Goal: Task Accomplishment & Management: Manage account settings

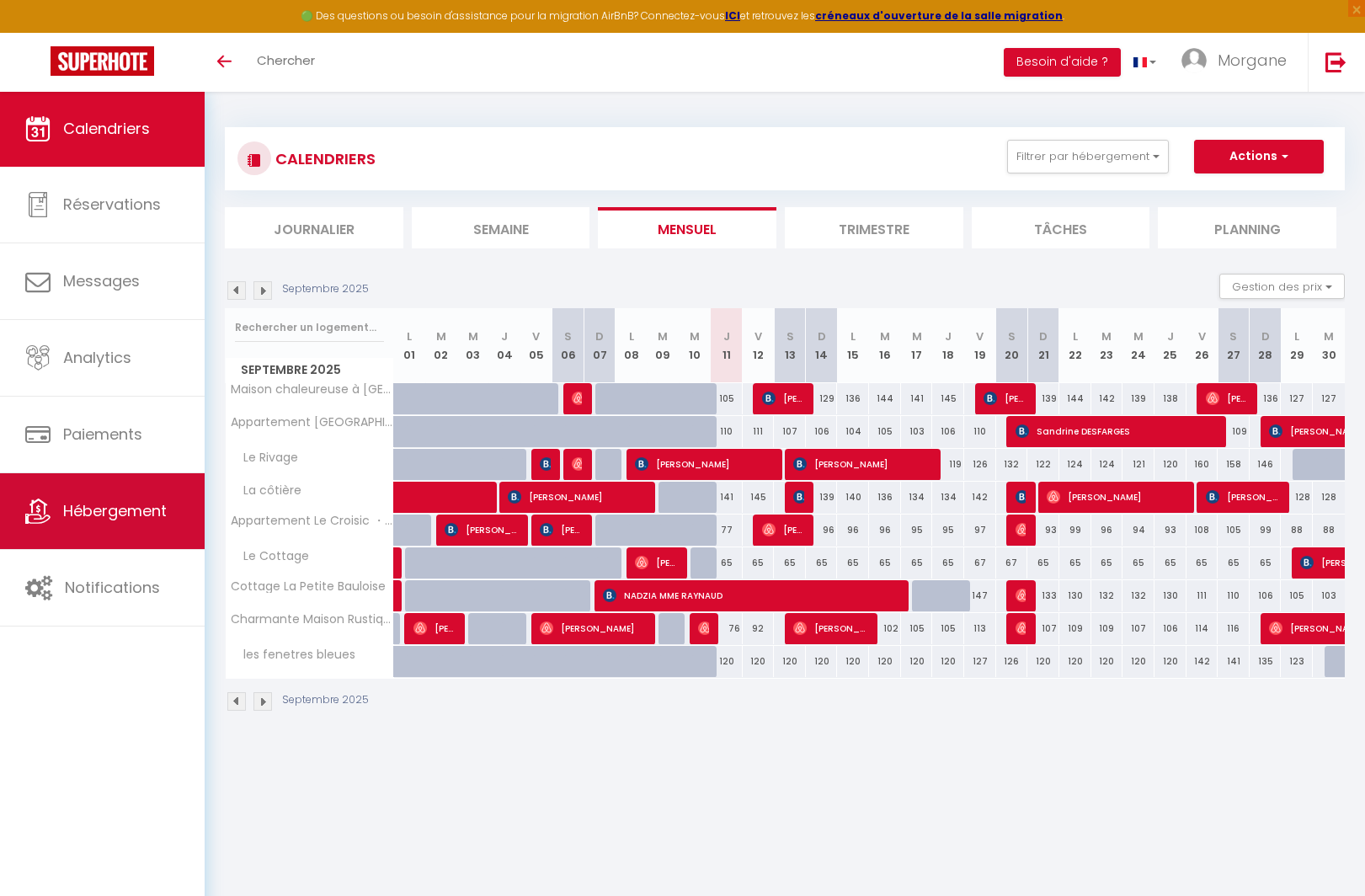
click at [150, 509] on span "Hébergement" at bounding box center [115, 510] width 103 height 21
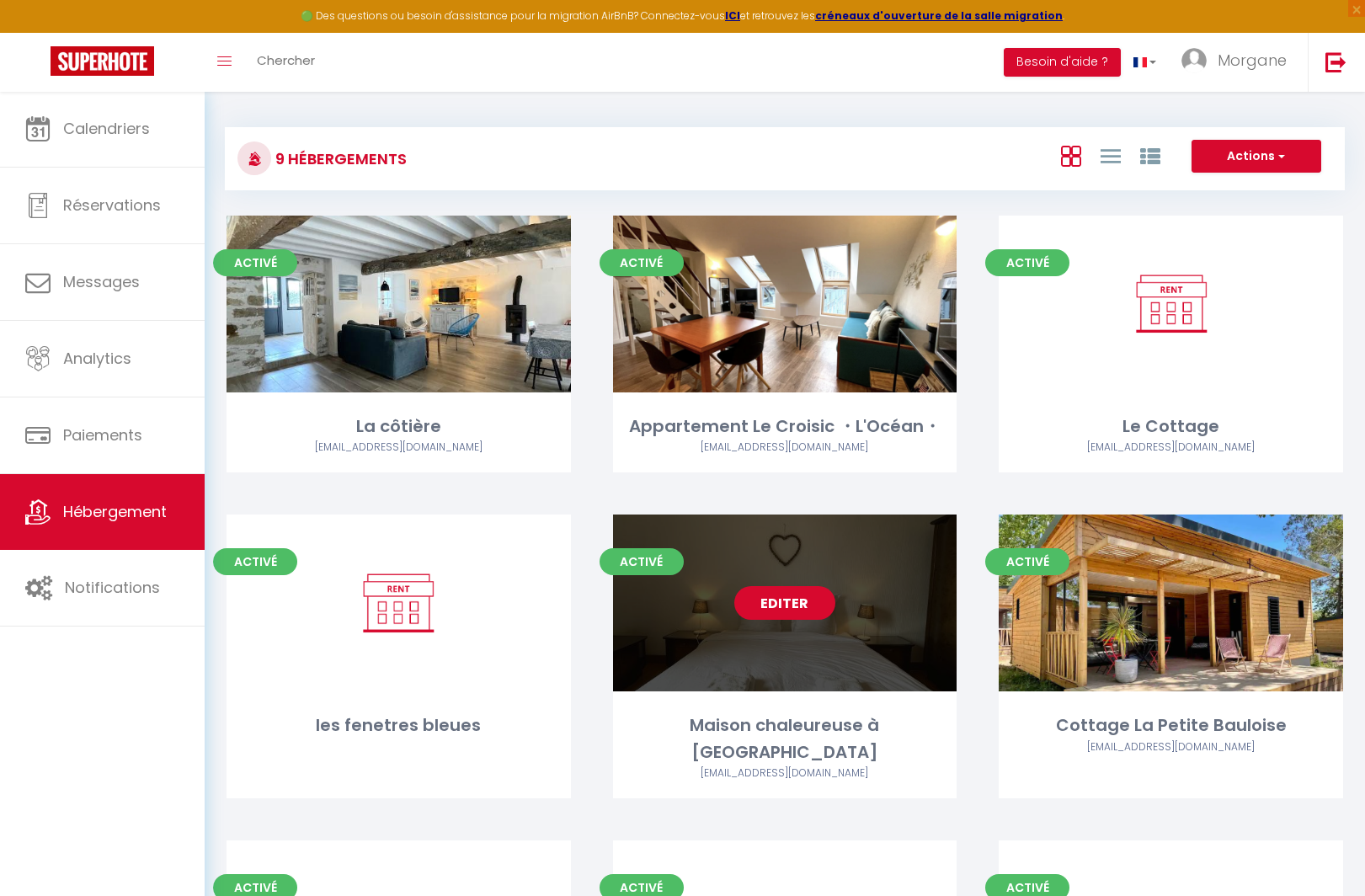
click at [767, 613] on link "Editer" at bounding box center [784, 603] width 101 height 34
select select "3"
select select "2"
select select "1"
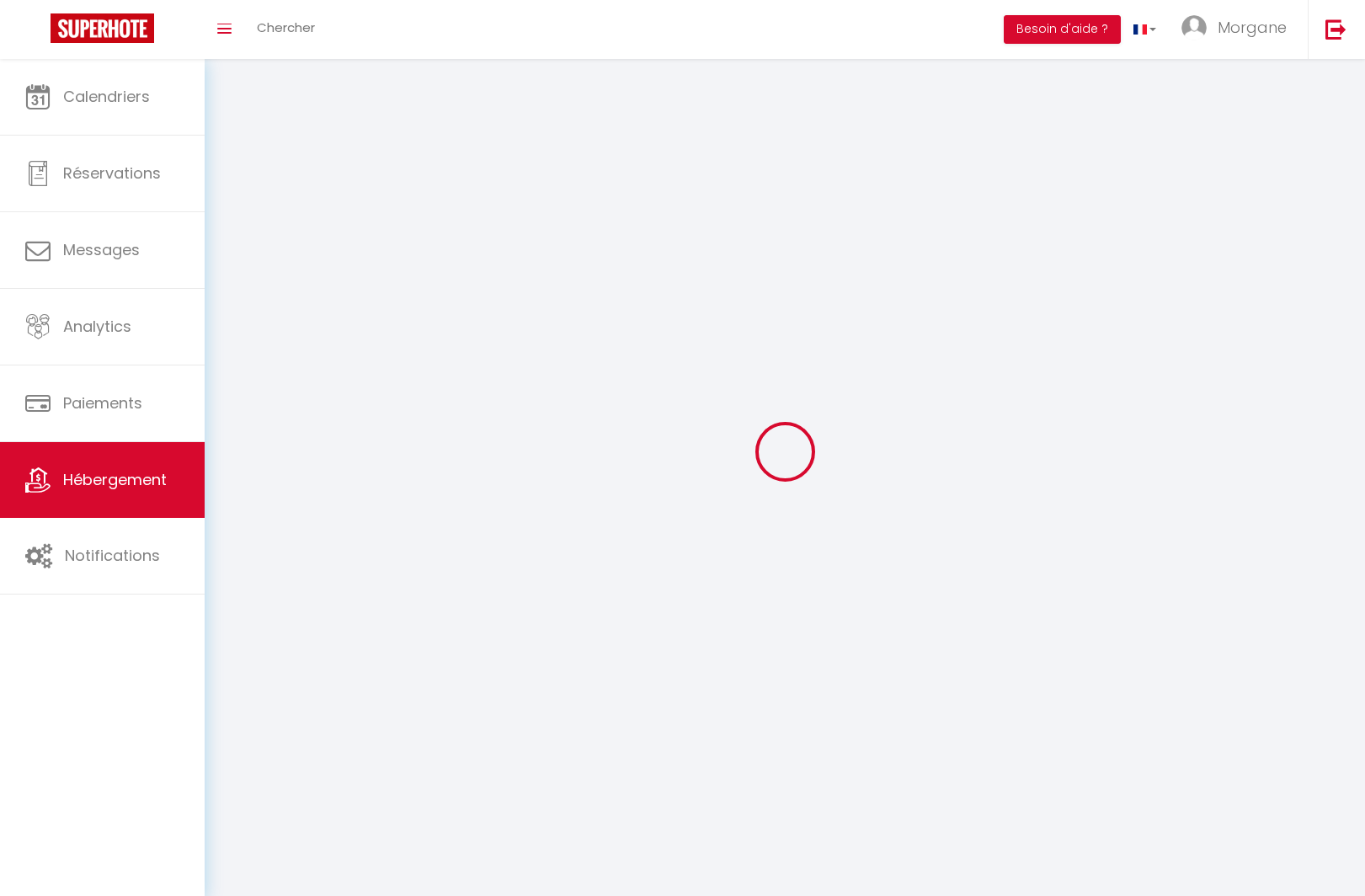
select select
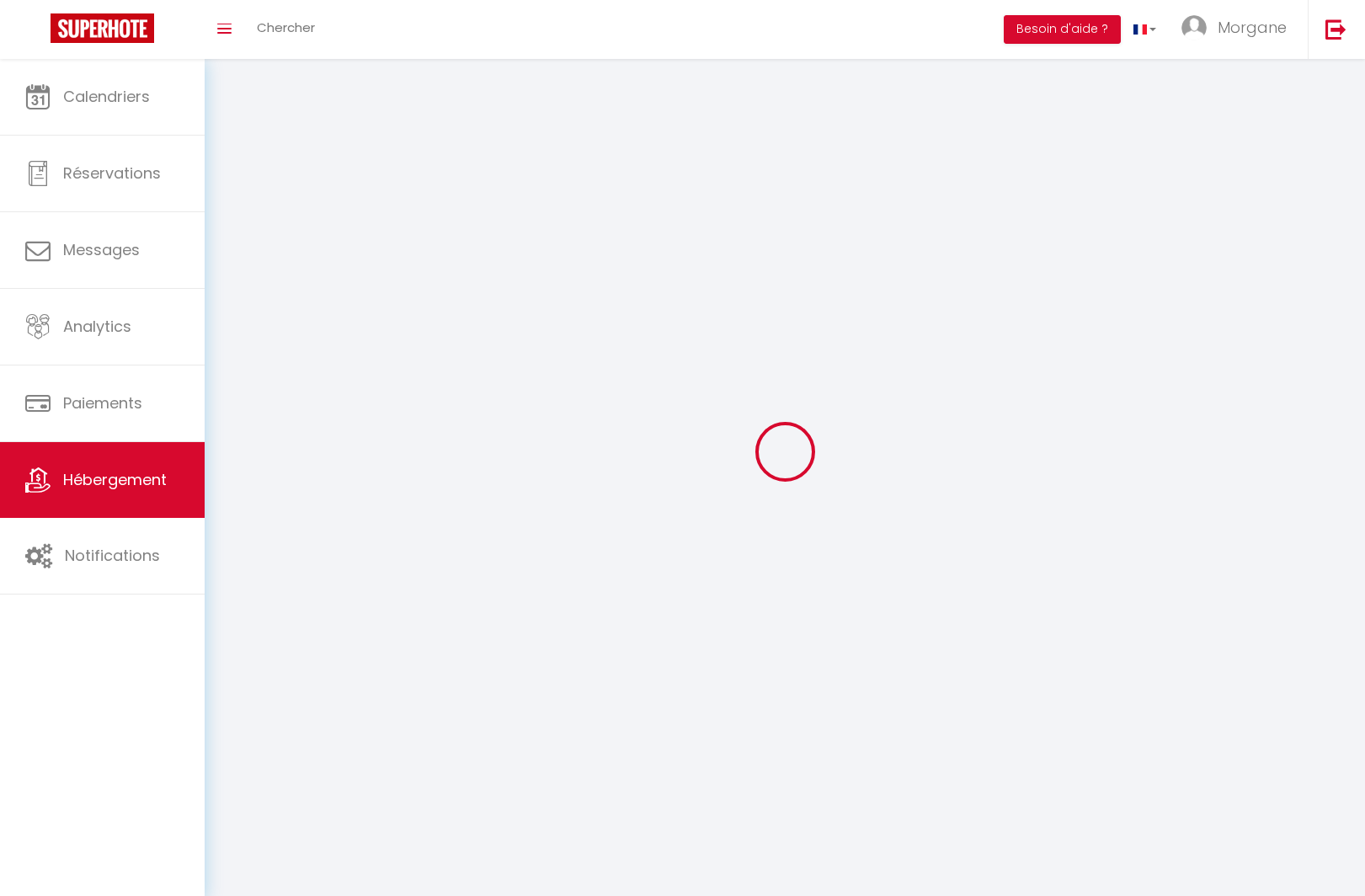
select select
checkbox input "false"
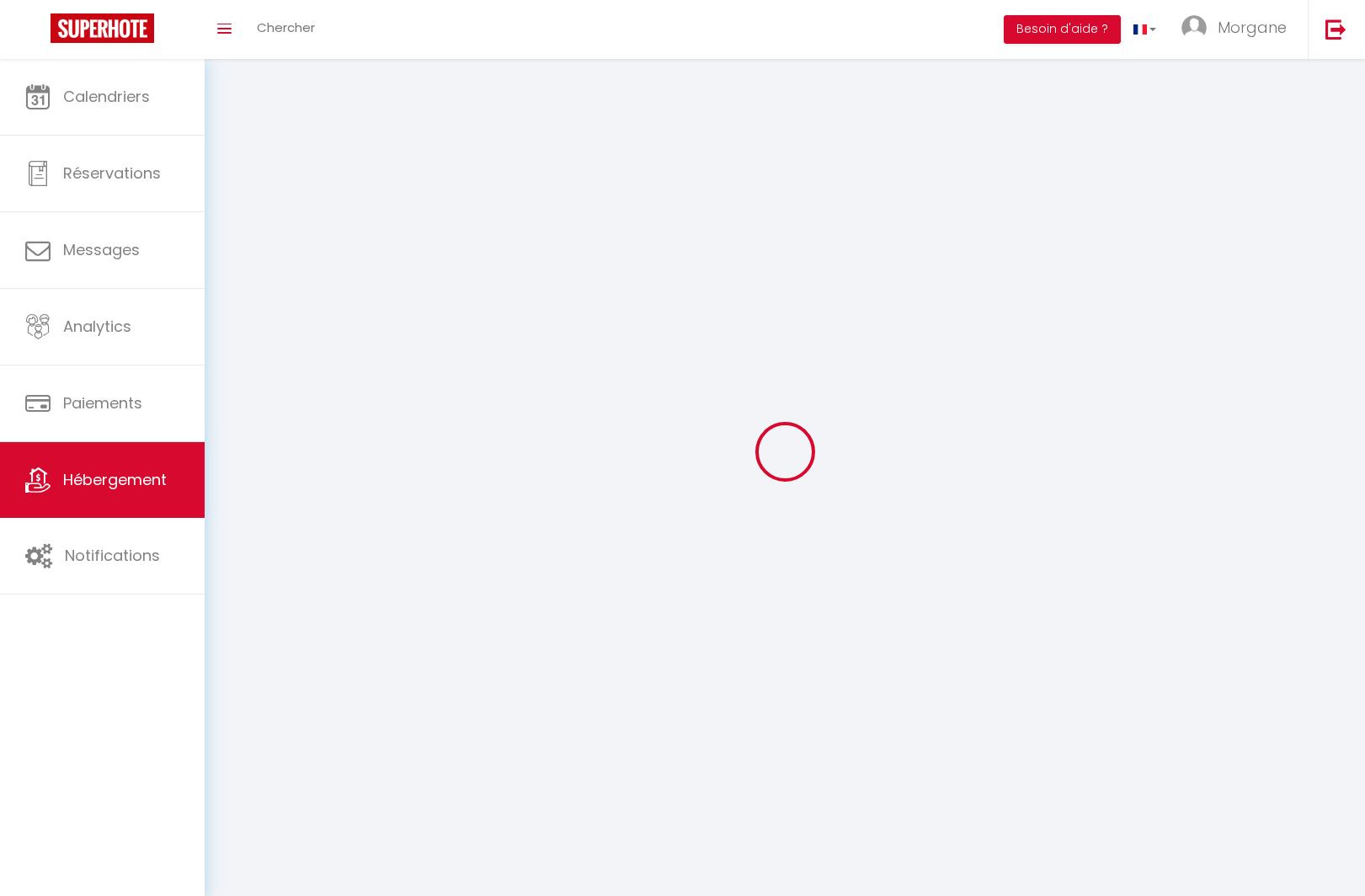
select select
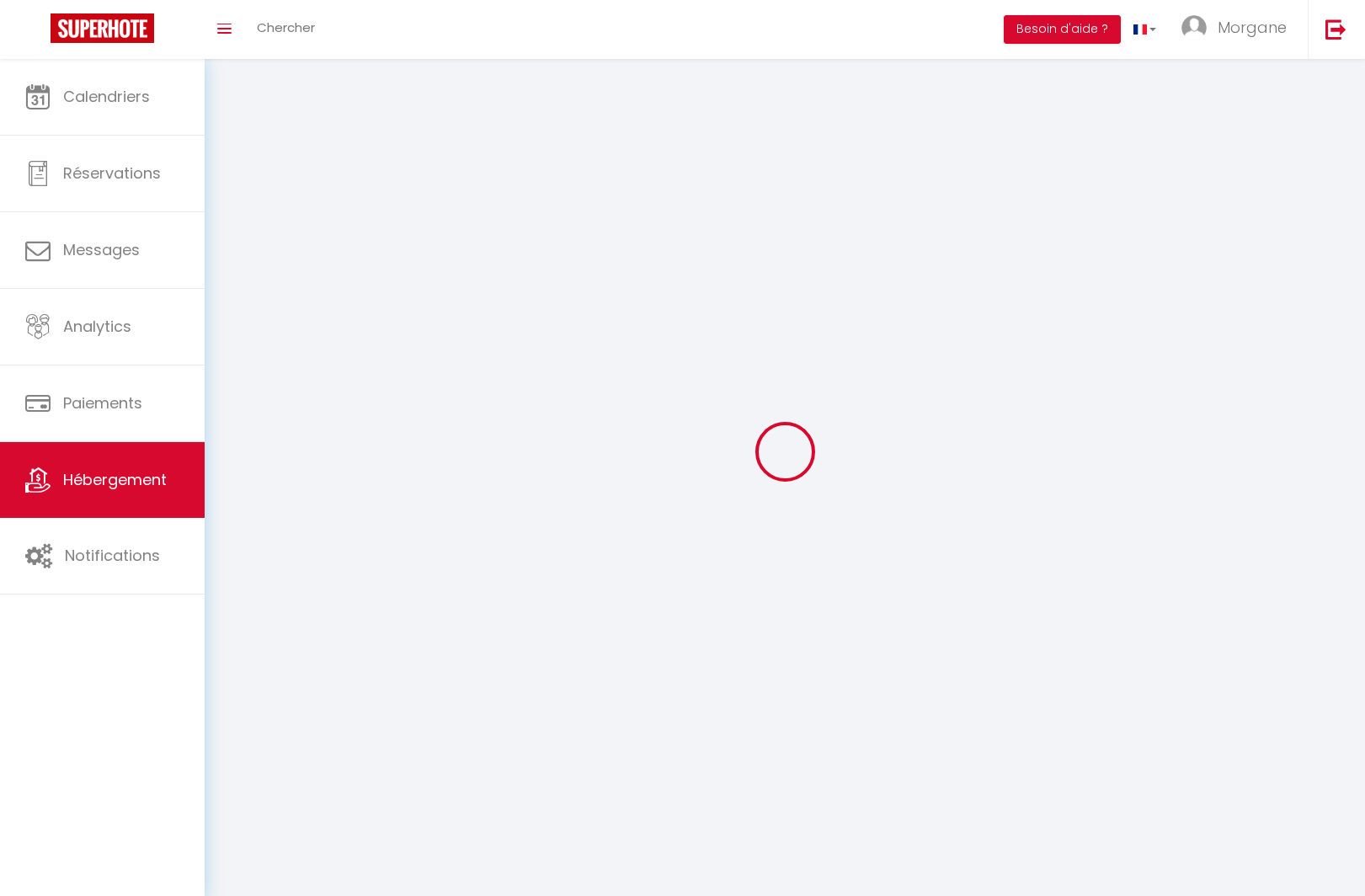
select select
checkbox input "false"
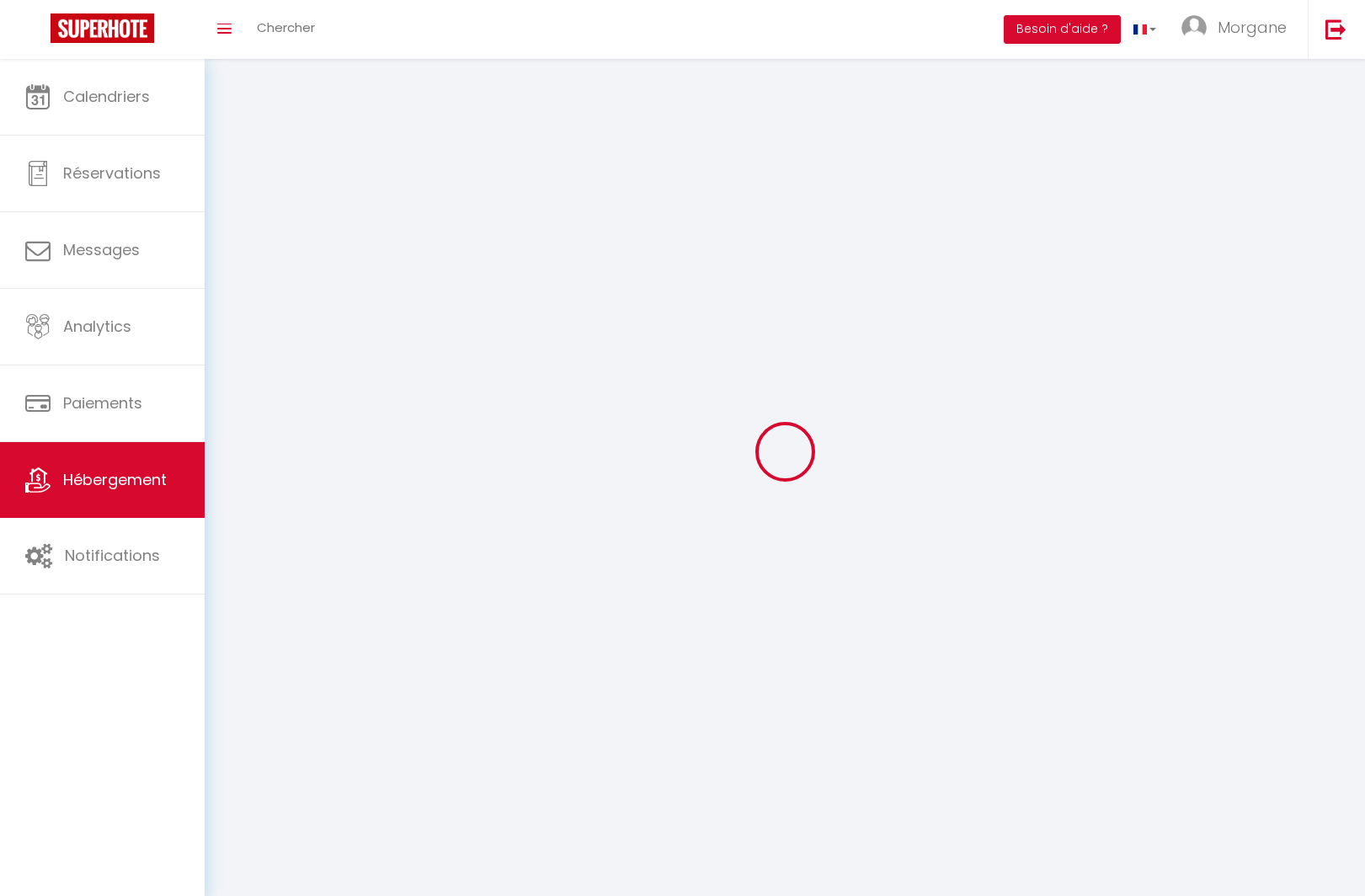
checkbox input "false"
select select
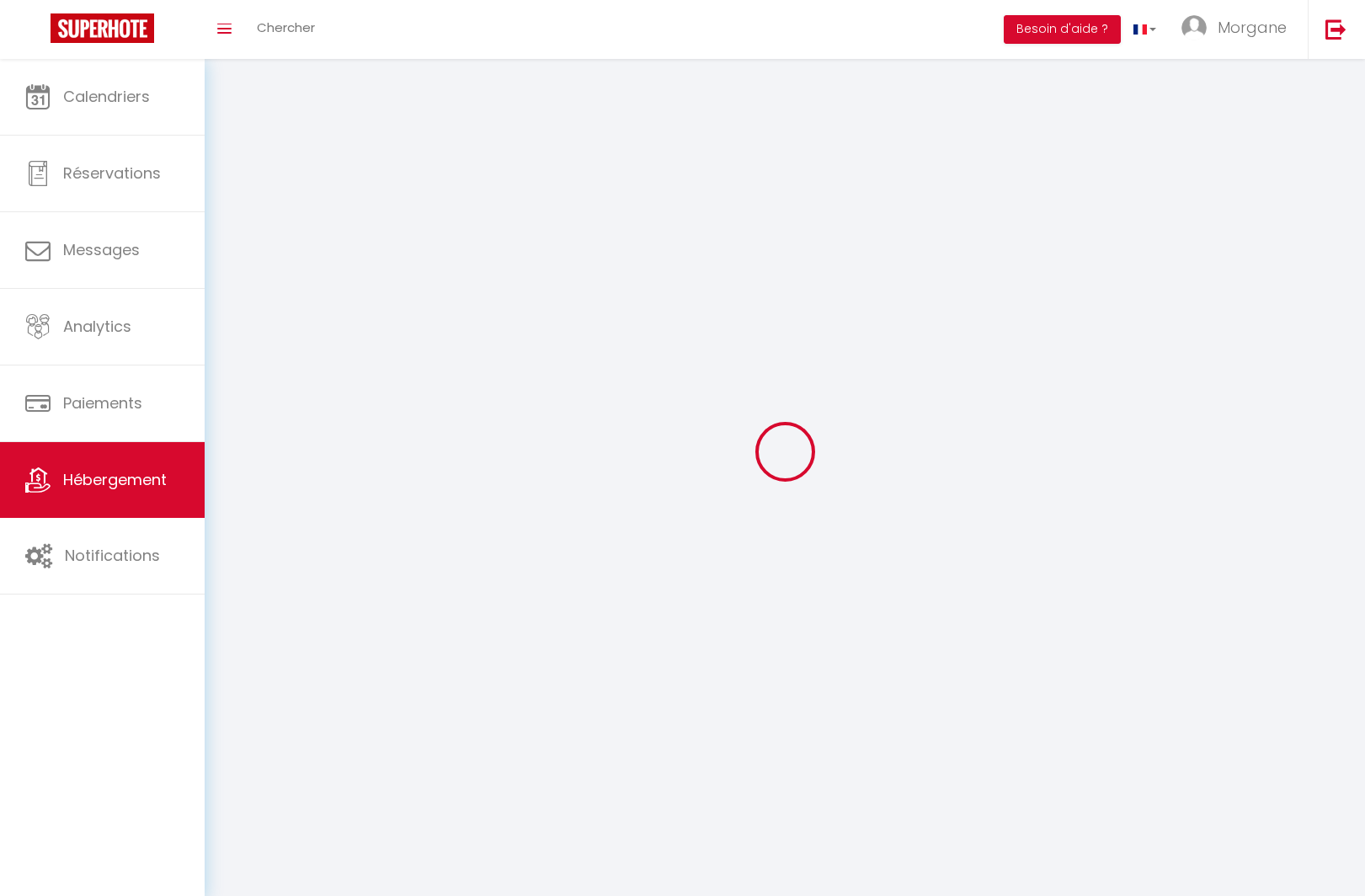
select select
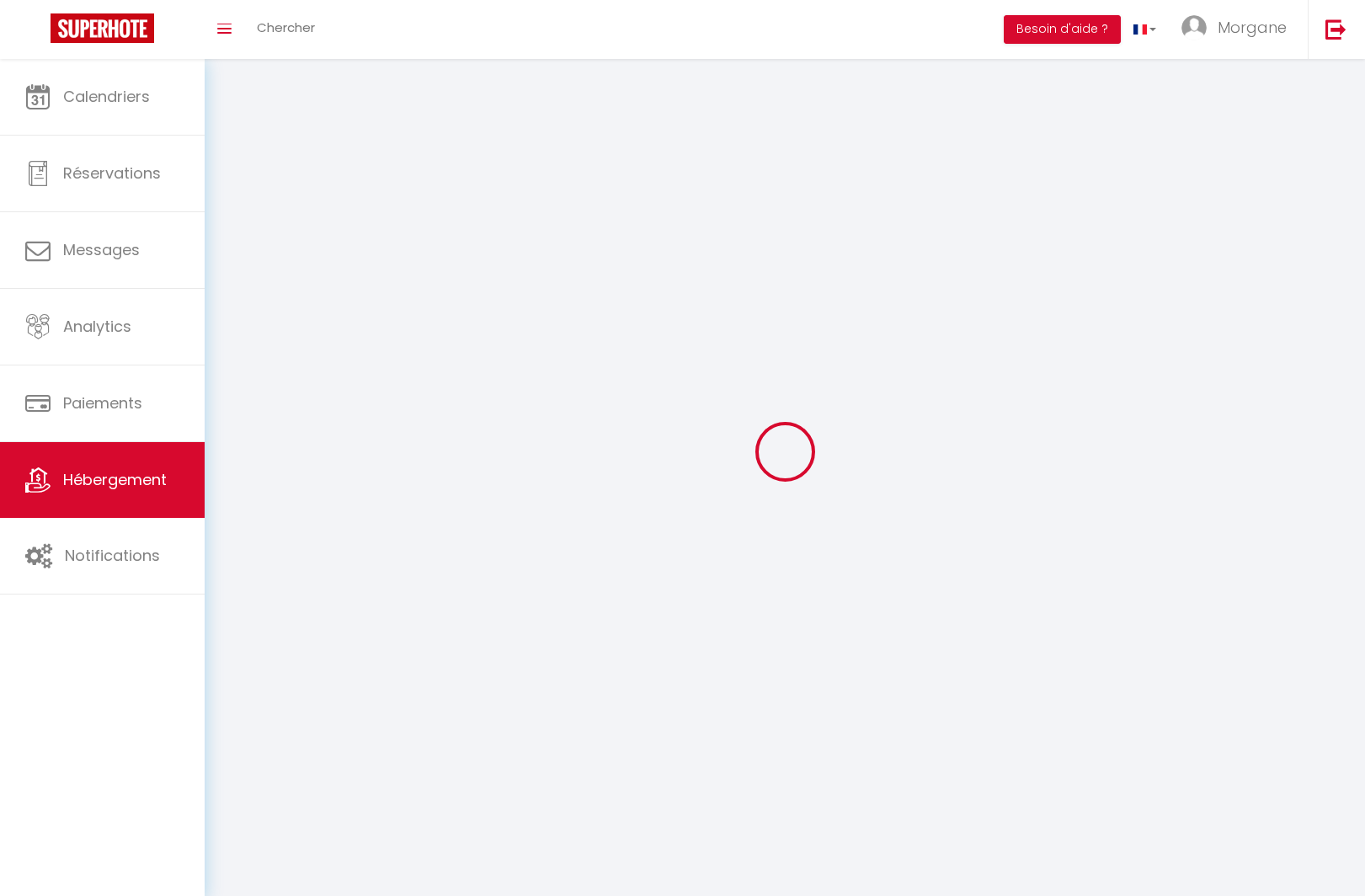
checkbox input "false"
select select
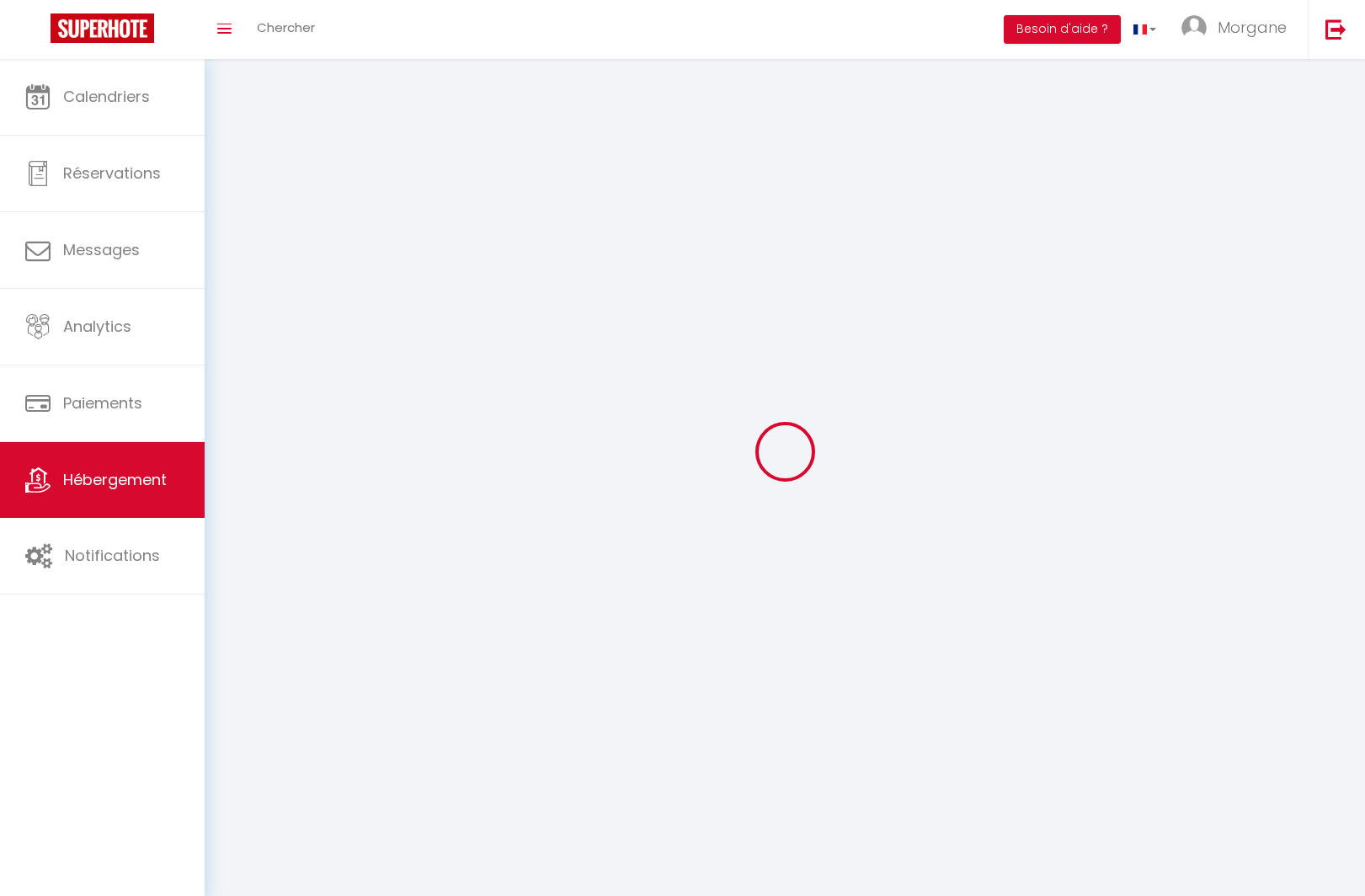
select select
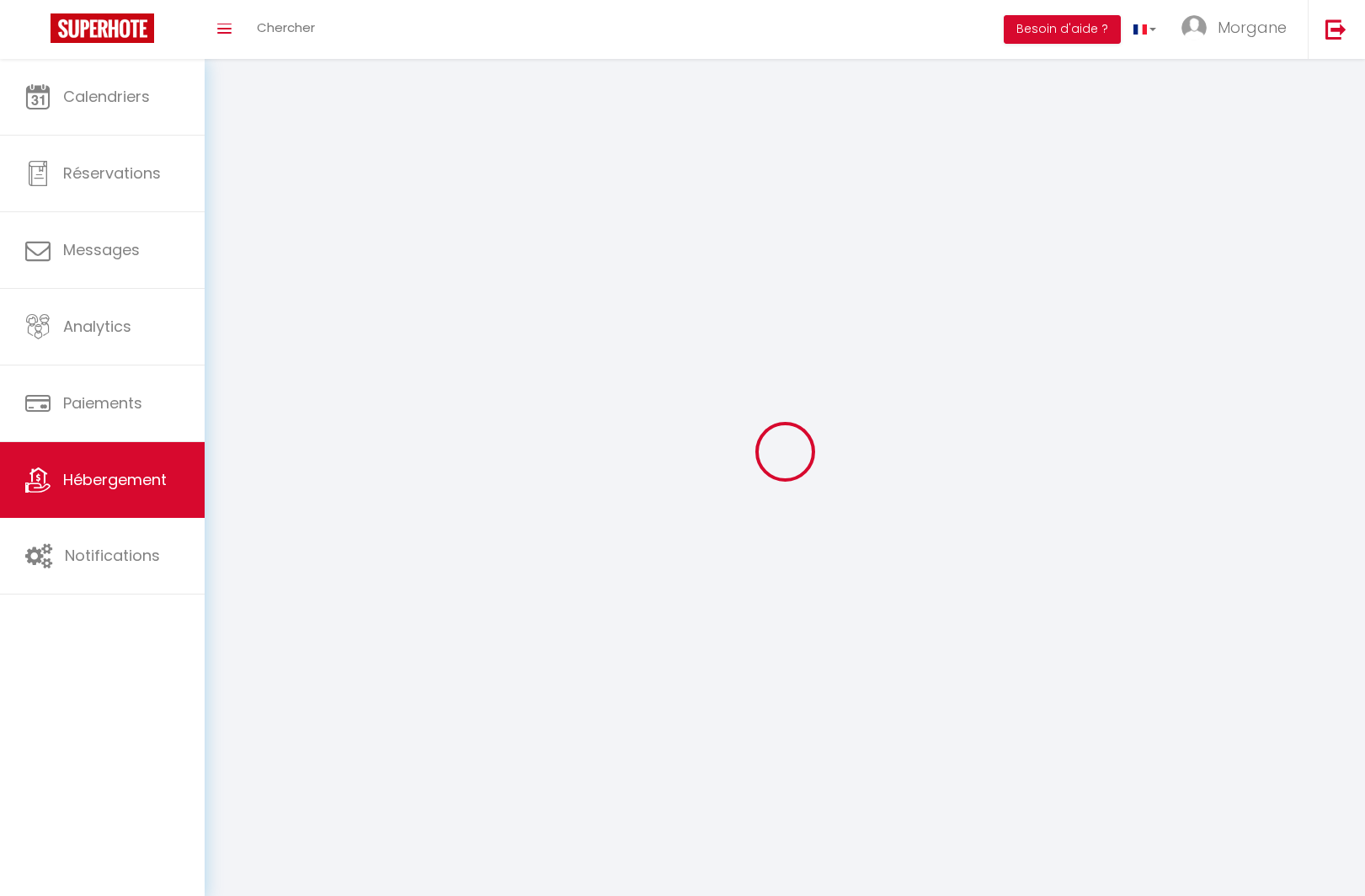
select select
checkbox input "false"
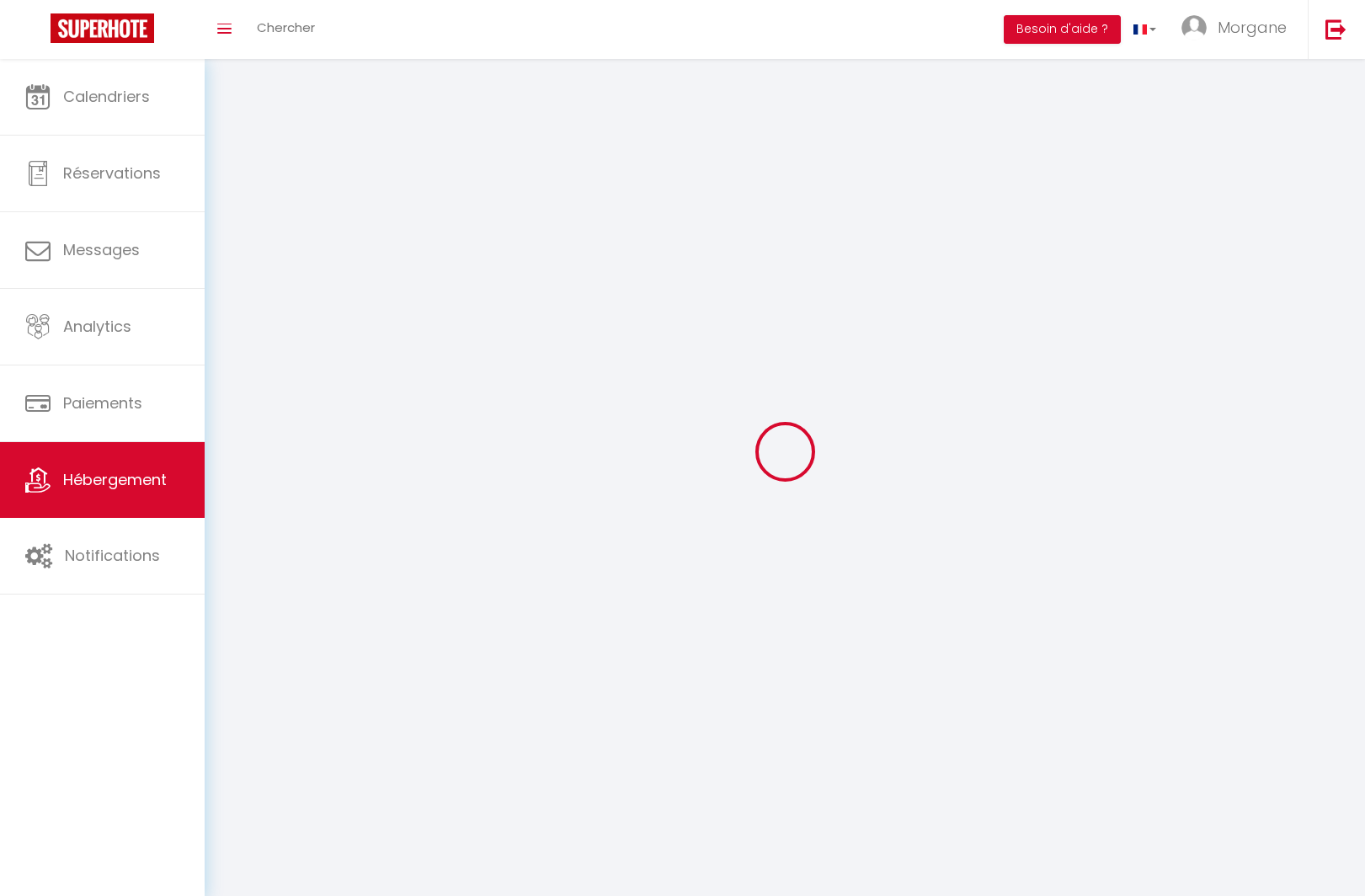
checkbox input "false"
select select
select select "1"
select select "28"
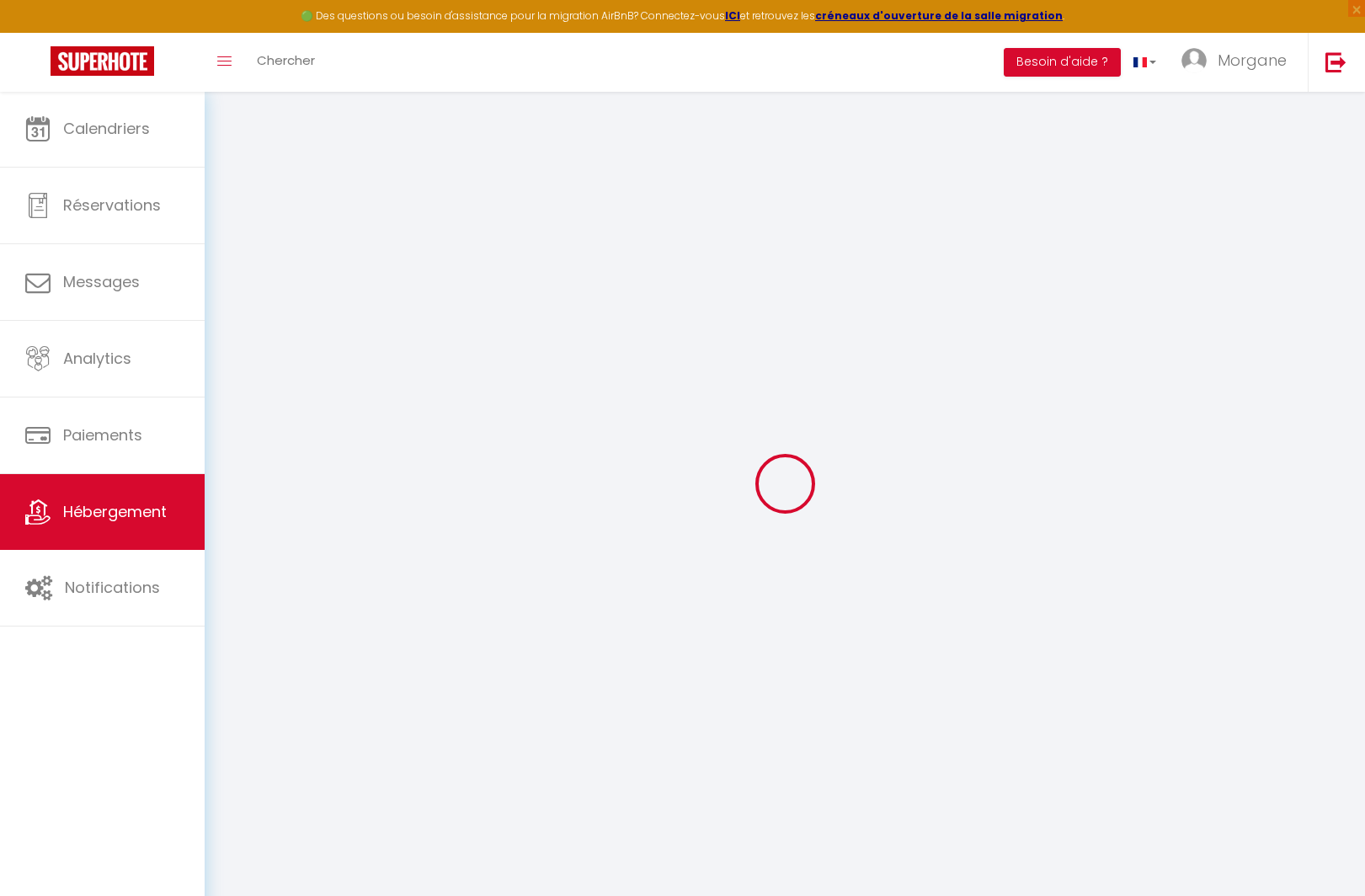
select select
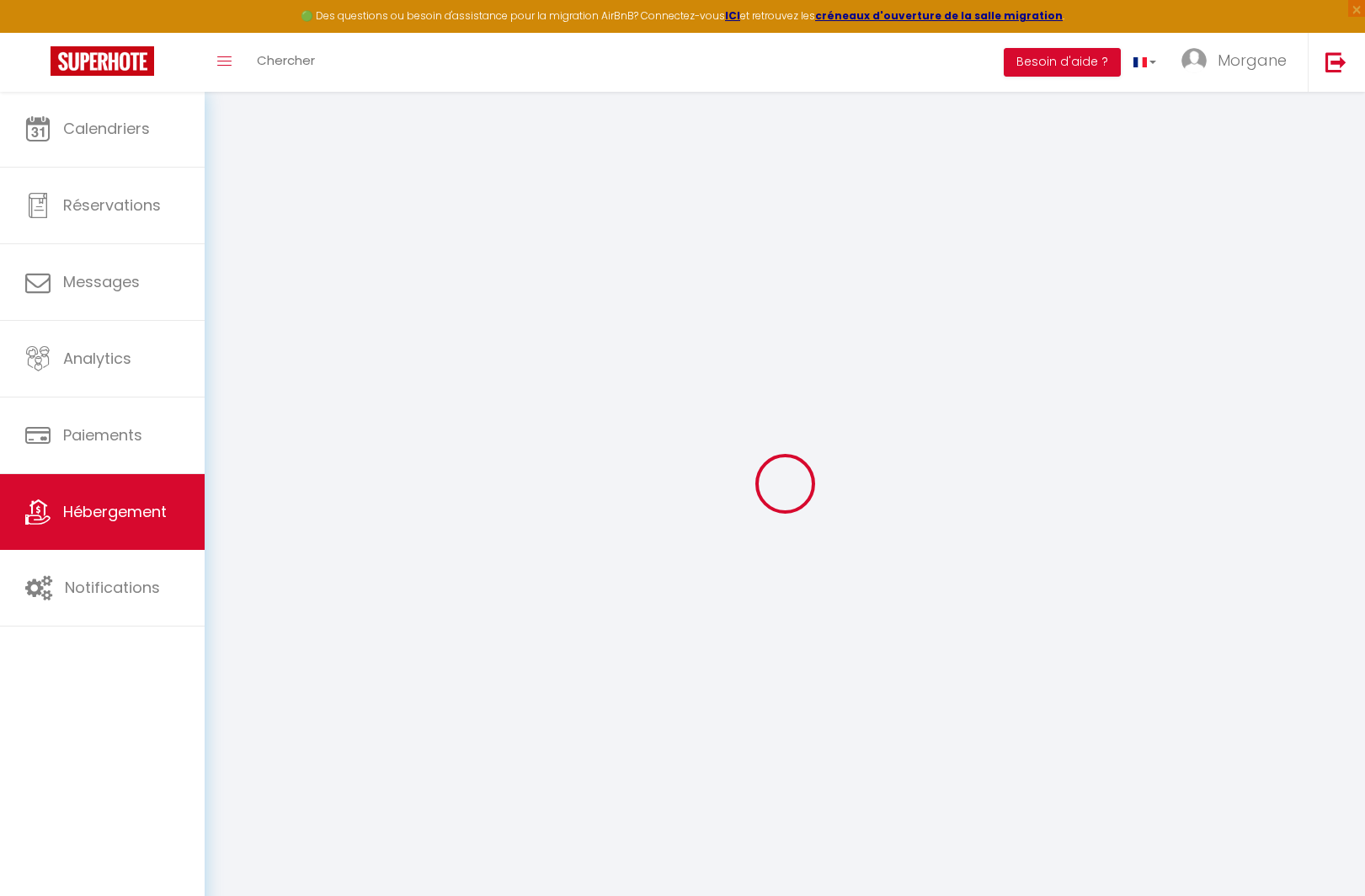
select select
checkbox input "false"
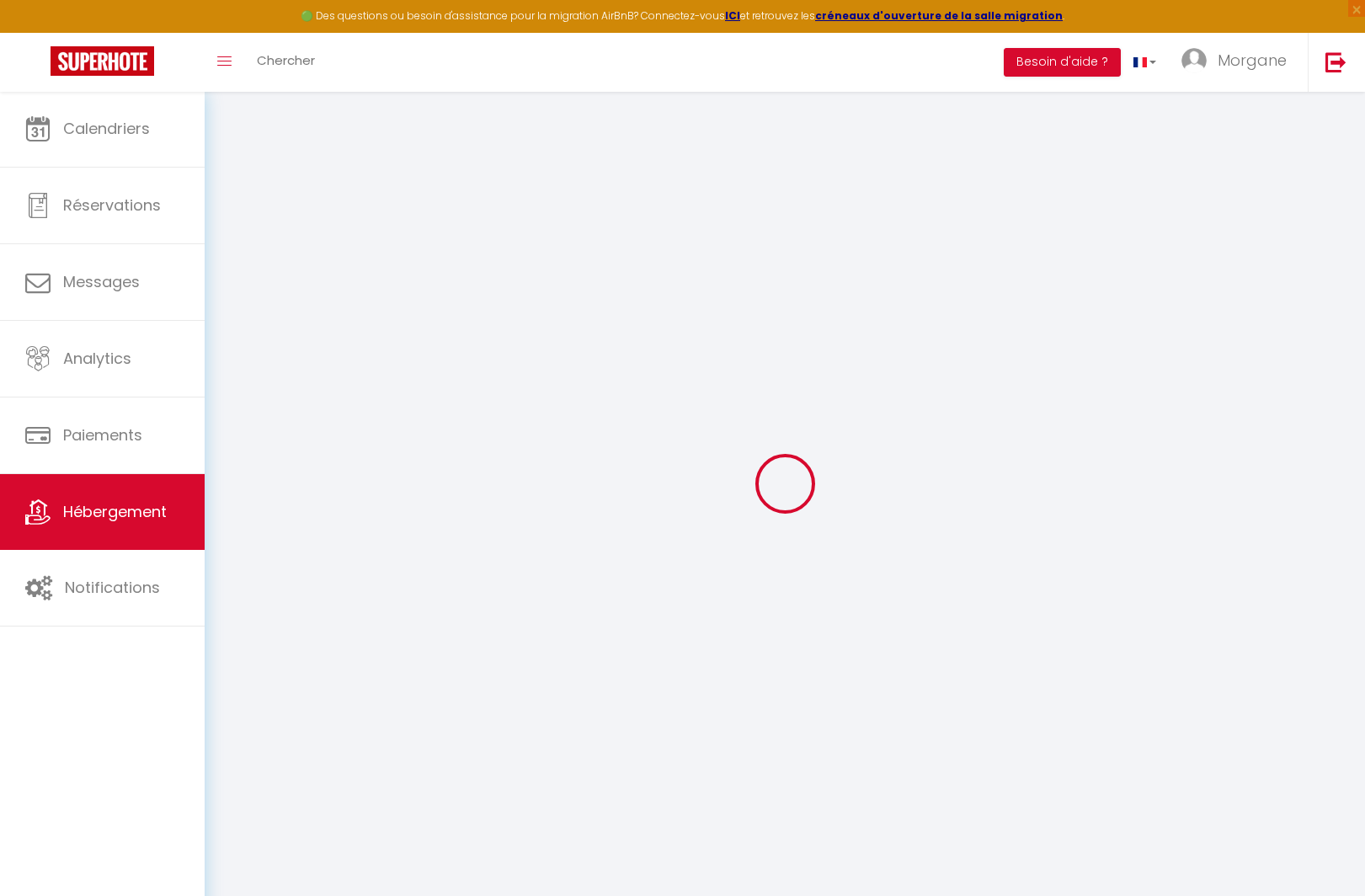
select select
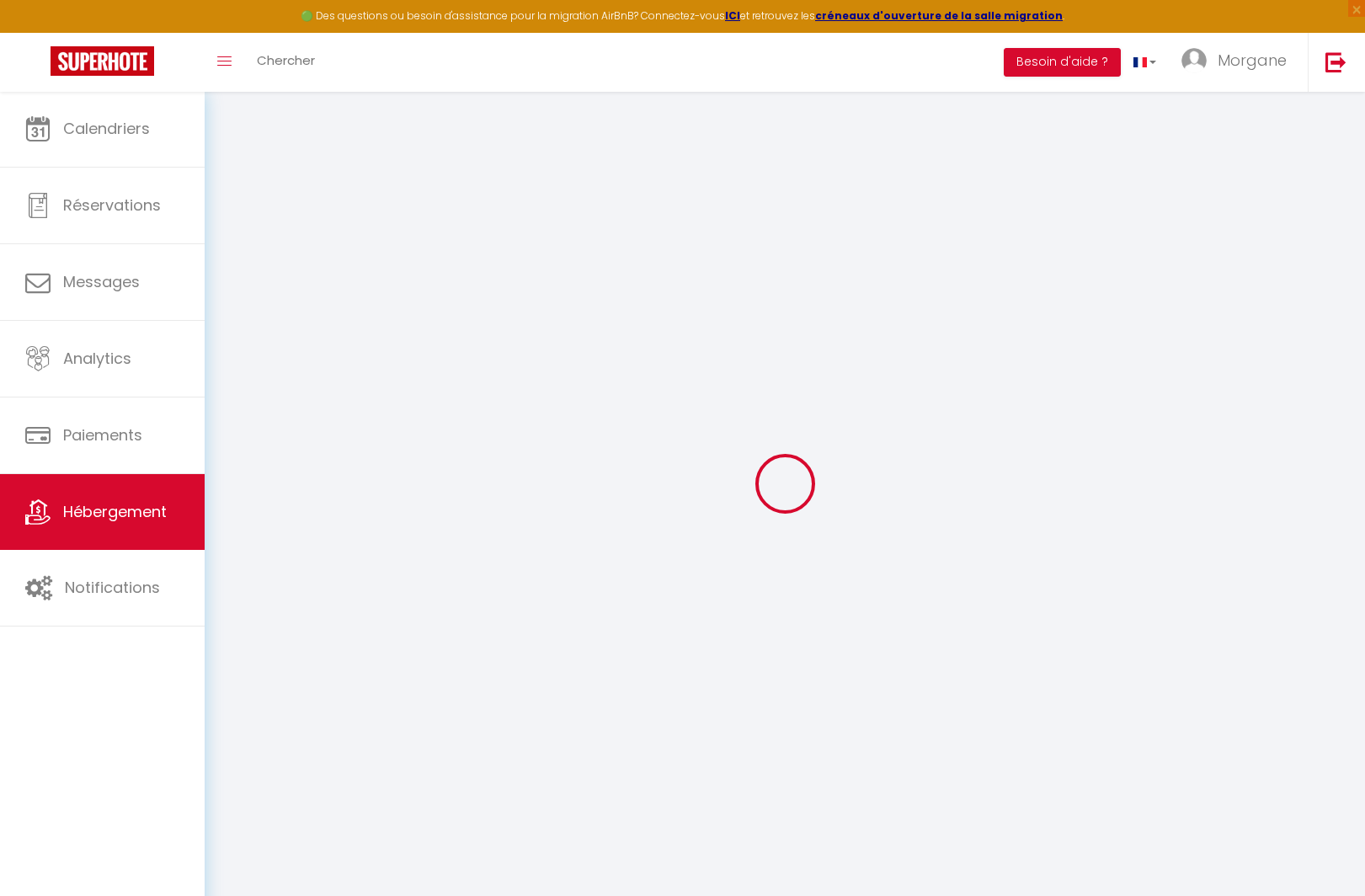
select select
checkbox input "false"
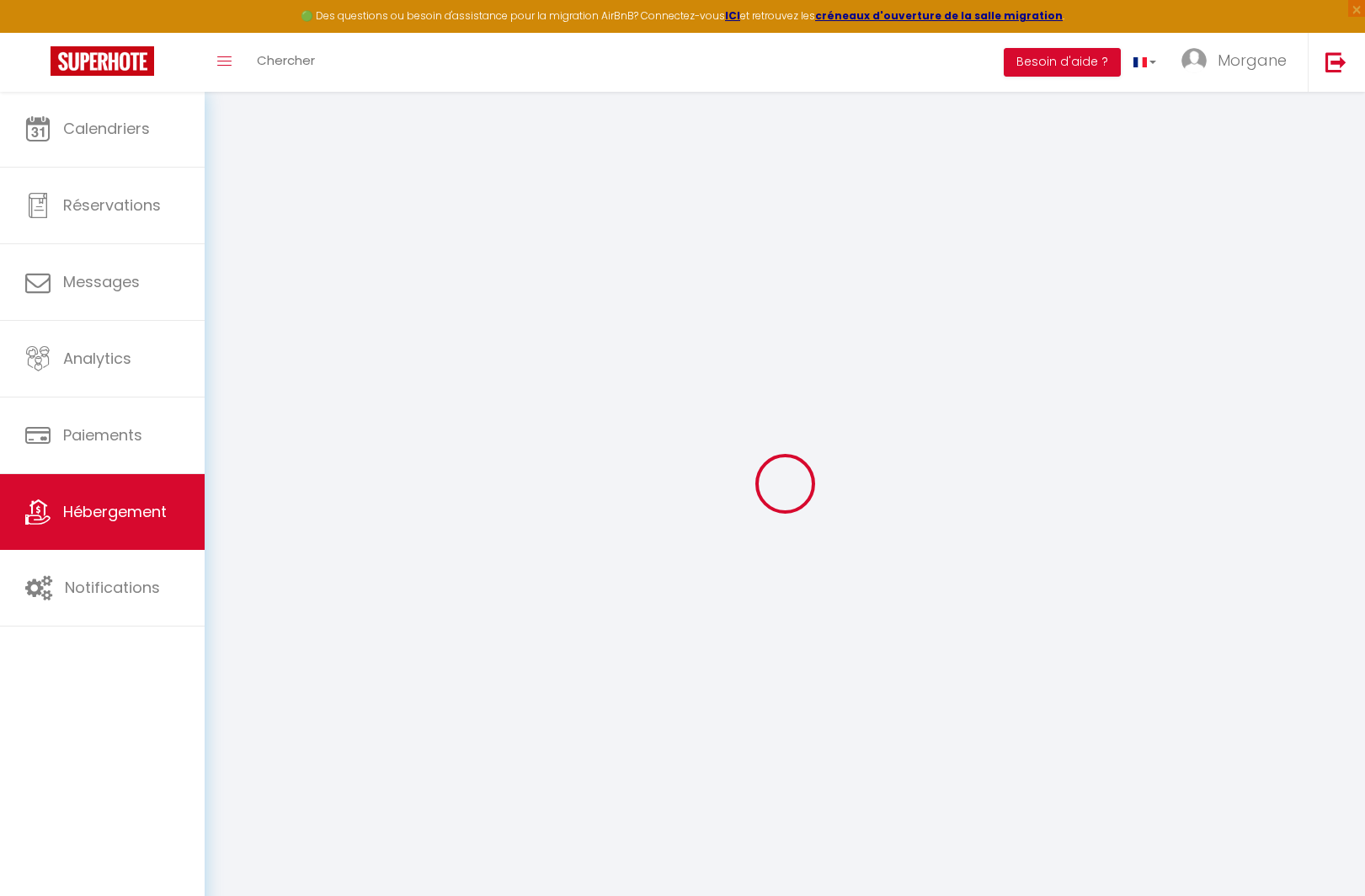
checkbox input "false"
select select
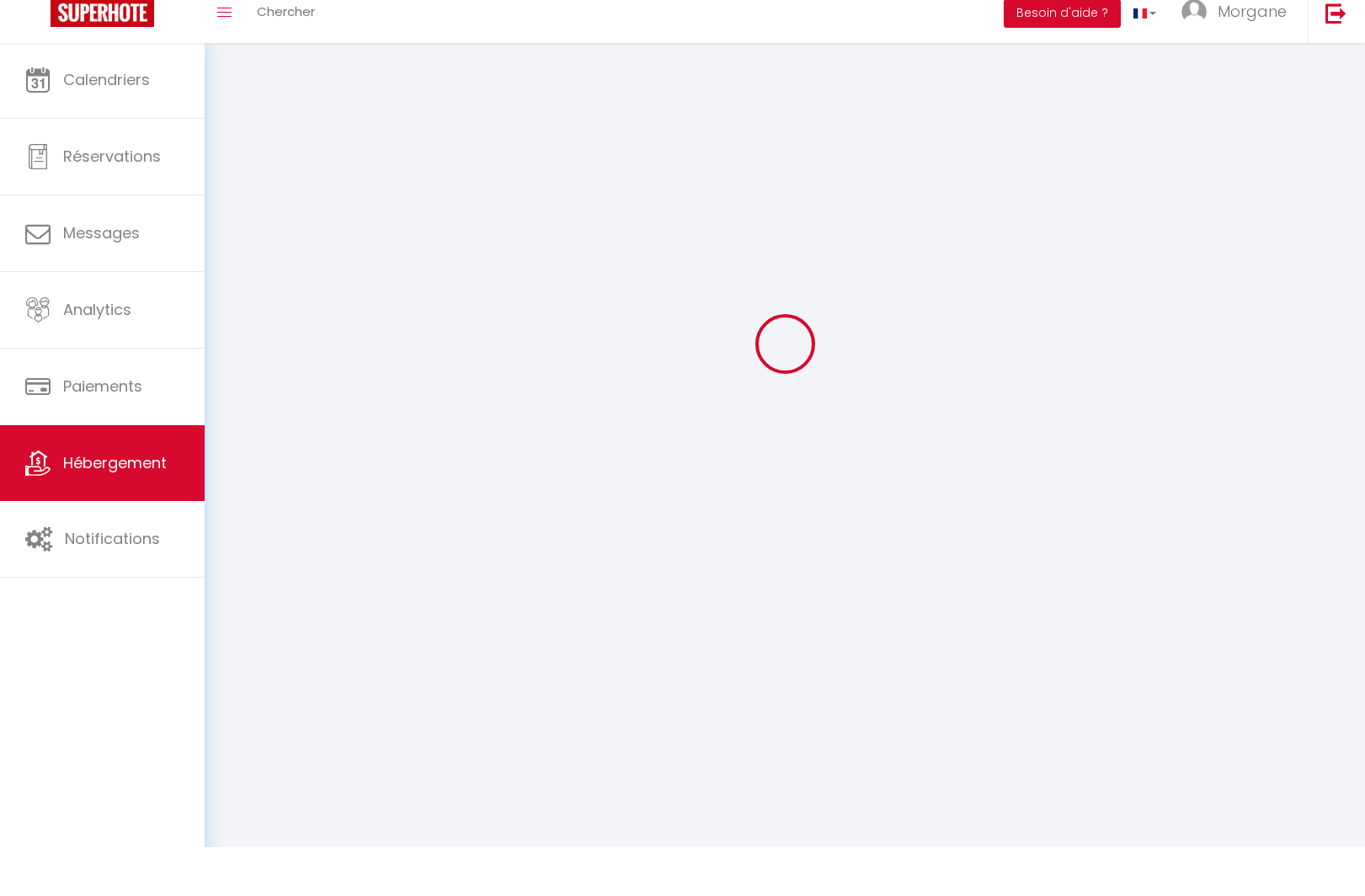
type input "Maison chaleureuse à [GEOGRAPHIC_DATA]"
select select "8"
select select "4"
select select "3"
select select "2"
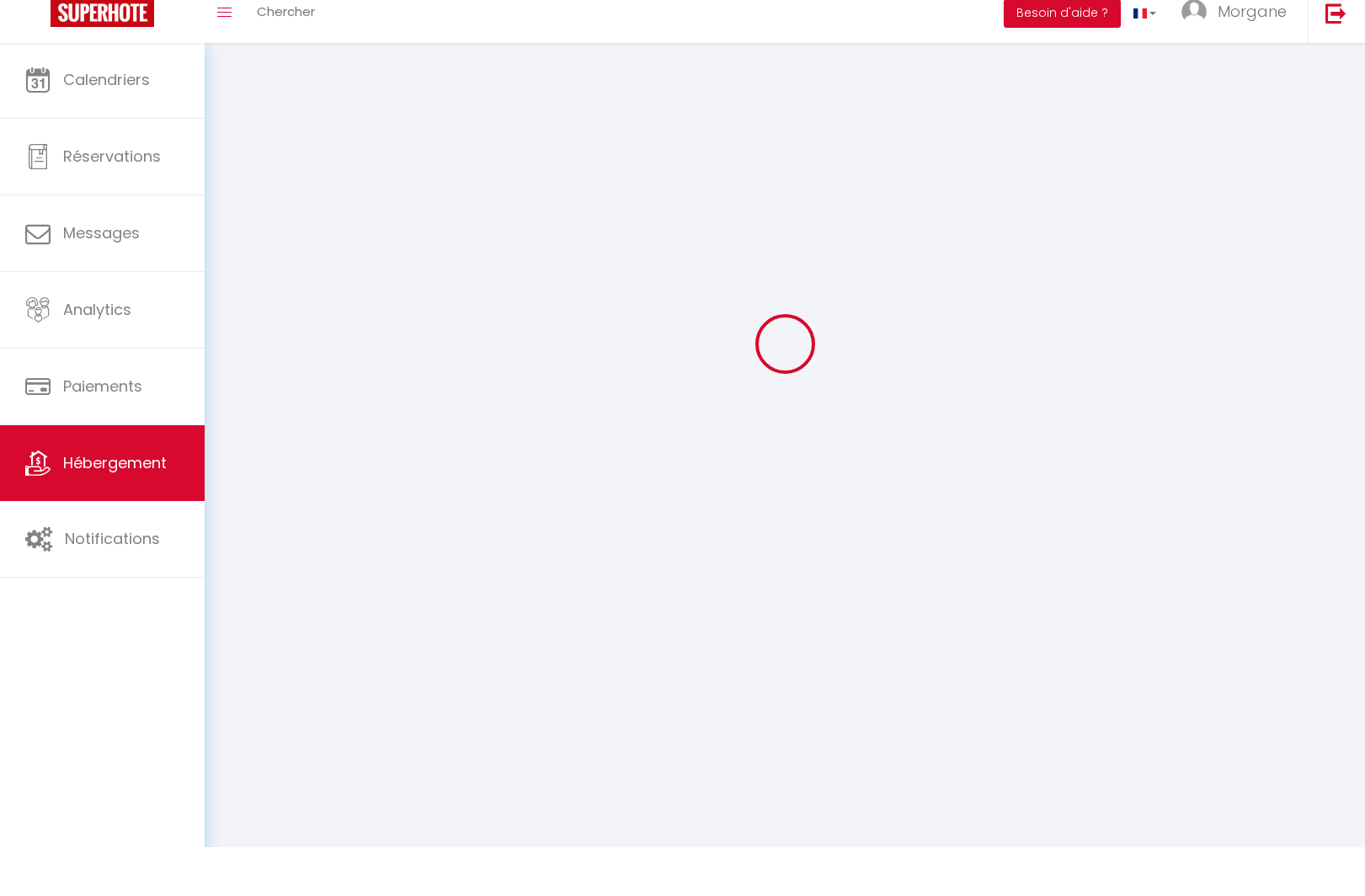
type input "120"
type input "80"
select select
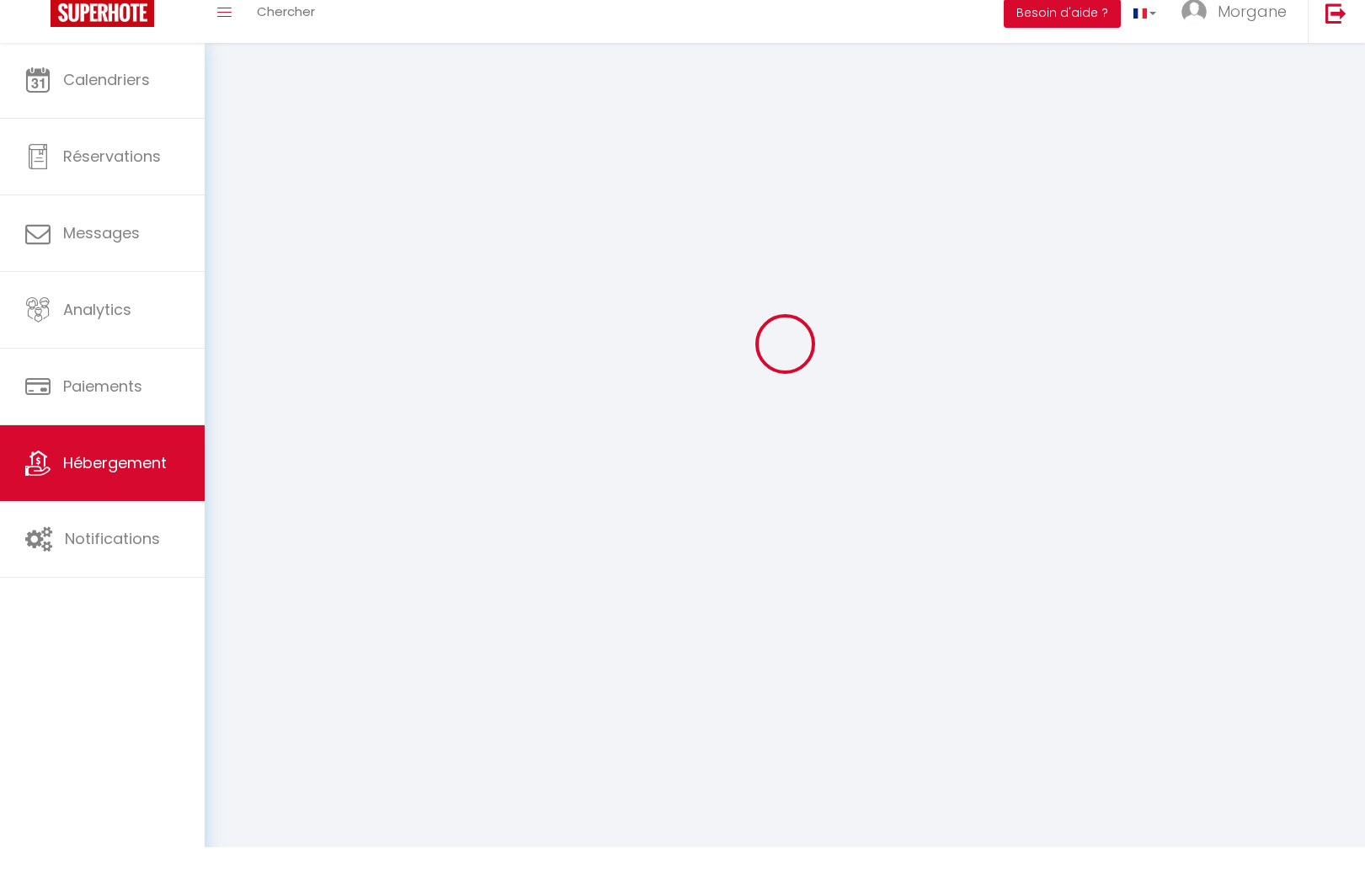
select select
type input "[STREET_ADDRESS][PERSON_NAME]"
type input "44470"
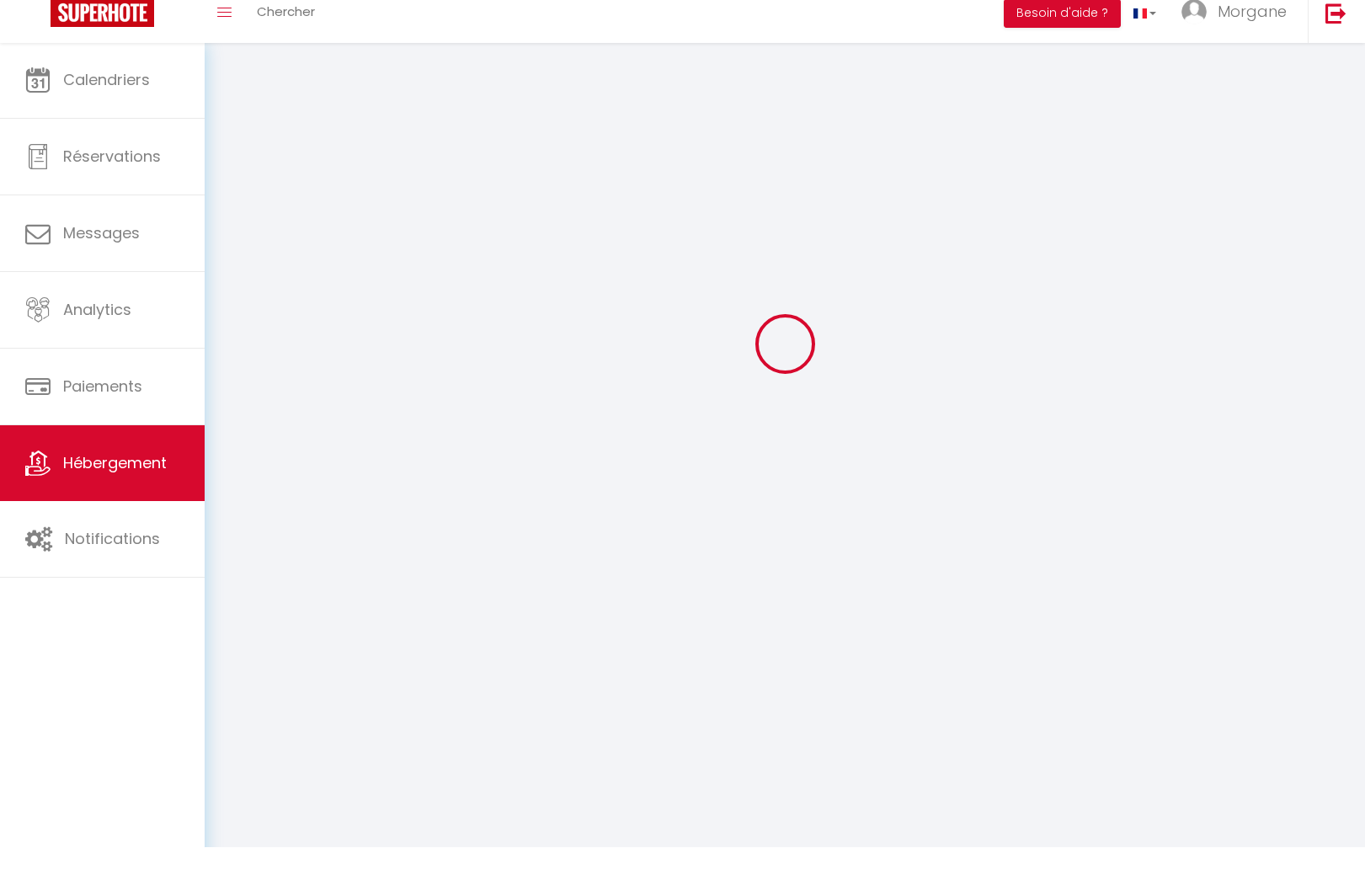
type input "Piriac-Sur-Mer"
type input "[EMAIL_ADDRESS][DOMAIN_NAME]"
select select
checkbox input "false"
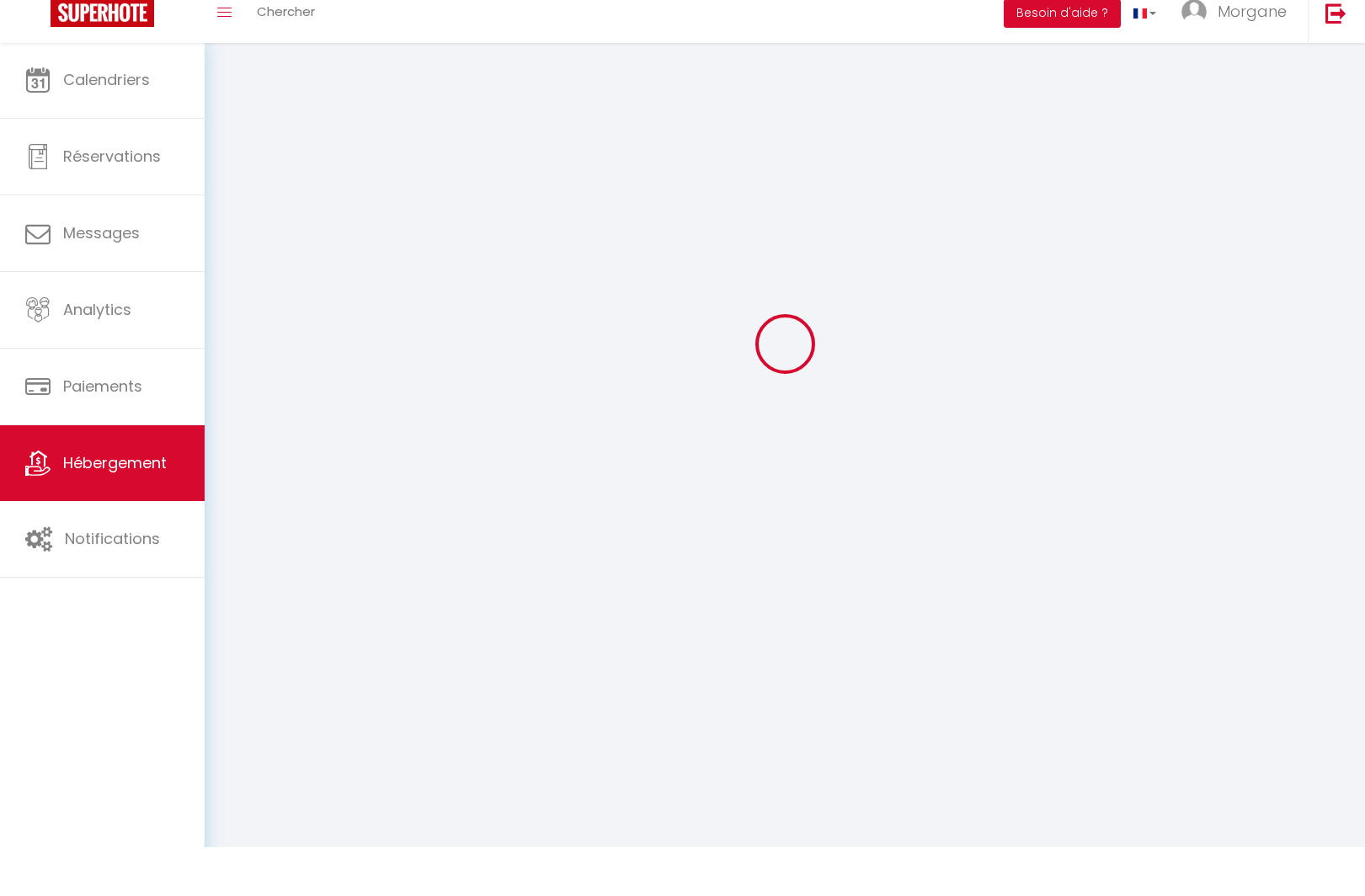
checkbox input "false"
type input "24"
type input "80"
type input "0"
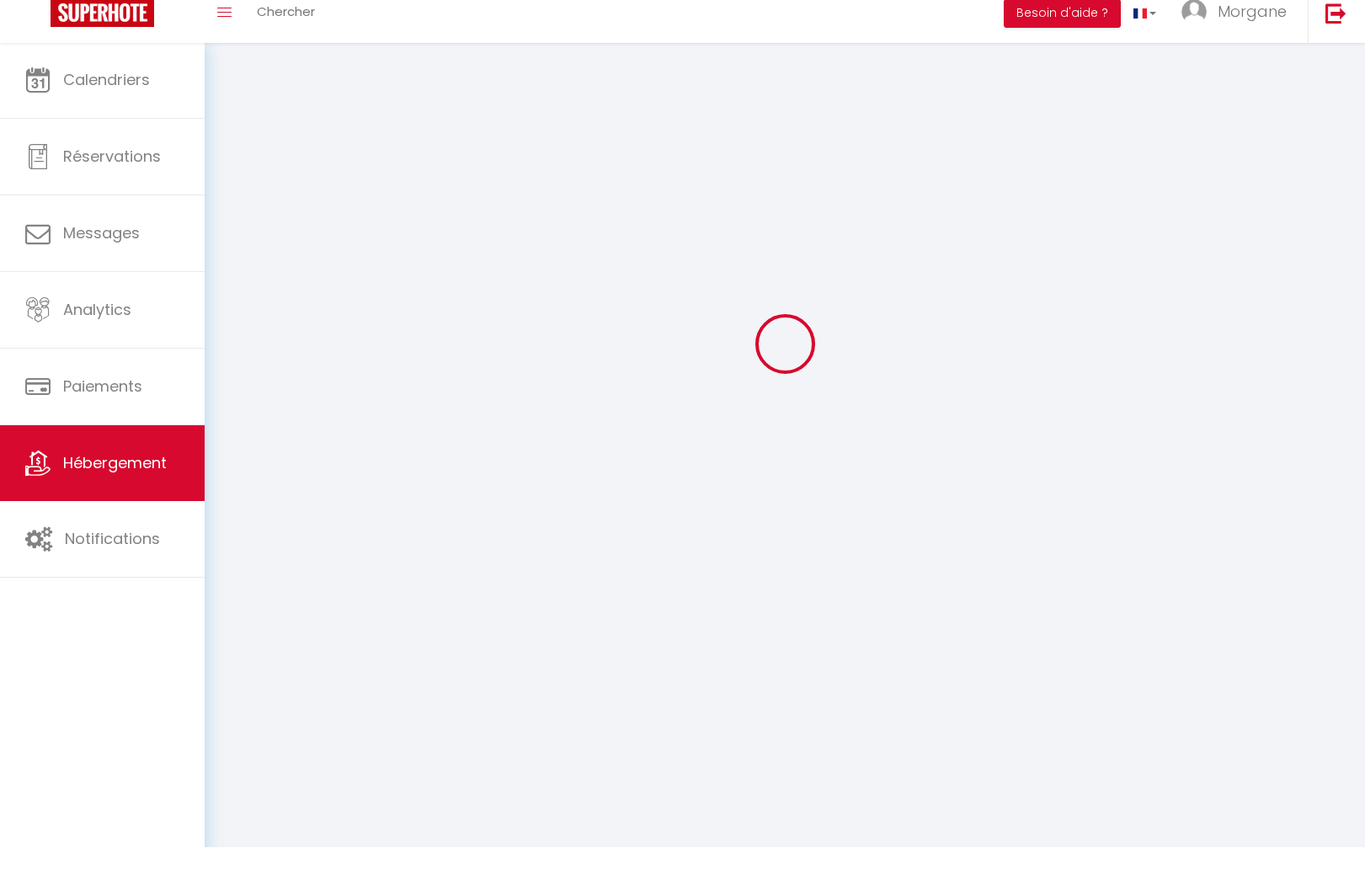
type input "0"
select select
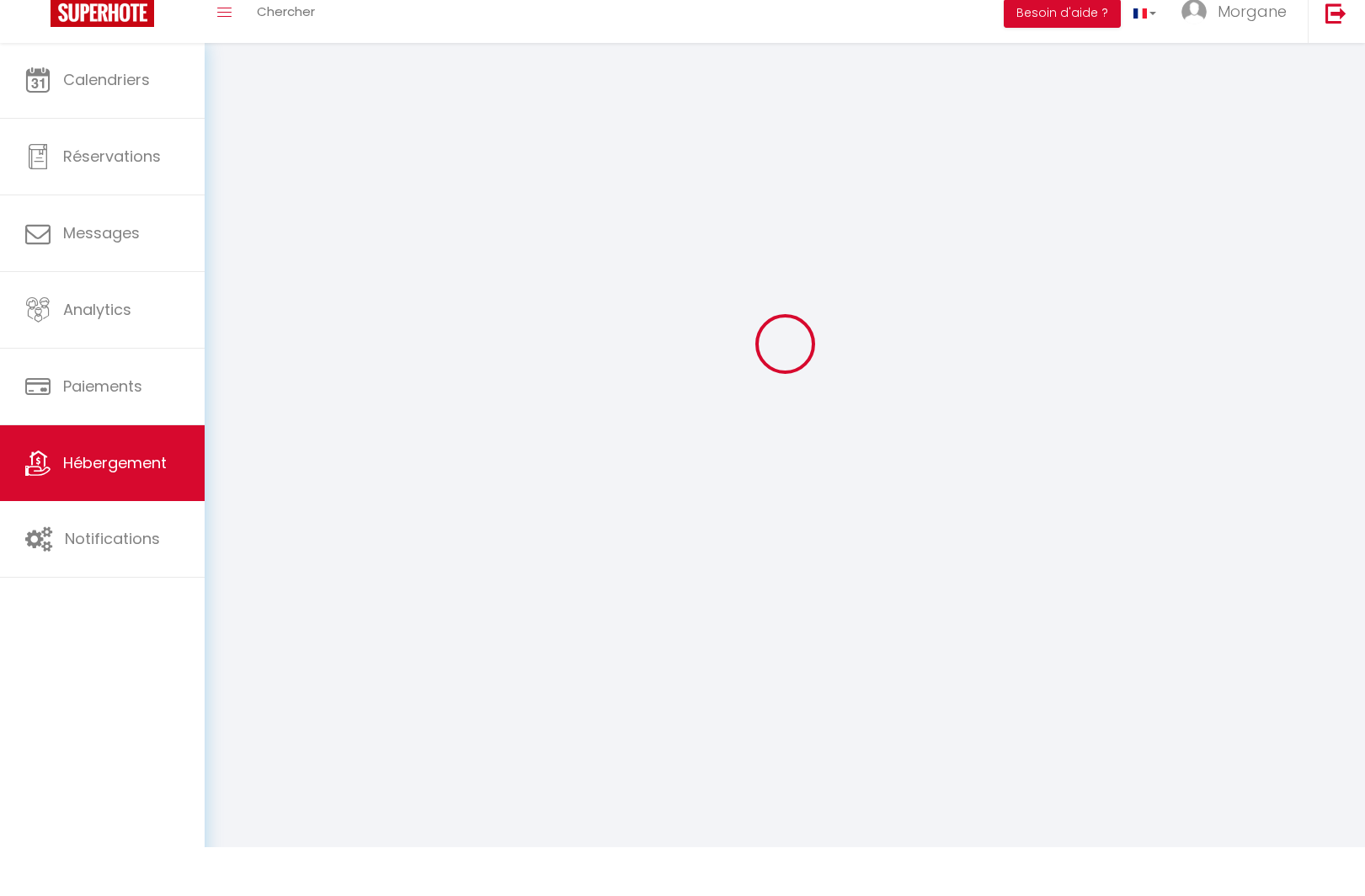
select select
checkbox input "false"
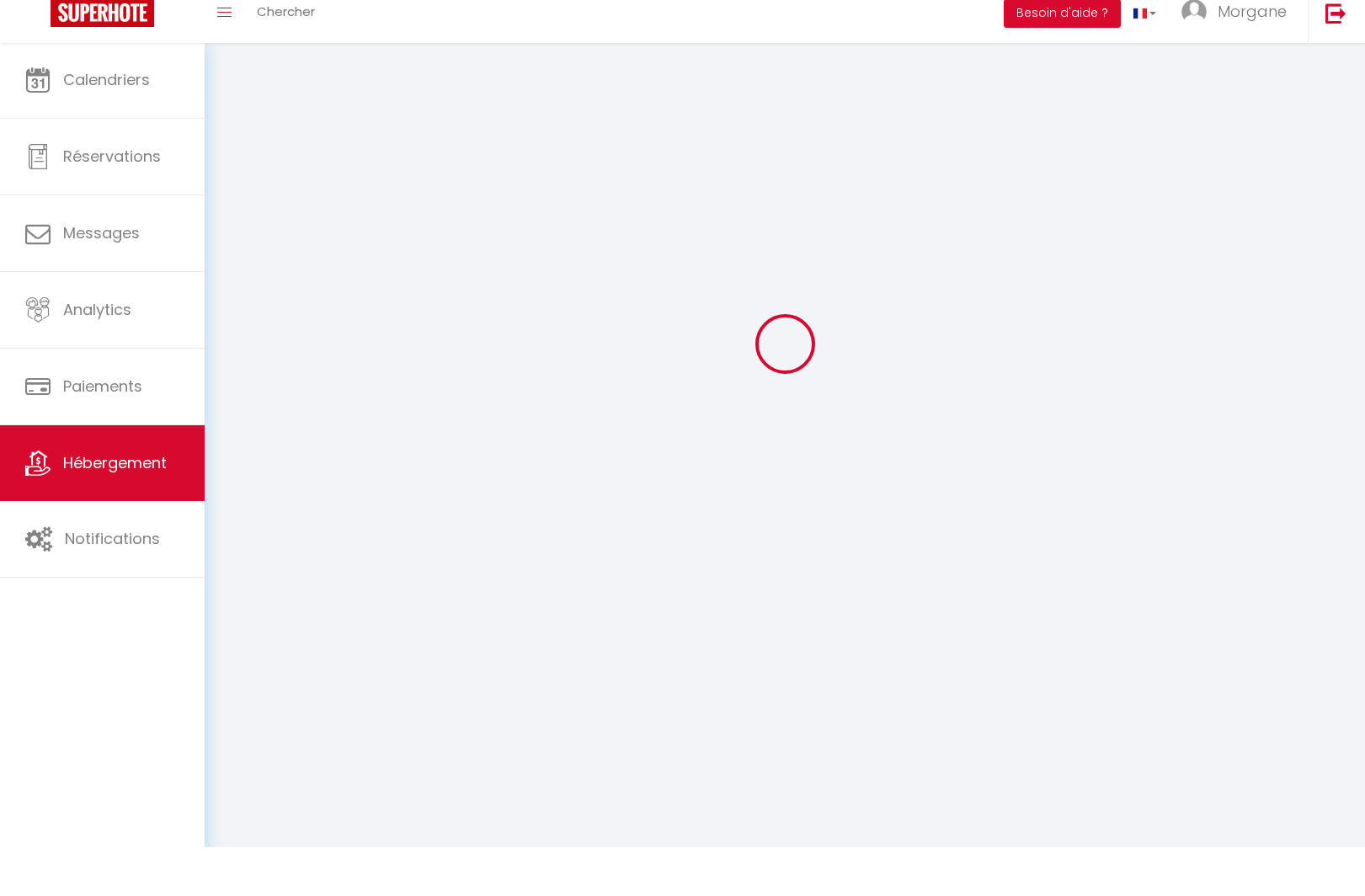
checkbox input "false"
select select
checkbox input "false"
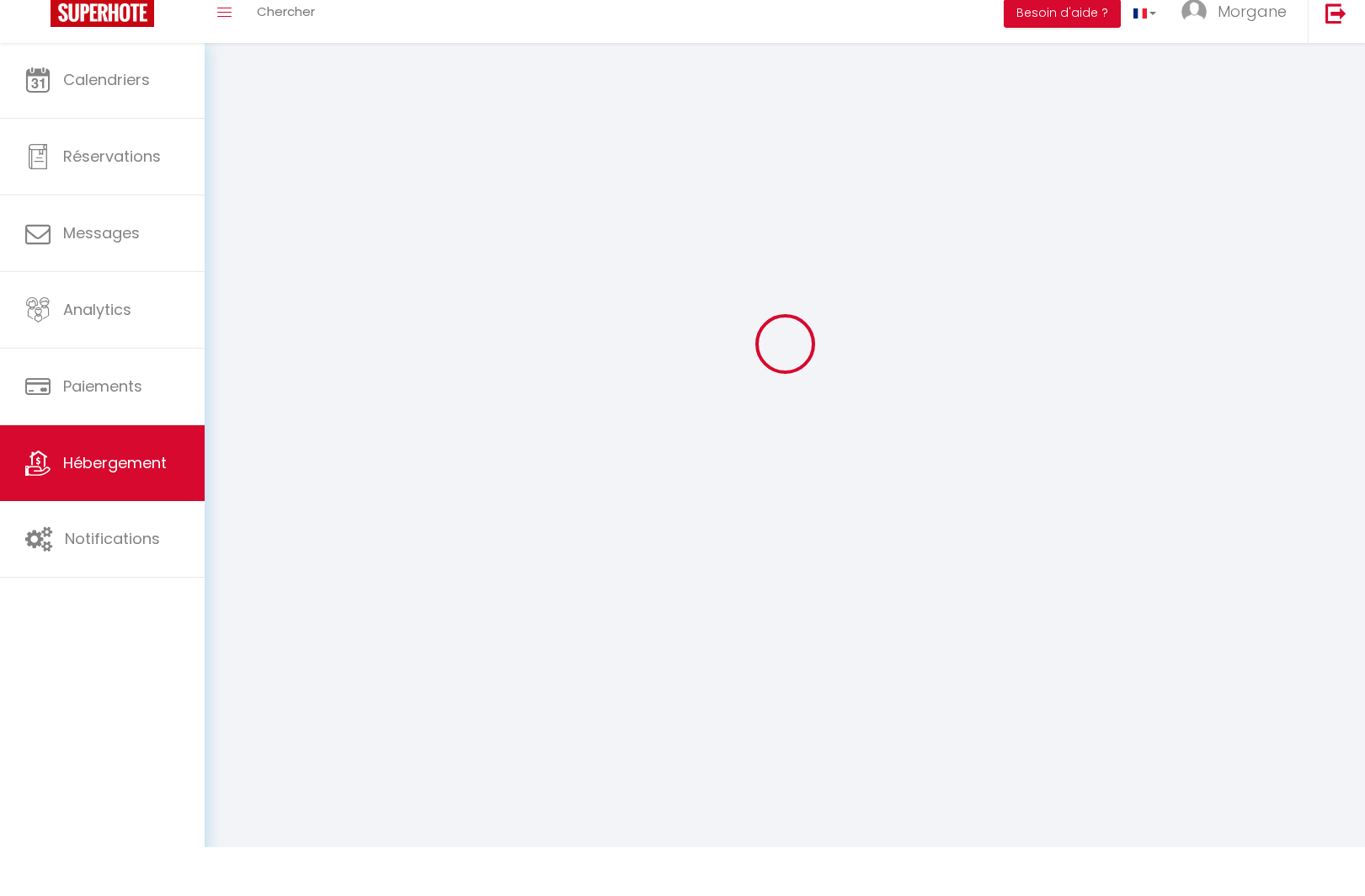
checkbox input "false"
select select "16:00"
select select "23:45"
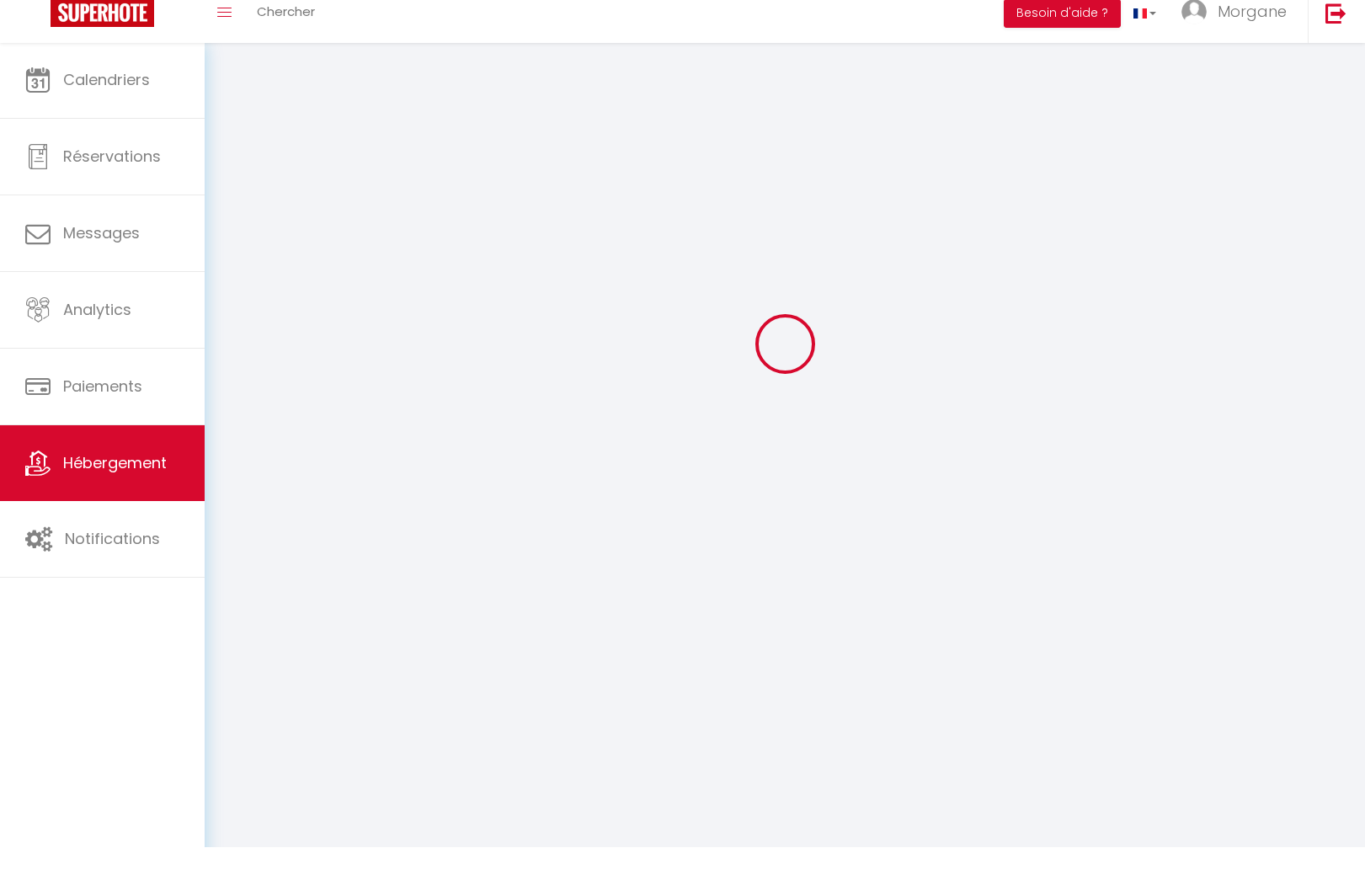
select select "10:00"
select select "15"
select select "15:00"
select select
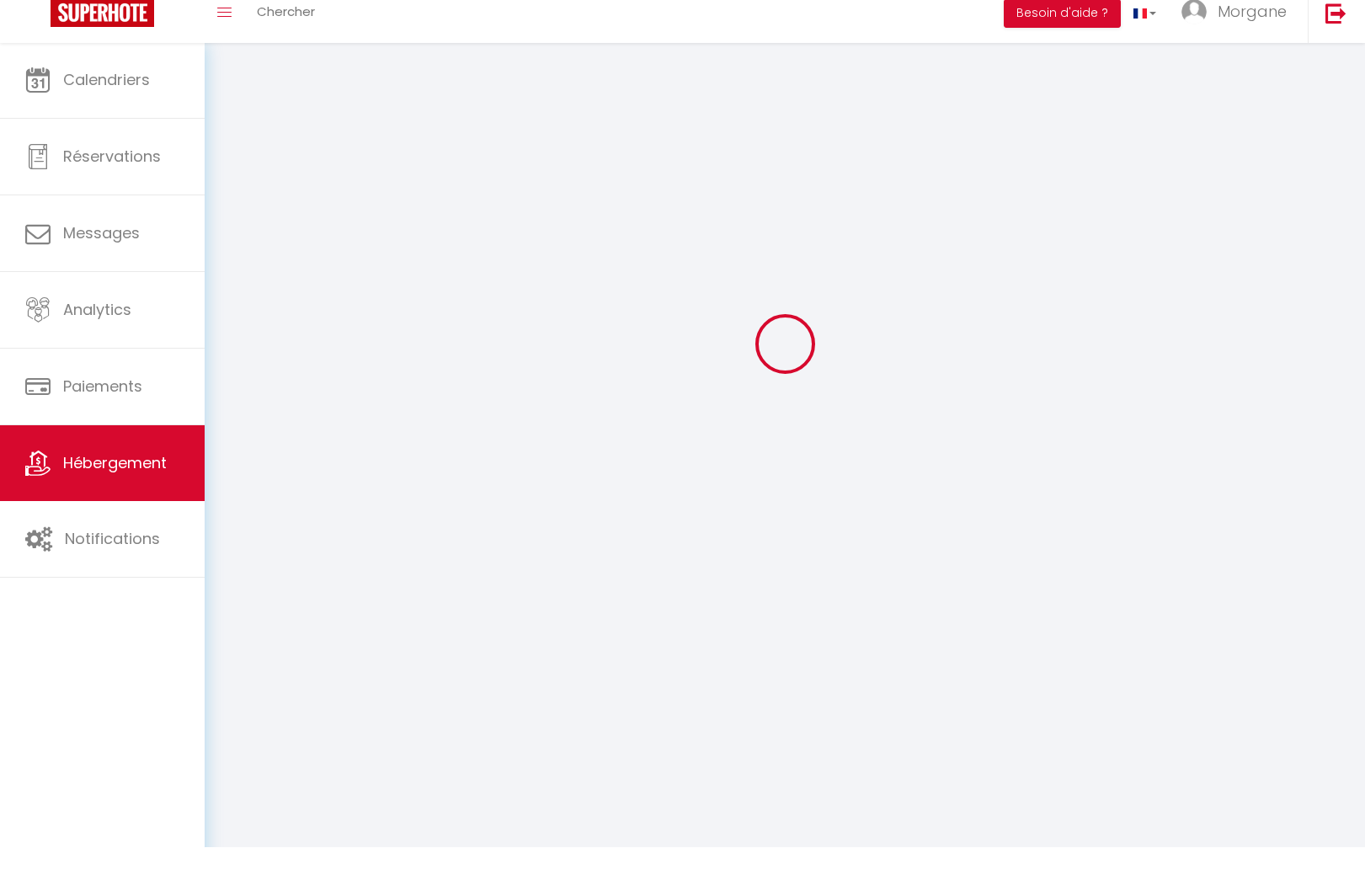
checkbox input "false"
select select
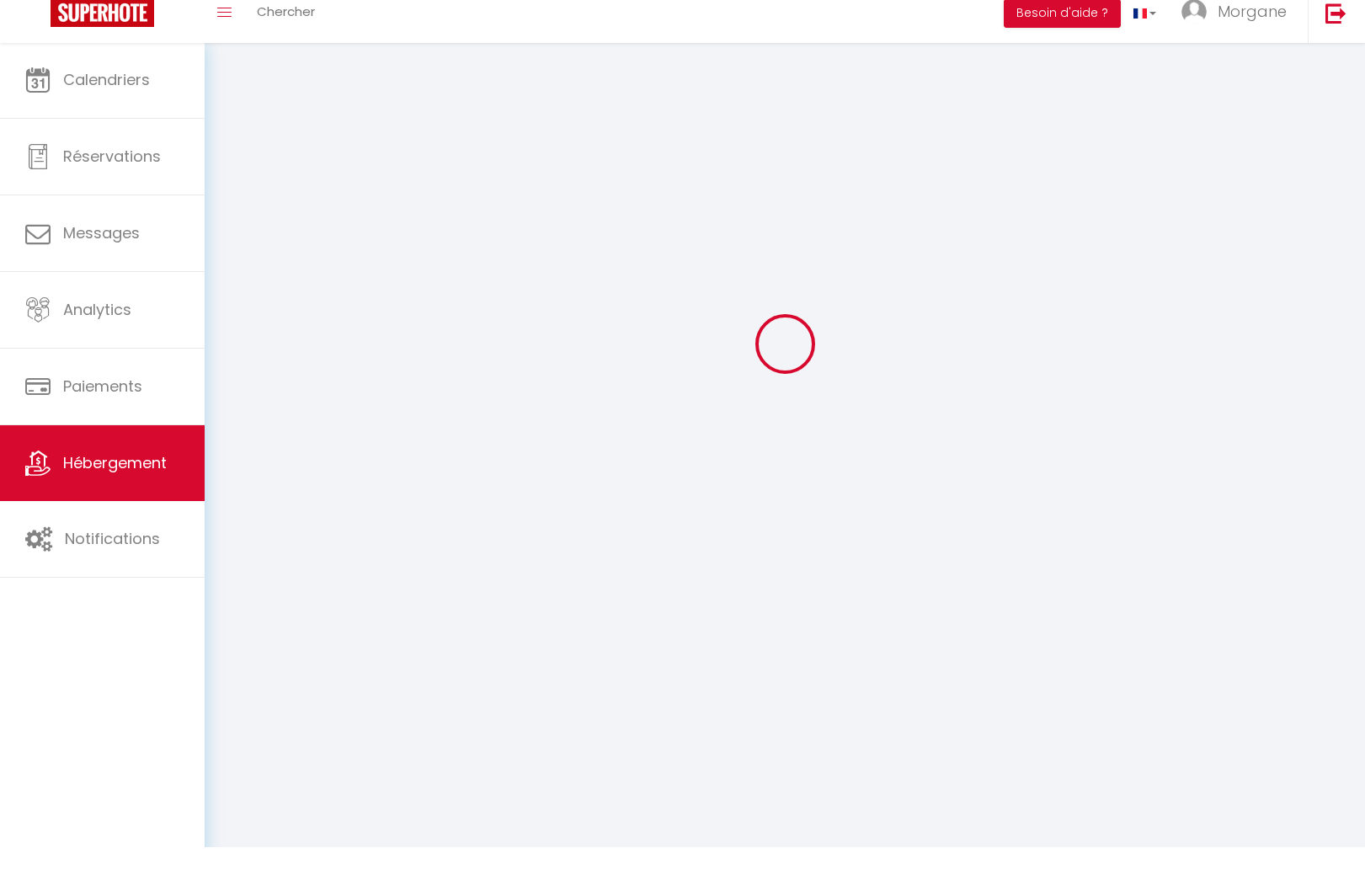
checkbox input "false"
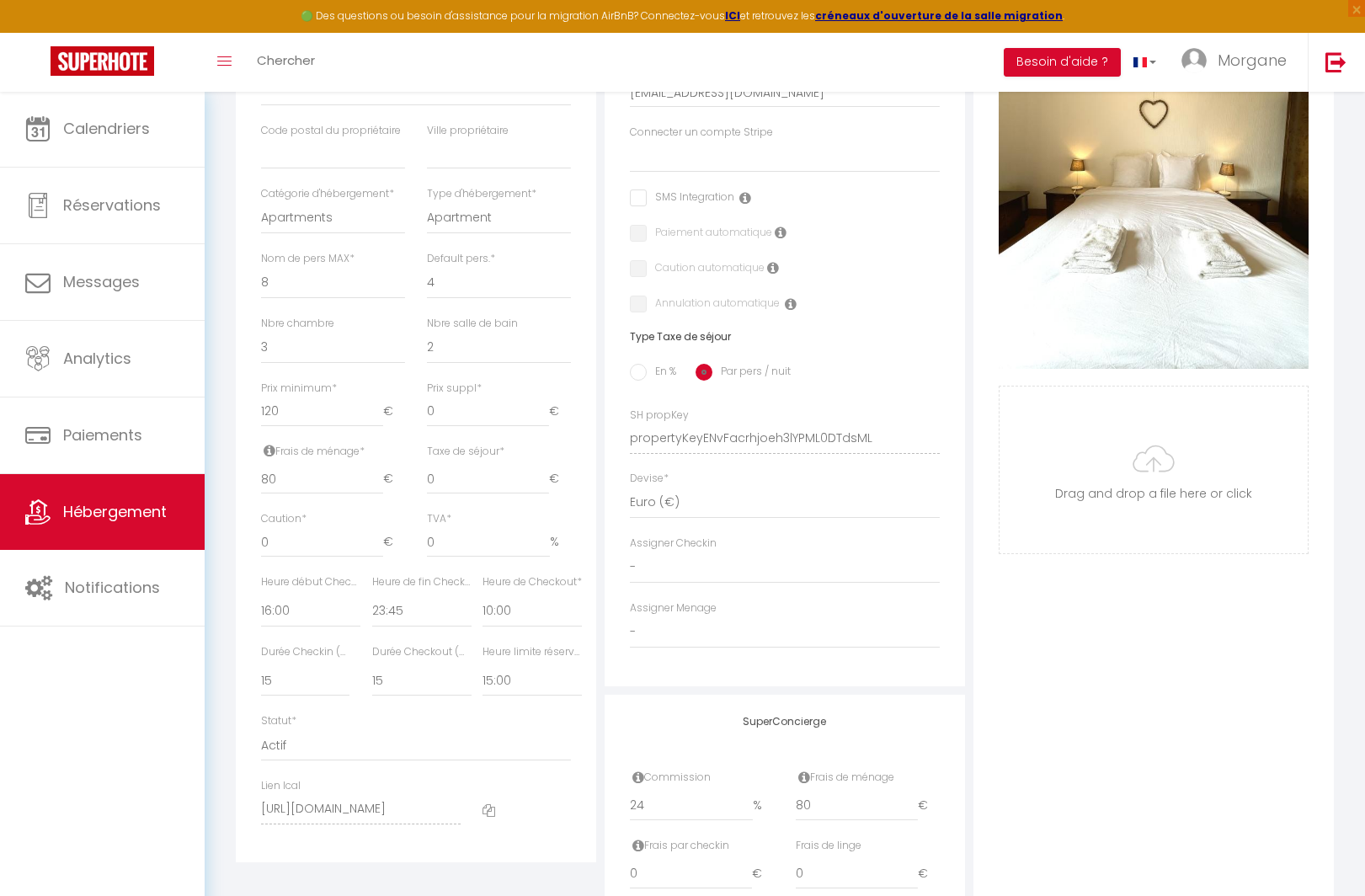
scroll to position [455, 0]
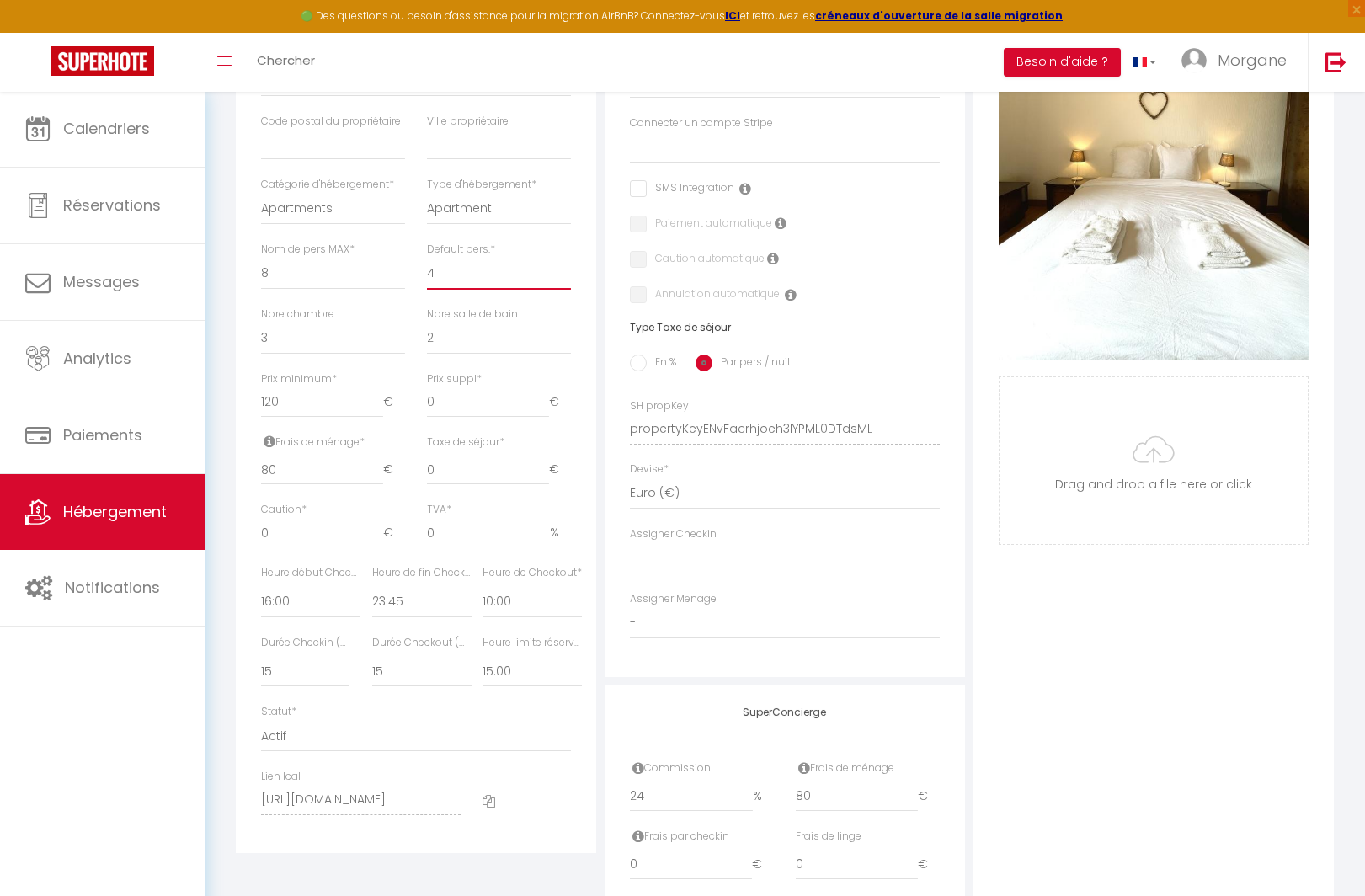
select select "8"
select select
checkbox input "false"
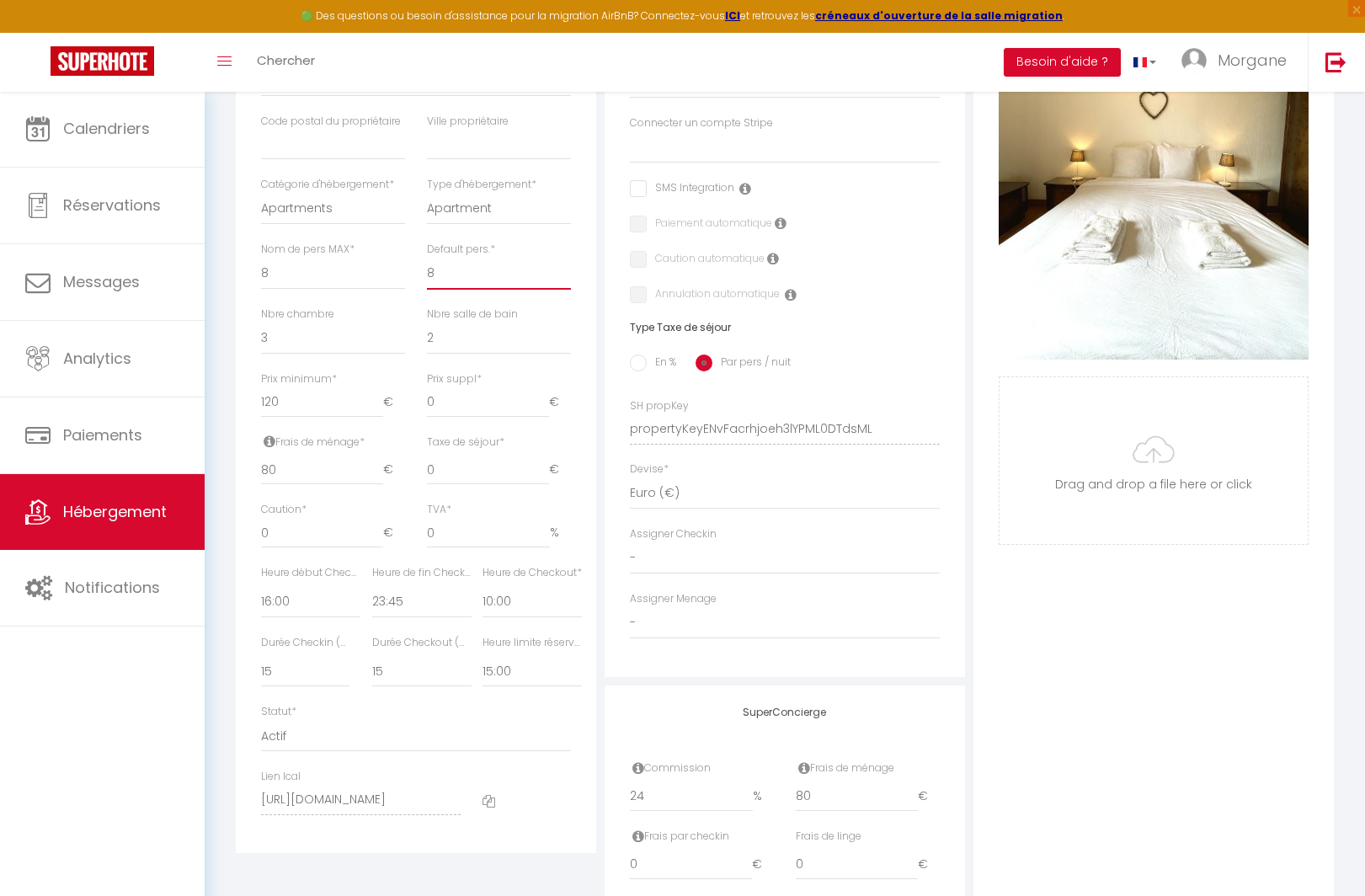
checkbox input "false"
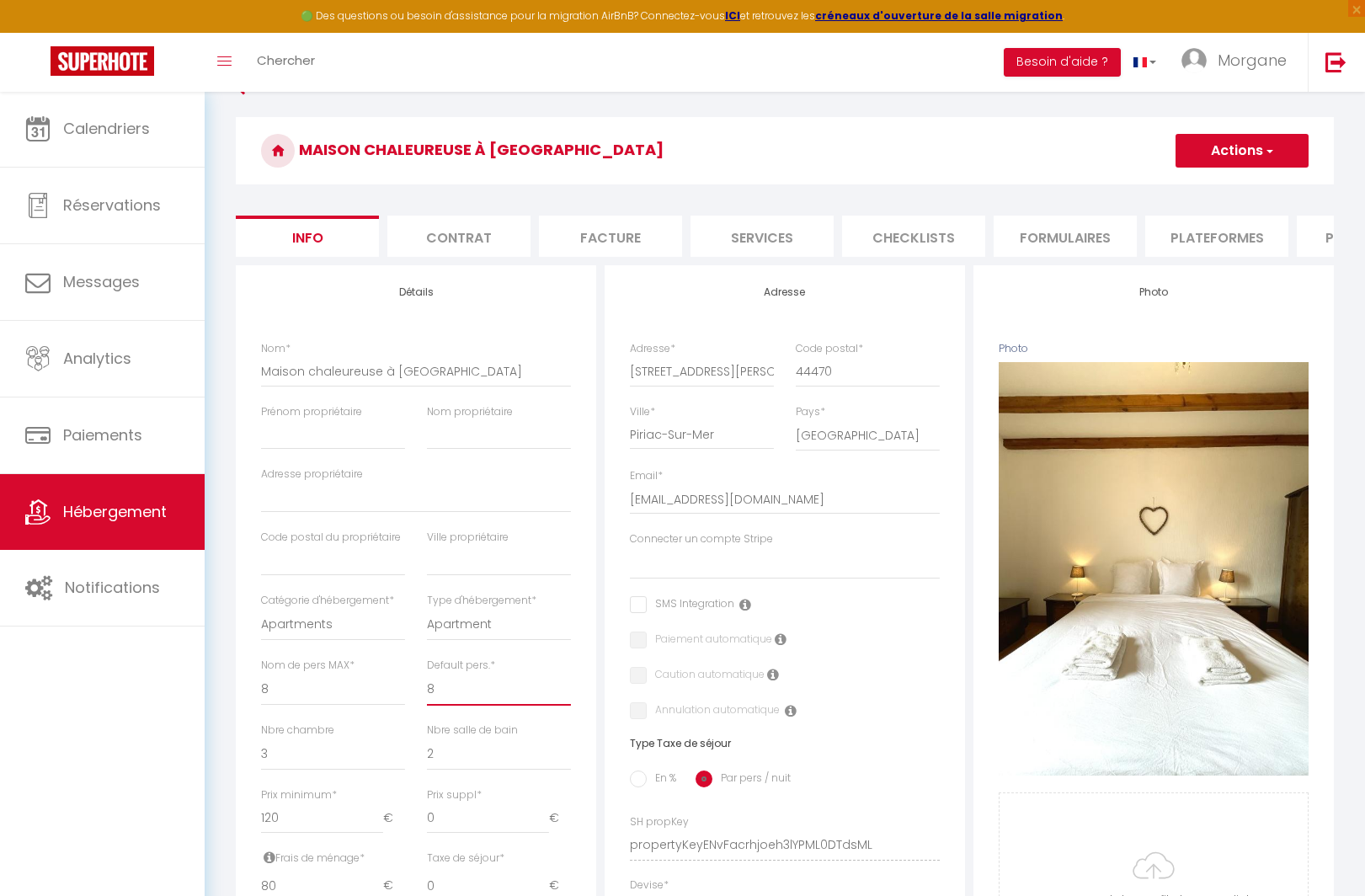
scroll to position [28, 0]
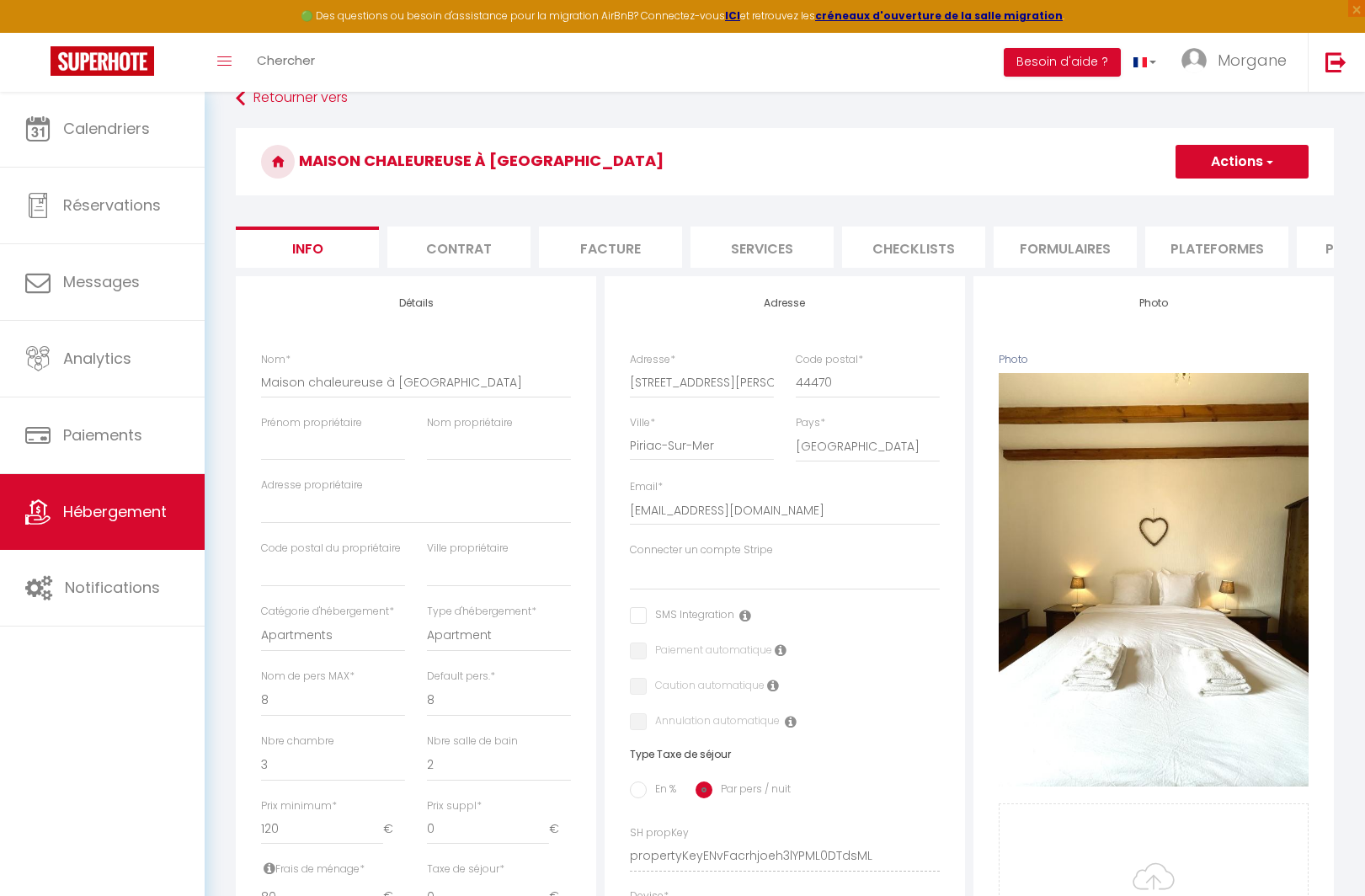
click at [1254, 159] on button "Actions" at bounding box center [1242, 162] width 133 height 34
click at [1188, 199] on input "Enregistrer" at bounding box center [1175, 199] width 62 height 17
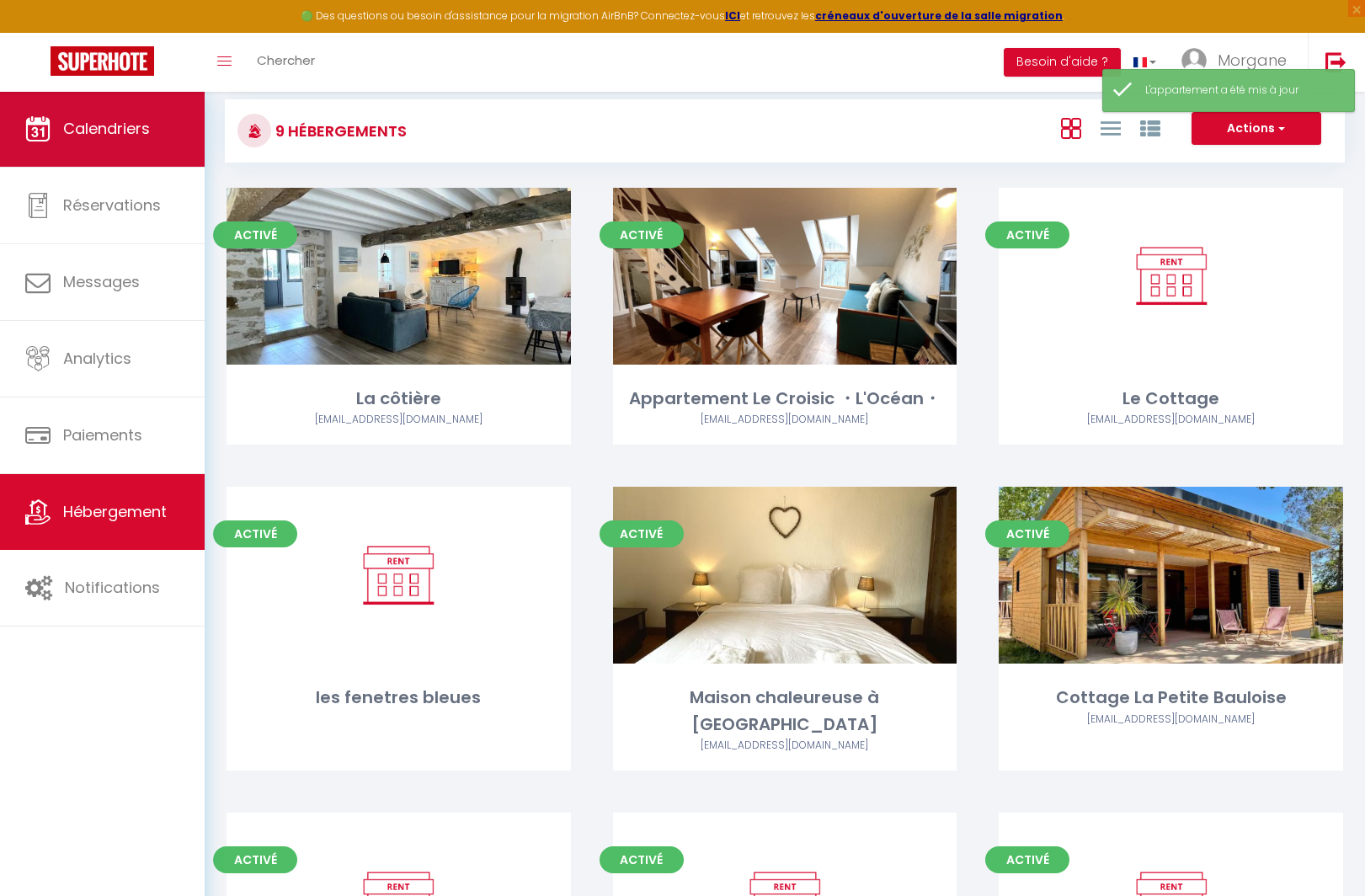
click at [88, 130] on span "Calendriers" at bounding box center [106, 128] width 86 height 21
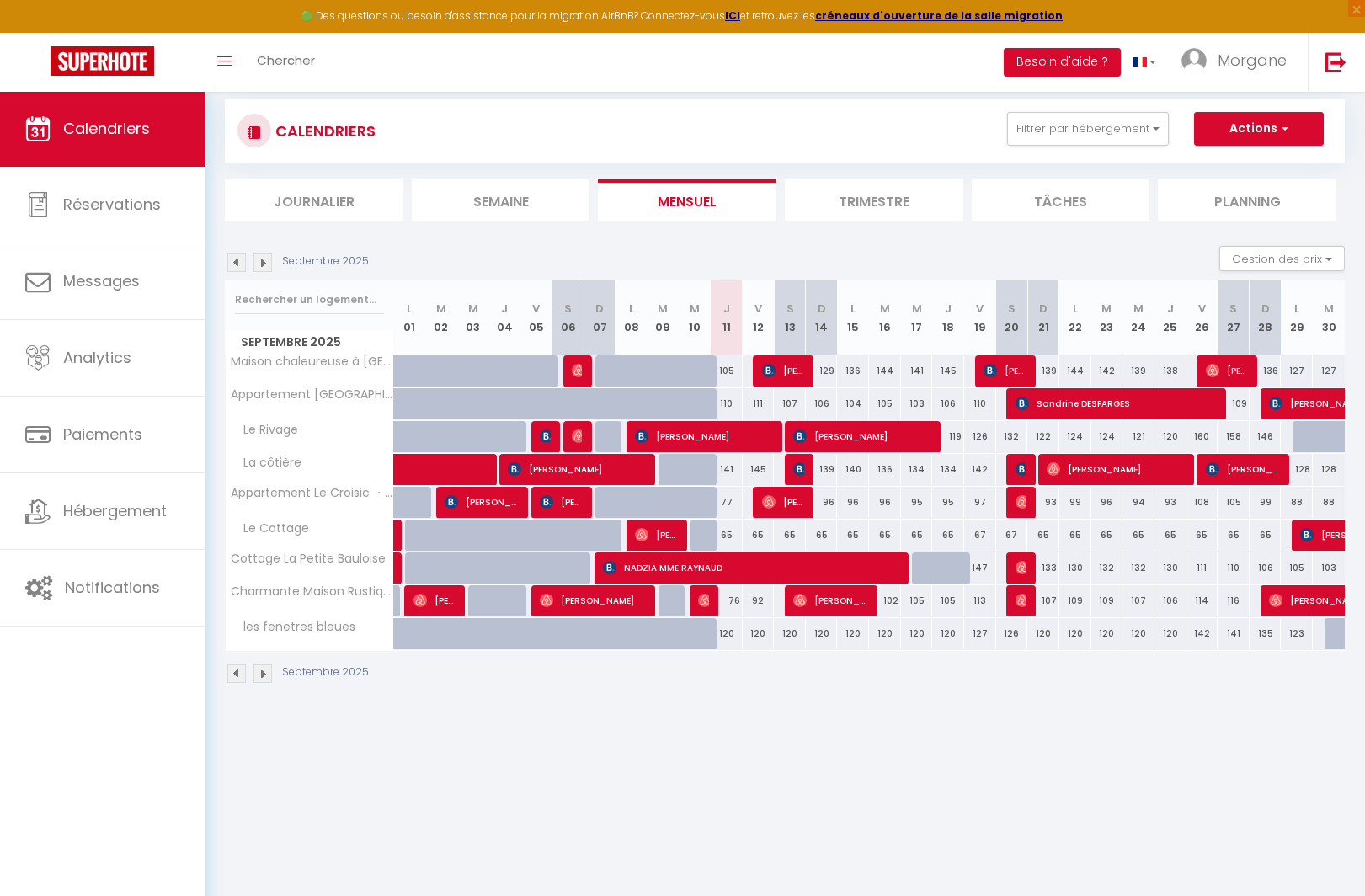
click at [258, 263] on img at bounding box center [263, 263] width 19 height 19
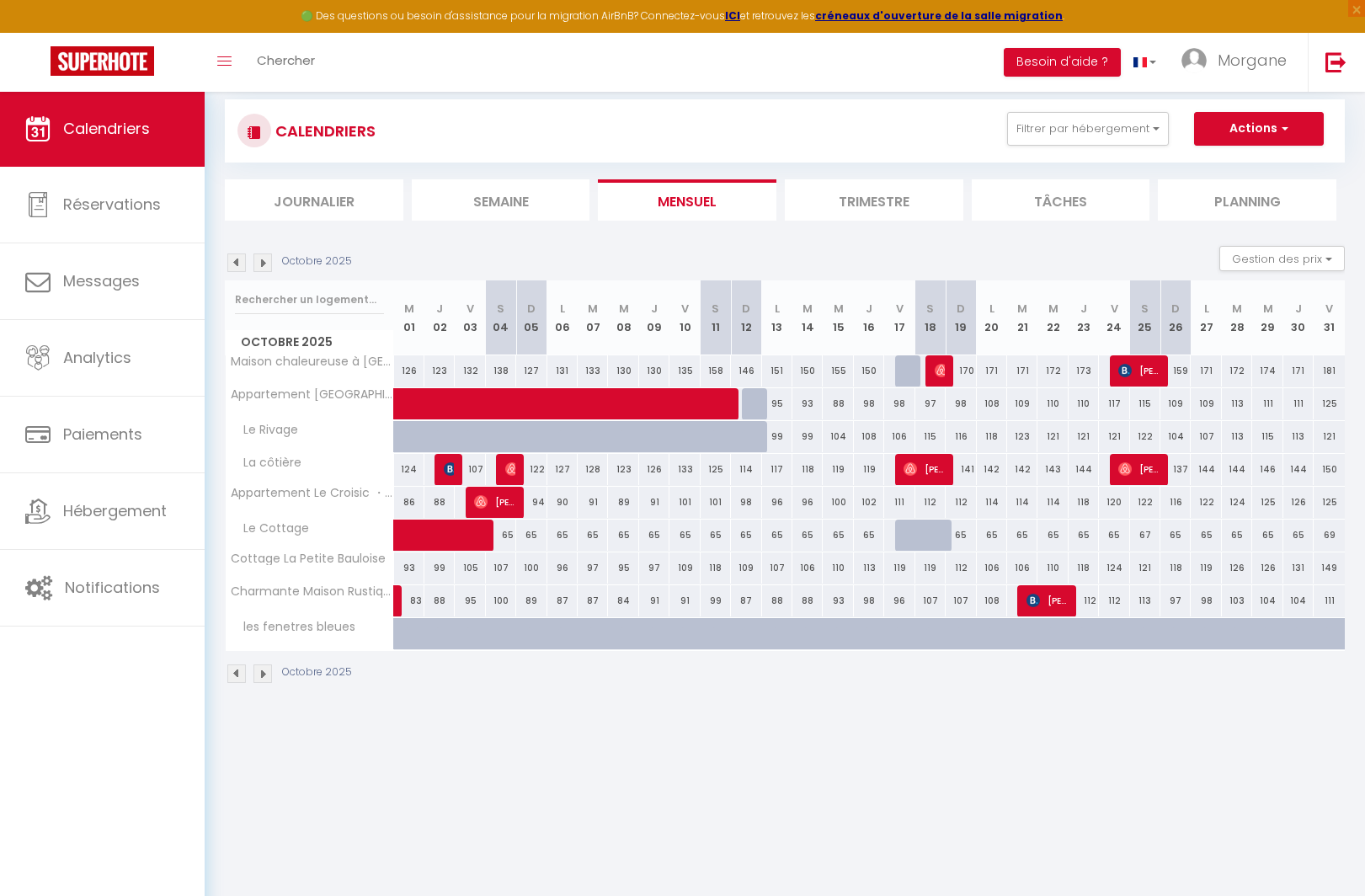
click at [258, 263] on img at bounding box center [263, 263] width 19 height 19
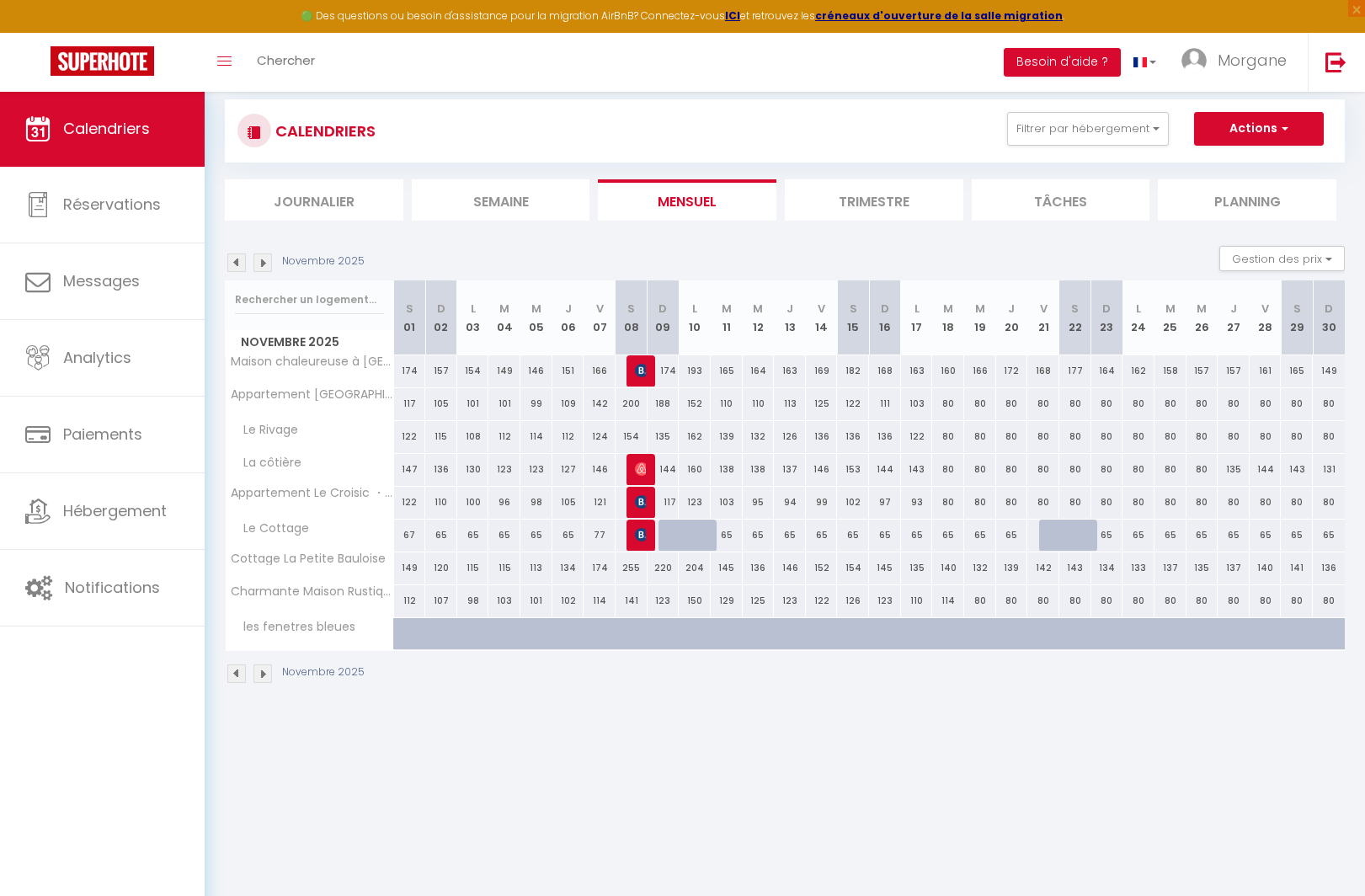
click at [258, 263] on img at bounding box center [263, 263] width 19 height 19
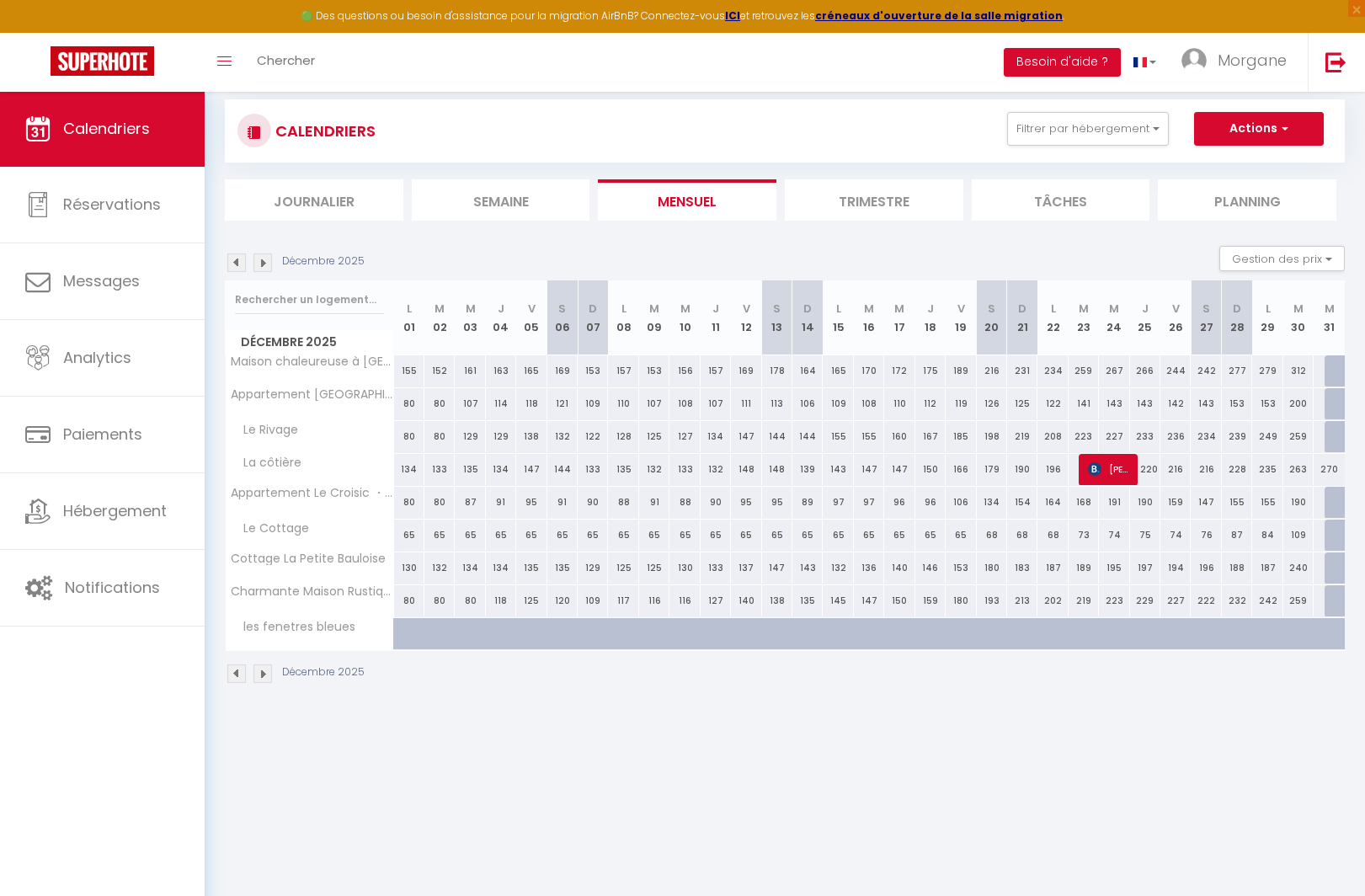
click at [234, 263] on img at bounding box center [237, 263] width 19 height 19
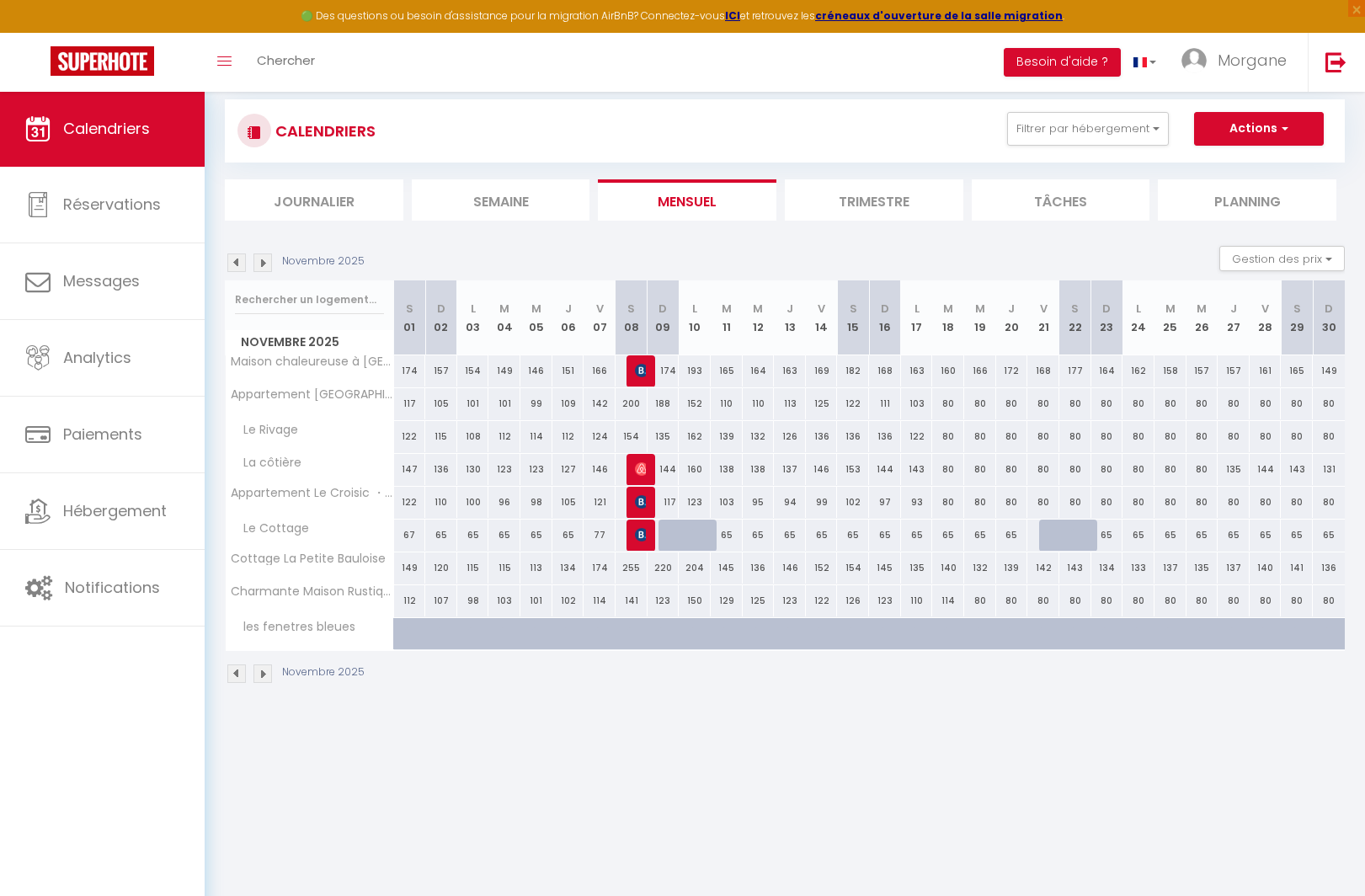
click at [234, 271] on div "Novembre 2025 Gestion des prix Nb Nuits minimum Règles Disponibilité" at bounding box center [784, 263] width 1120 height 35
click at [236, 264] on img at bounding box center [237, 263] width 19 height 19
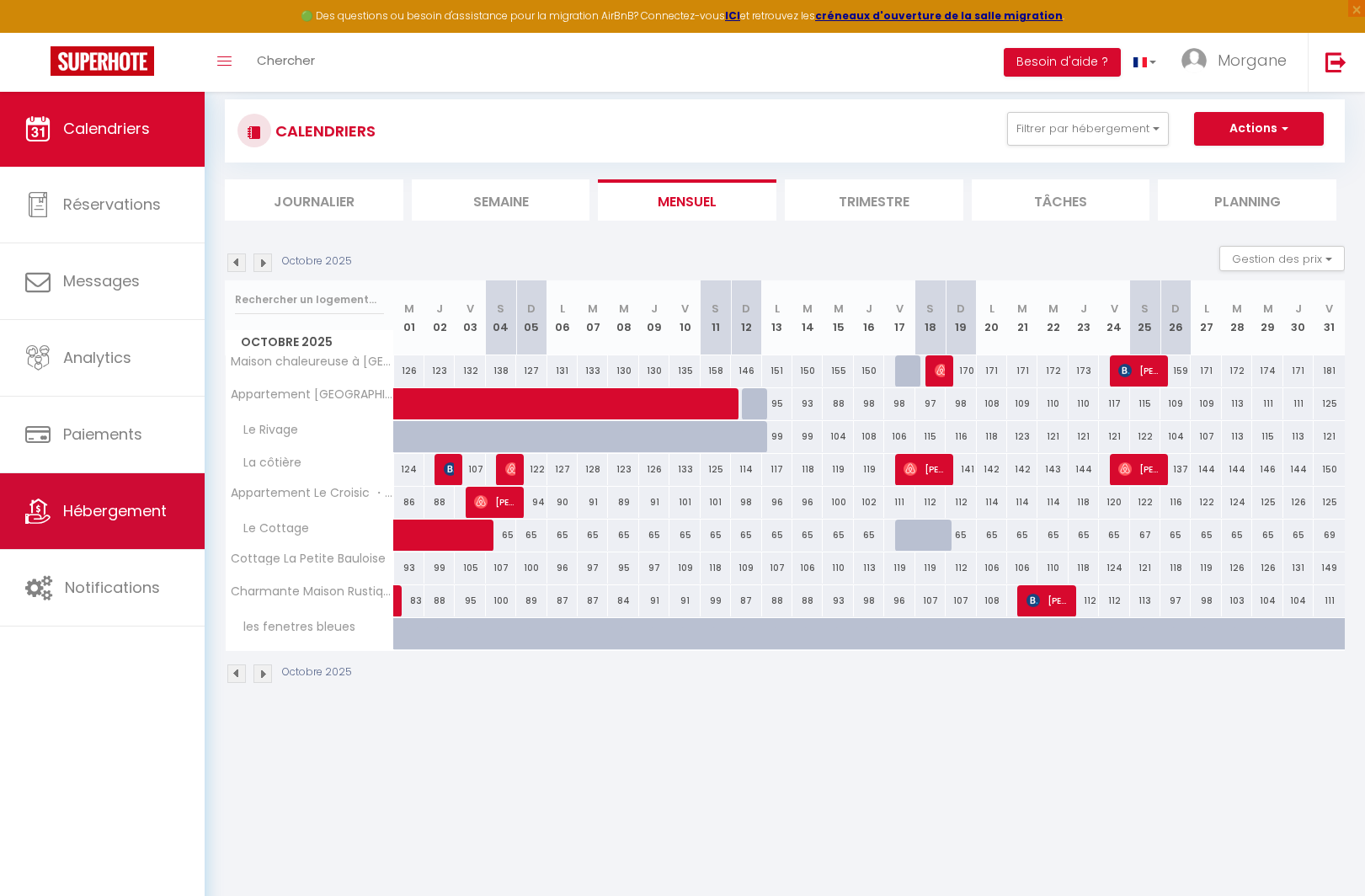
click at [126, 502] on span "Hébergement" at bounding box center [115, 510] width 103 height 21
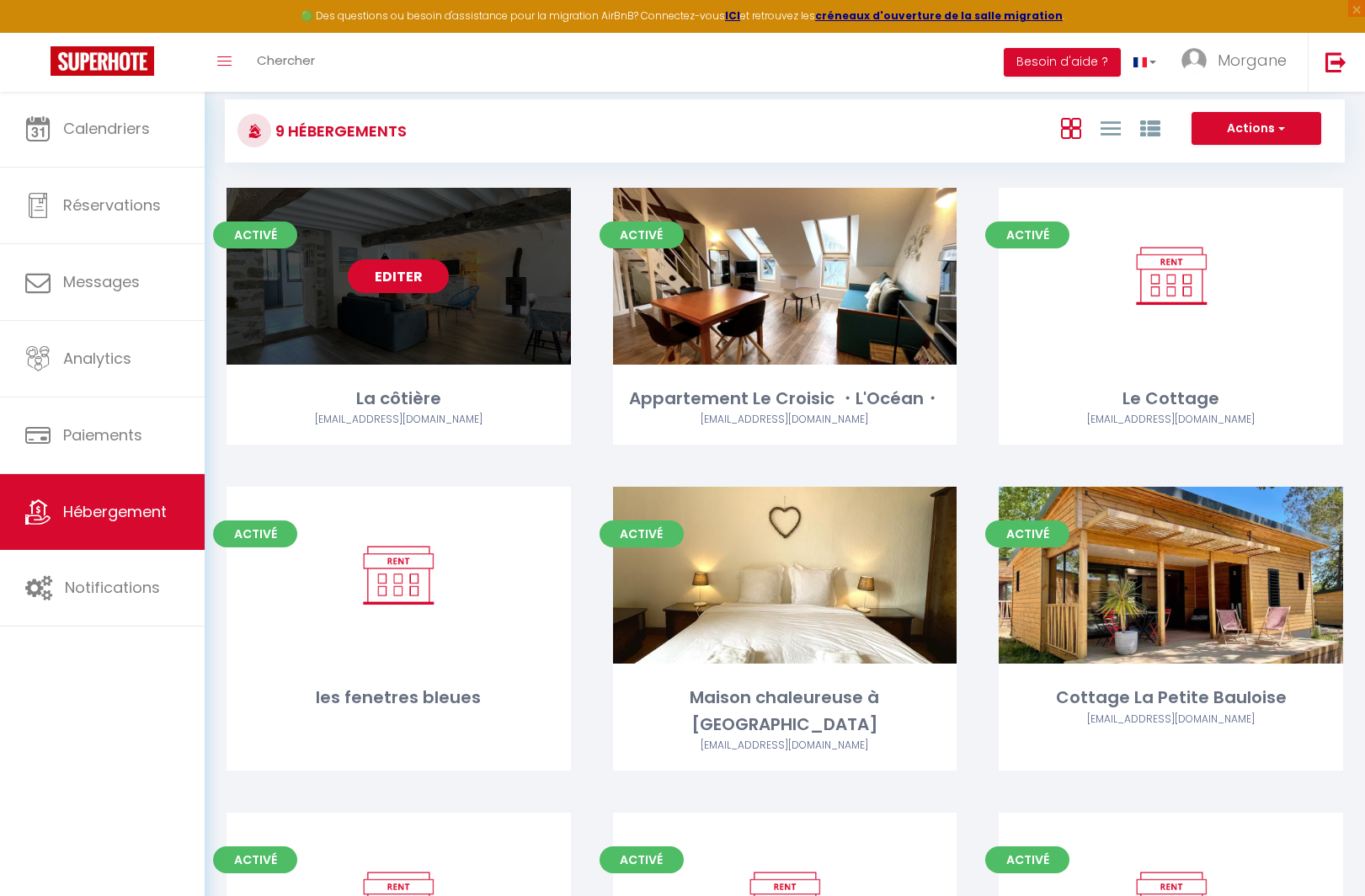
click at [385, 273] on link "Editer" at bounding box center [398, 276] width 101 height 34
select select "3"
select select "2"
select select "1"
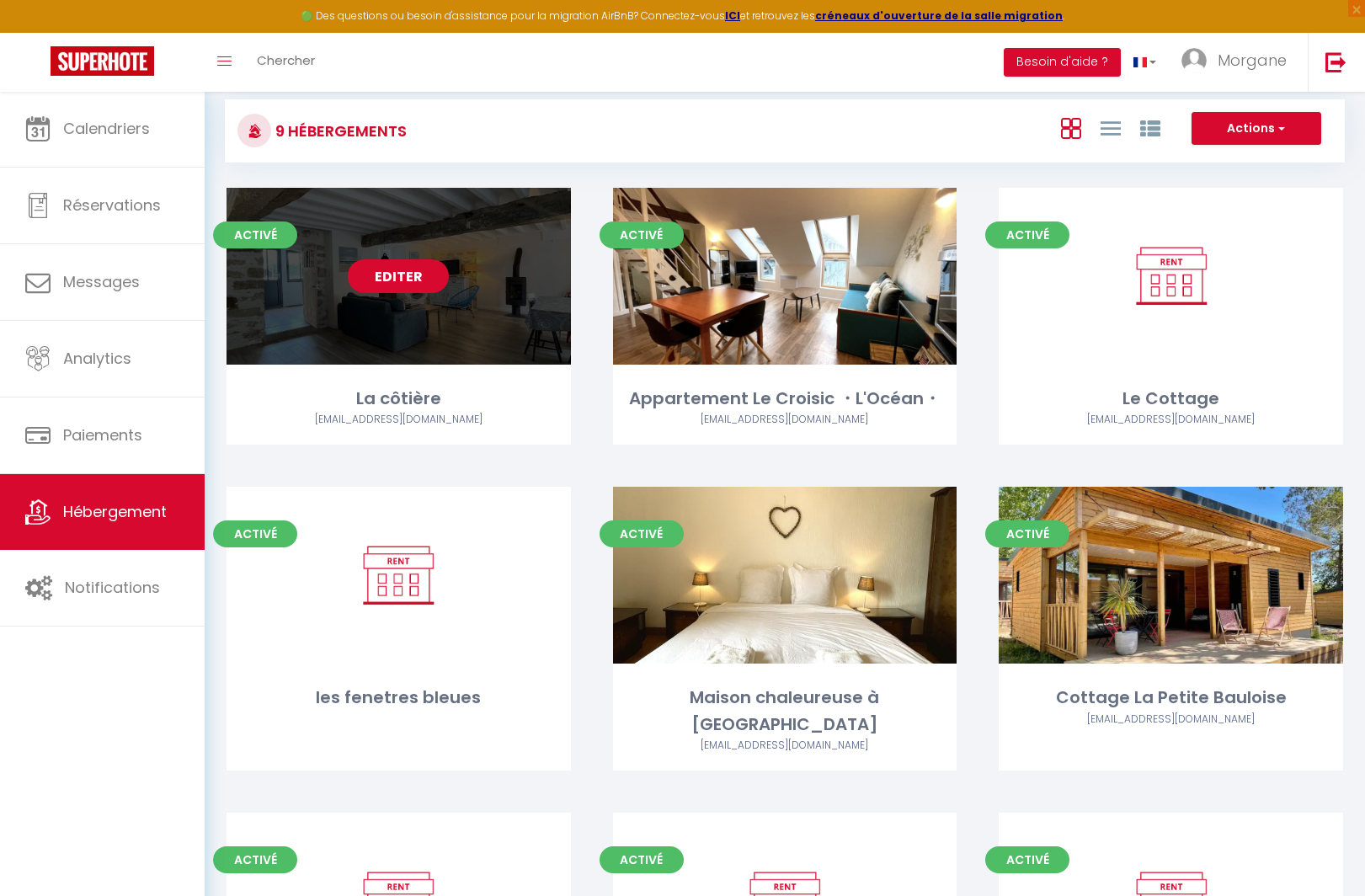
select select "28"
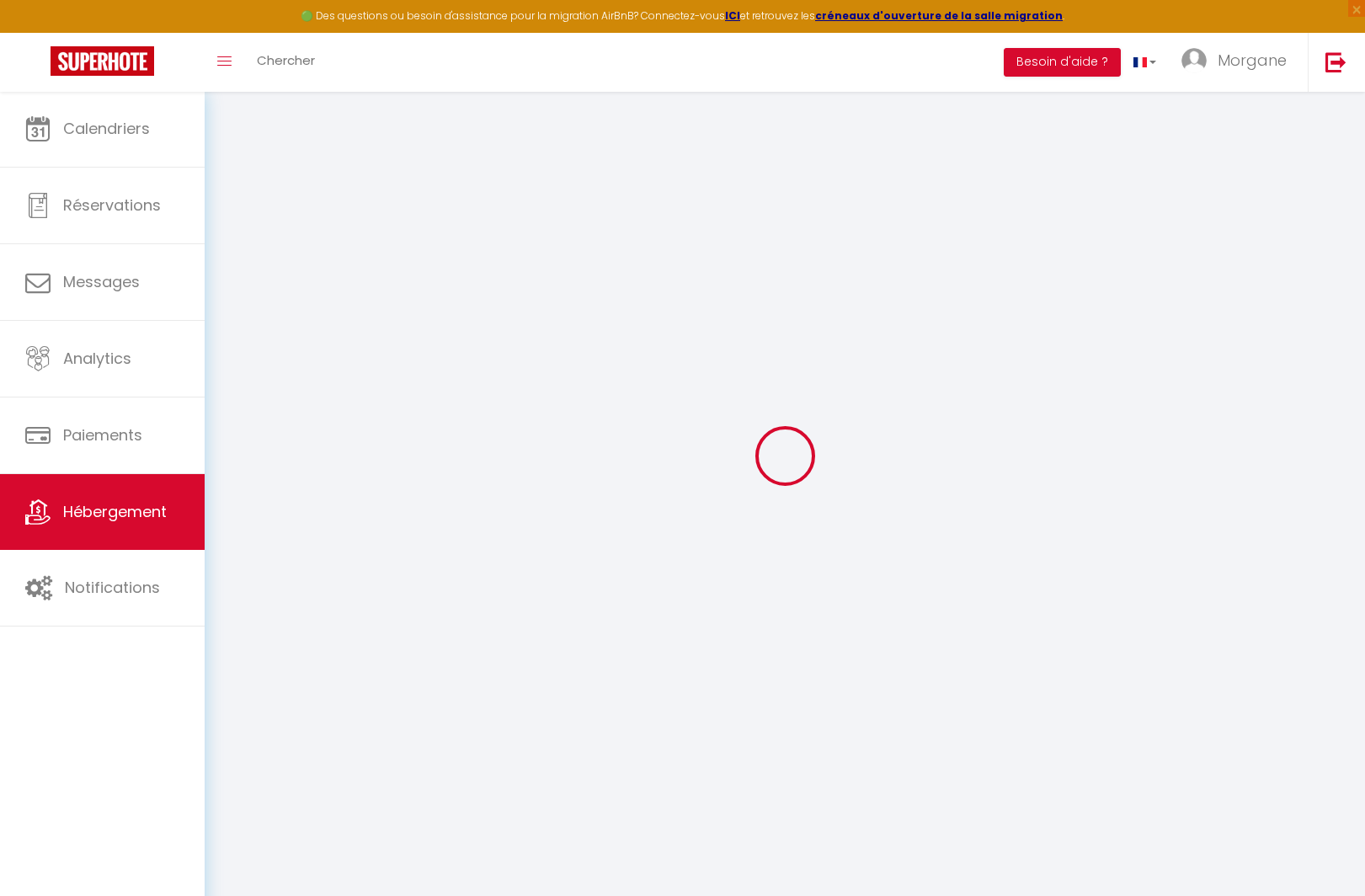
select select
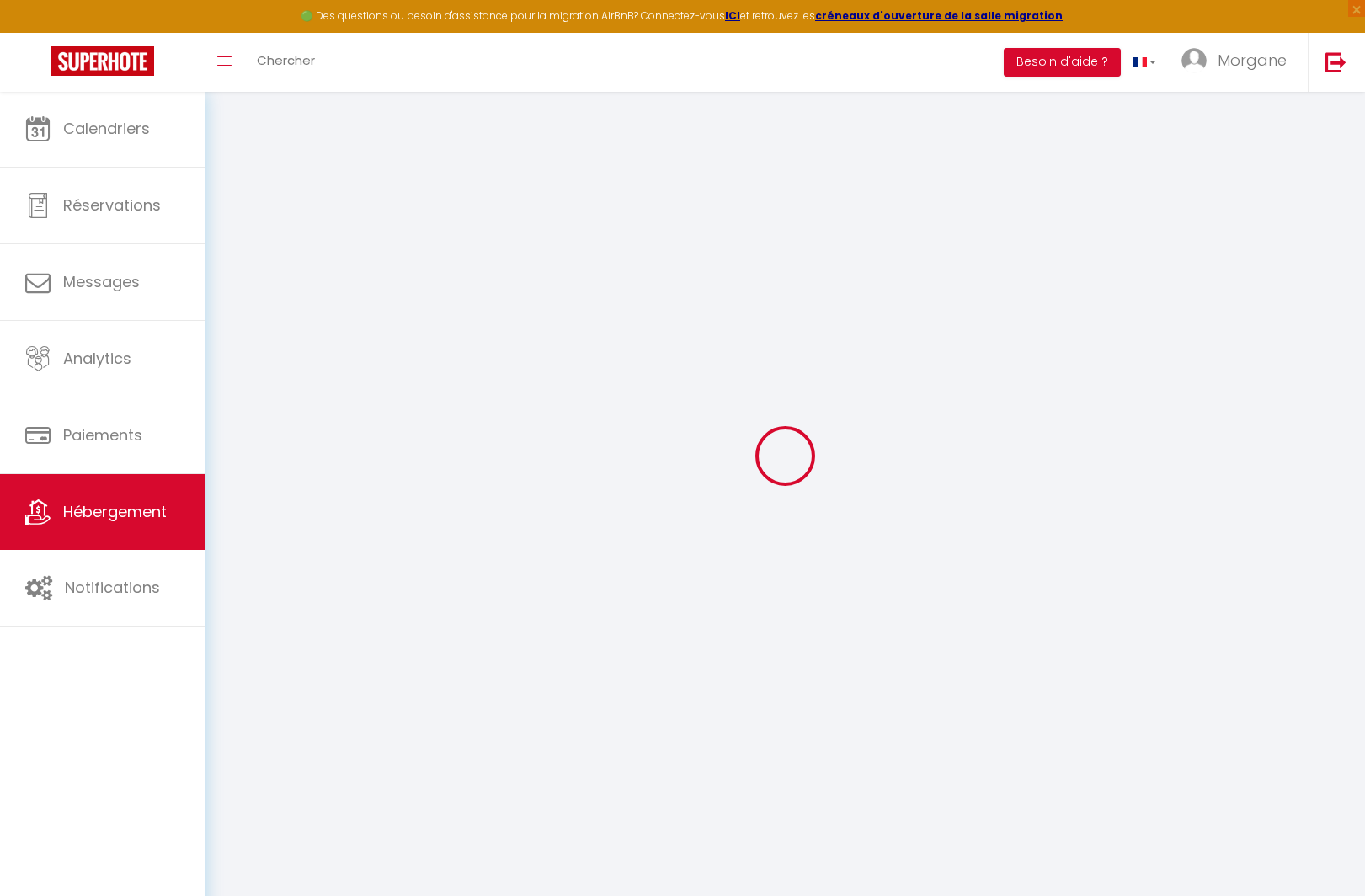
select select
checkbox input "false"
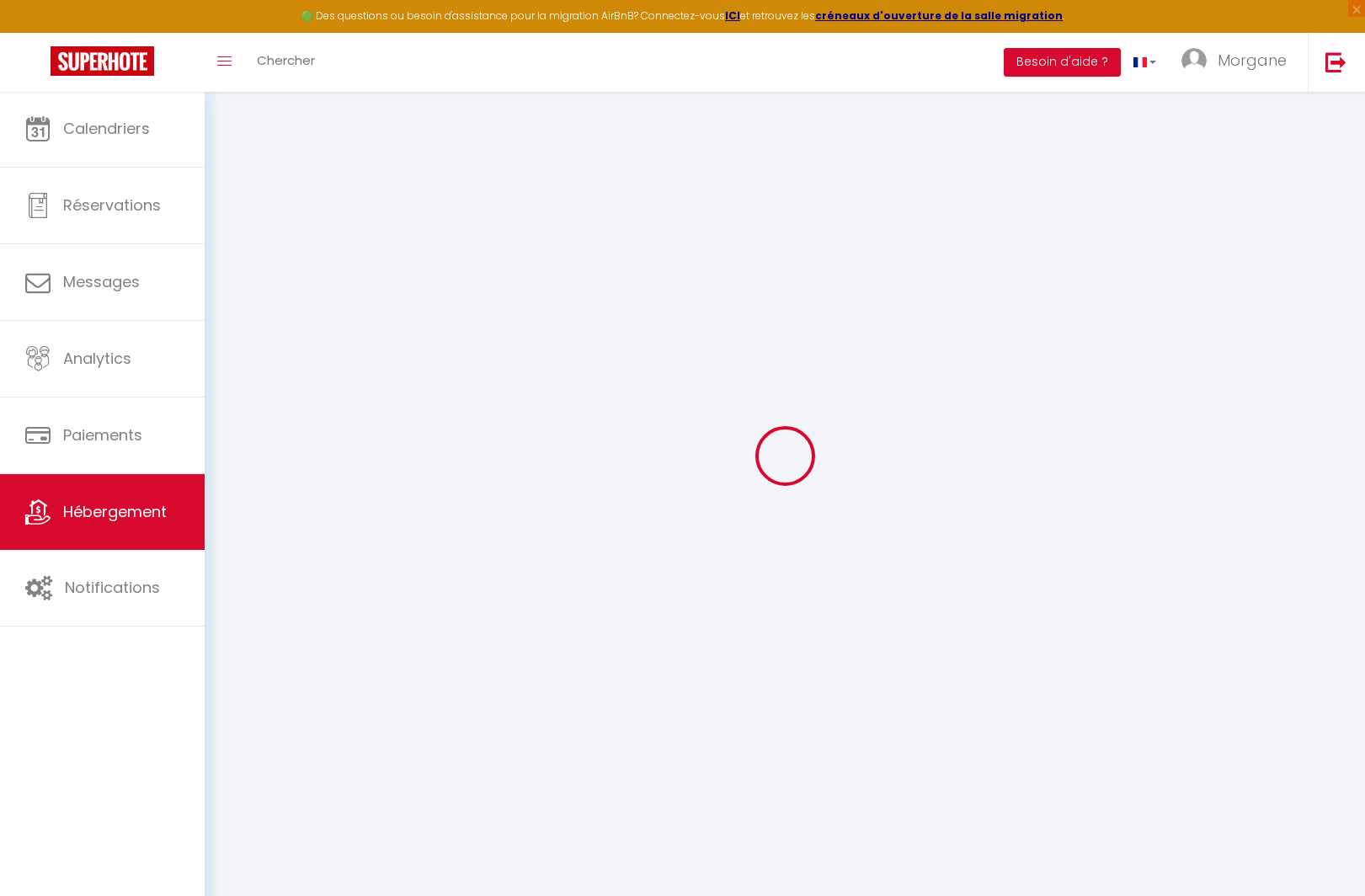
select select
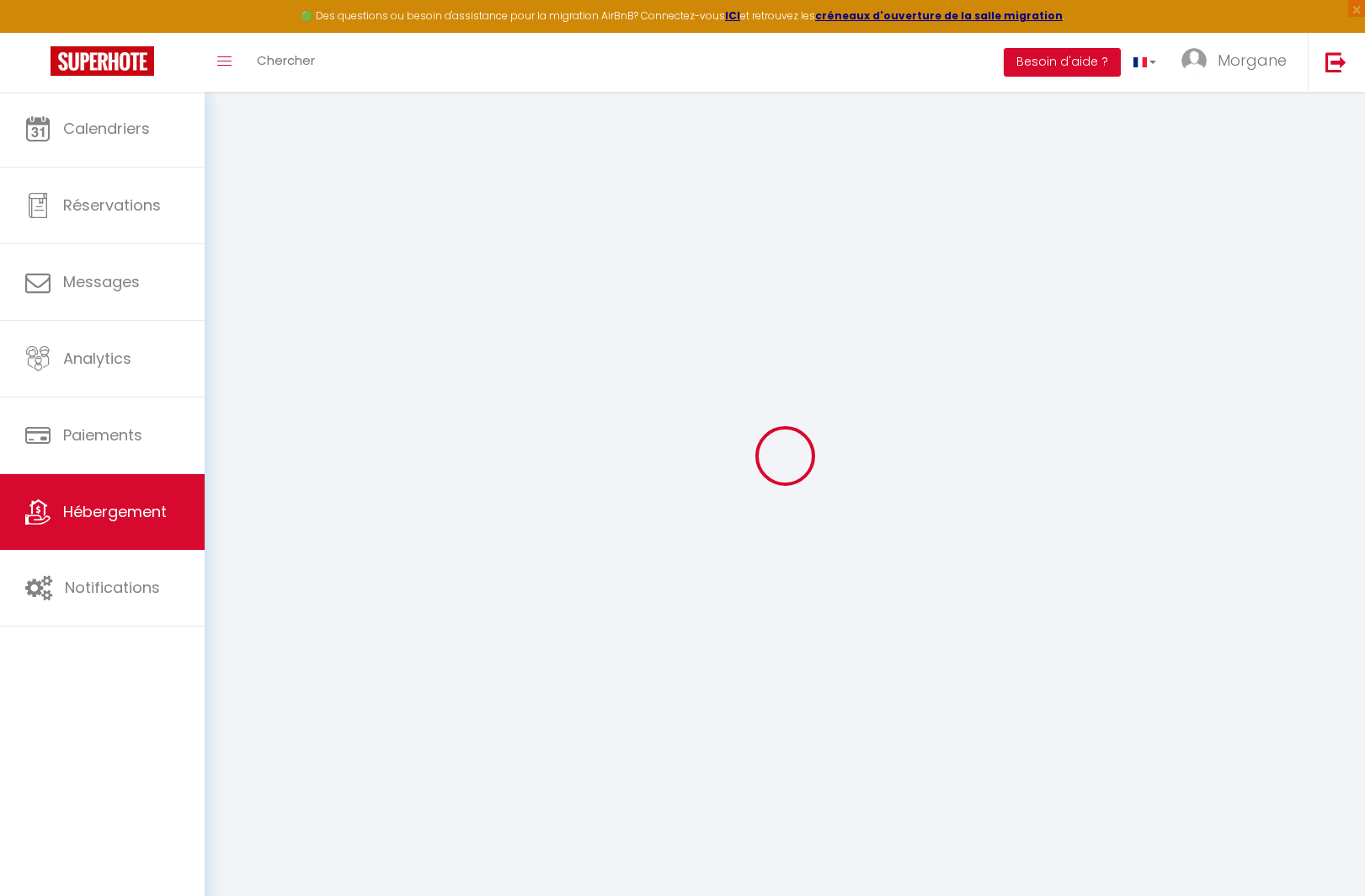
select select
checkbox input "false"
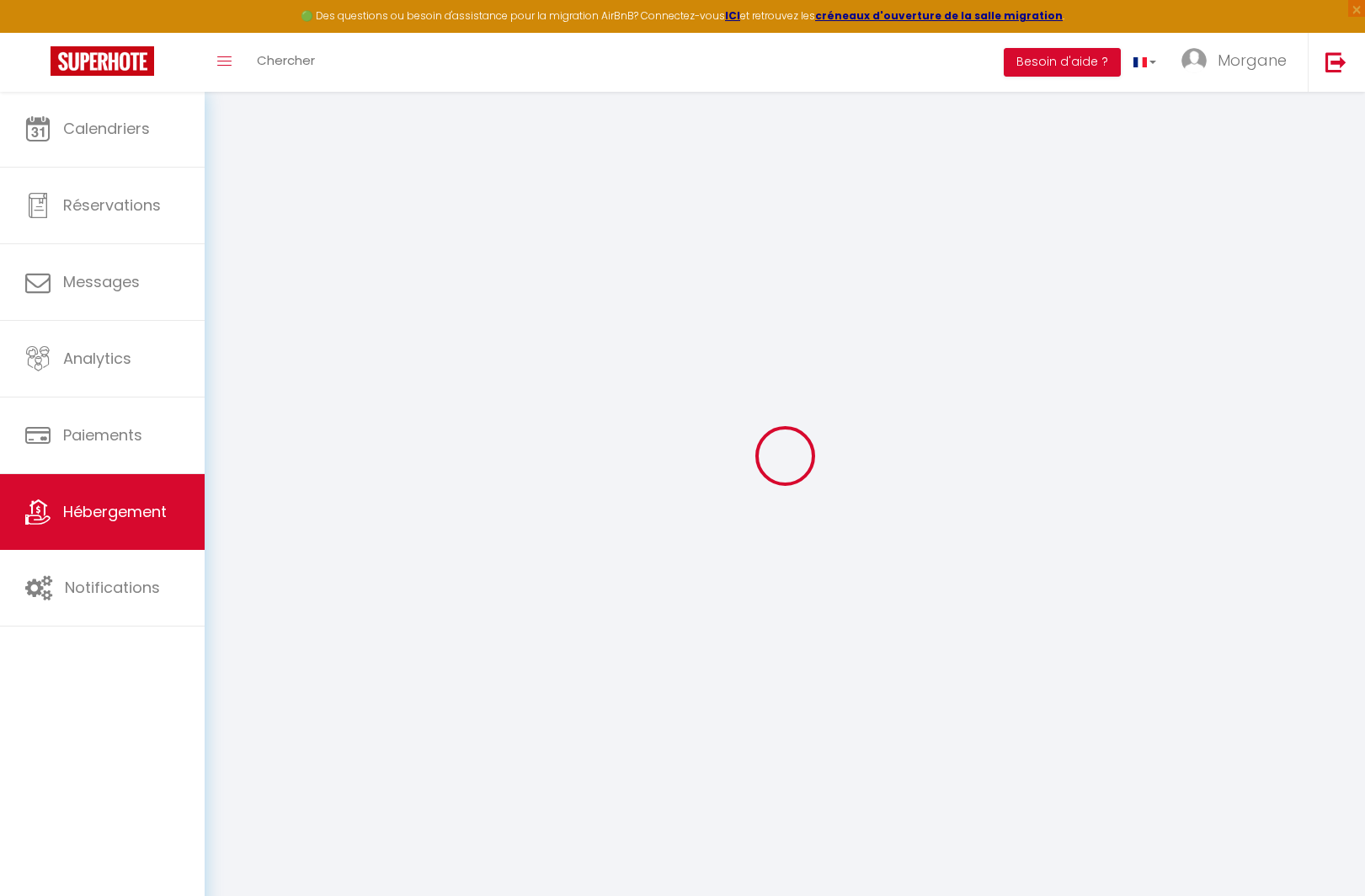
checkbox input "false"
select select
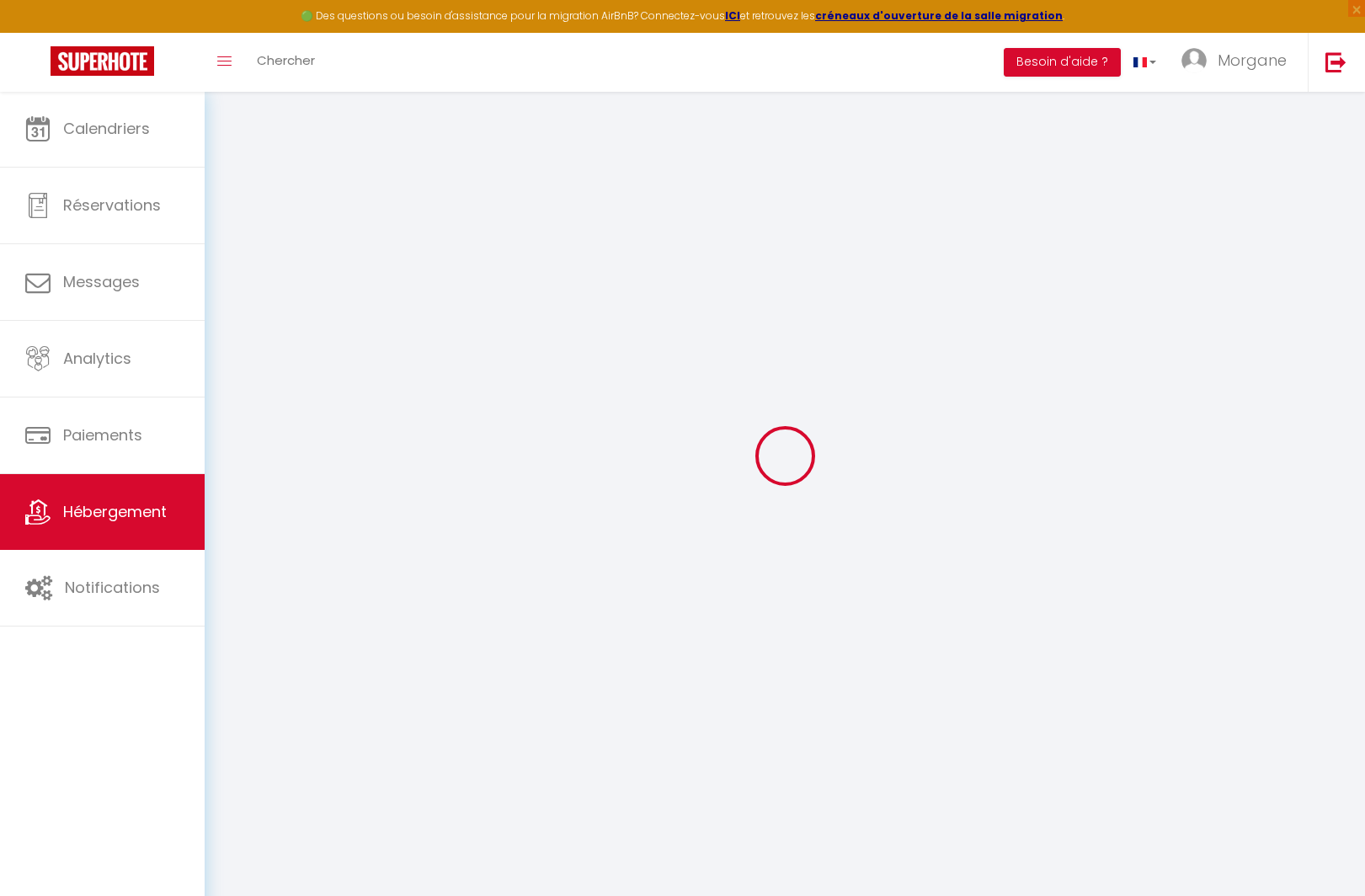
select select
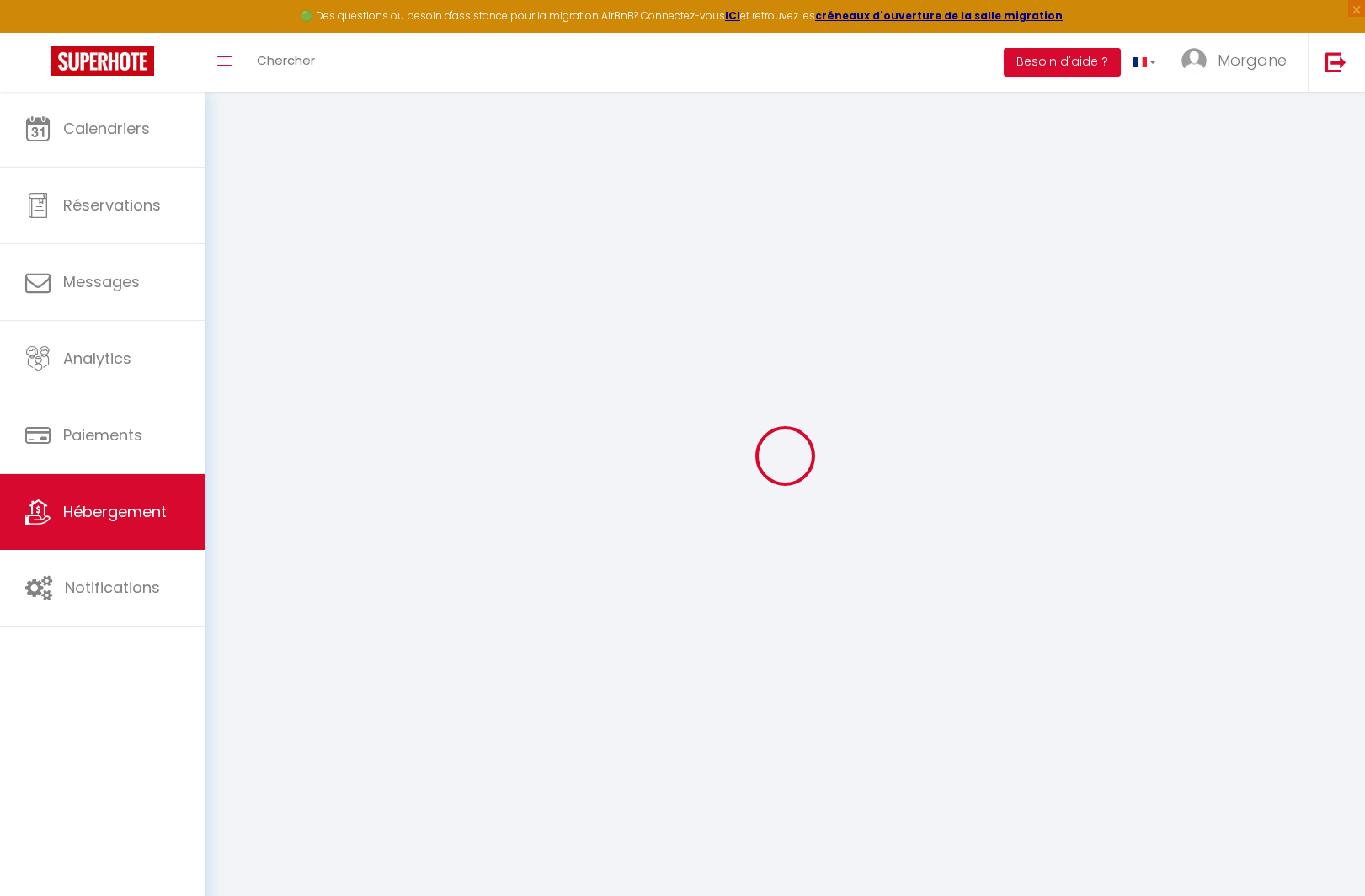
checkbox input "false"
select select
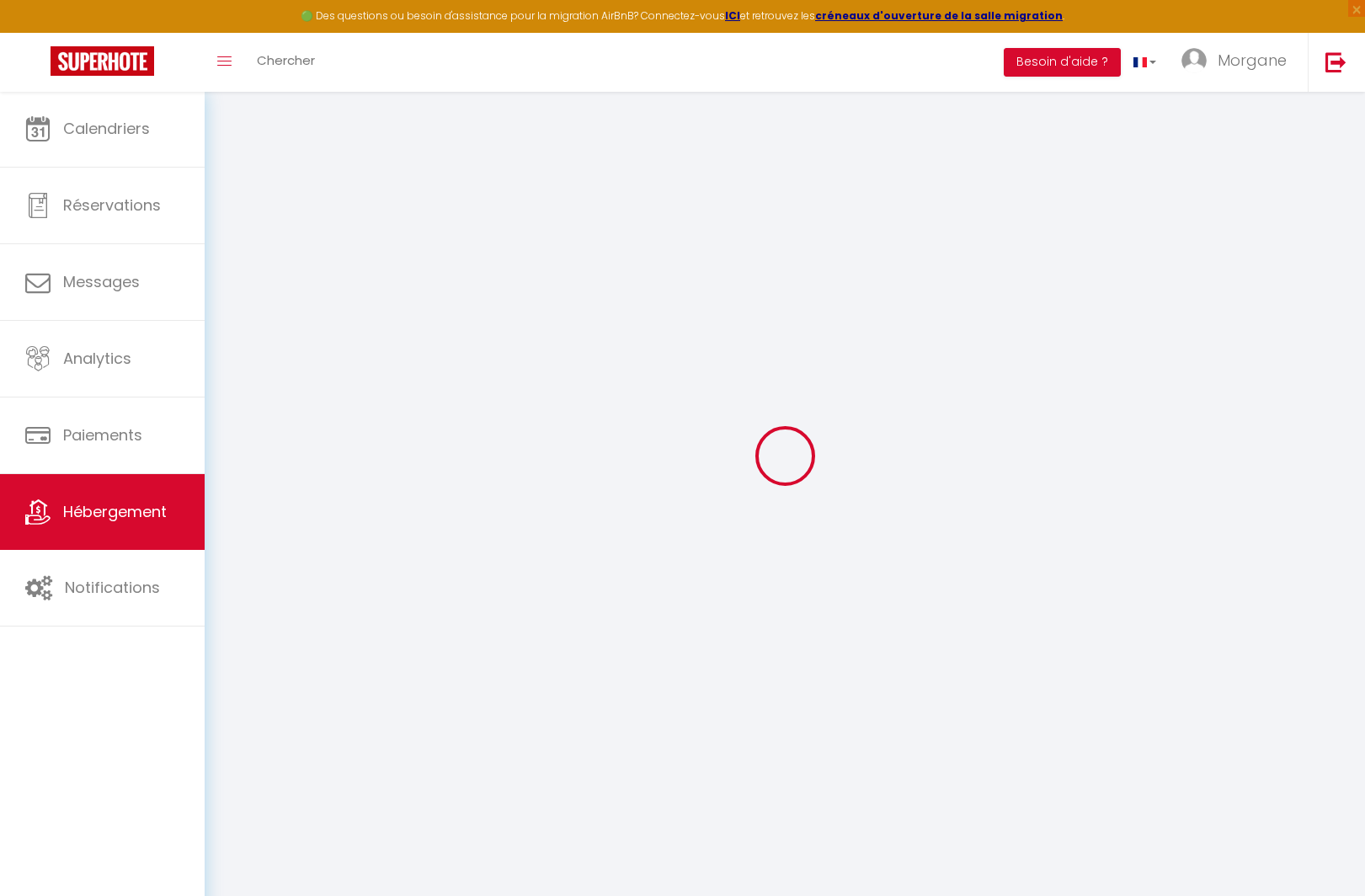
select select
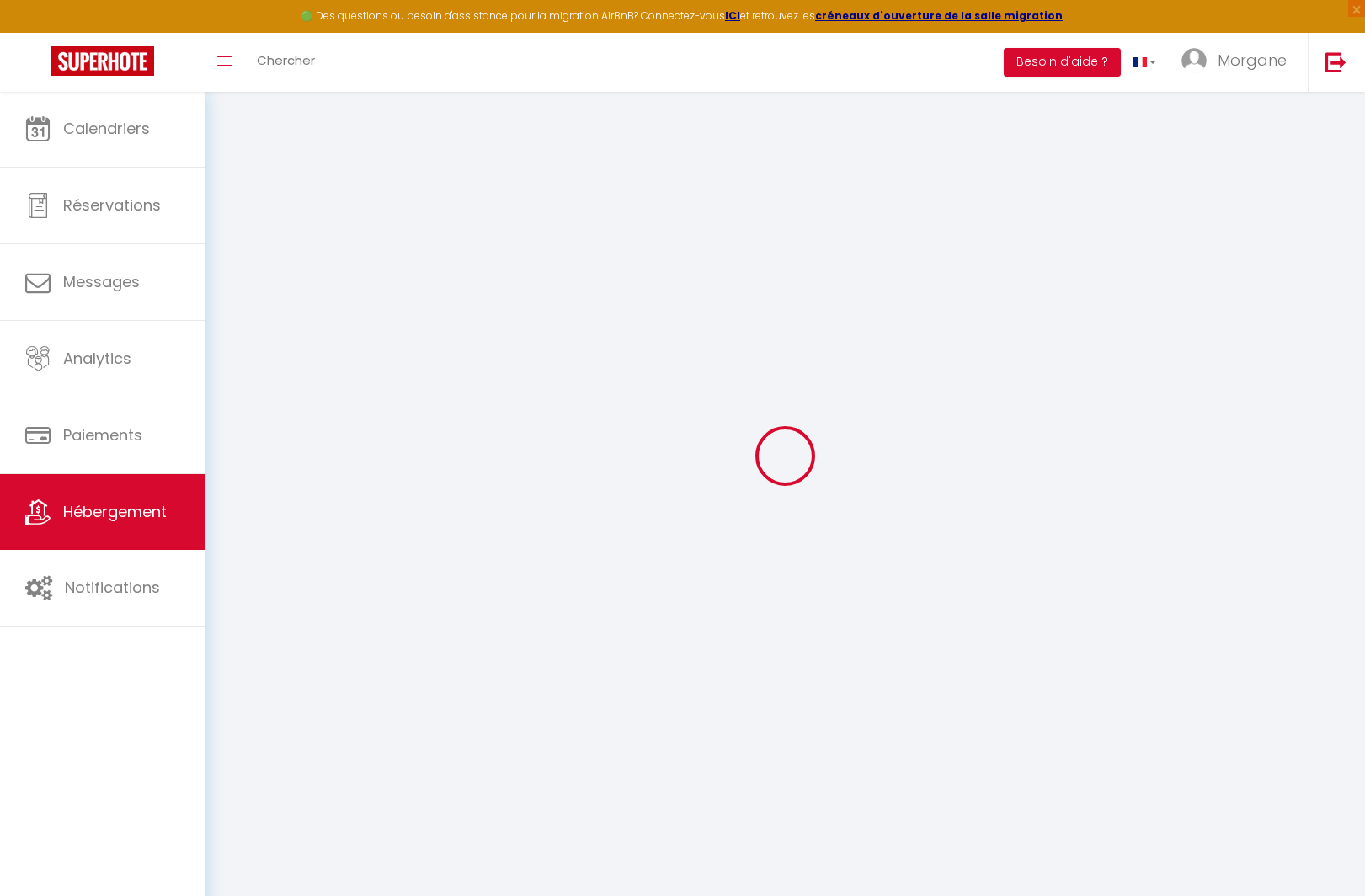
select select
checkbox input "false"
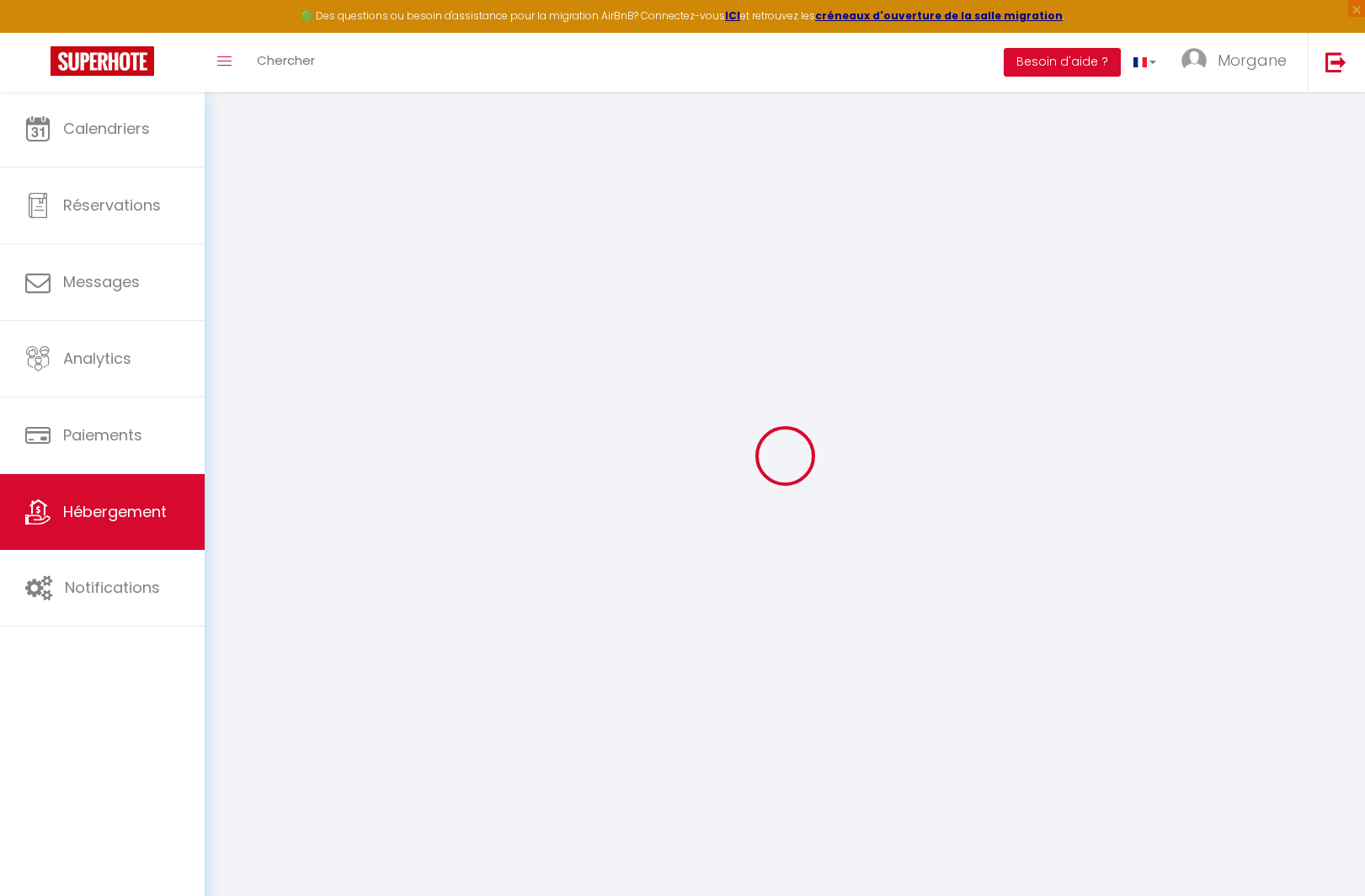
checkbox input "false"
select select
type input "La côtière"
select select "houses"
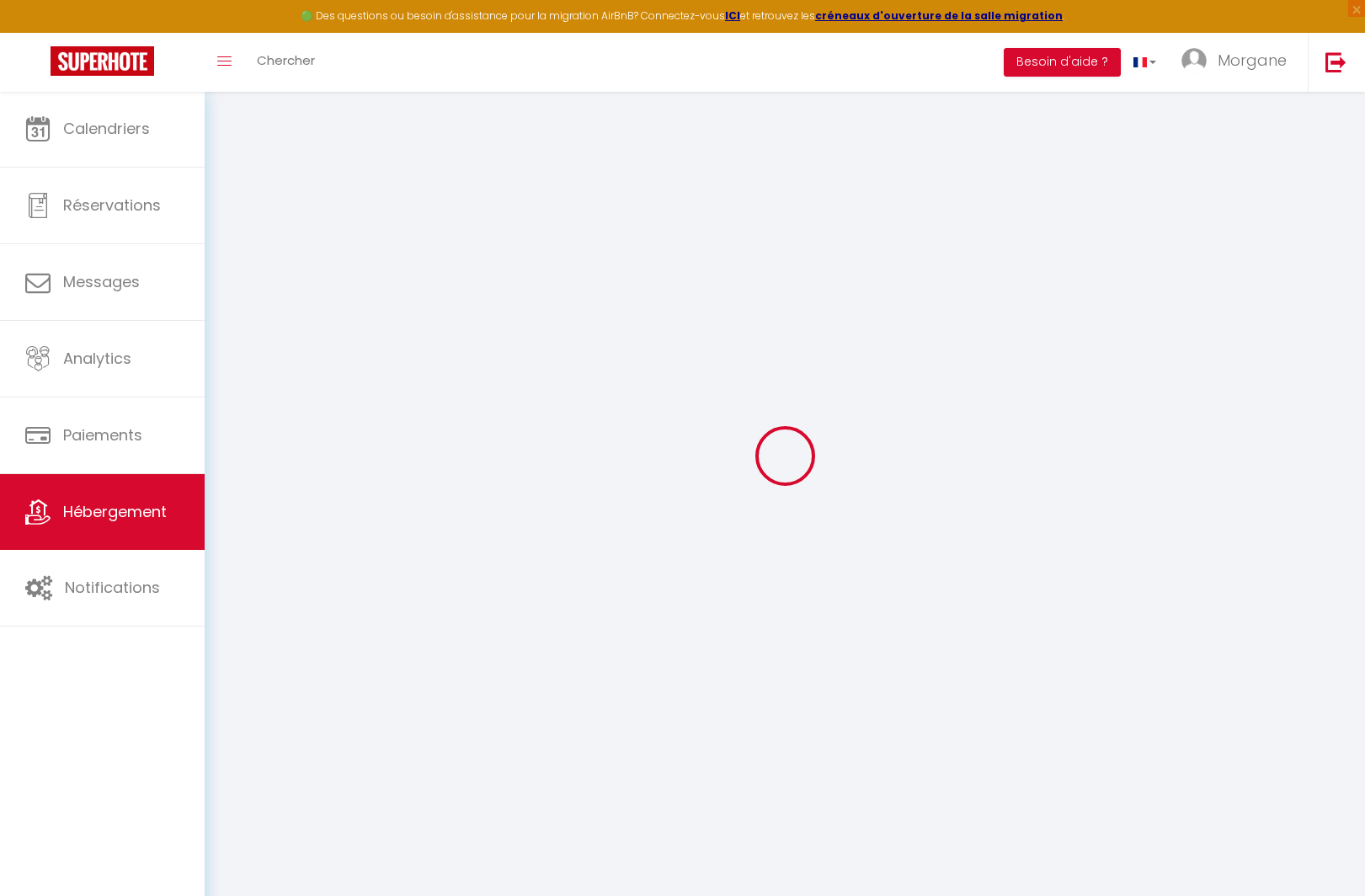
select select "6"
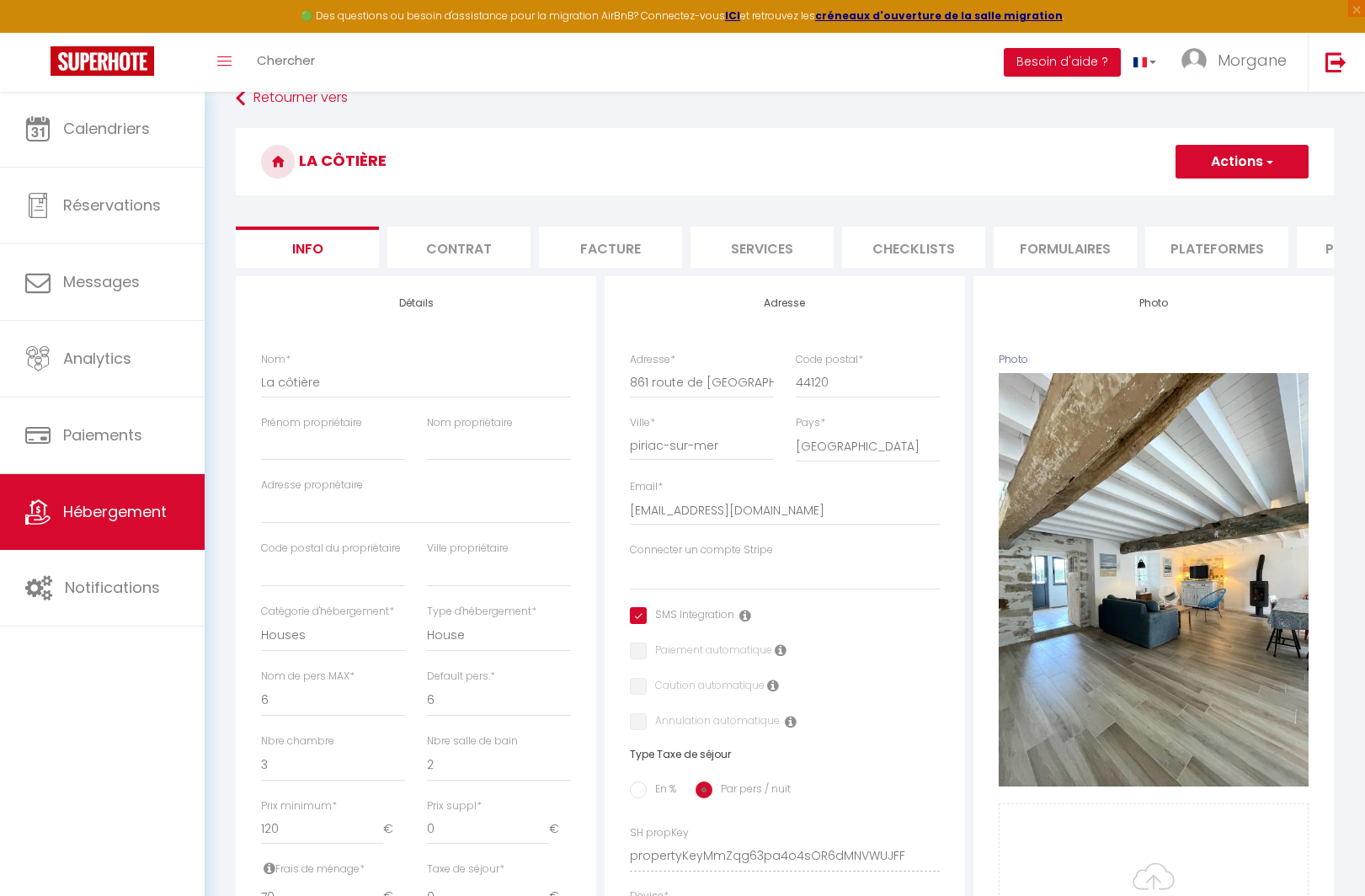
scroll to position [28, 0]
click at [1181, 243] on li "Plateformes" at bounding box center [1217, 246] width 143 height 41
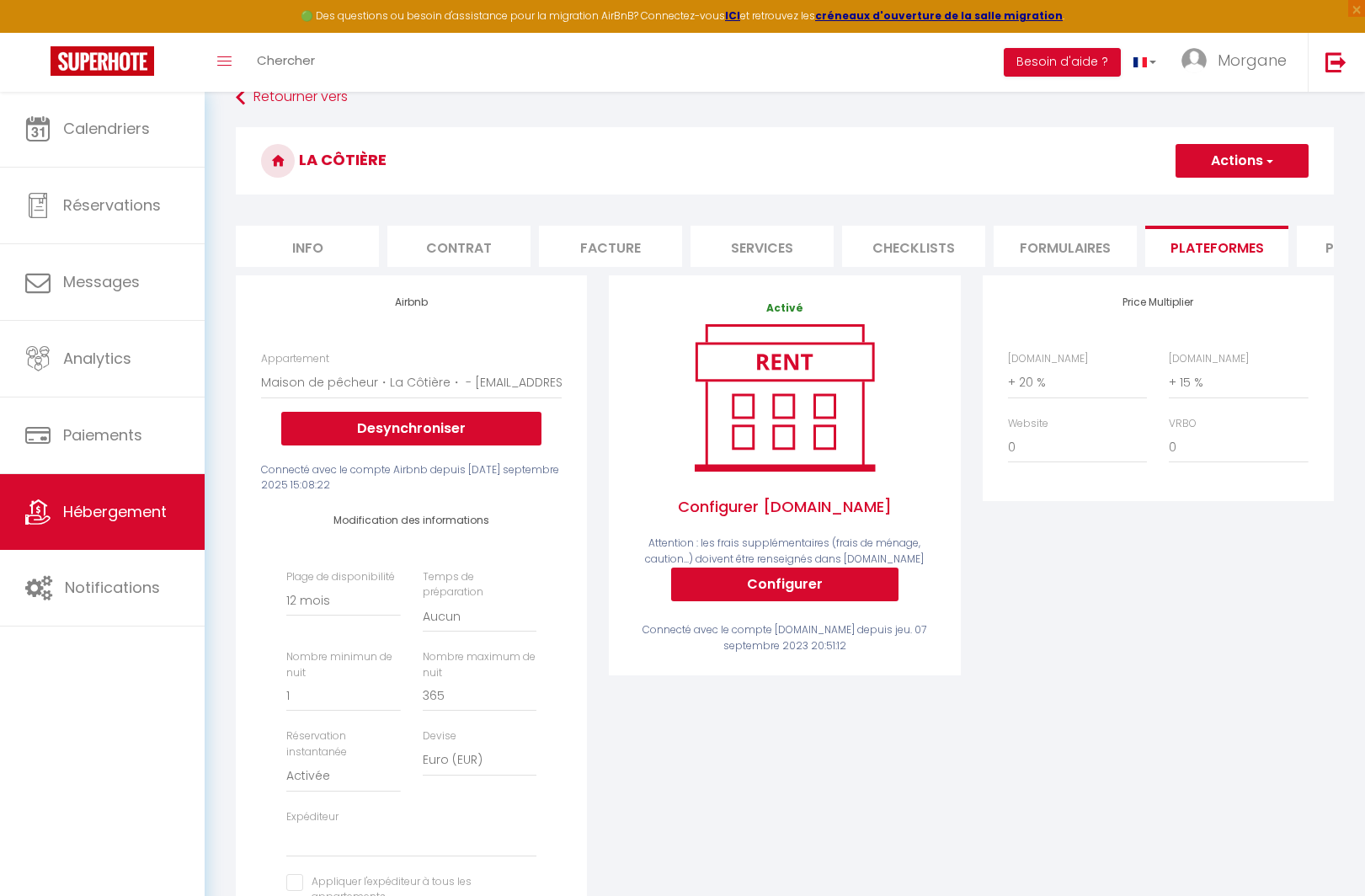
click at [1237, 166] on button "Actions" at bounding box center [1242, 161] width 133 height 34
click at [1220, 200] on link "Enregistrer" at bounding box center [1241, 197] width 133 height 22
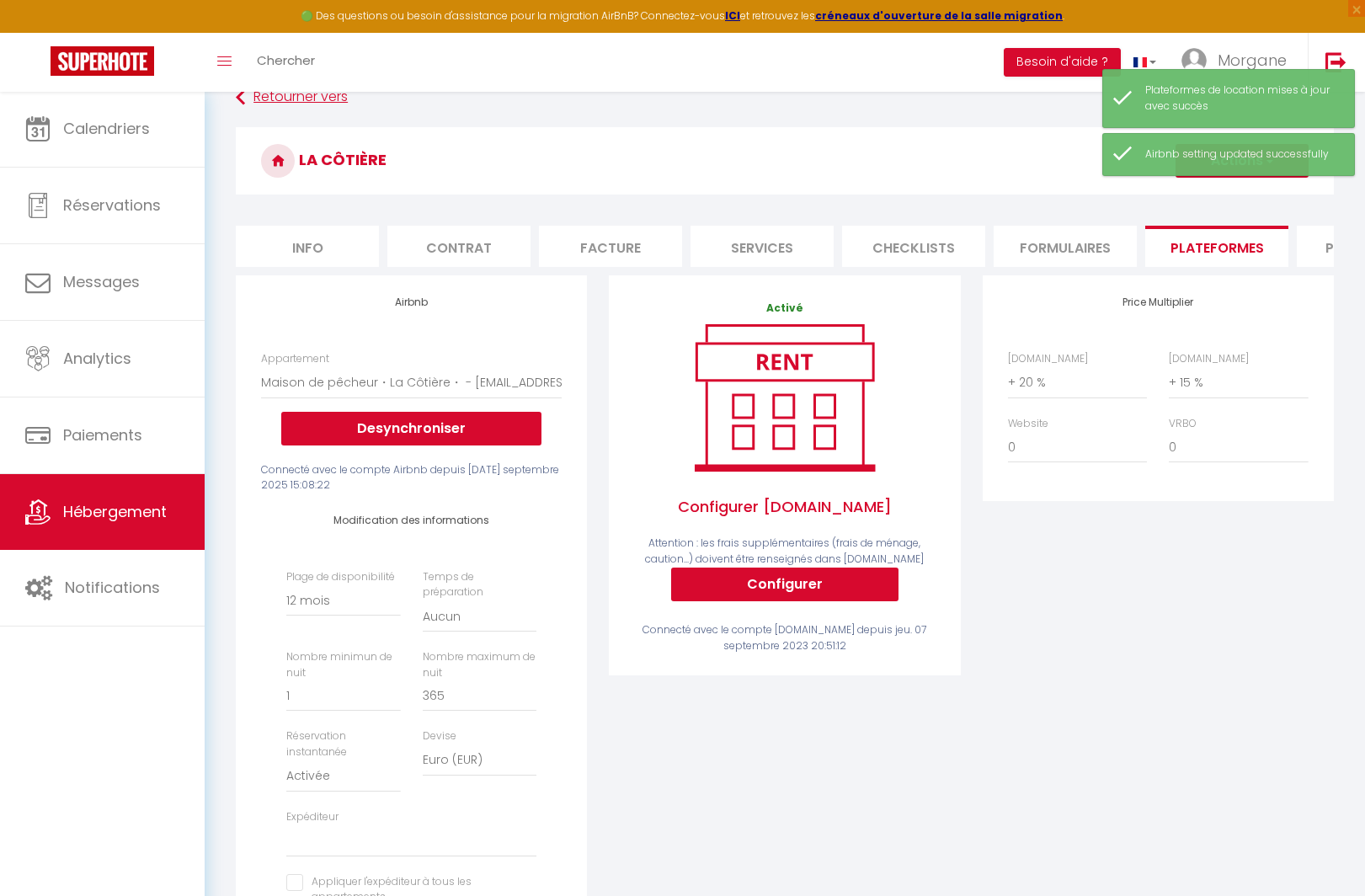
click at [243, 109] on icon at bounding box center [240, 98] width 9 height 30
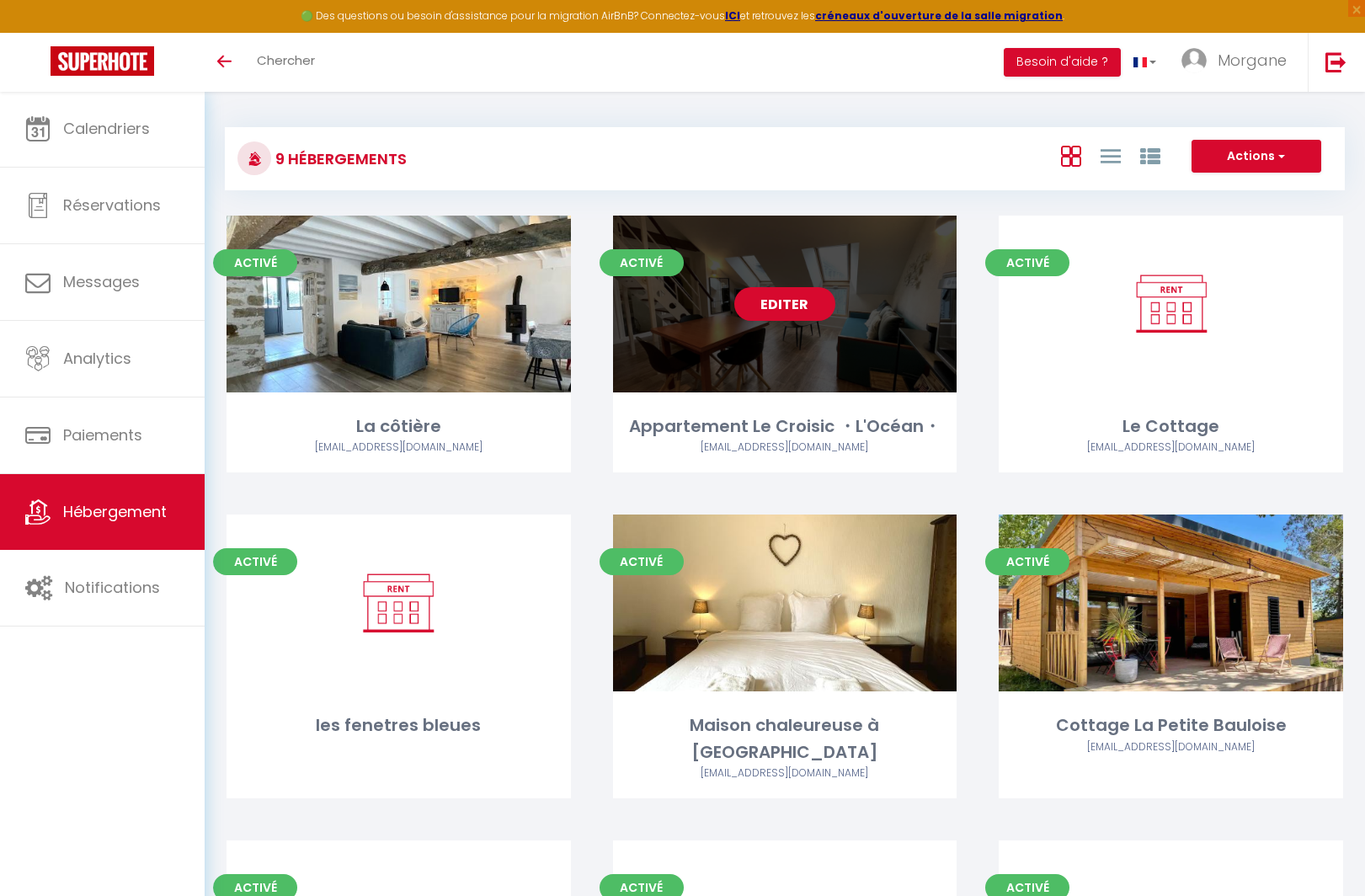
click at [787, 302] on link "Editer" at bounding box center [784, 304] width 101 height 34
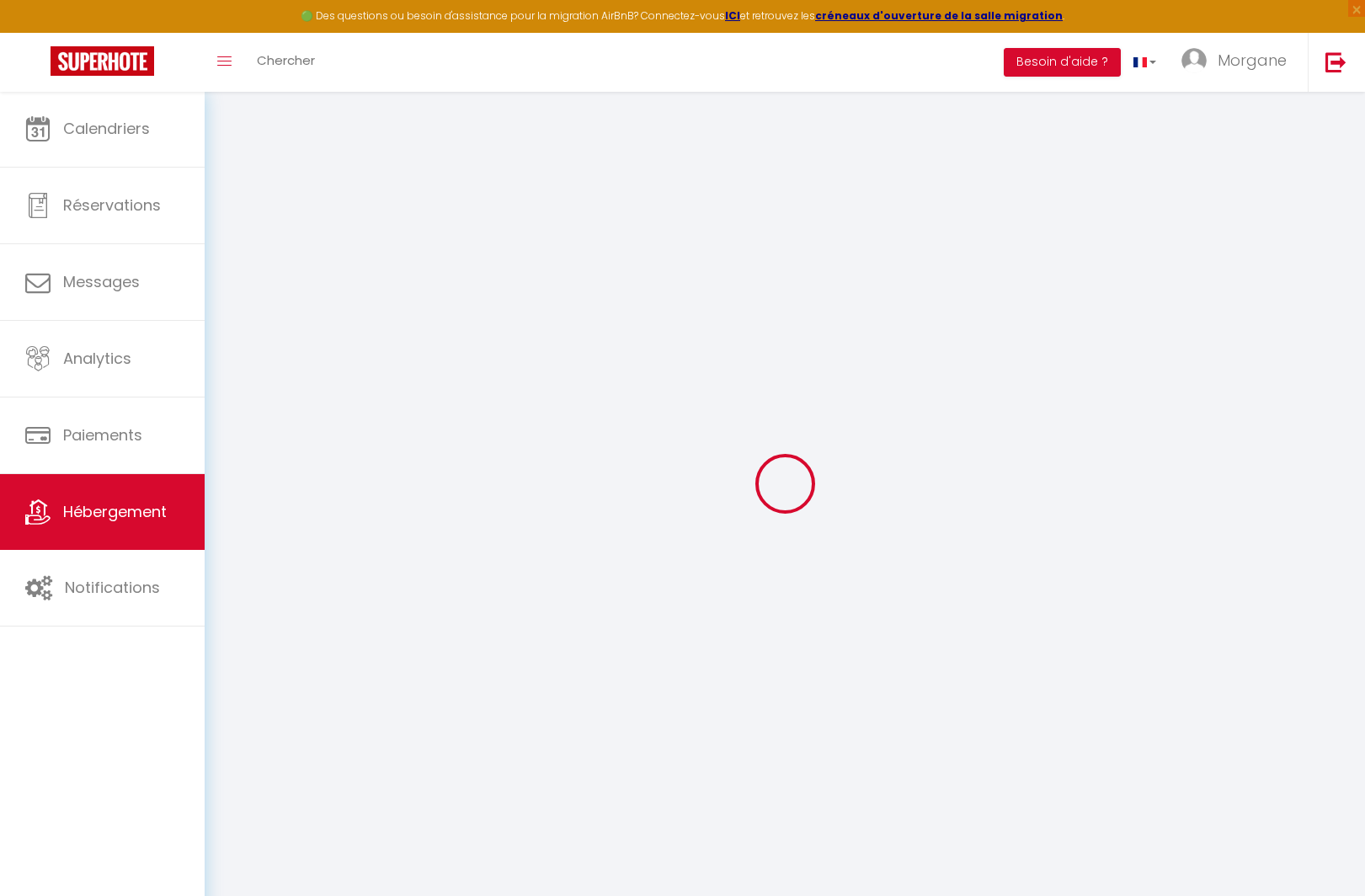
select select
checkbox input "true"
checkbox input "false"
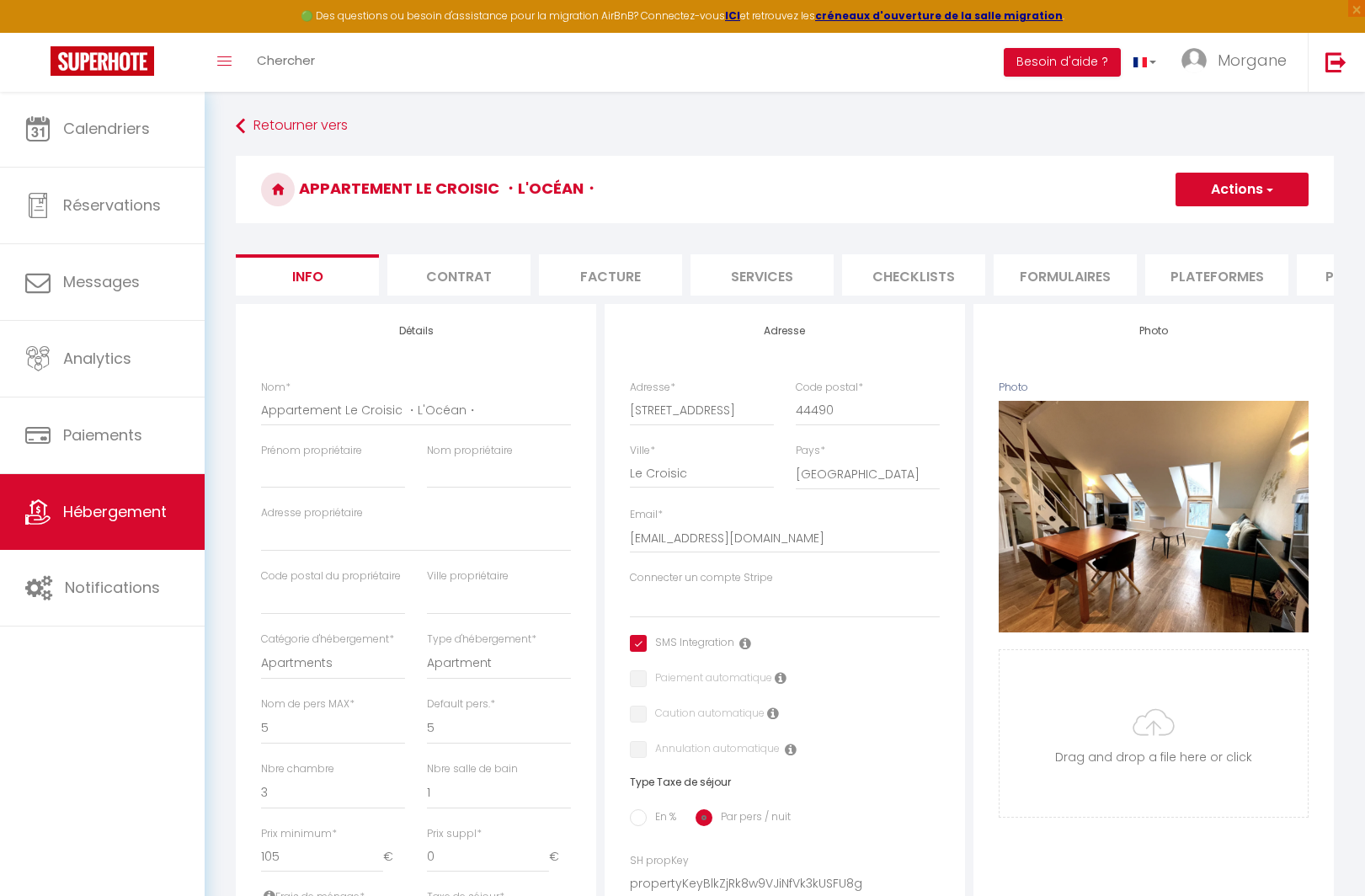
select select
checkbox input "true"
checkbox input "false"
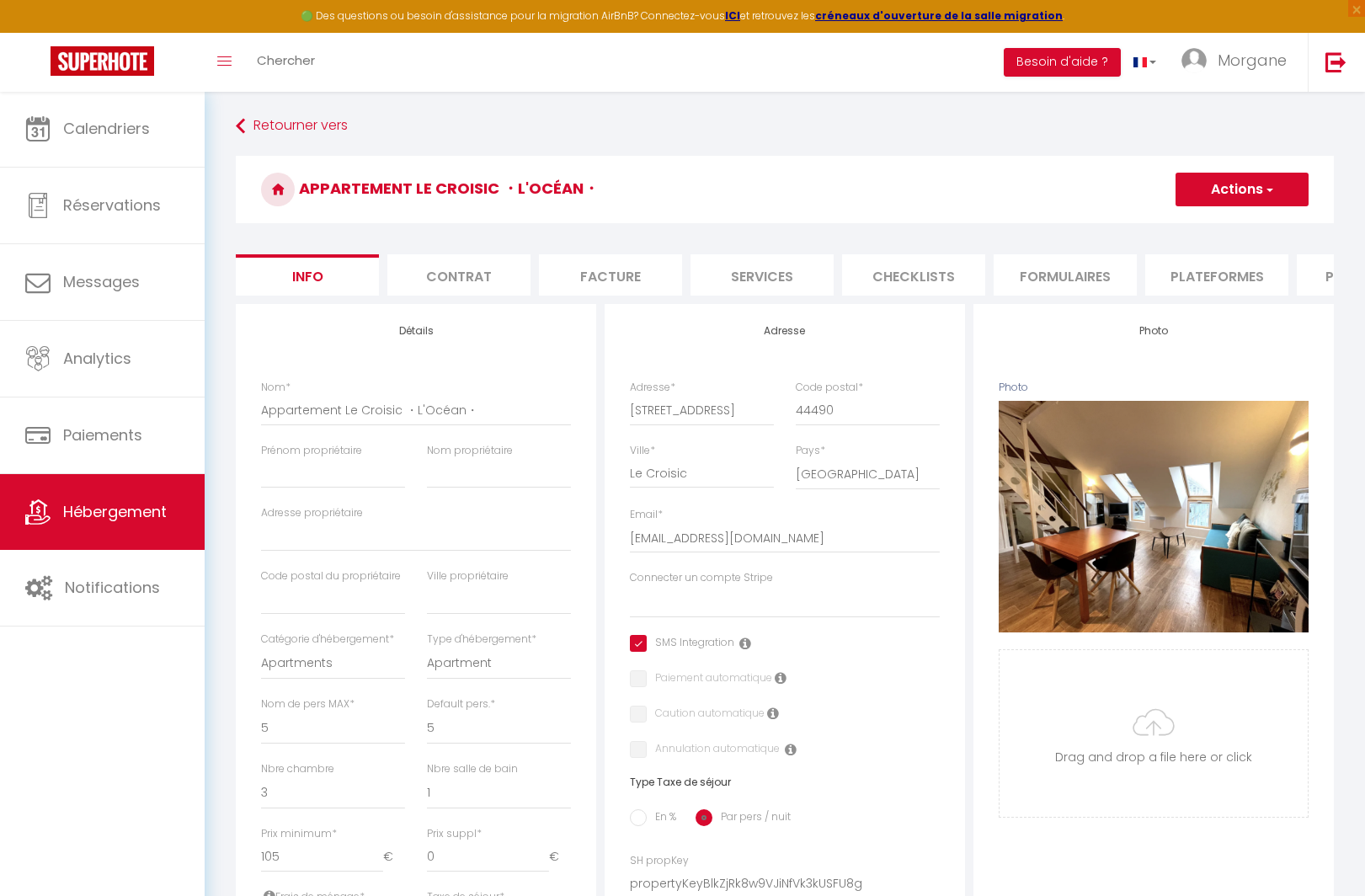
scroll to position [0, 1]
click at [1236, 271] on li "Plateformes" at bounding box center [1217, 275] width 143 height 41
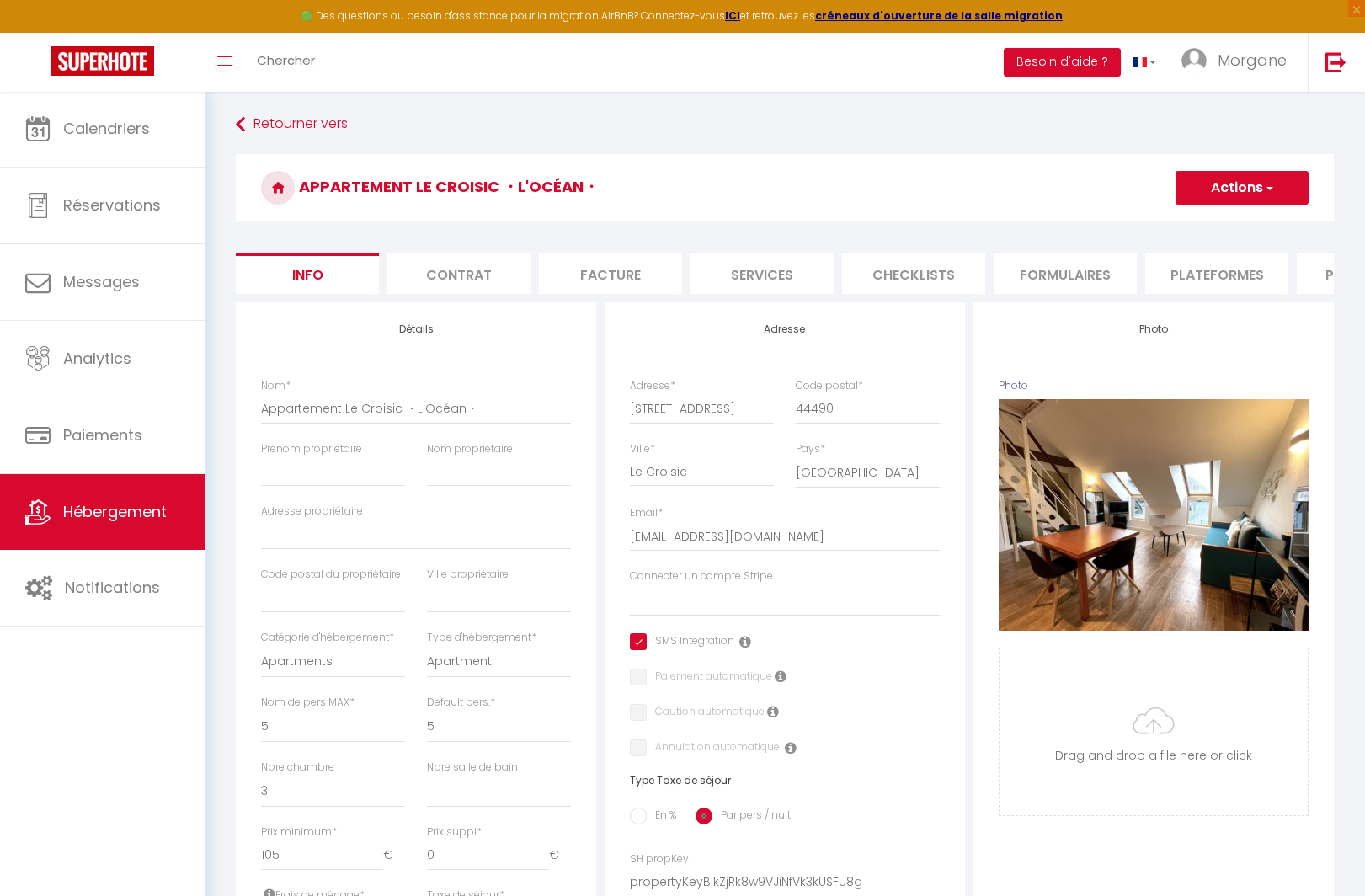
select select
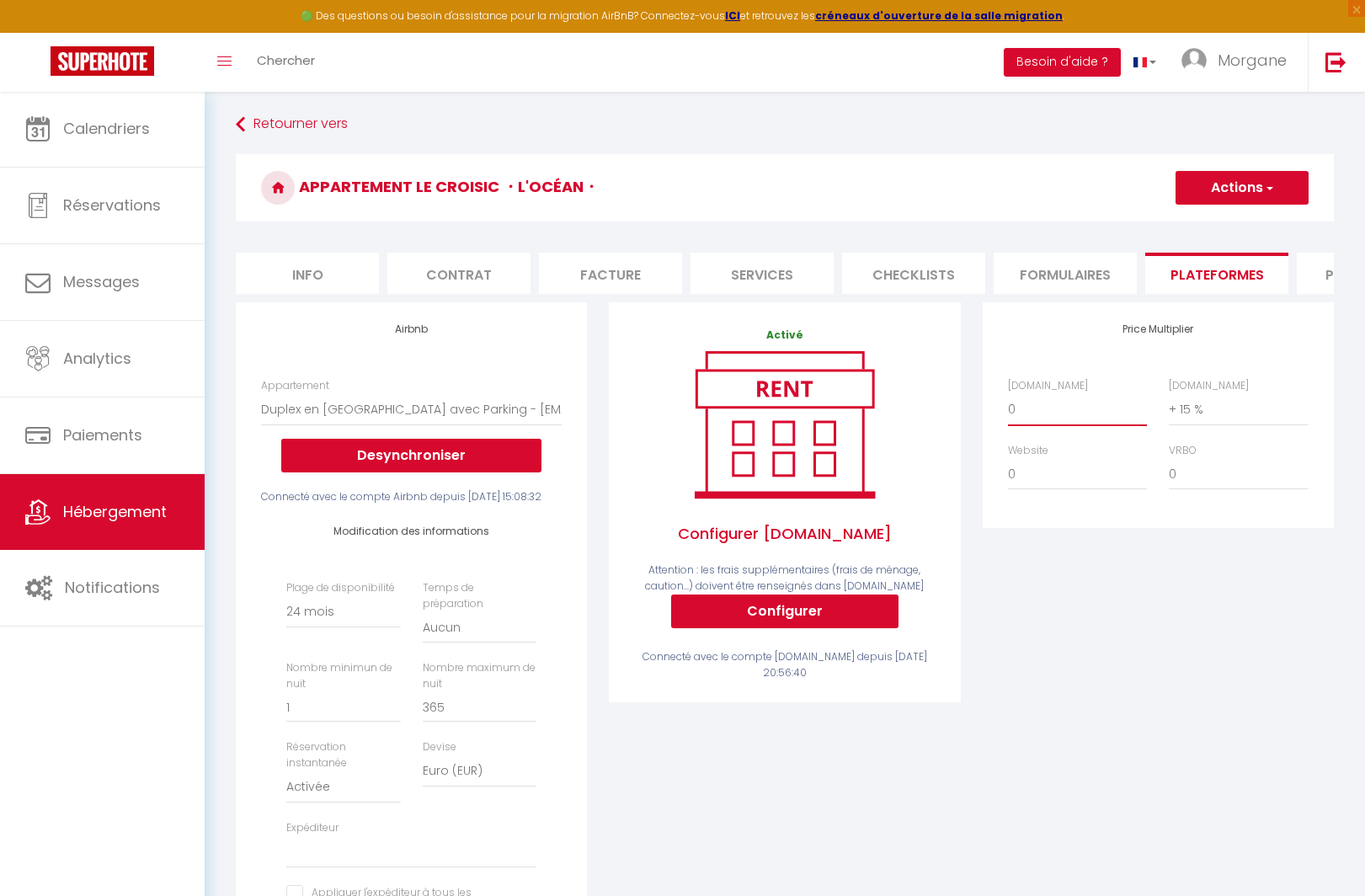
select select "+ 20 %"
select select
click at [1255, 176] on button "Actions" at bounding box center [1242, 188] width 133 height 34
click at [1242, 223] on link "Enregistrer" at bounding box center [1241, 224] width 133 height 22
select select "-1"
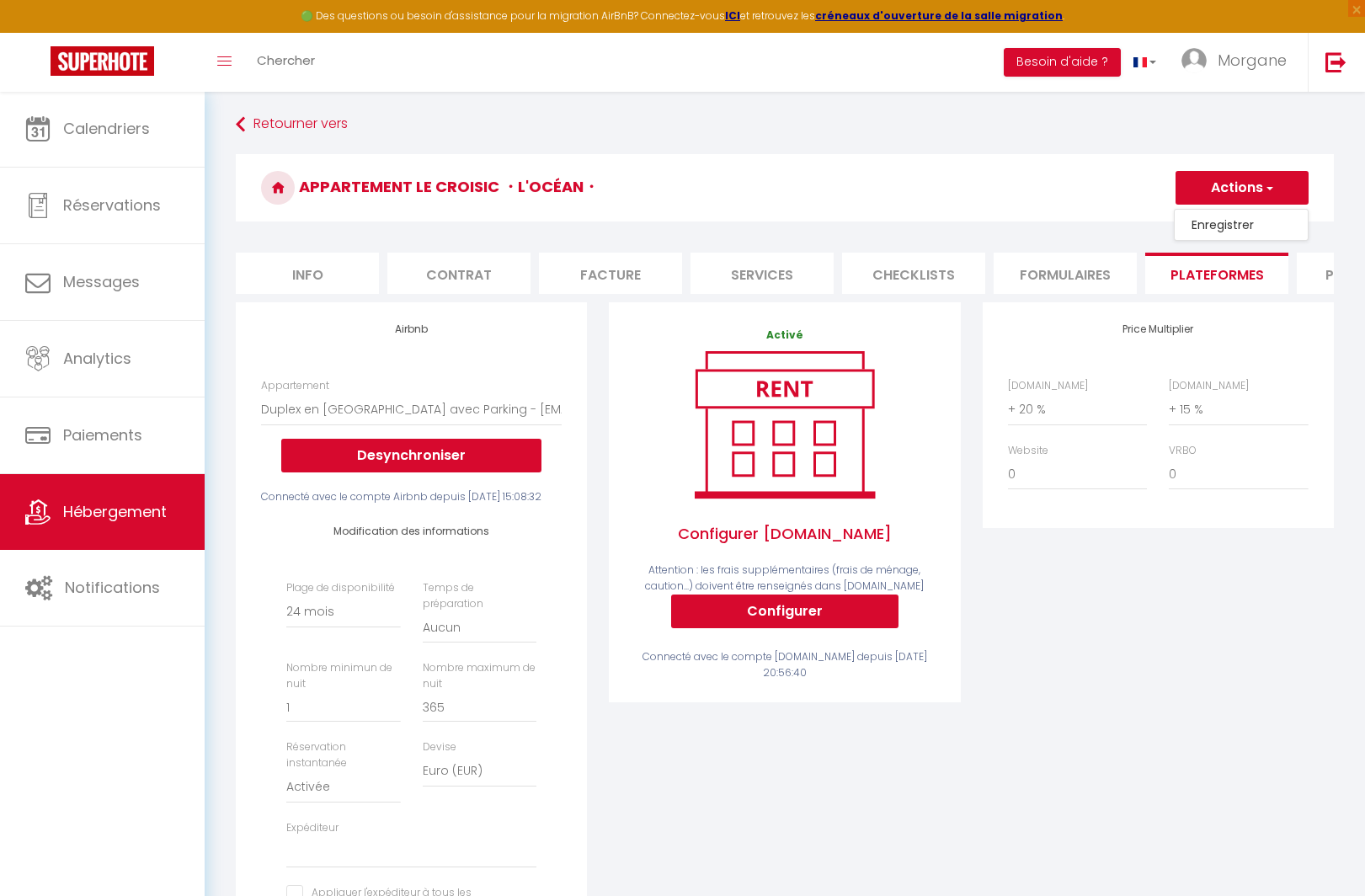
select select "EUR"
select select
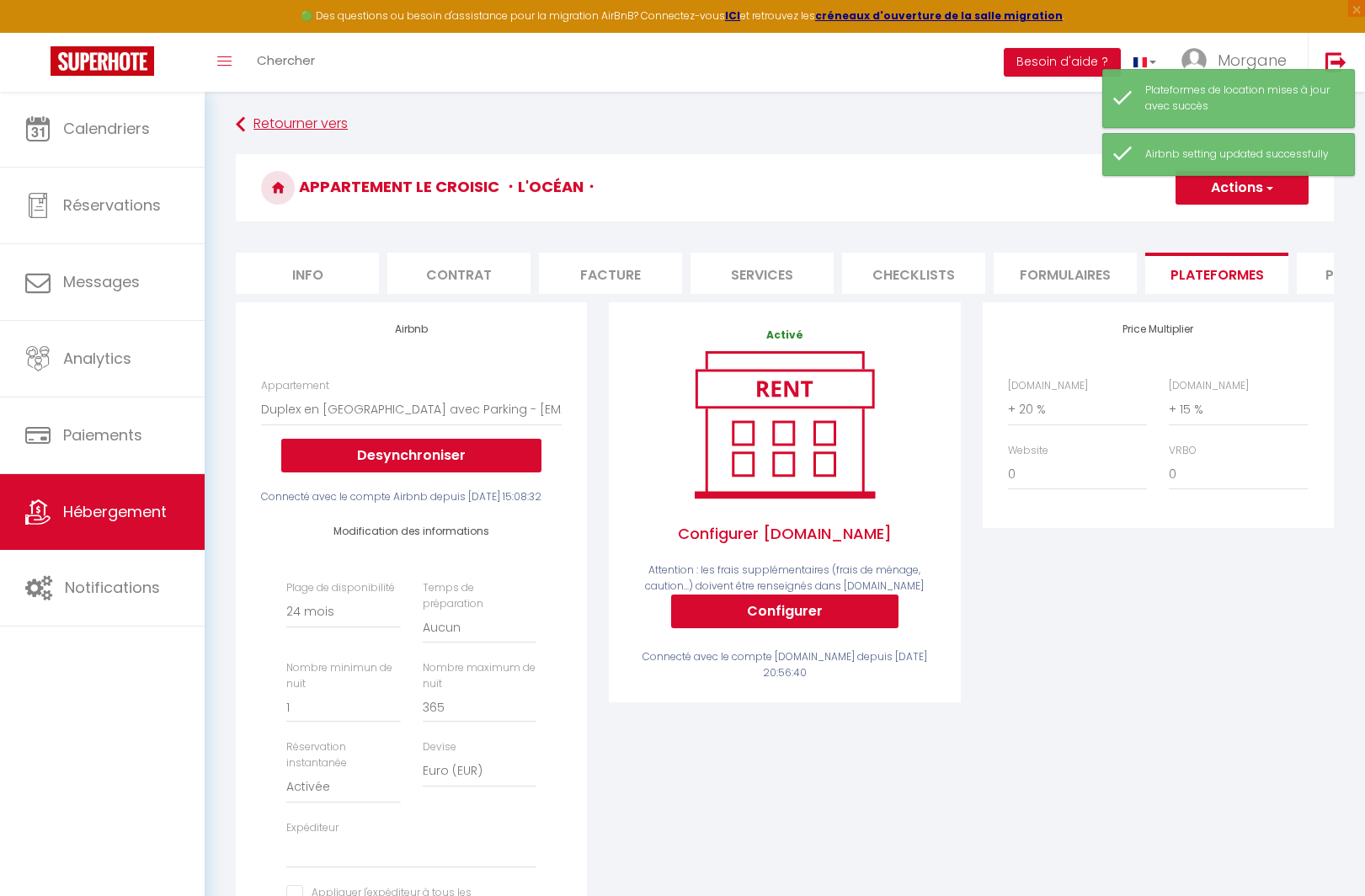
click at [311, 123] on link "Retourner vers" at bounding box center [784, 125] width 1098 height 30
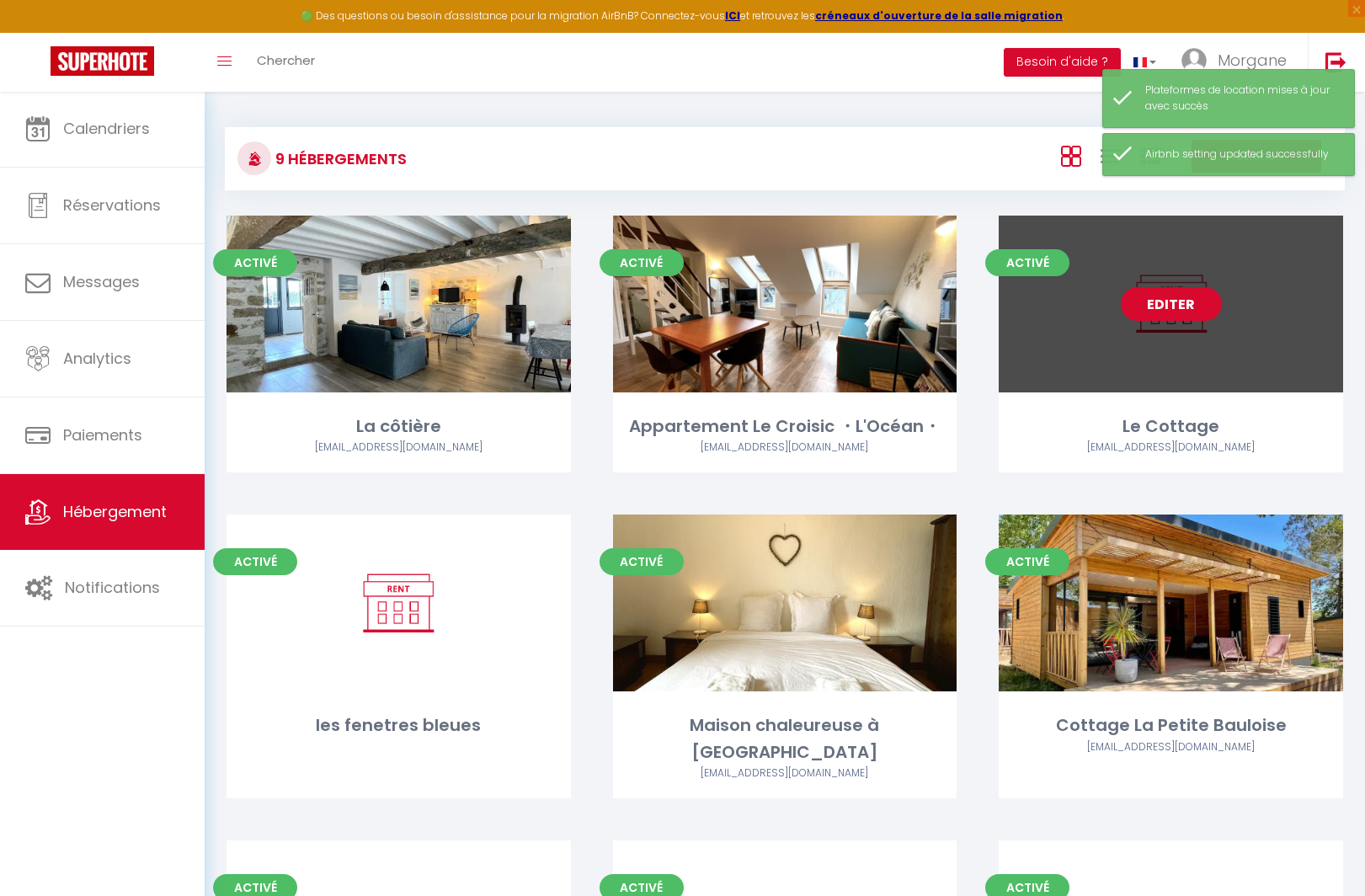
click at [1148, 307] on link "Editer" at bounding box center [1171, 304] width 101 height 34
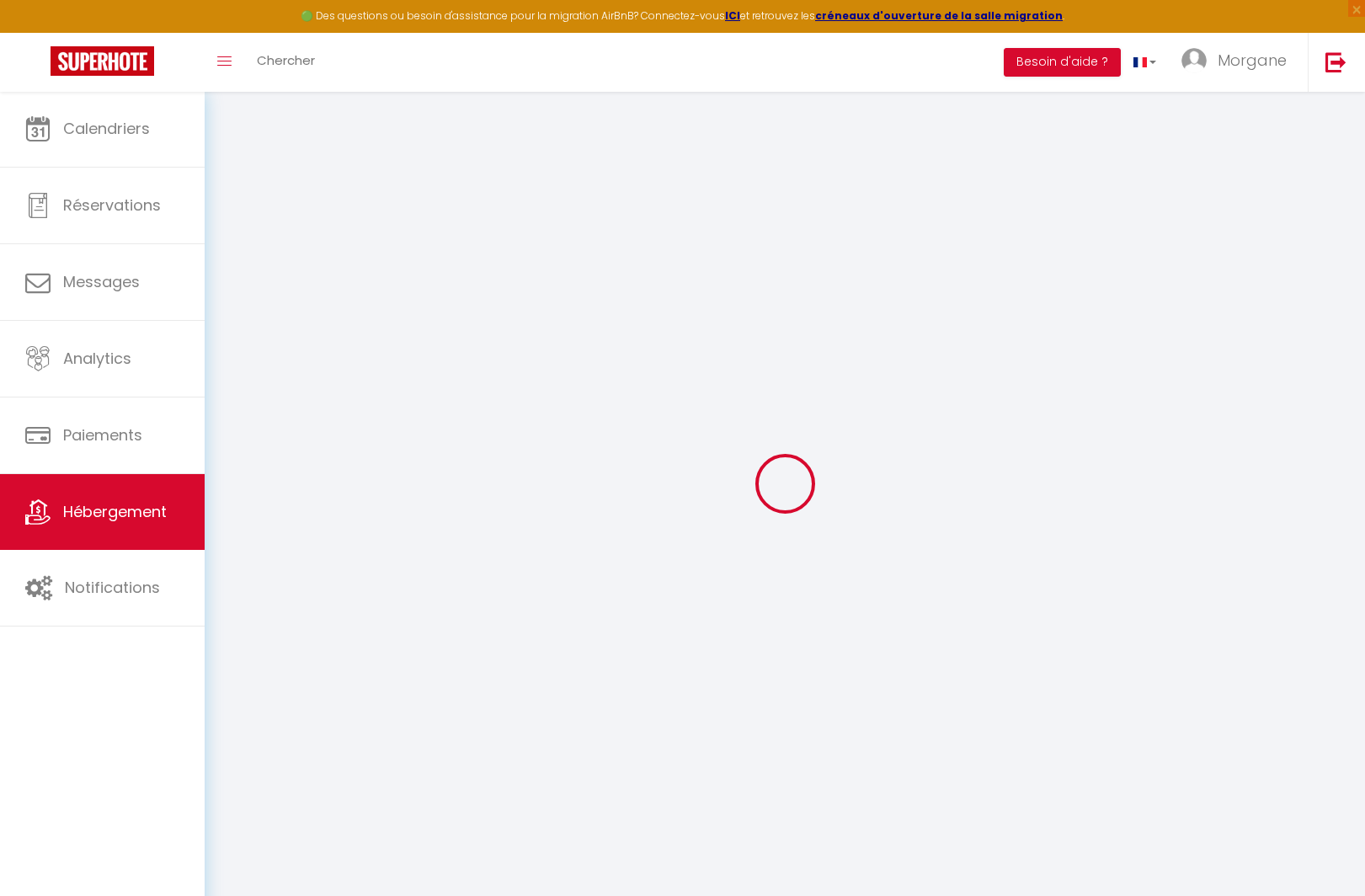
scroll to position [1, 0]
select select
checkbox input "true"
checkbox input "false"
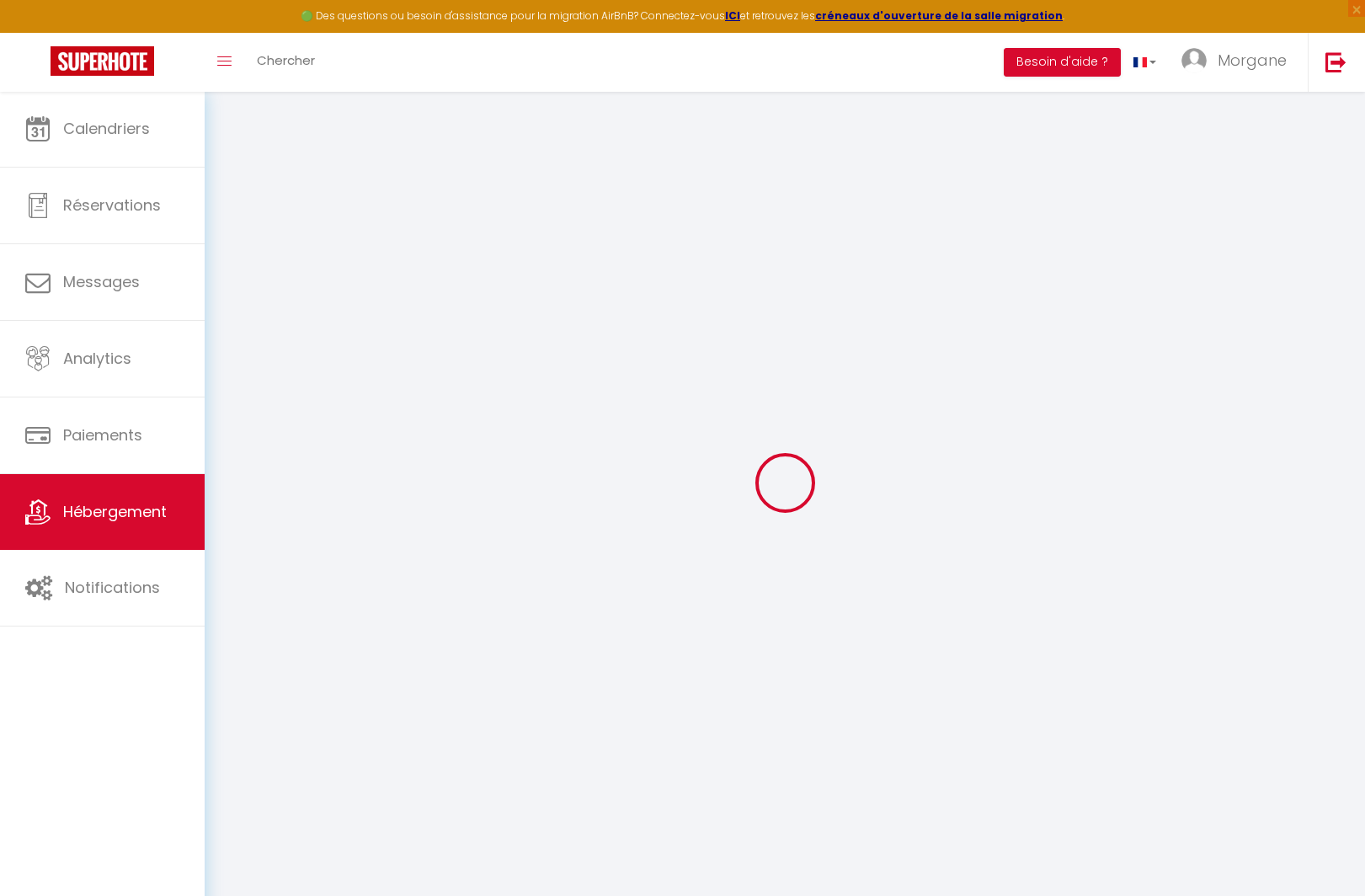
checkbox input "false"
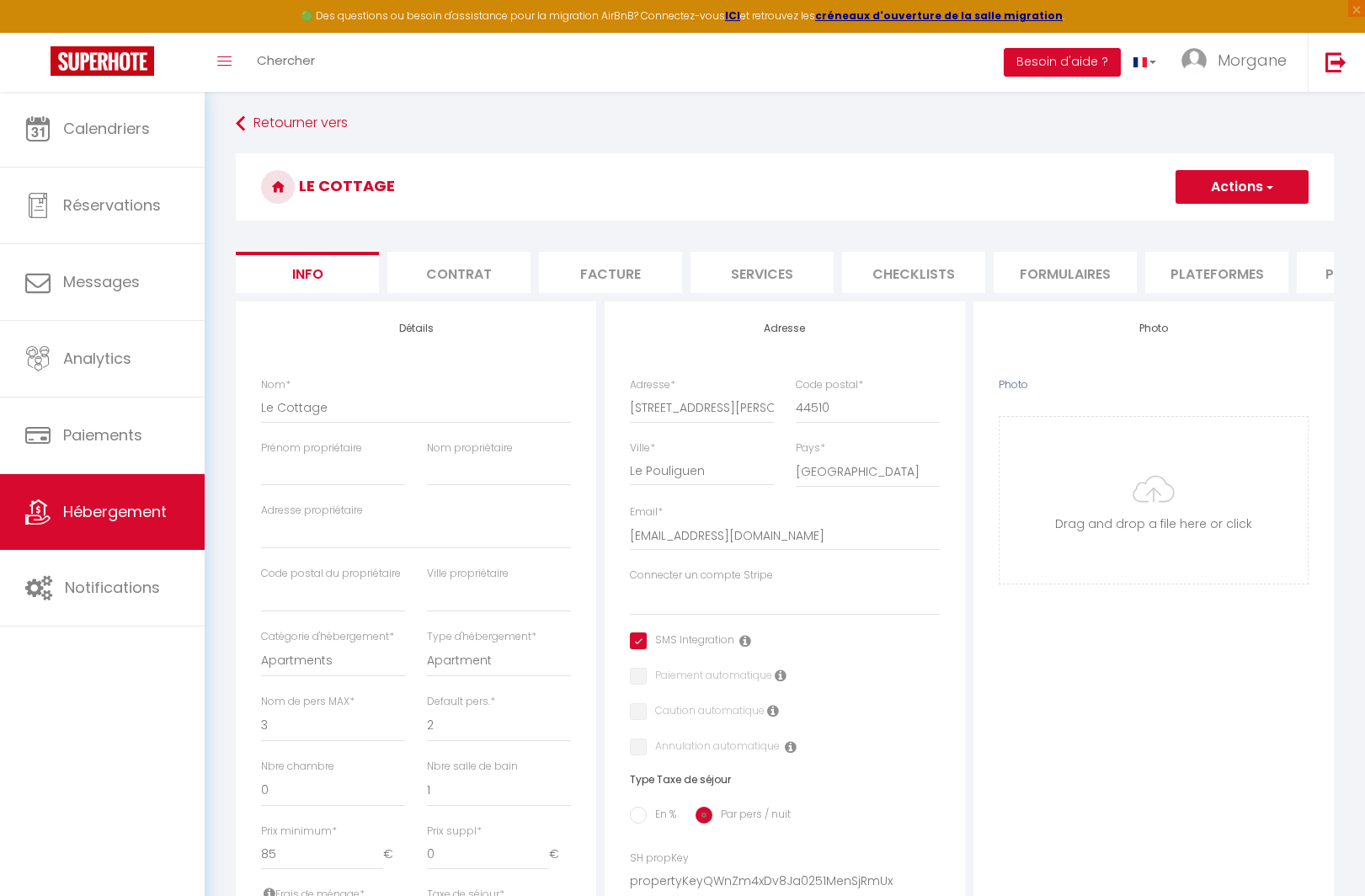
click at [1202, 266] on li "Plateformes" at bounding box center [1217, 272] width 143 height 41
select select
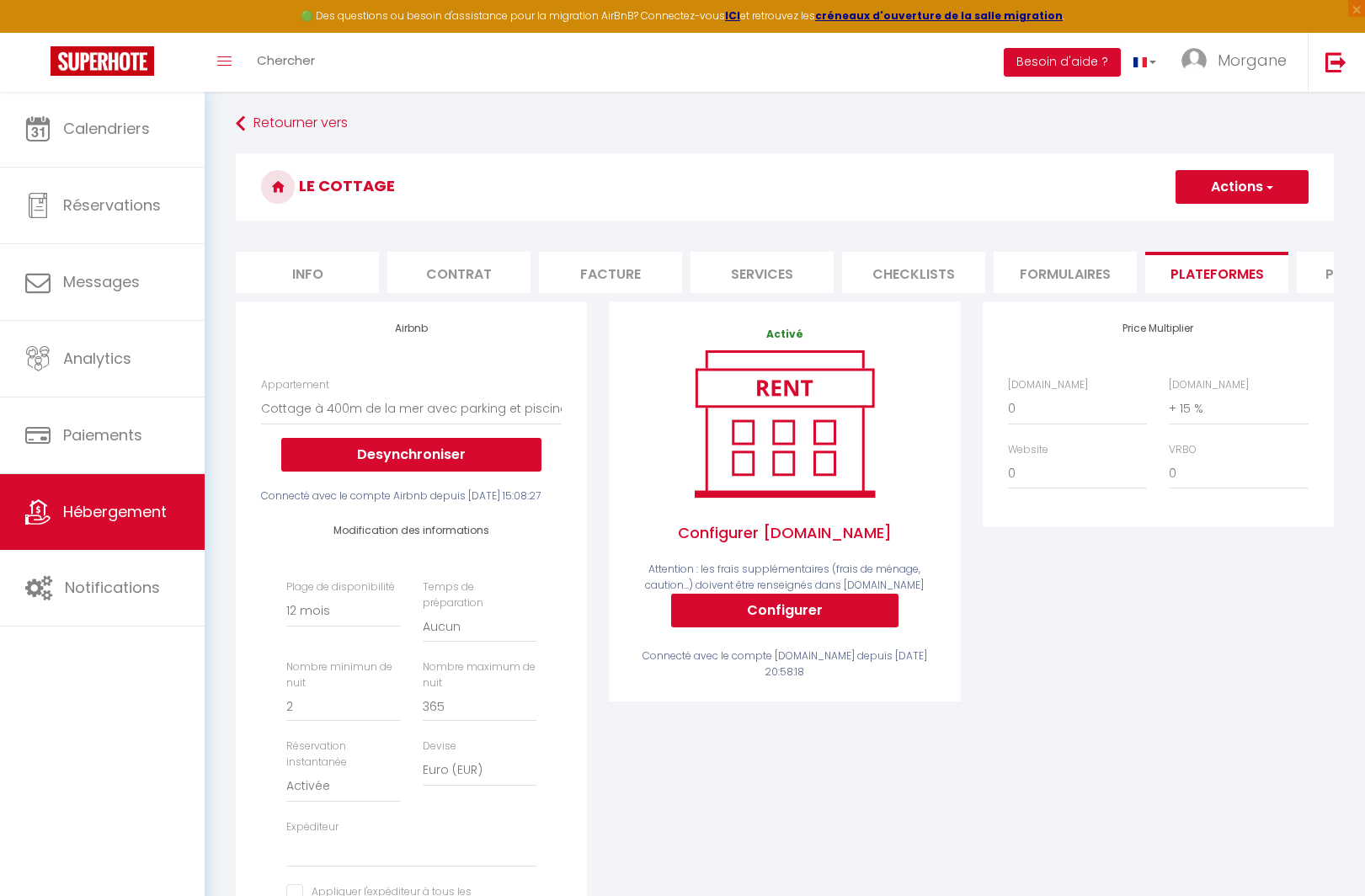
scroll to position [6, 0]
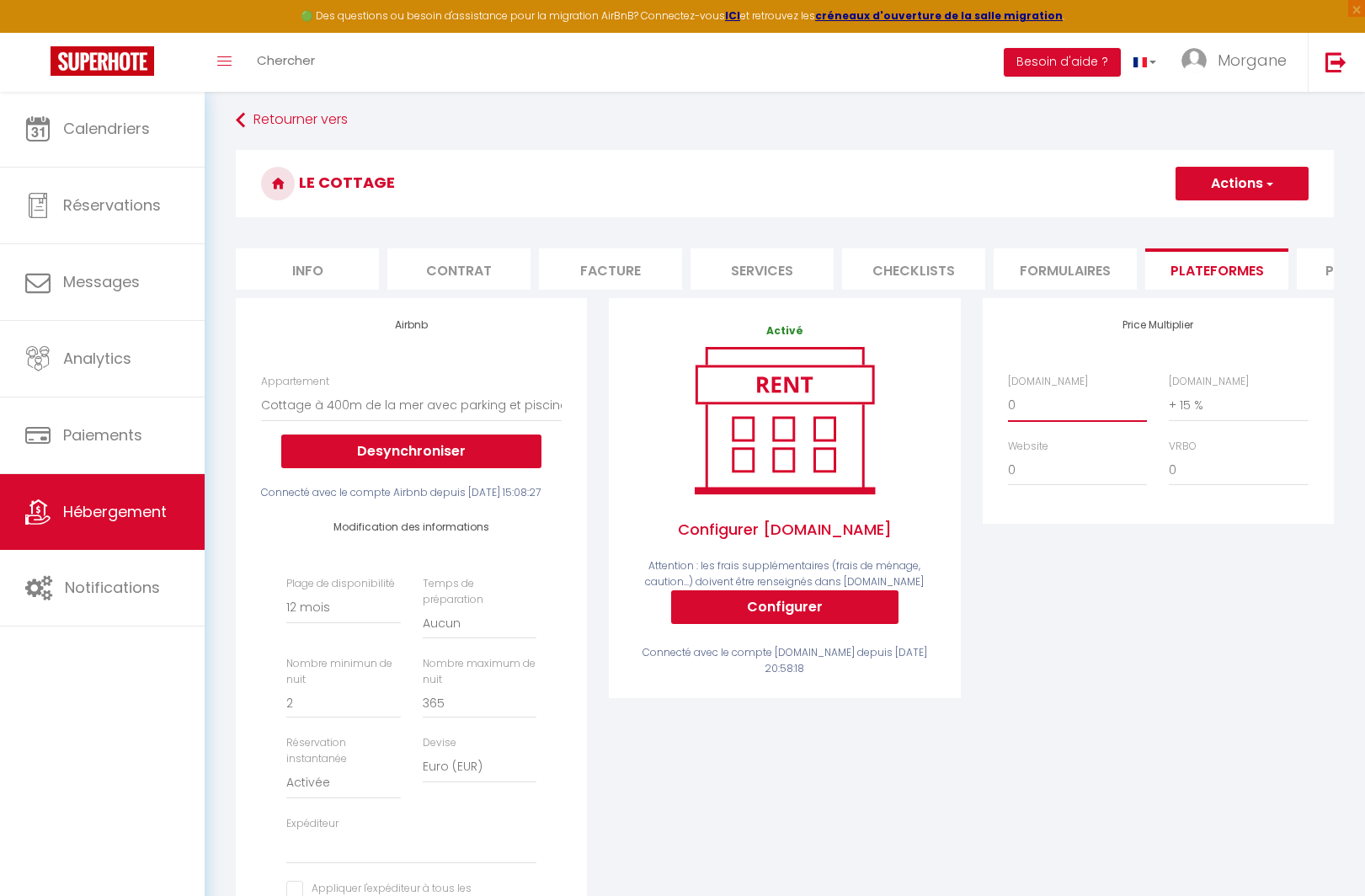
select select "+ 20 %"
select select
click at [1232, 184] on button "Actions" at bounding box center [1242, 183] width 133 height 34
click at [1225, 219] on link "Enregistrer" at bounding box center [1241, 220] width 133 height 22
select select "365"
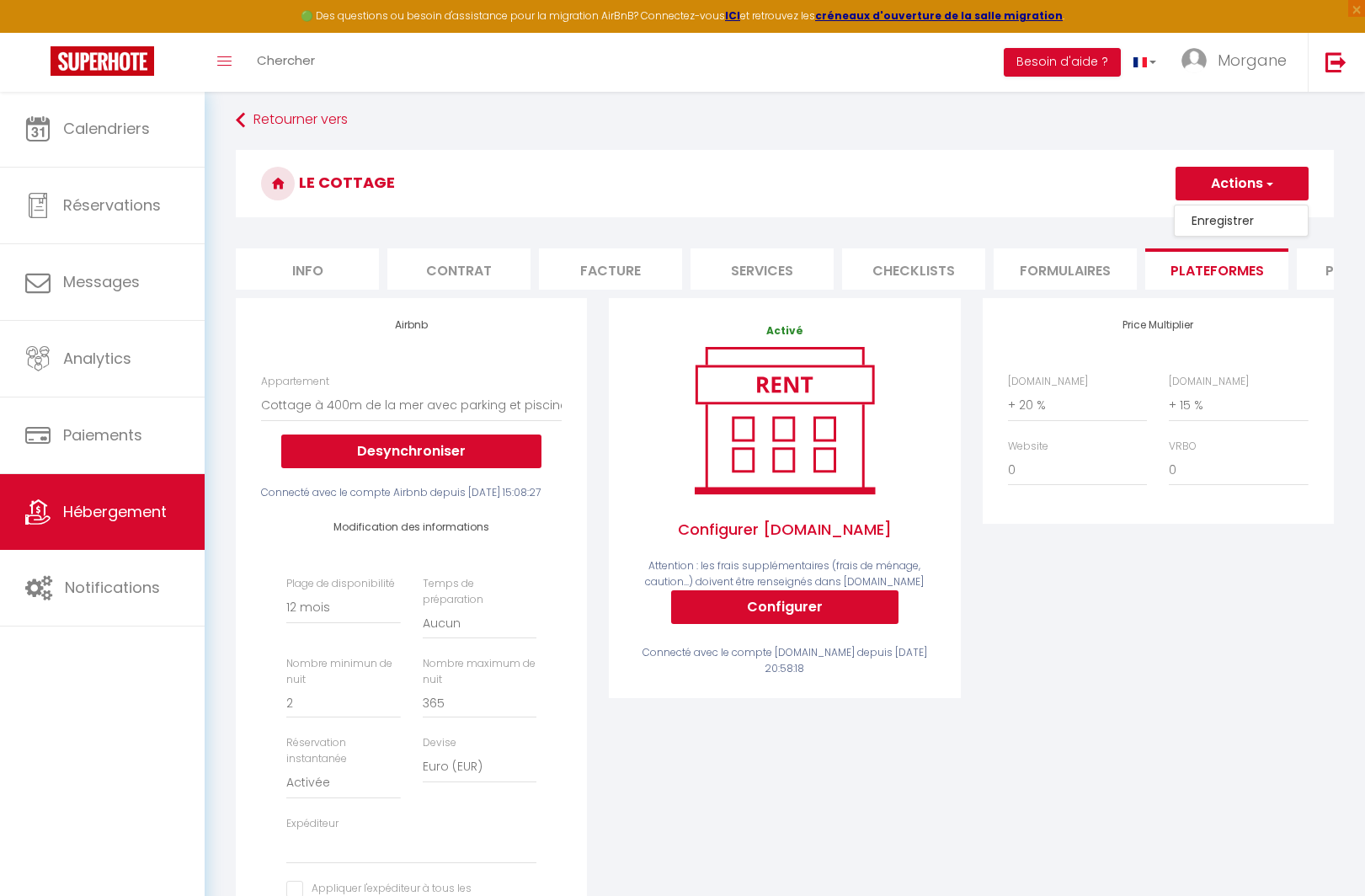
select select "EUR"
select select
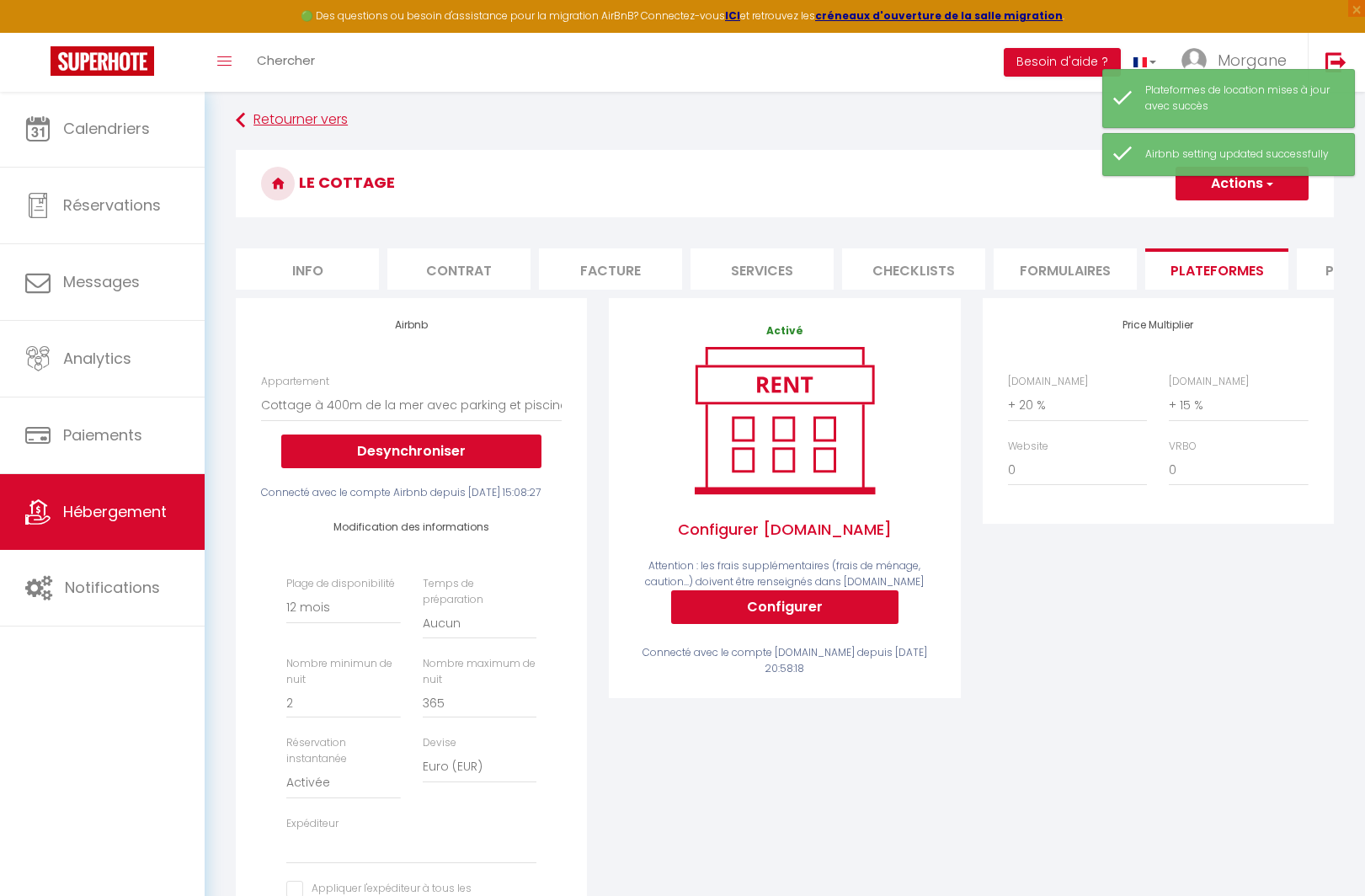
click at [260, 116] on link "Retourner vers" at bounding box center [784, 120] width 1098 height 30
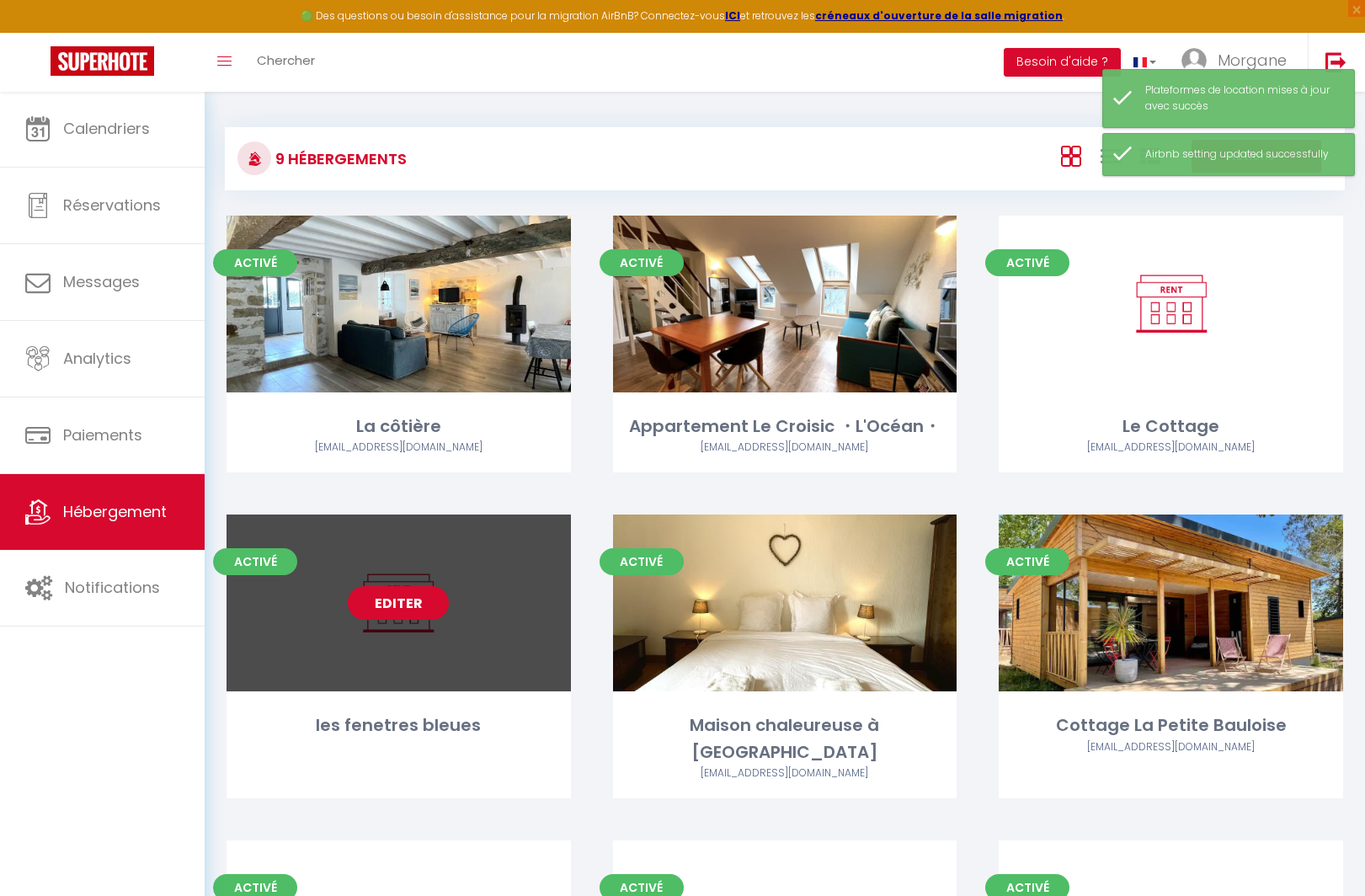
click at [405, 588] on link "Editer" at bounding box center [398, 603] width 101 height 34
click at [414, 594] on link "Editer" at bounding box center [398, 603] width 101 height 34
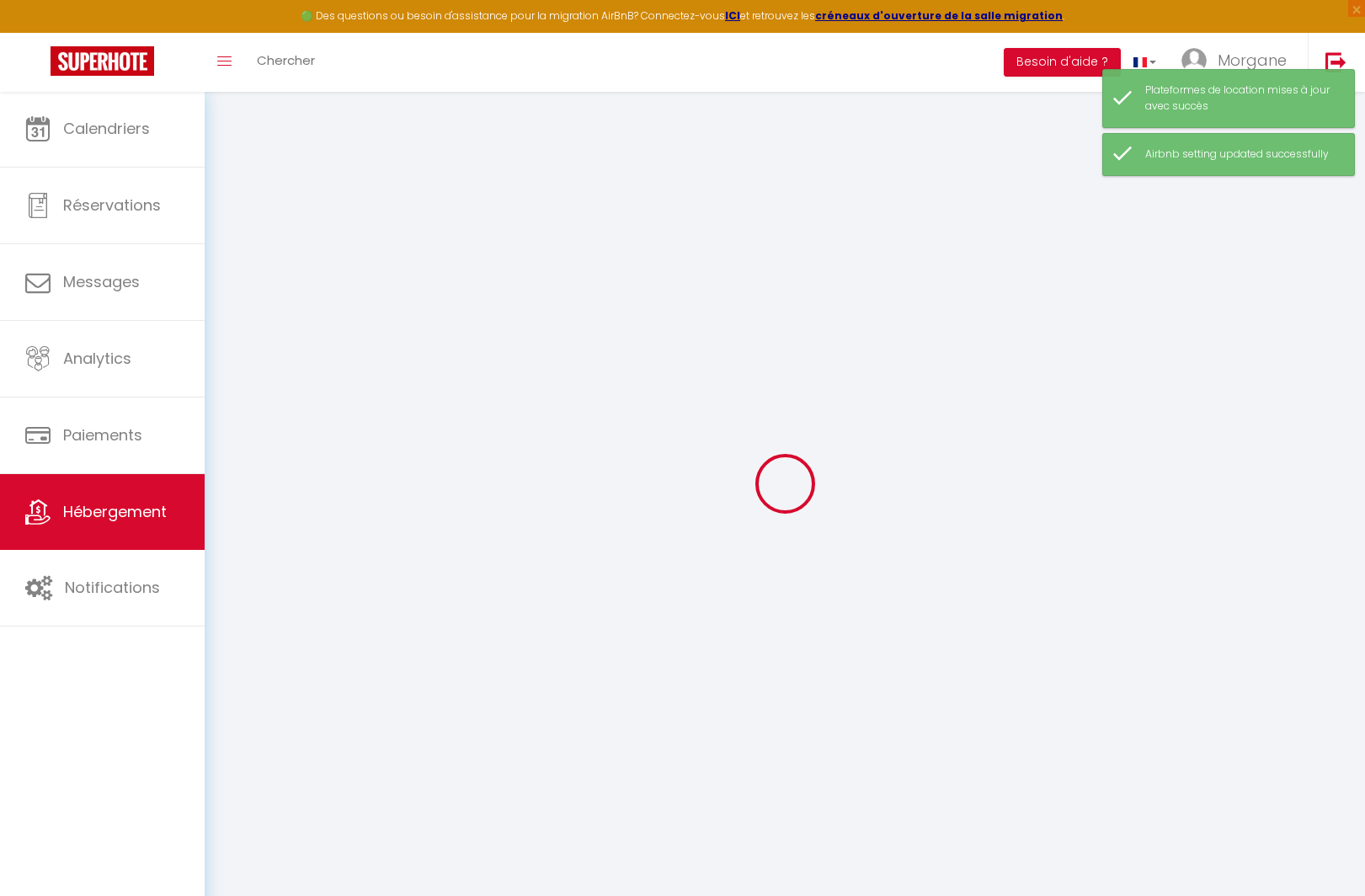
select select
checkbox input "false"
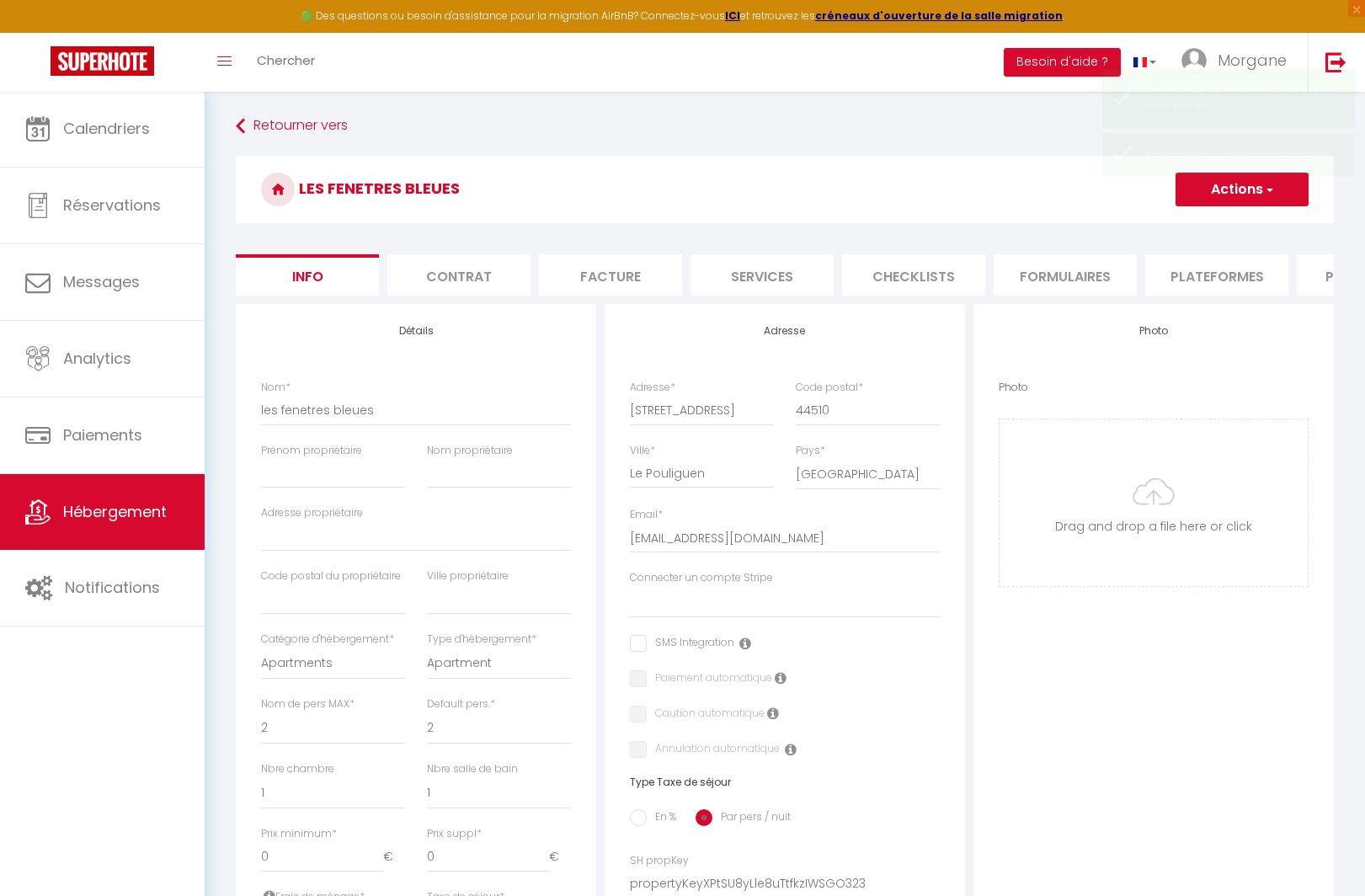
select select
checkbox input "false"
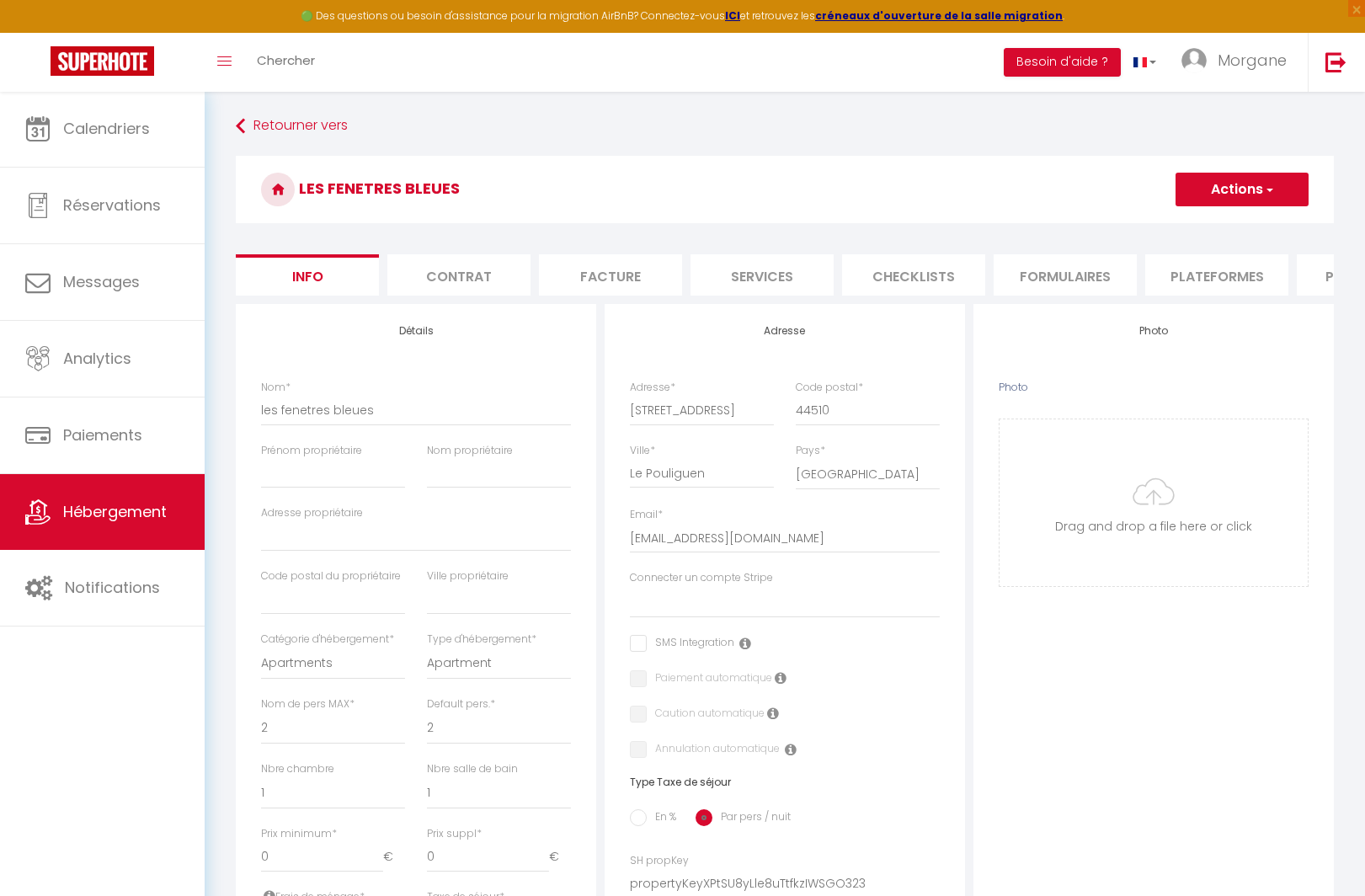
drag, startPoint x: 1217, startPoint y: 267, endPoint x: 1182, endPoint y: 270, distance: 35.1
click at [1216, 267] on li "Plateformes" at bounding box center [1217, 275] width 143 height 41
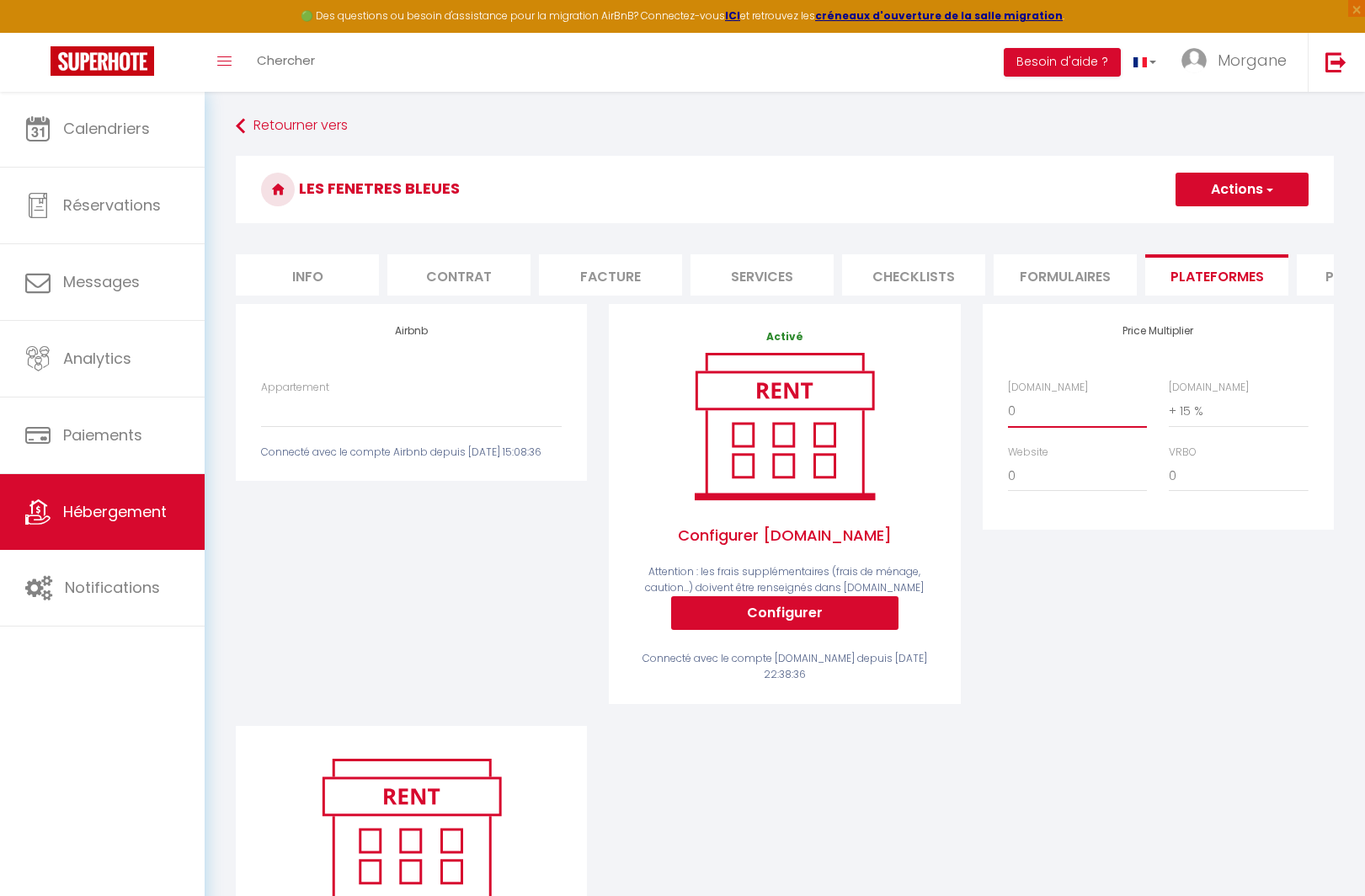
select select "+ 20 %"
click at [1219, 180] on button "Actions" at bounding box center [1242, 190] width 133 height 34
click at [1213, 236] on link "Enregistrer" at bounding box center [1241, 225] width 133 height 22
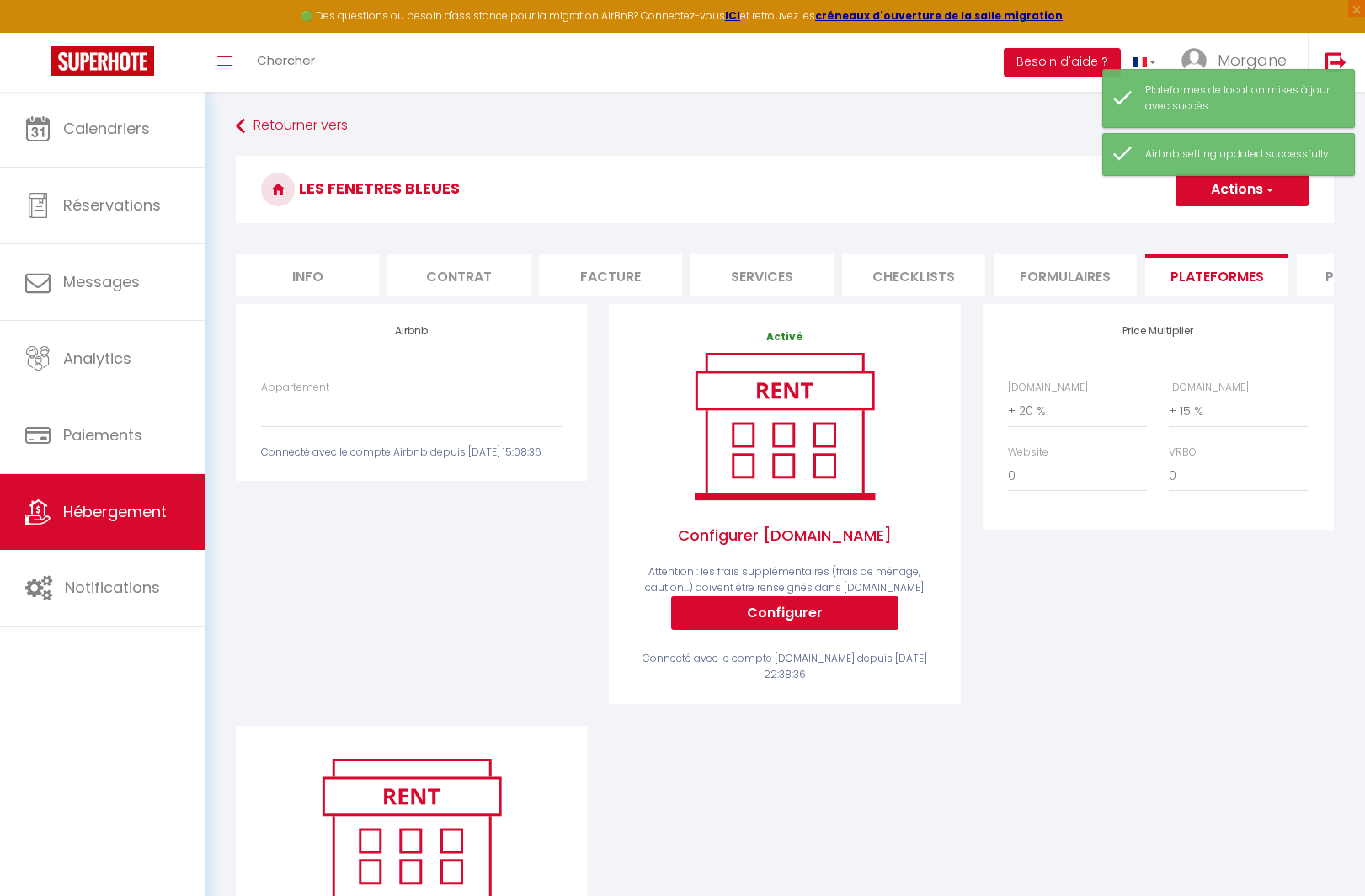
click at [296, 117] on link "Retourner vers" at bounding box center [784, 126] width 1098 height 30
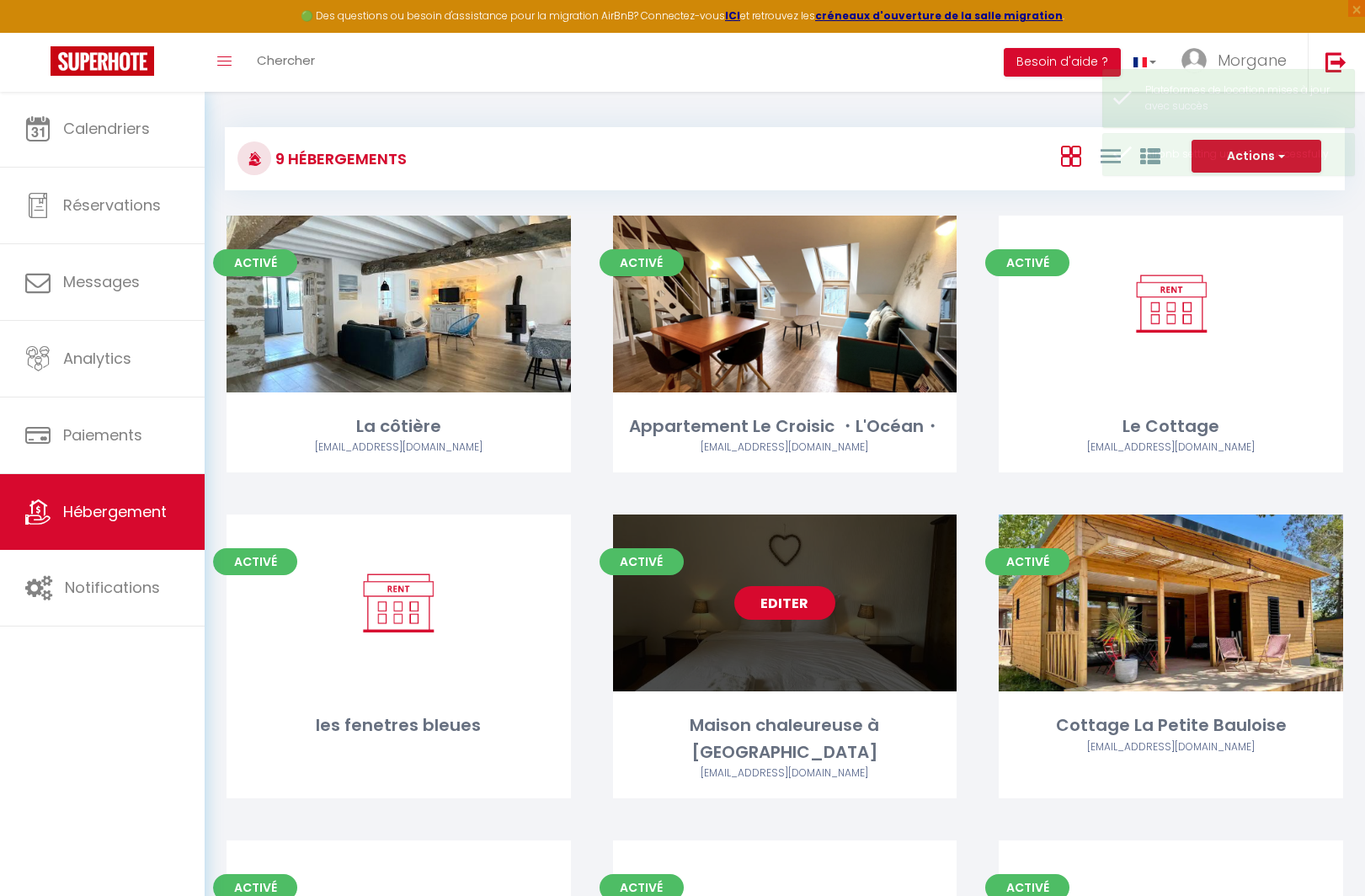
click at [799, 598] on link "Editer" at bounding box center [784, 603] width 101 height 34
select select "3"
select select "2"
select select "1"
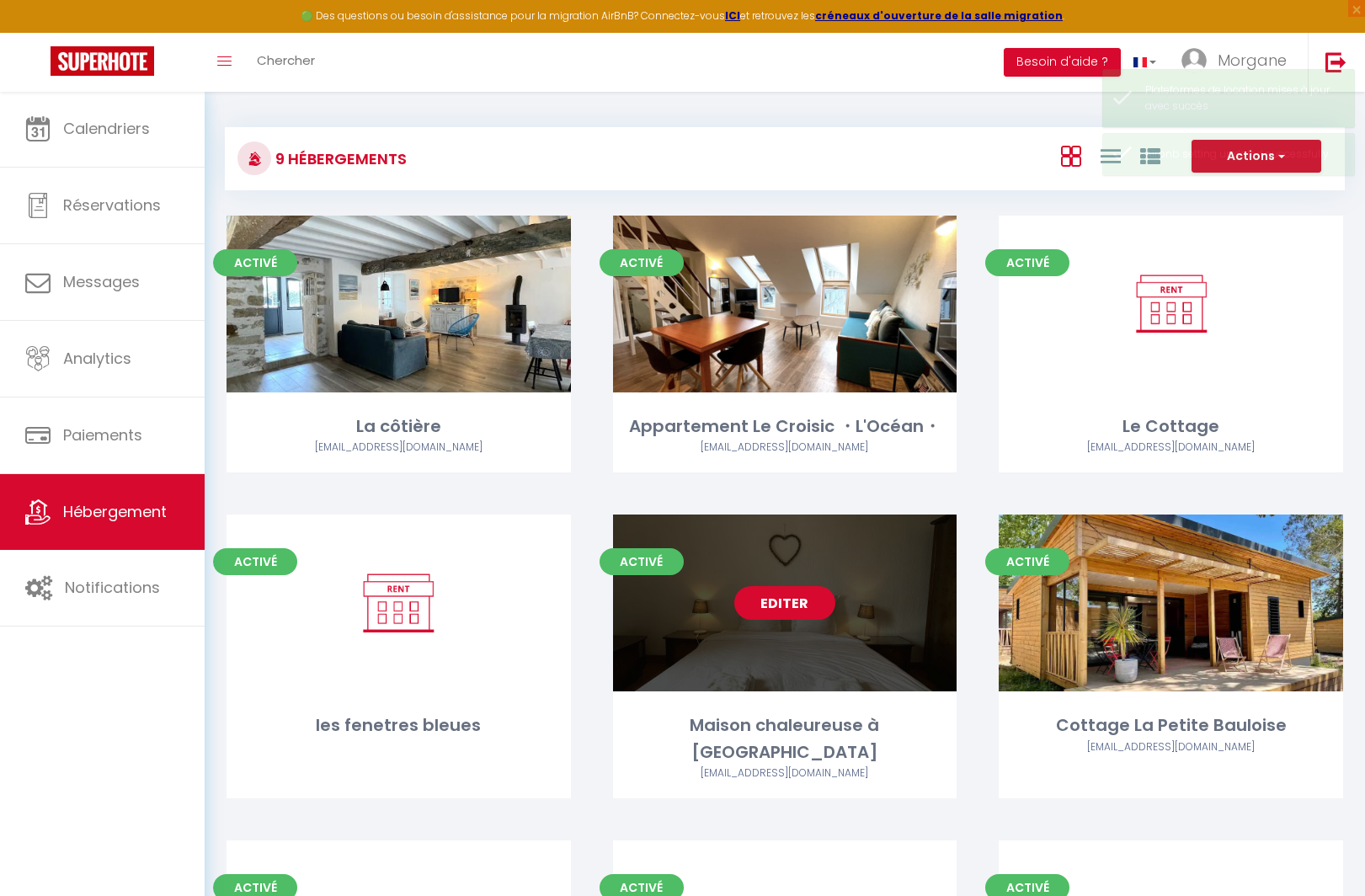
select select "28"
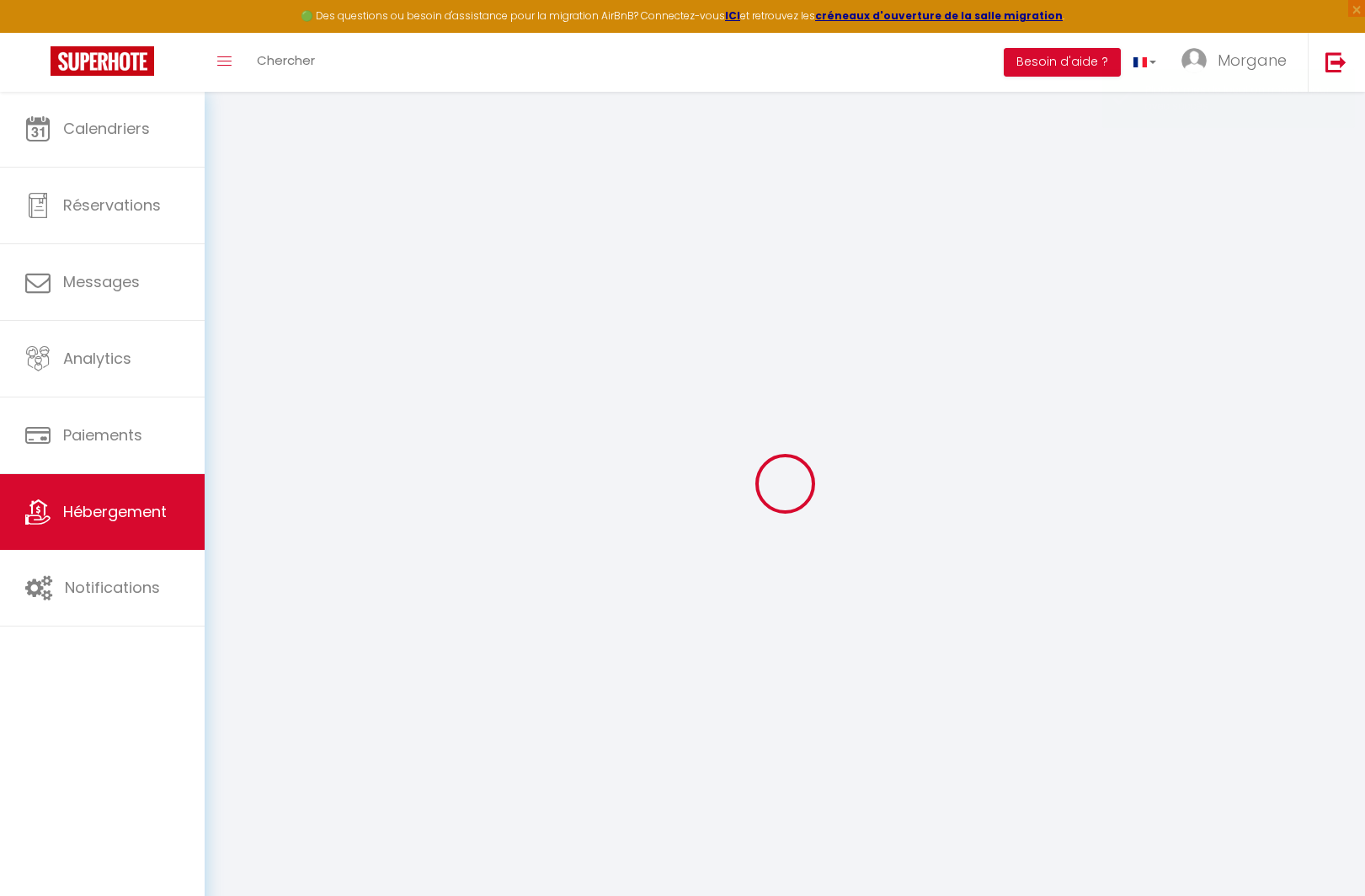
select select
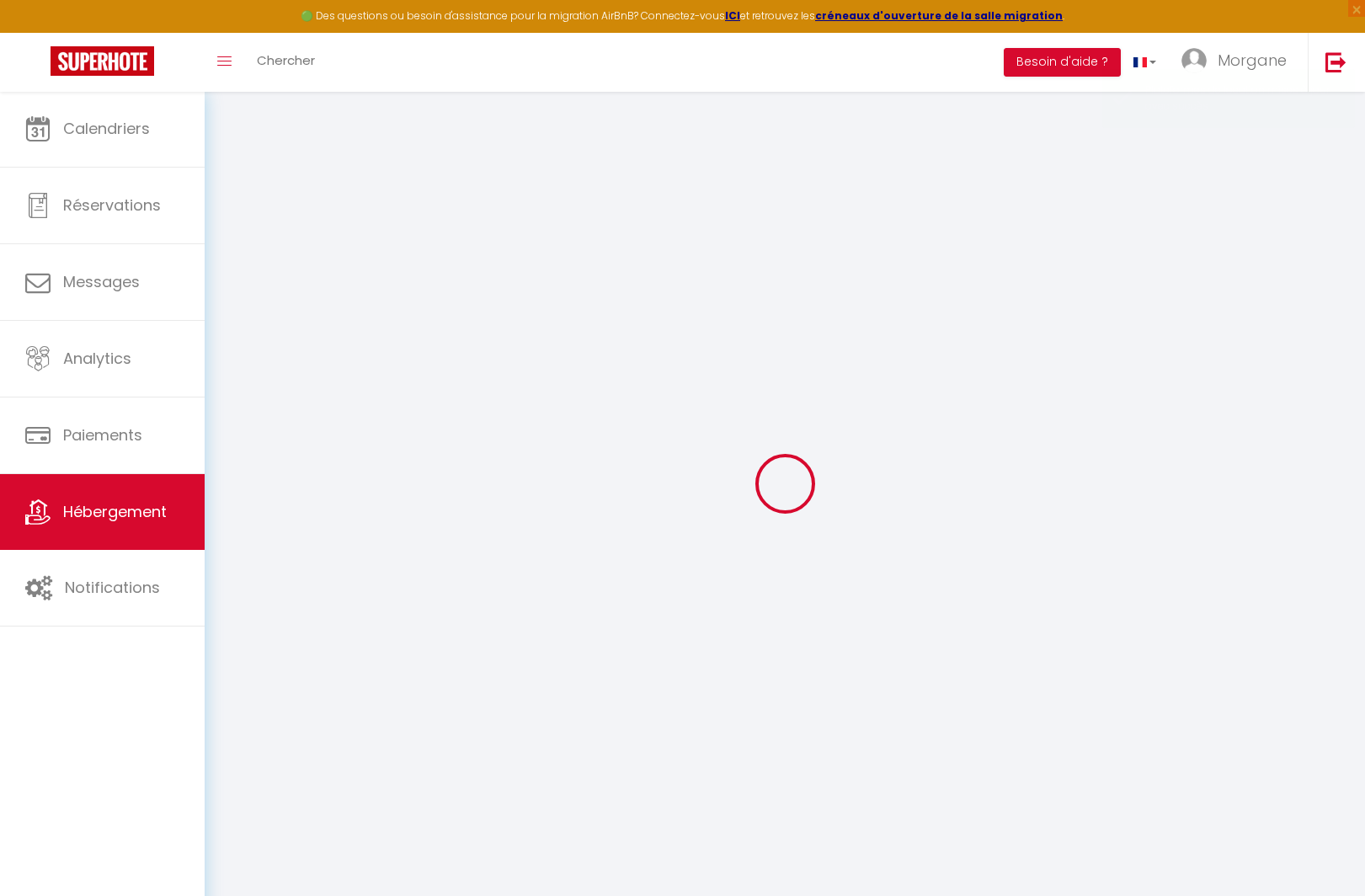
select select
checkbox input "false"
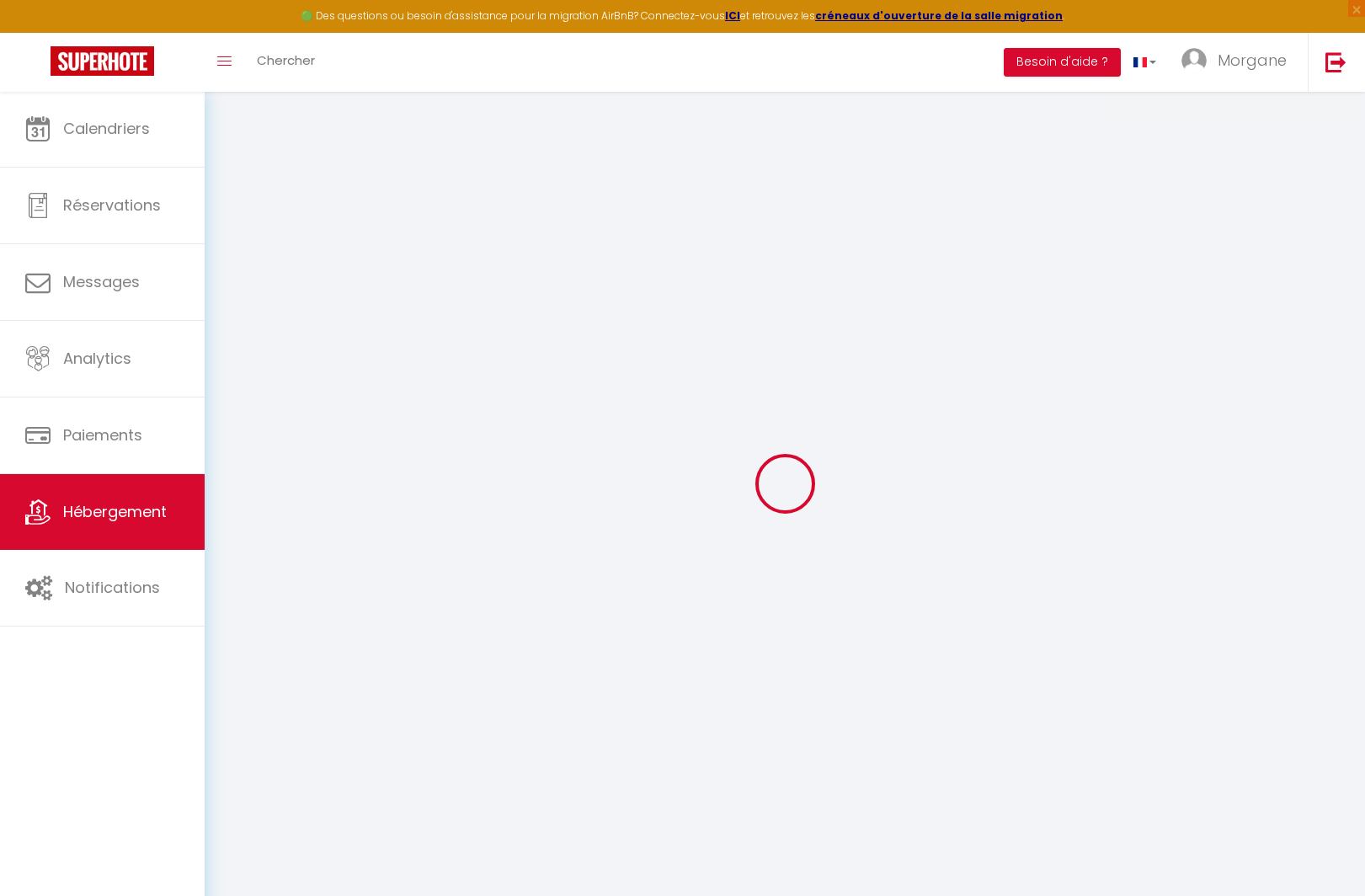
select select
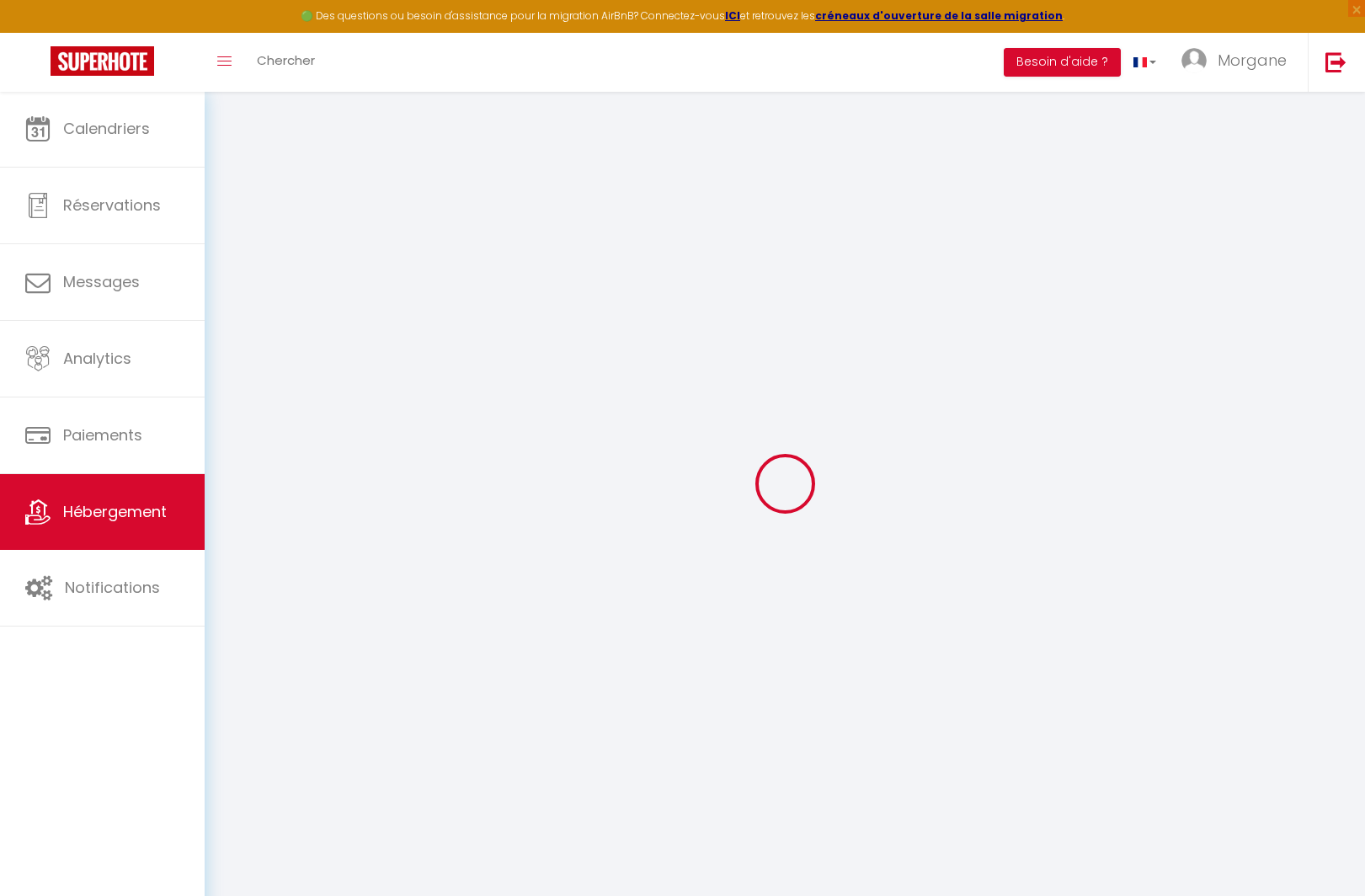
select select
checkbox input "false"
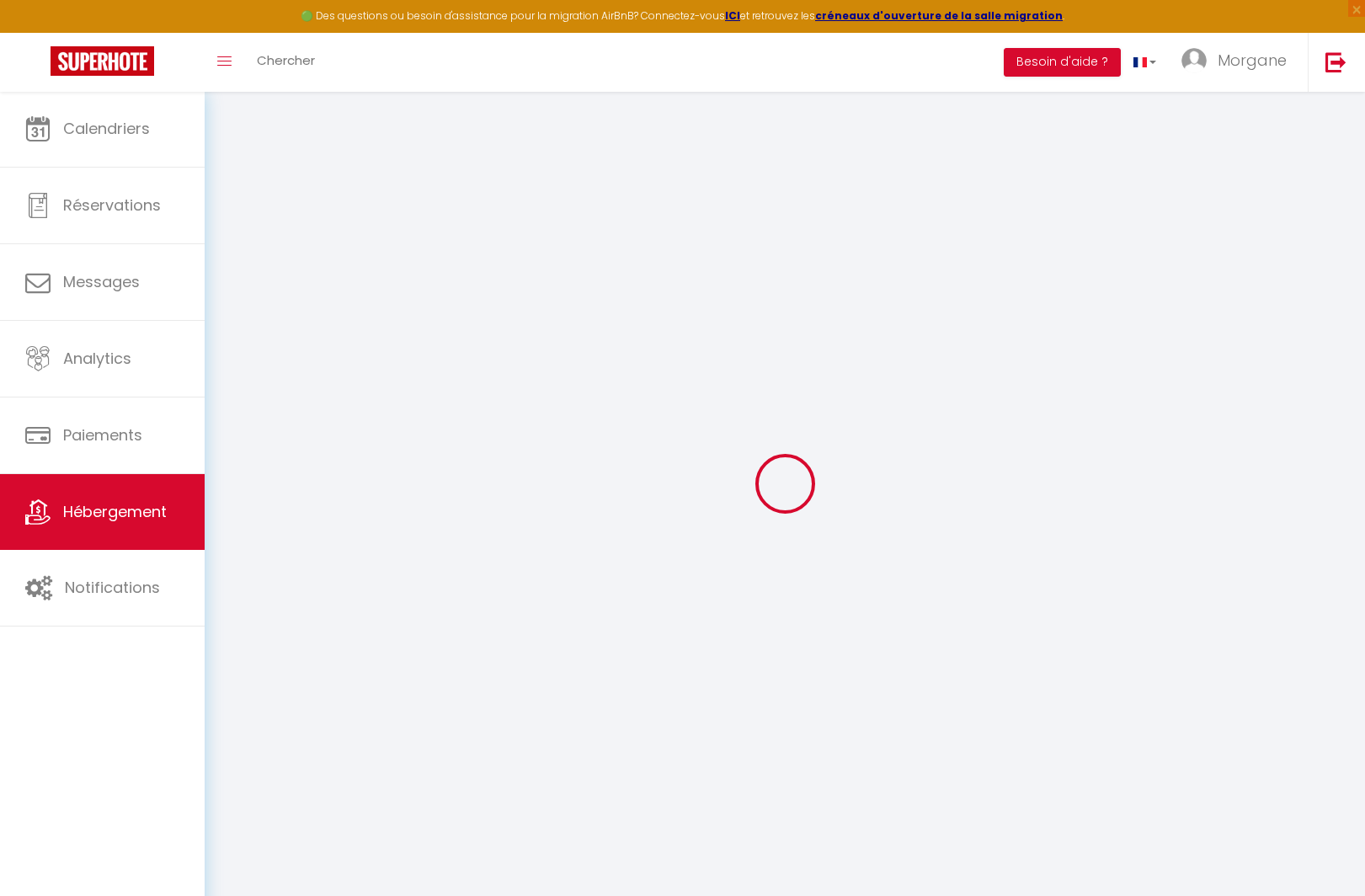
checkbox input "false"
select select
type input "Maison chaleureuse à [GEOGRAPHIC_DATA]"
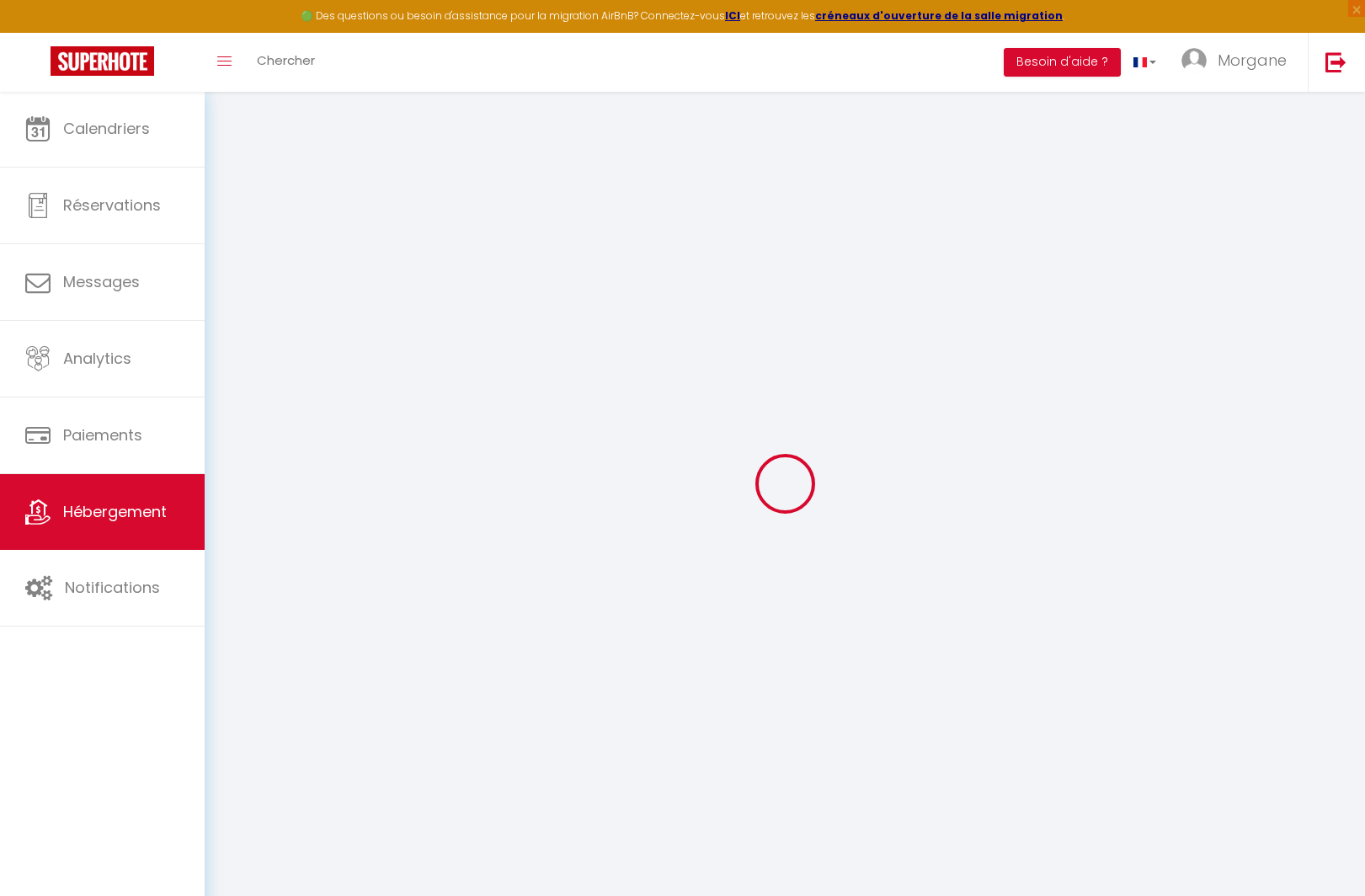
select select "8"
select select "3"
select select "2"
type input "120"
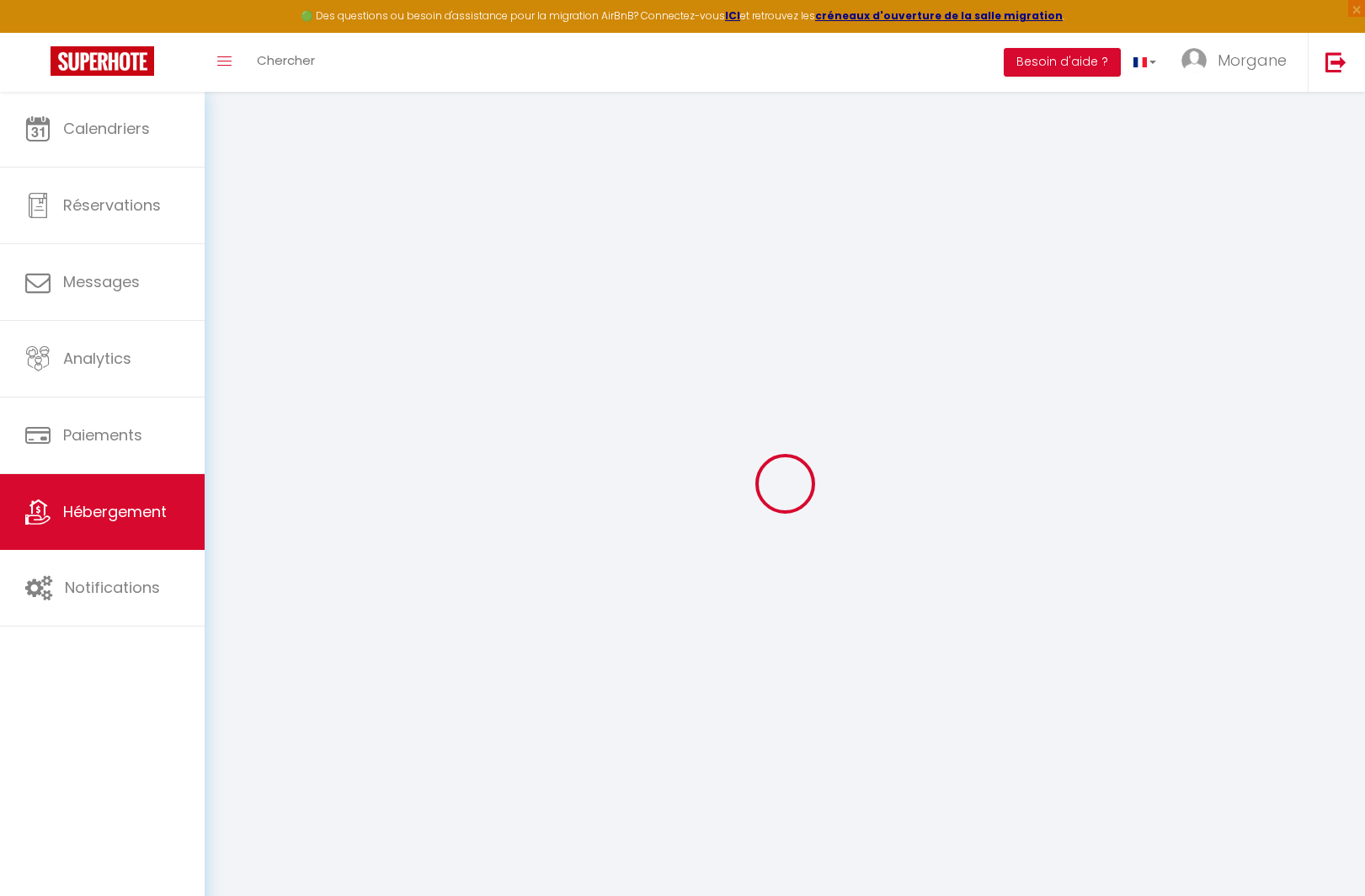
type input "80"
select select
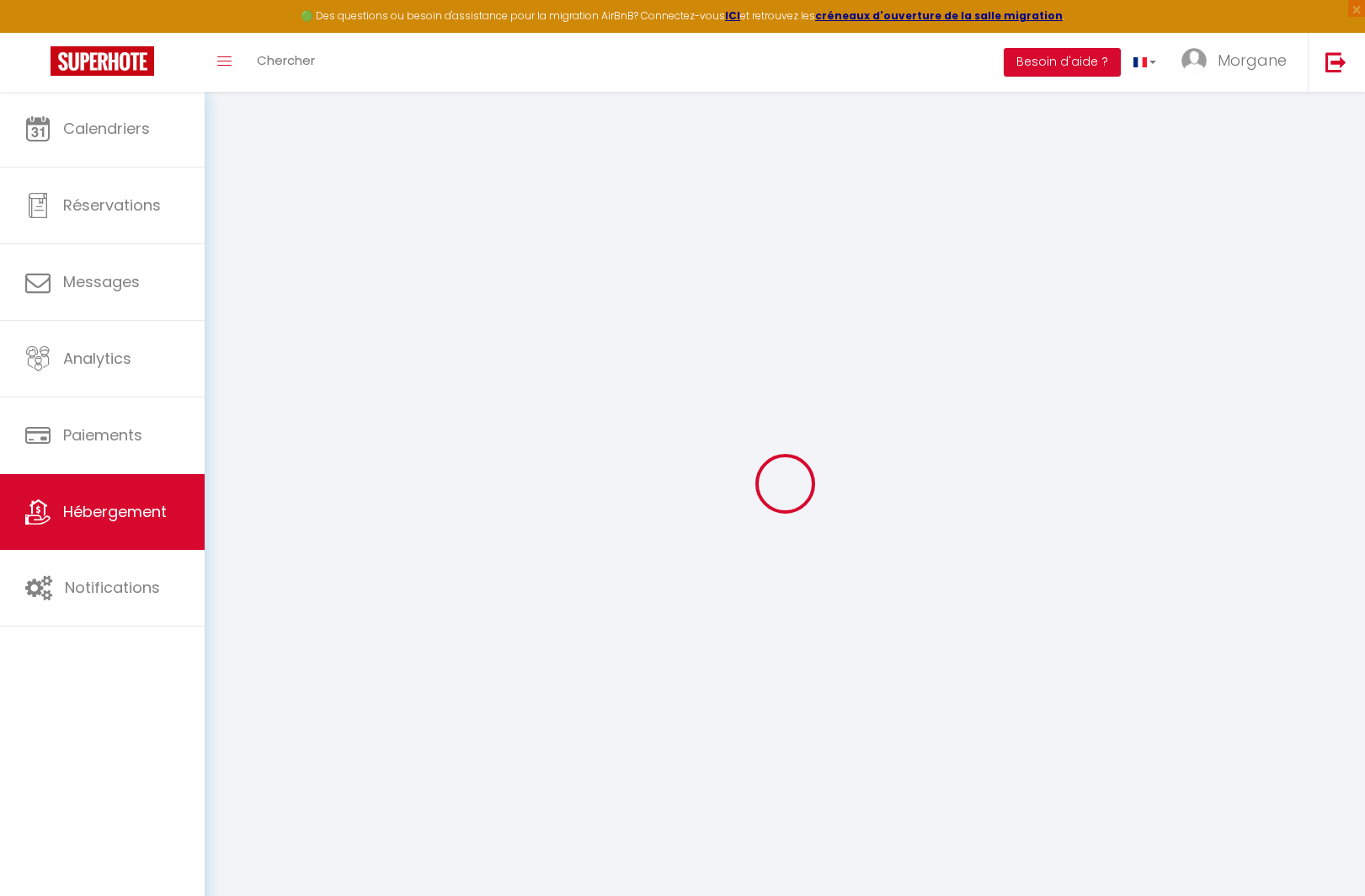
select select
type input "[STREET_ADDRESS][PERSON_NAME]"
type input "44470"
type input "Piriac-Sur-Mer"
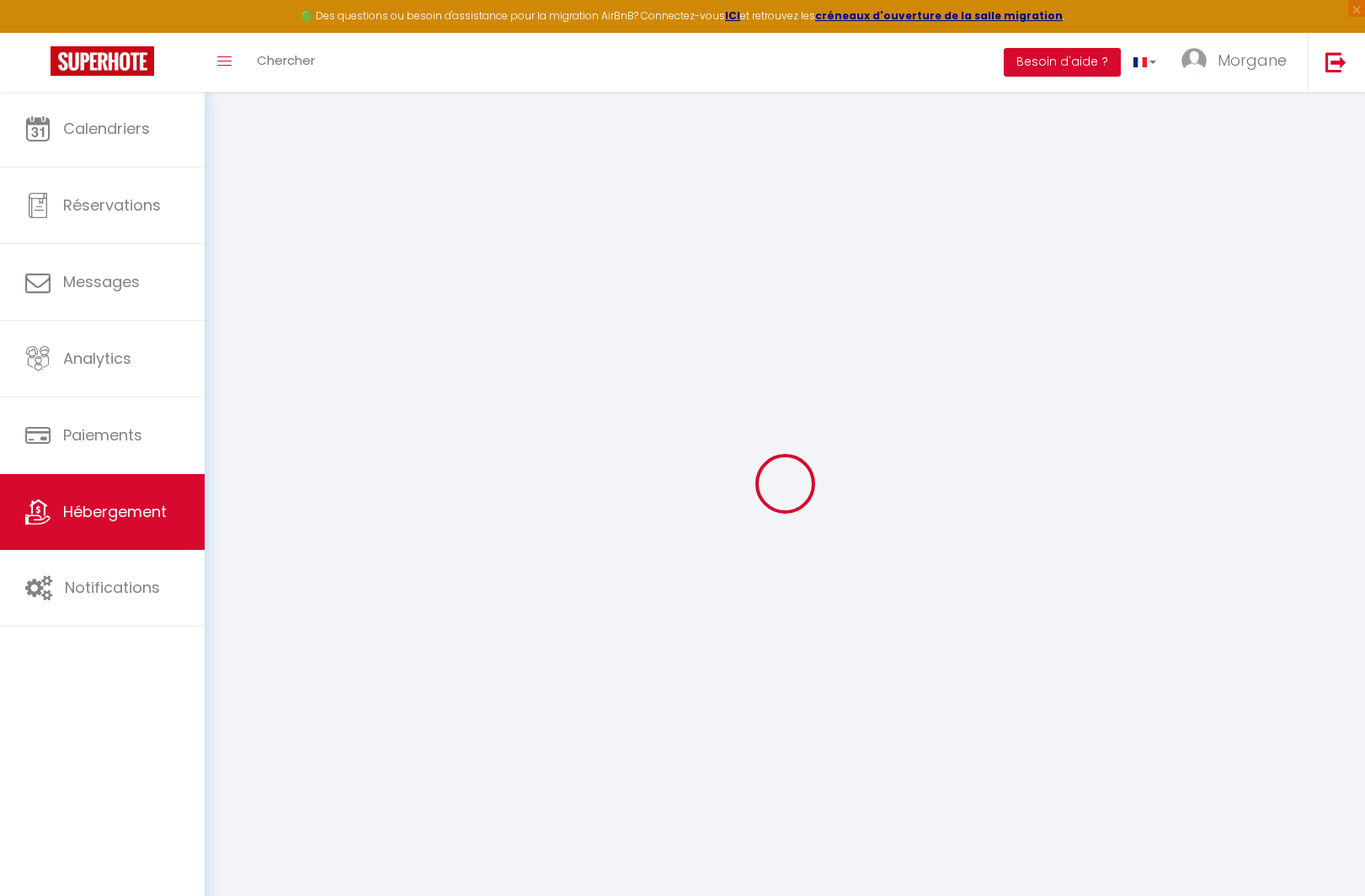
type input "[EMAIL_ADDRESS][DOMAIN_NAME]"
select select
checkbox input "false"
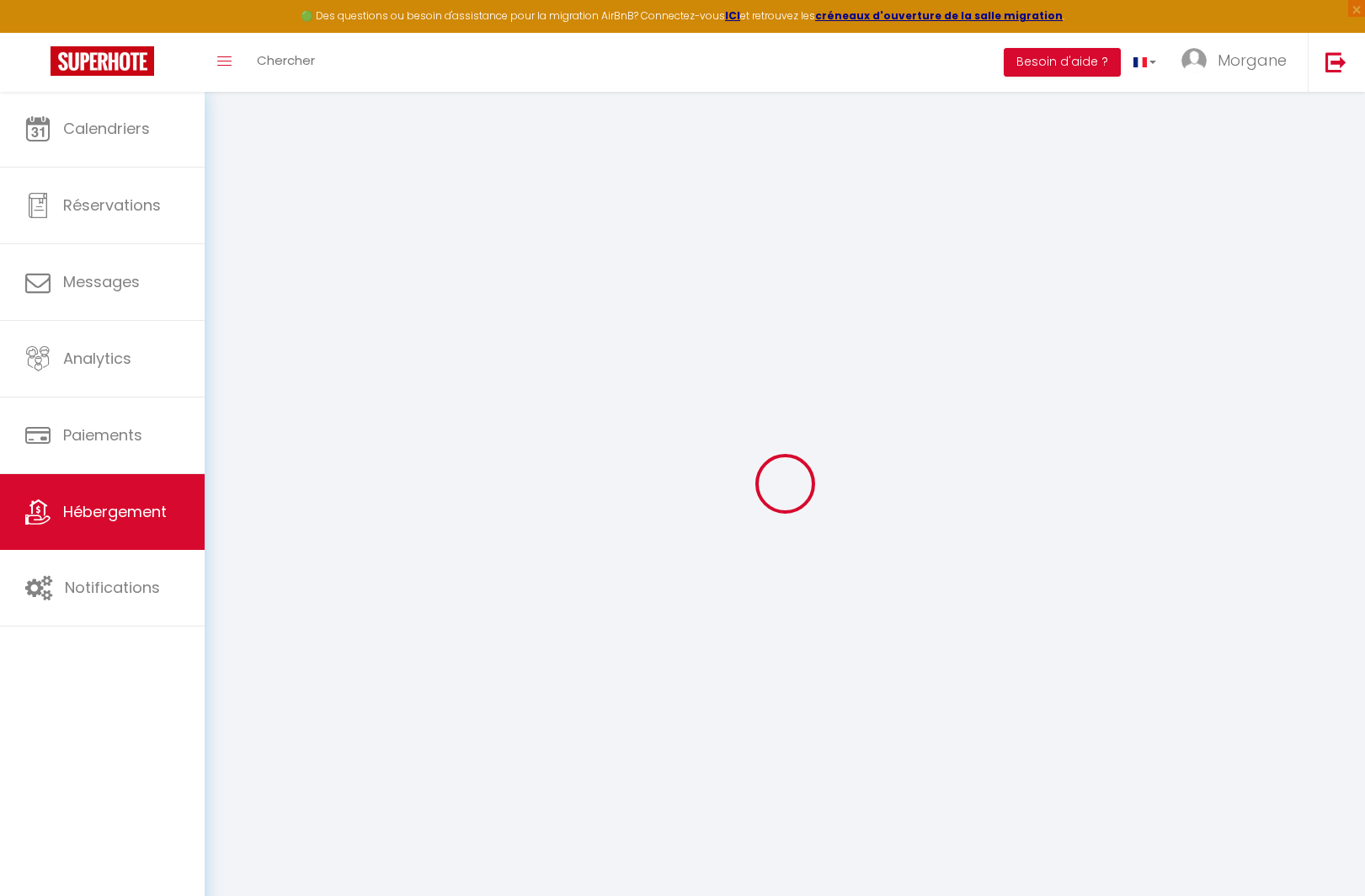
checkbox input "false"
type input "24"
type input "80"
type input "0"
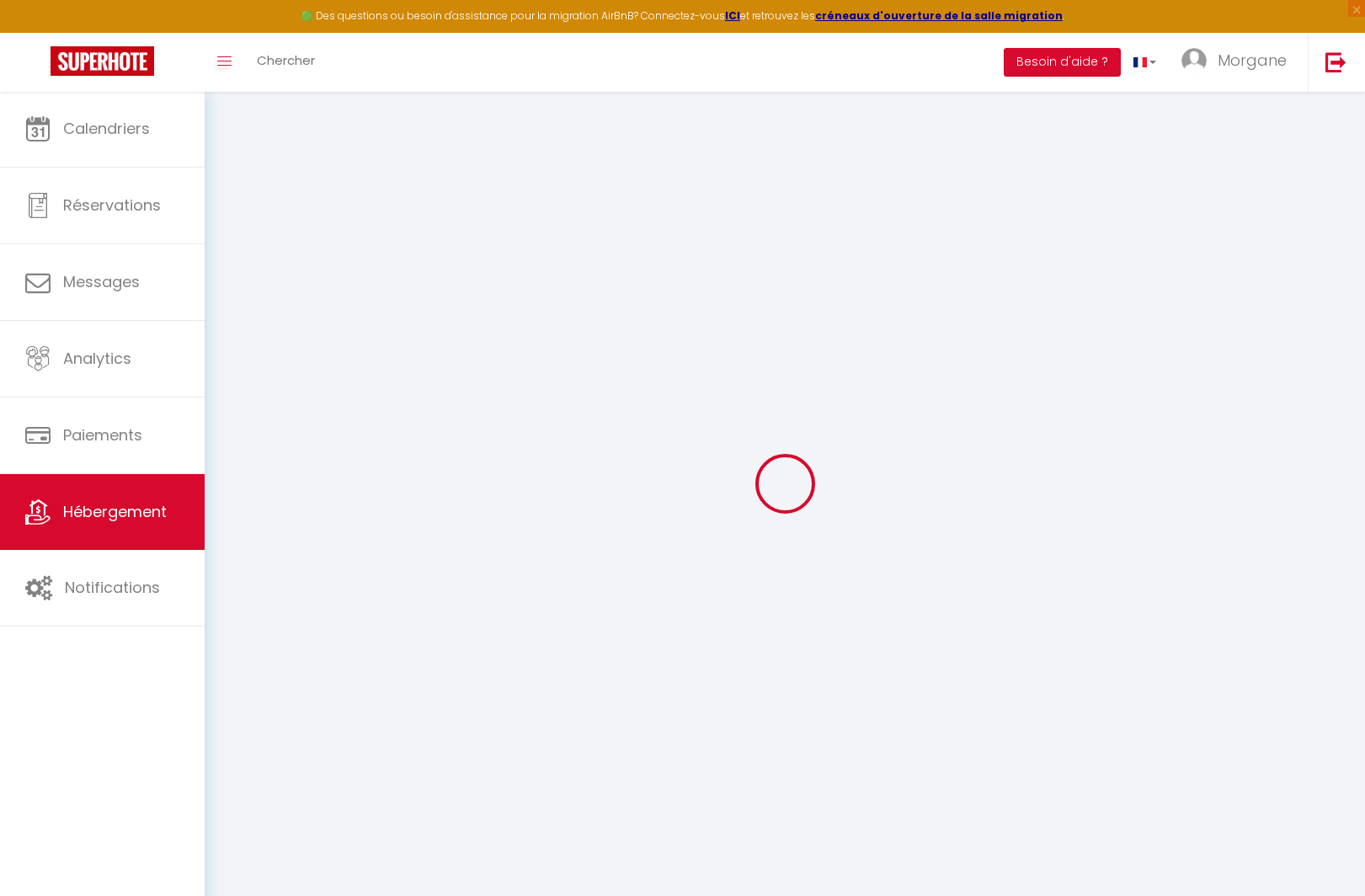
type input "0"
select select
checkbox input "false"
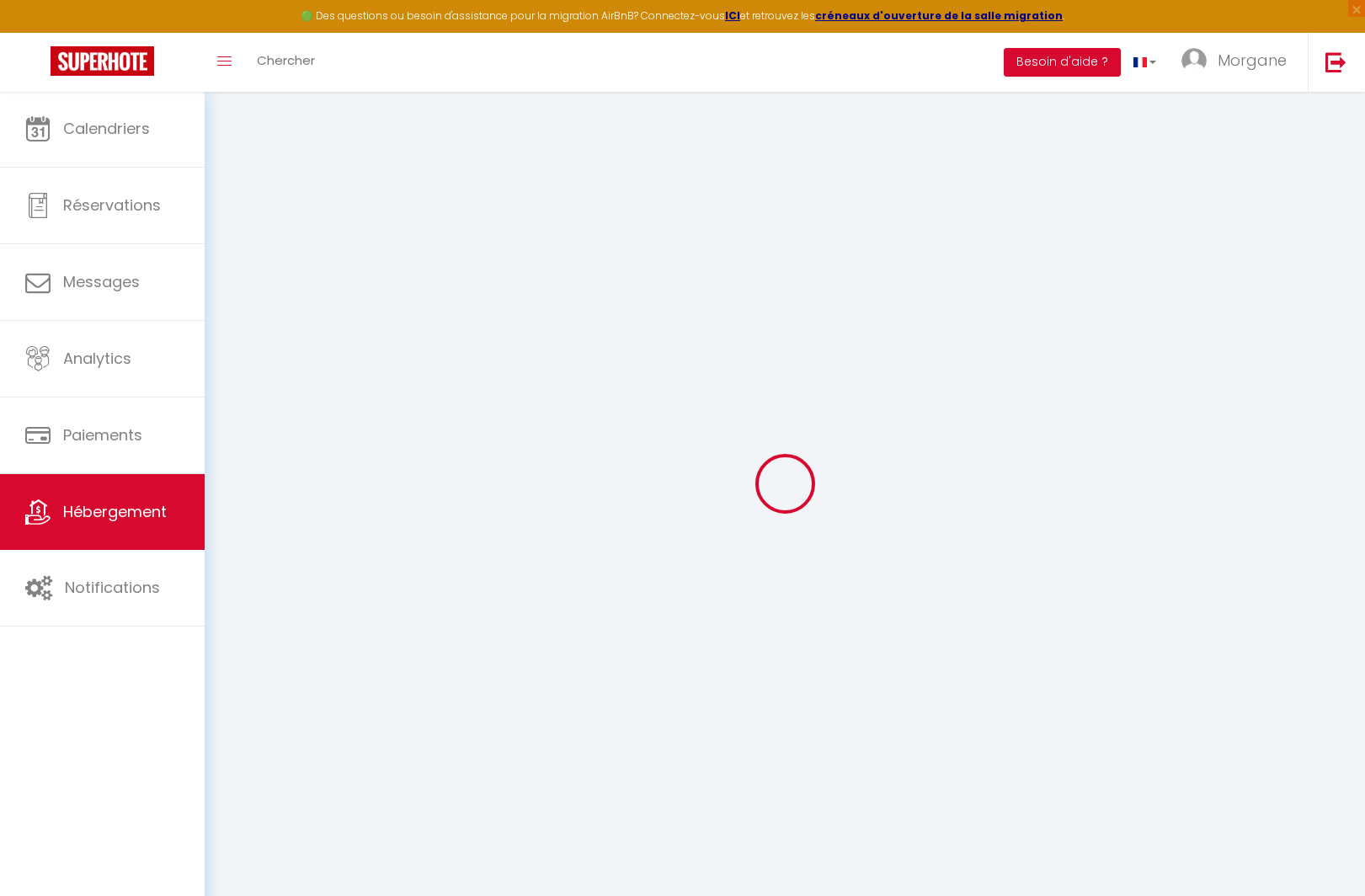
checkbox input "false"
select select "16:00"
select select "23:45"
select select "10:00"
select select "15"
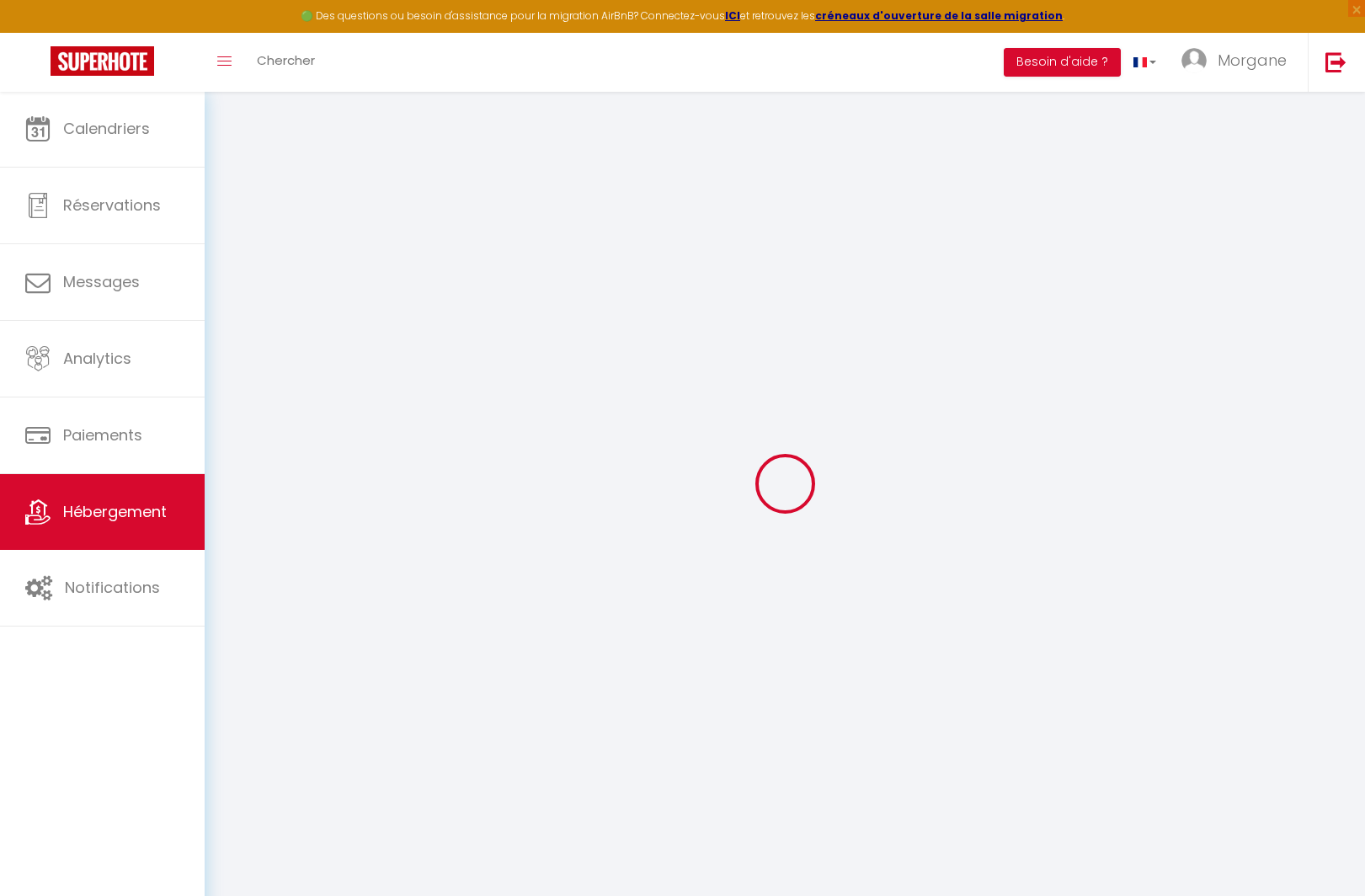
select select "15"
select select "15:00"
select select "365"
select select "EUR"
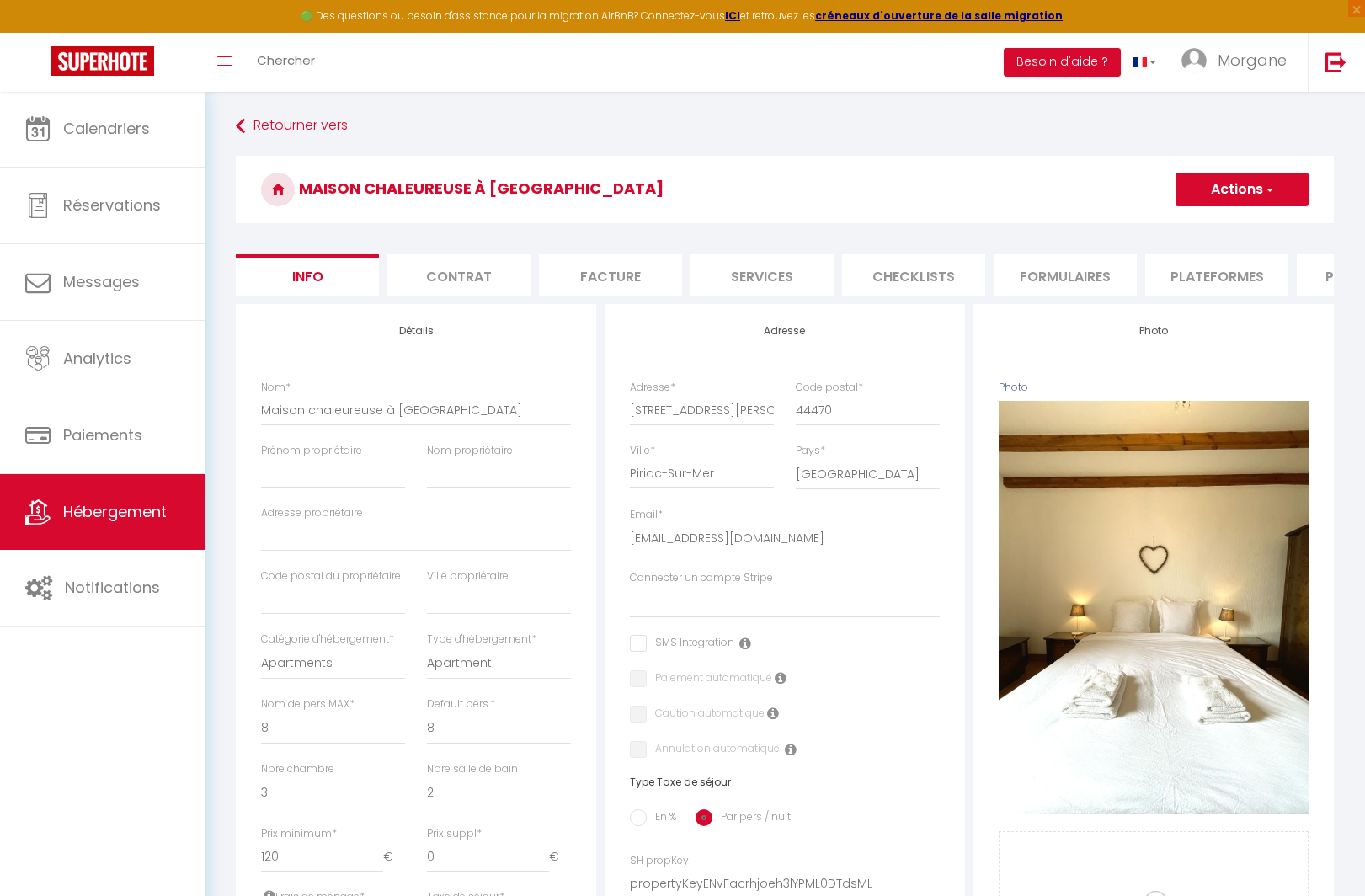
click at [1211, 285] on li "Plateformes" at bounding box center [1217, 275] width 143 height 41
select select
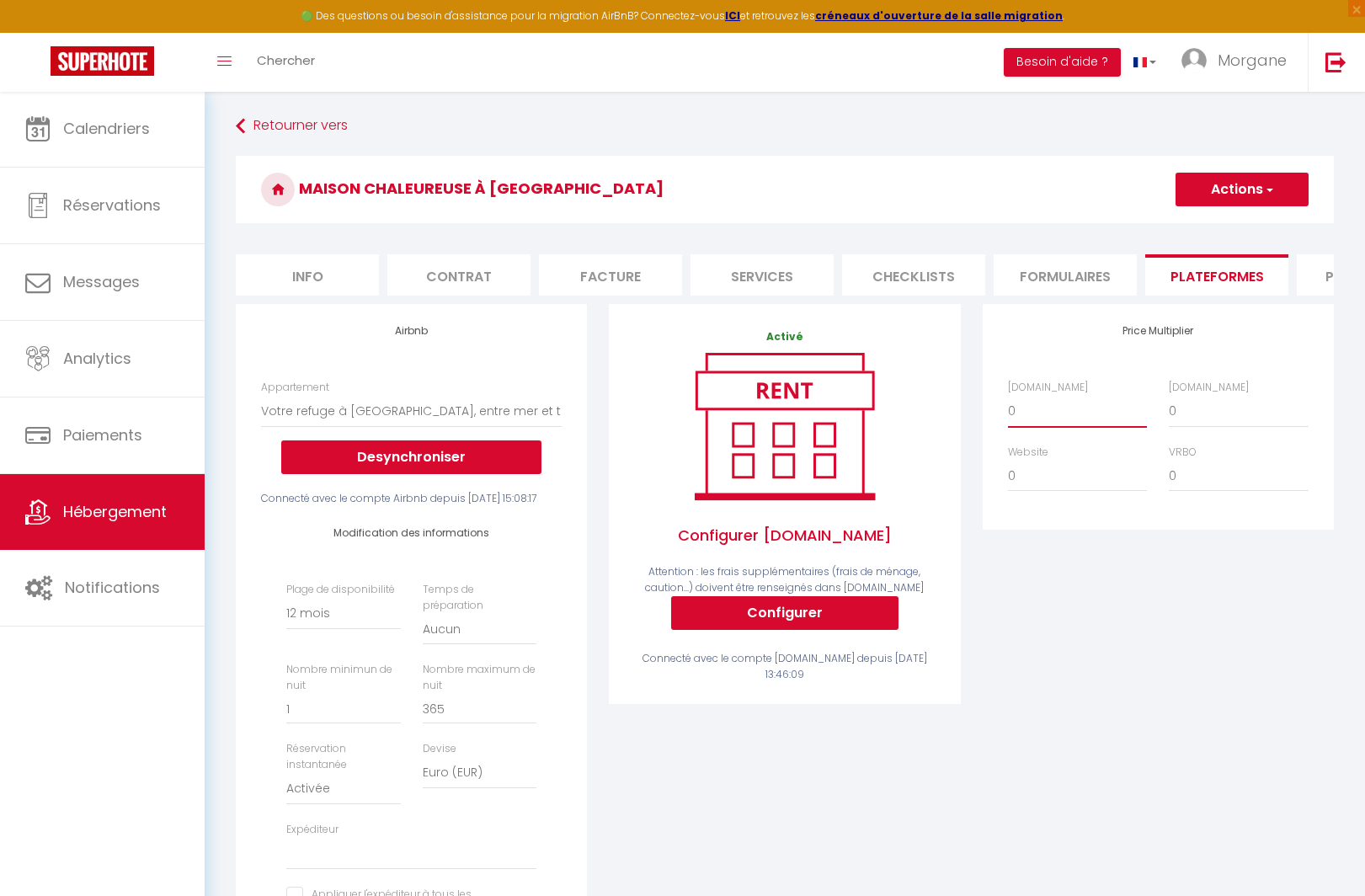
select select "+ 20 %"
select select
select select "+ 16 %"
select select
select select "+ 15 %"
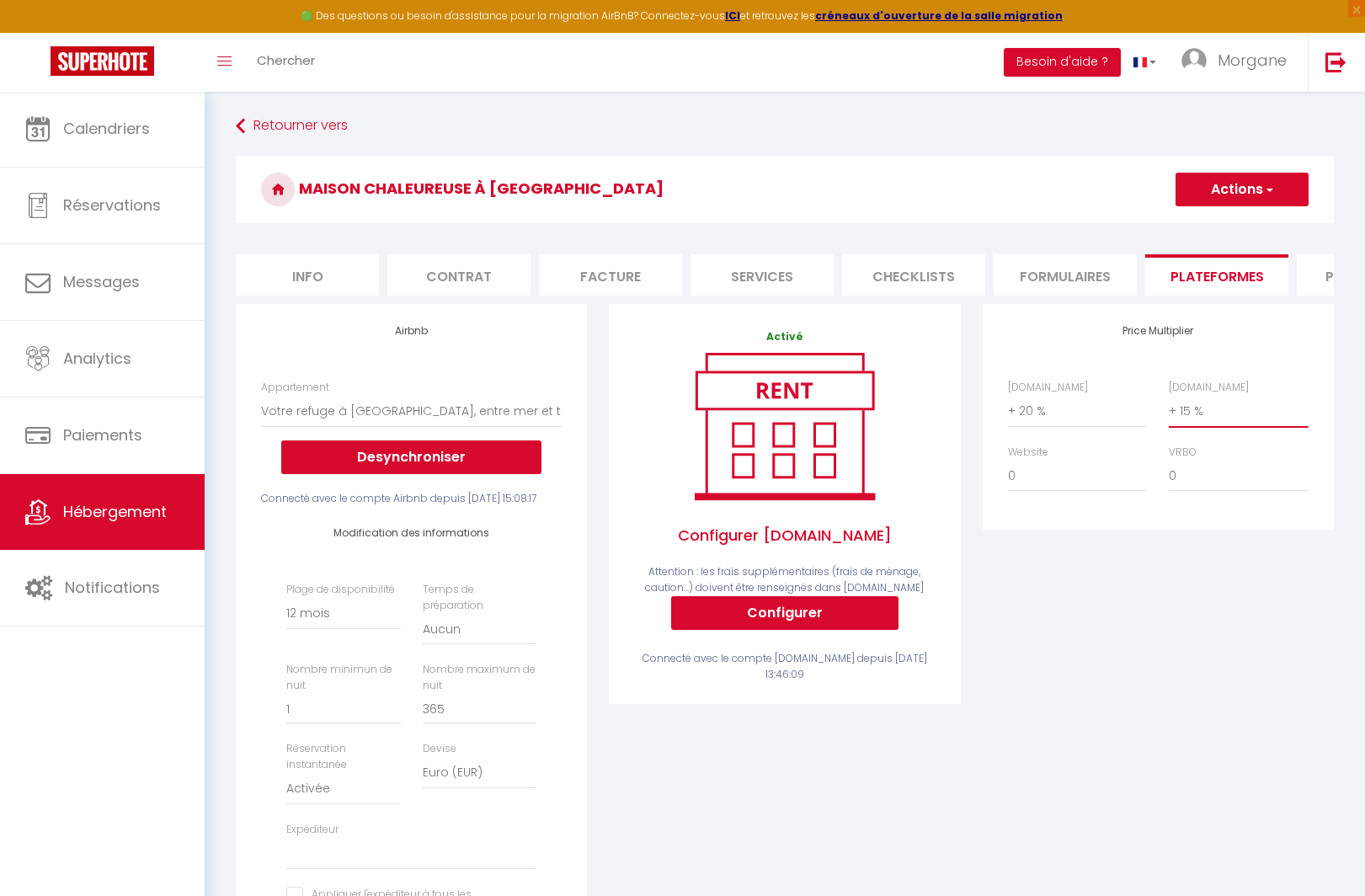
select select
drag, startPoint x: 1241, startPoint y: 183, endPoint x: 1235, endPoint y: 193, distance: 11.7
click at [1241, 183] on button "Actions" at bounding box center [1242, 190] width 133 height 34
click at [1225, 231] on link "Enregistrer" at bounding box center [1241, 225] width 133 height 22
select select "365"
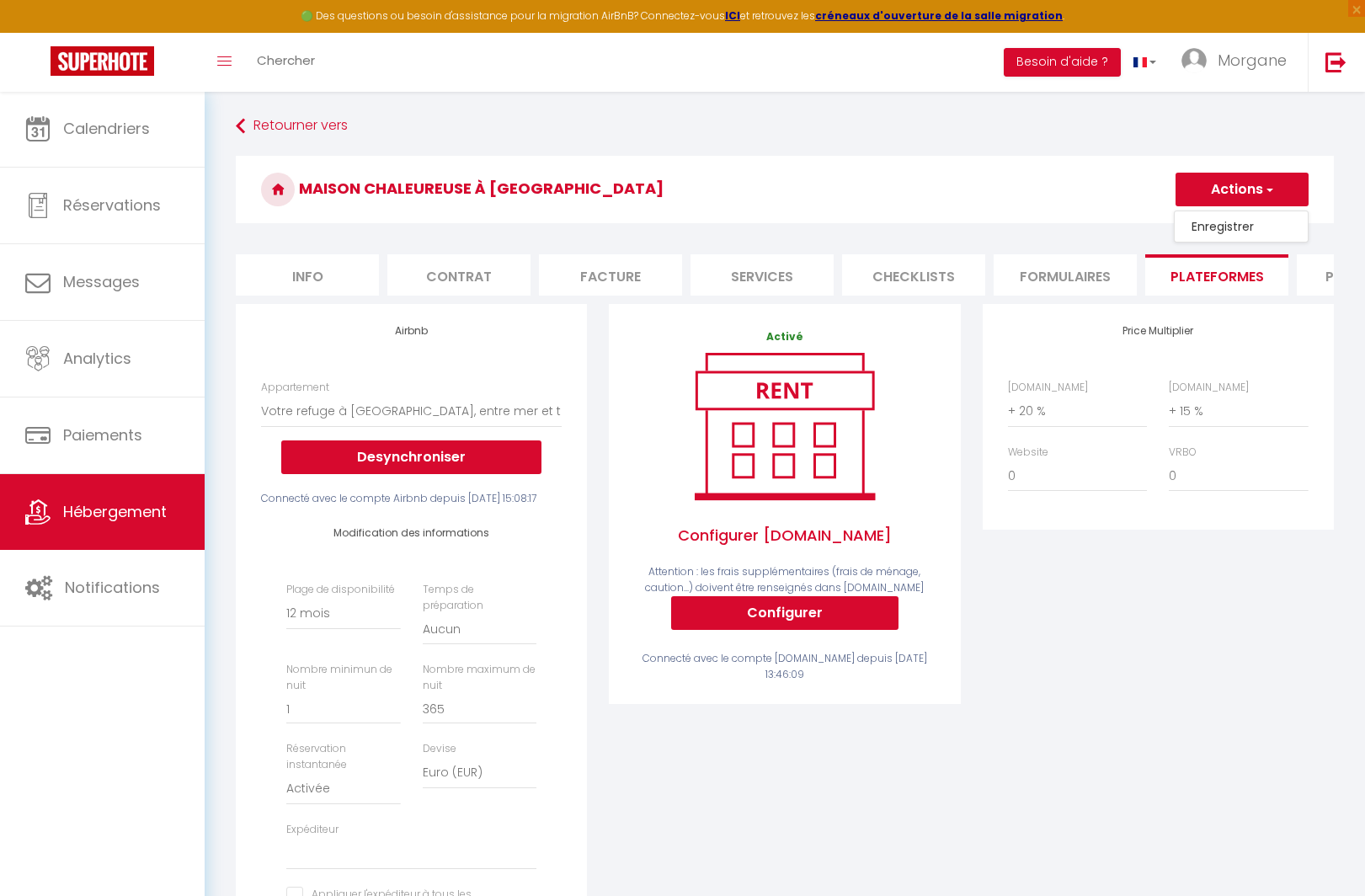
select select "EUR"
select select
click at [280, 133] on link "Retourner vers" at bounding box center [784, 126] width 1098 height 30
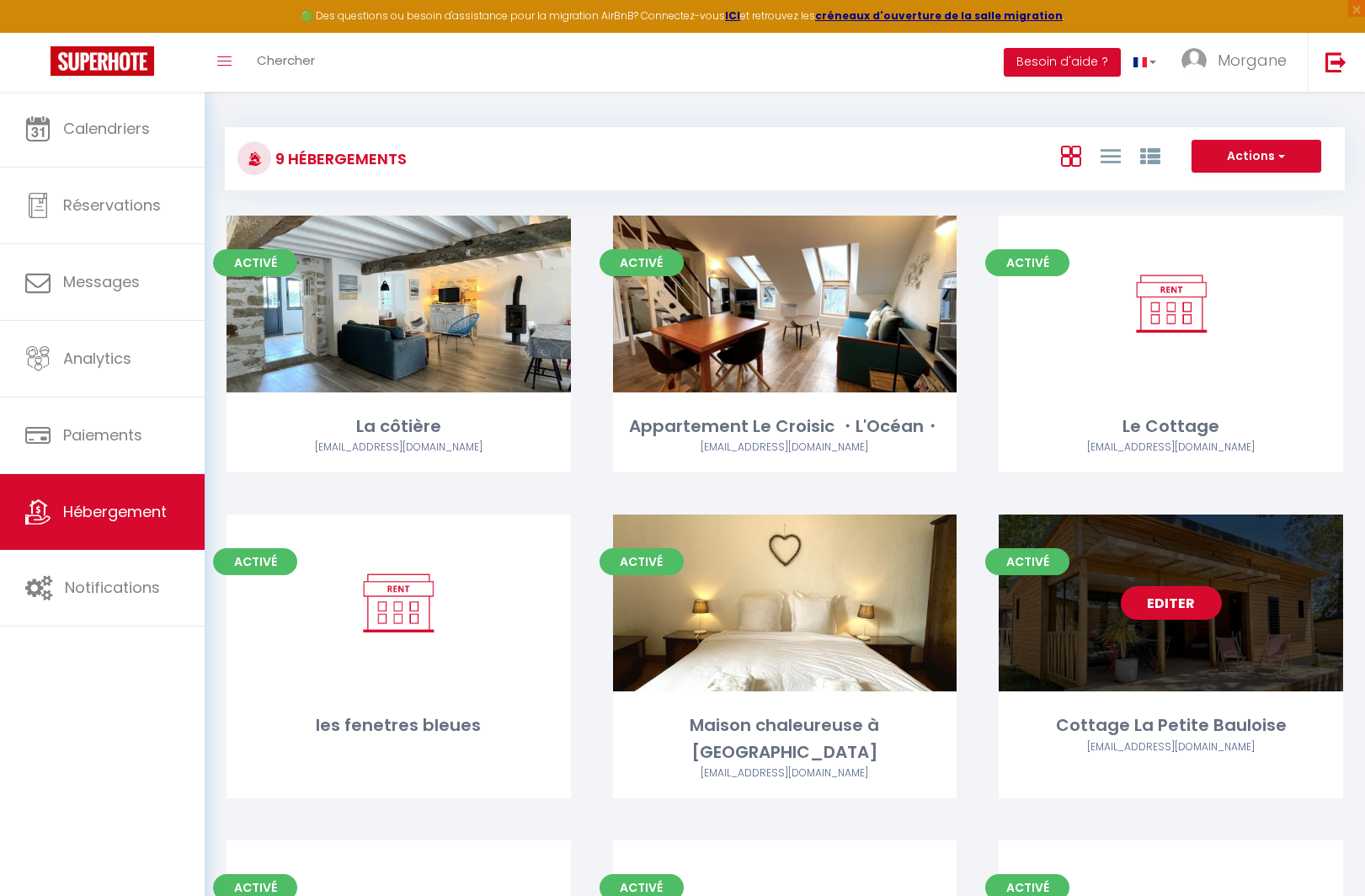
click at [1170, 598] on link "Editer" at bounding box center [1171, 603] width 101 height 34
click at [1181, 595] on link "Editer" at bounding box center [1171, 603] width 101 height 34
select select "3"
select select "2"
select select "1"
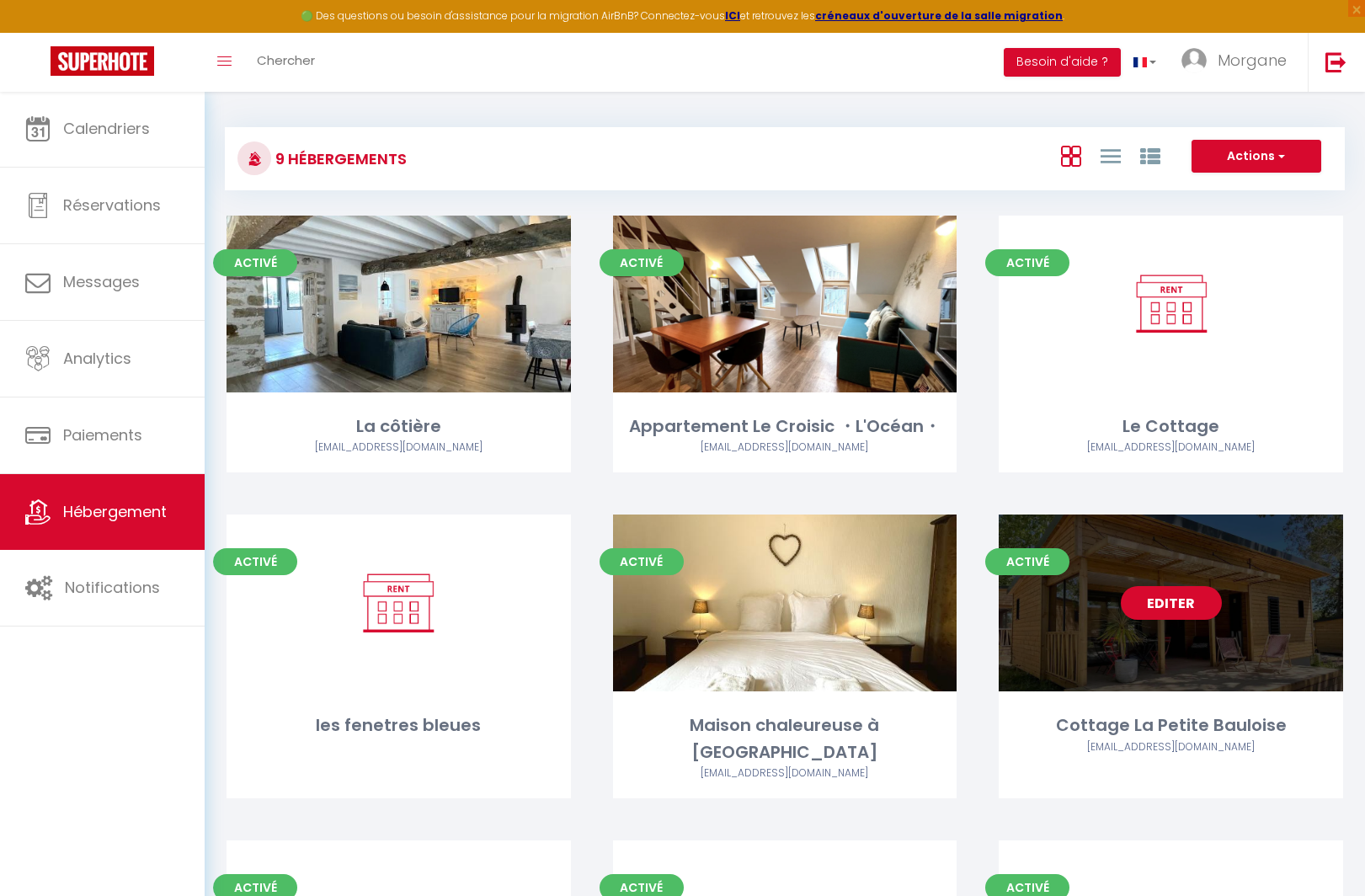
select select "1"
select select "28"
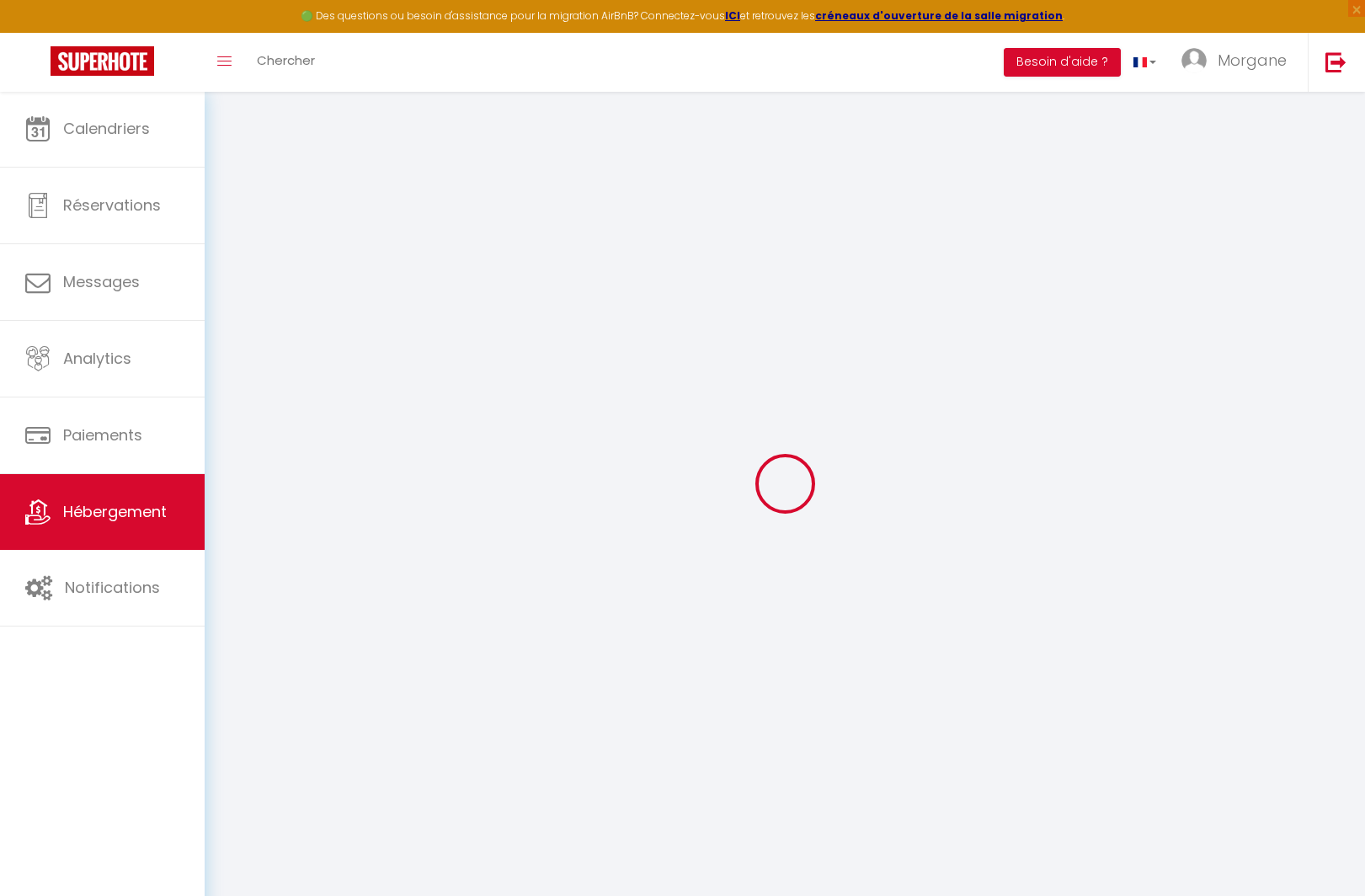
select select
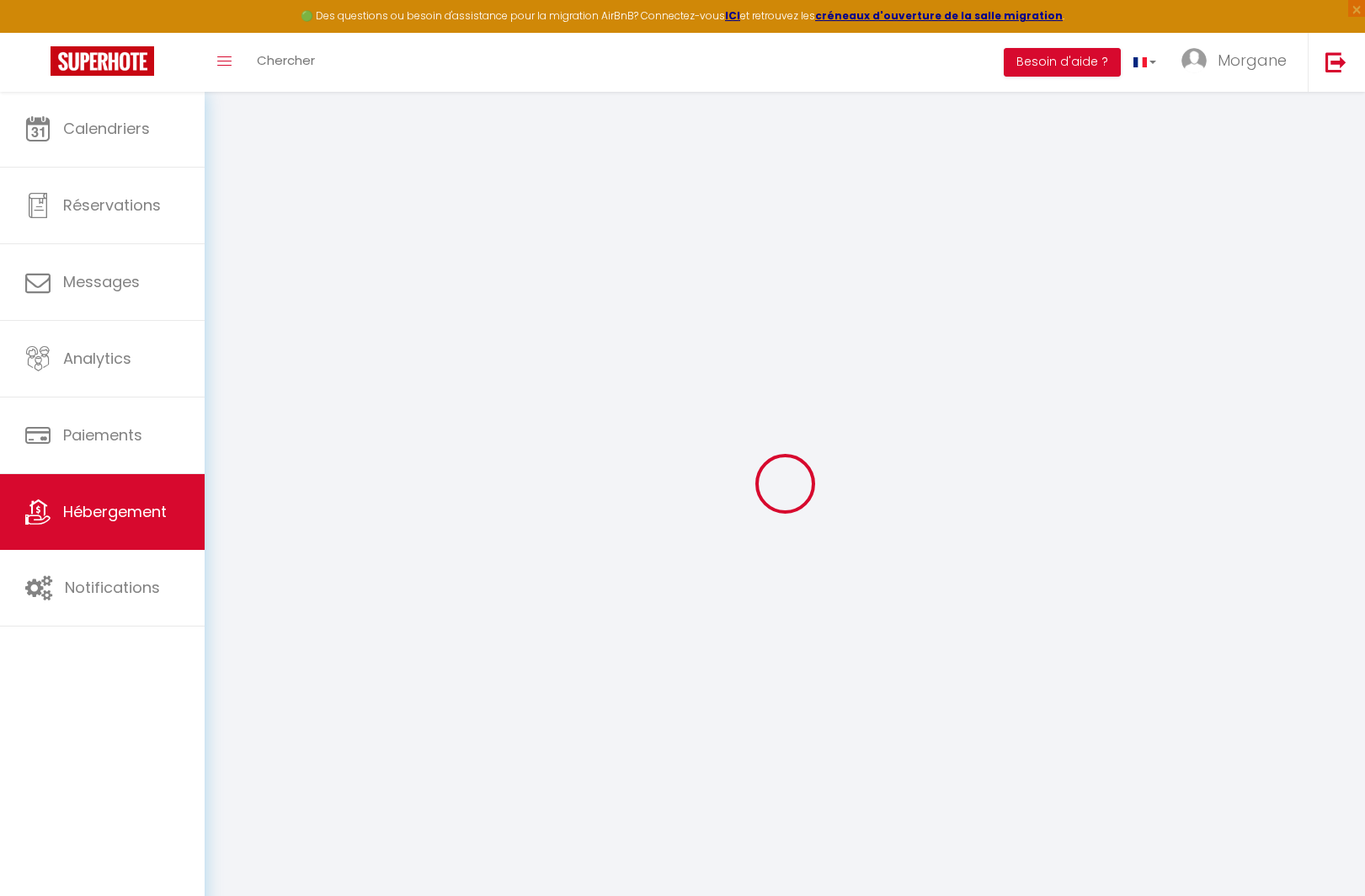
select select
checkbox input "false"
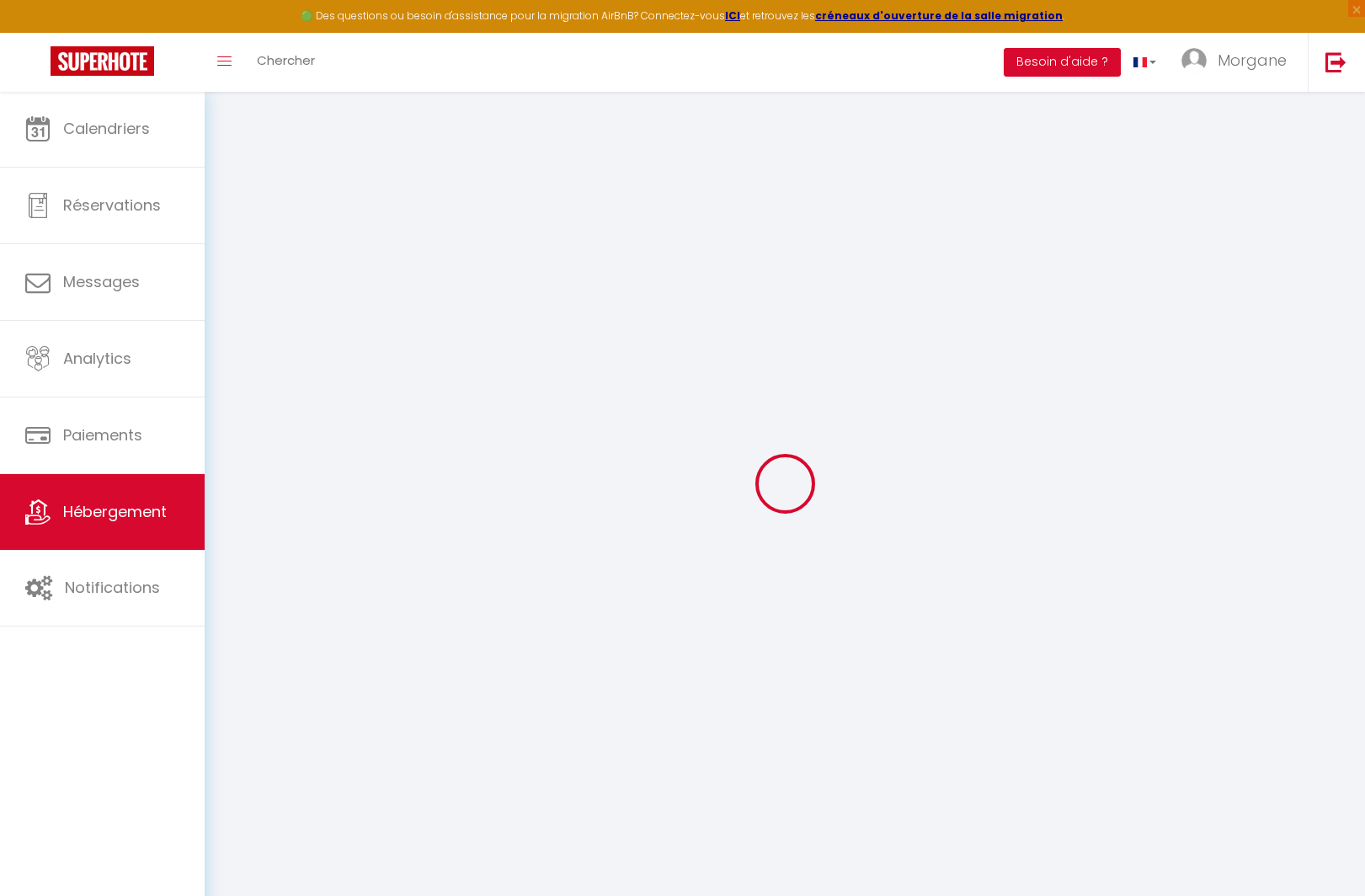
select select
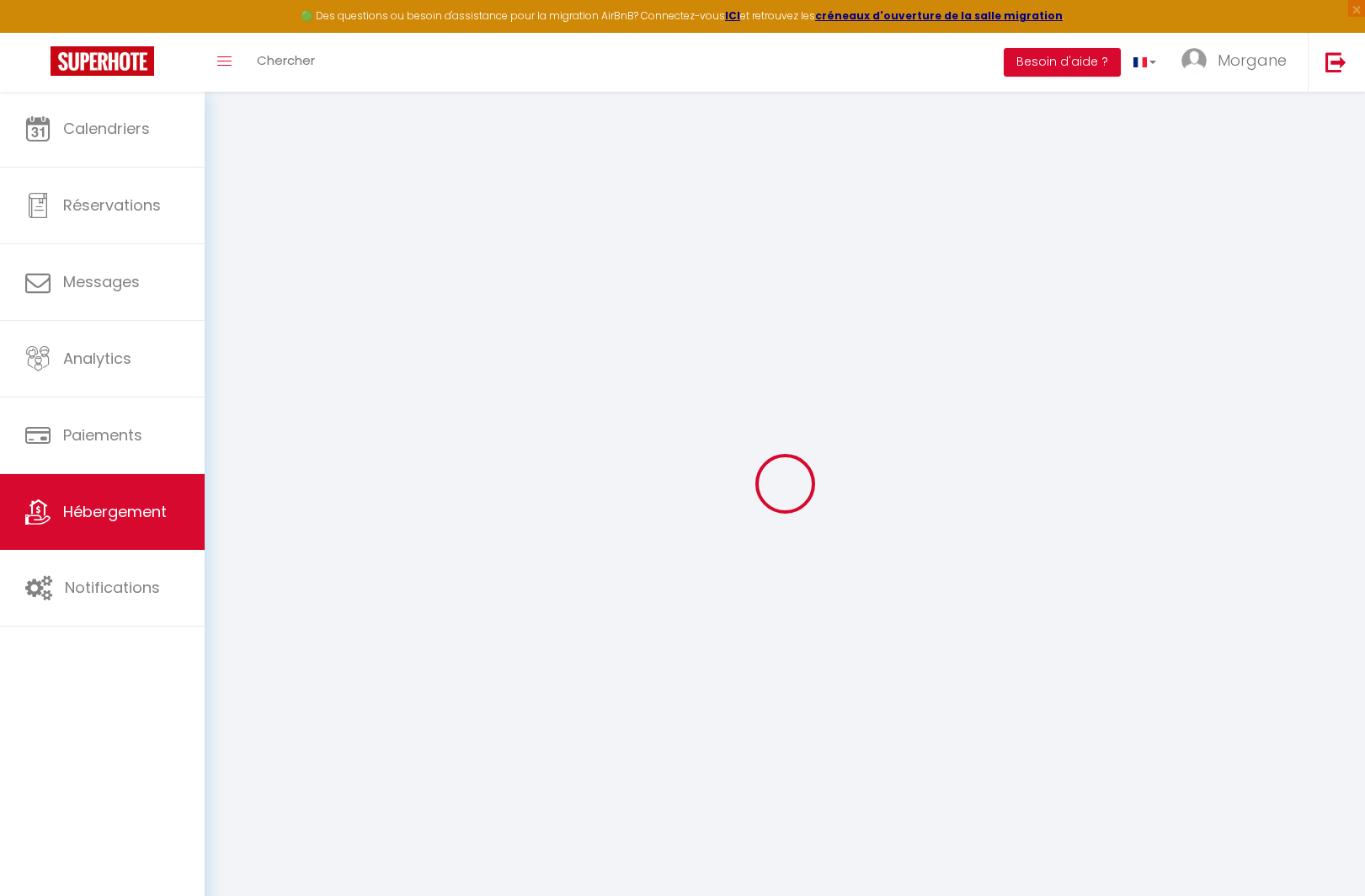
select select
checkbox input "false"
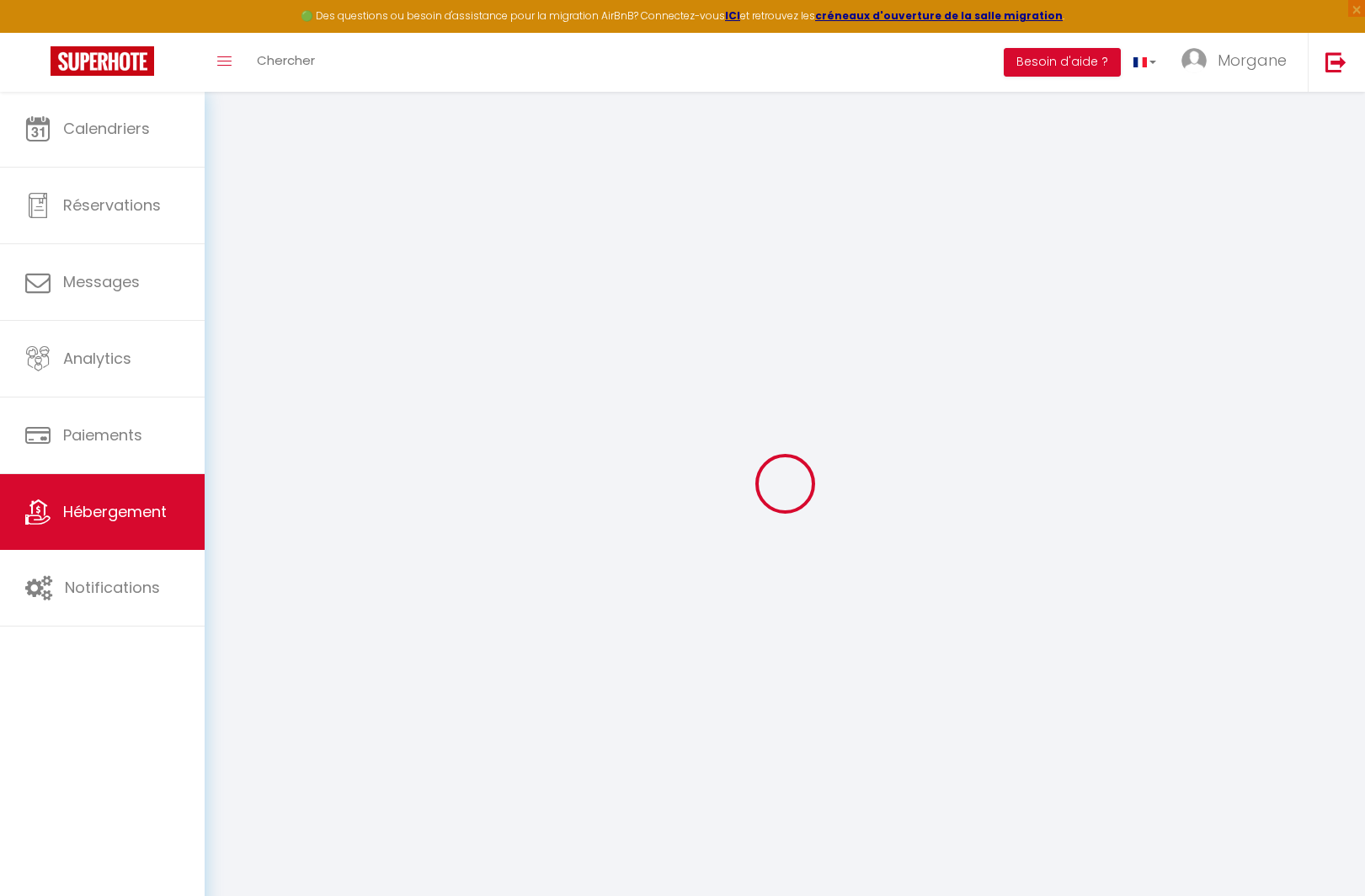
checkbox input "false"
select select
type input "Cottage La Petite Bauloise"
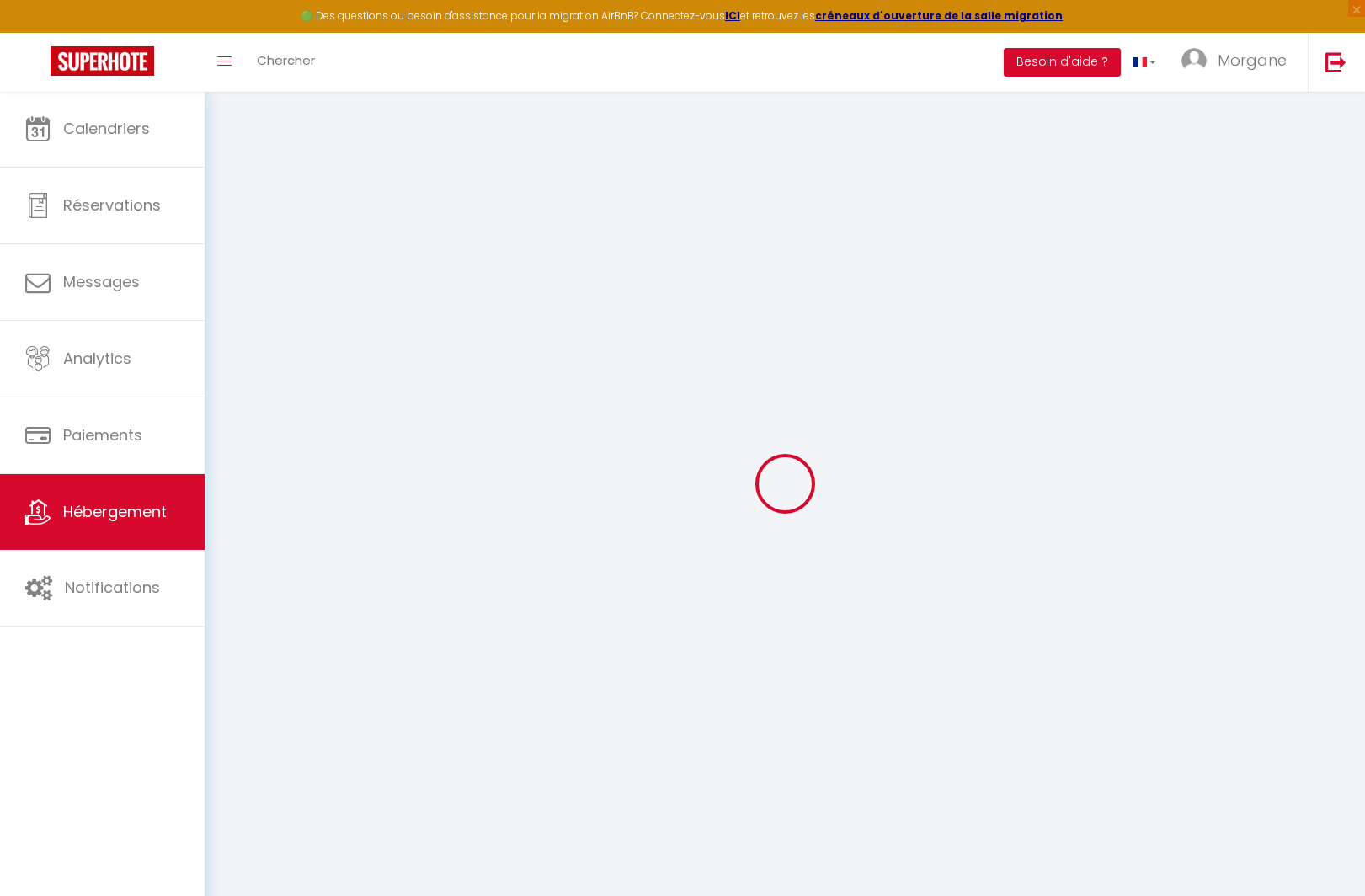
select select "5"
select select "2"
type input "150"
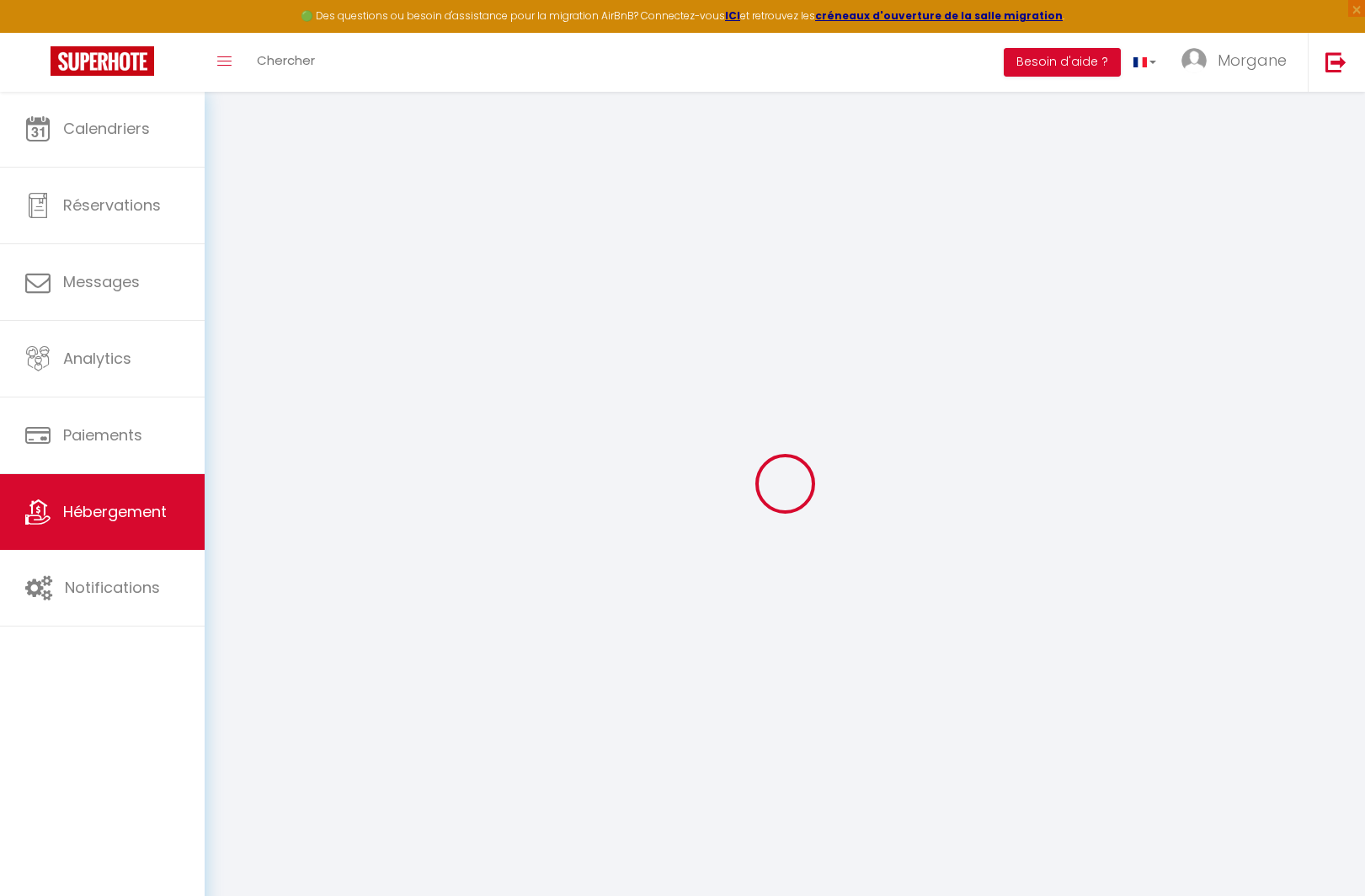
type input "60"
type input "526"
select select
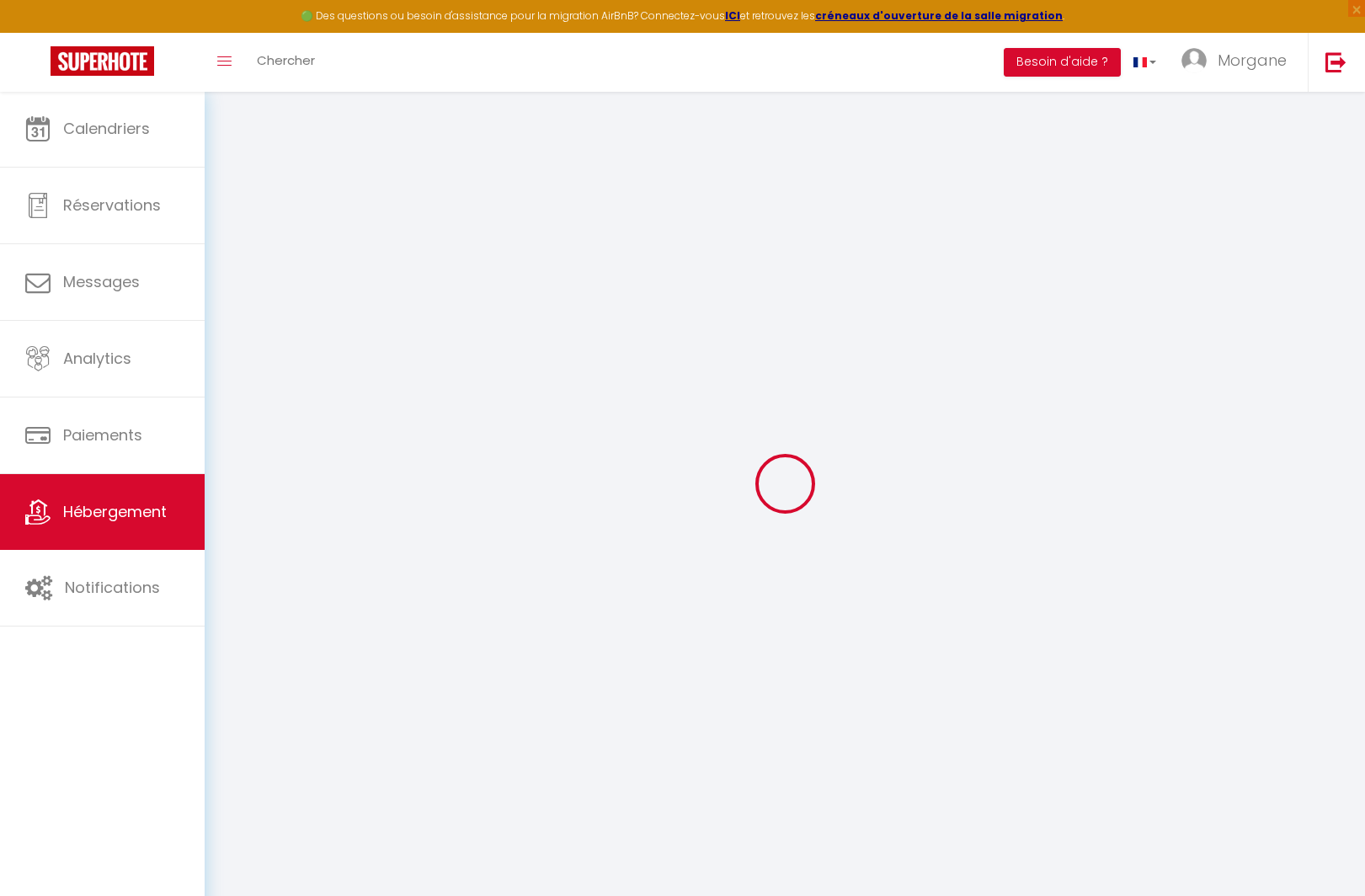
select select
type input "48 rue du chateau de careil"
type input "44350"
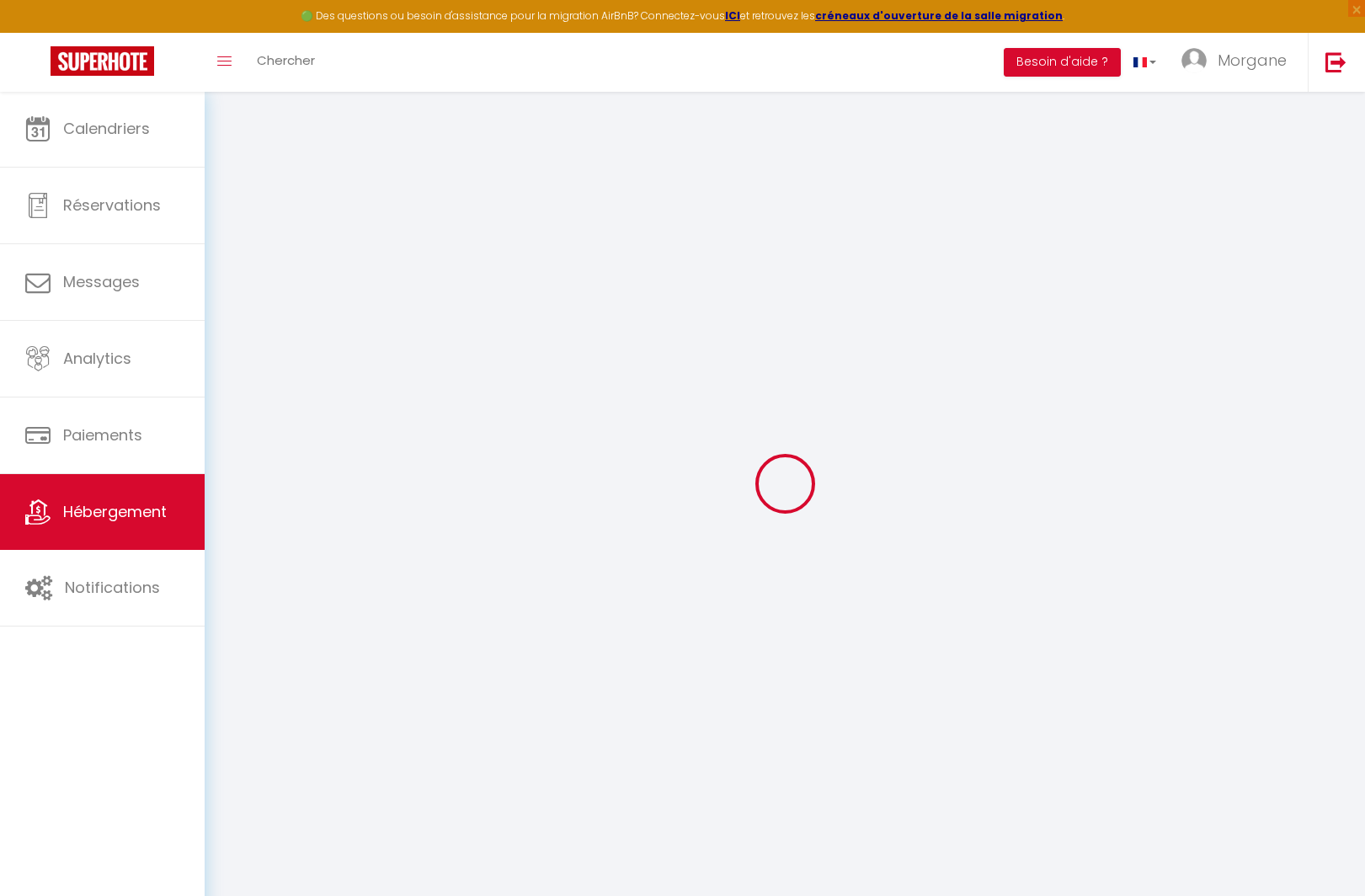
type input "Careil"
type input "[EMAIL_ADDRESS][DOMAIN_NAME]"
select select
checkbox input "false"
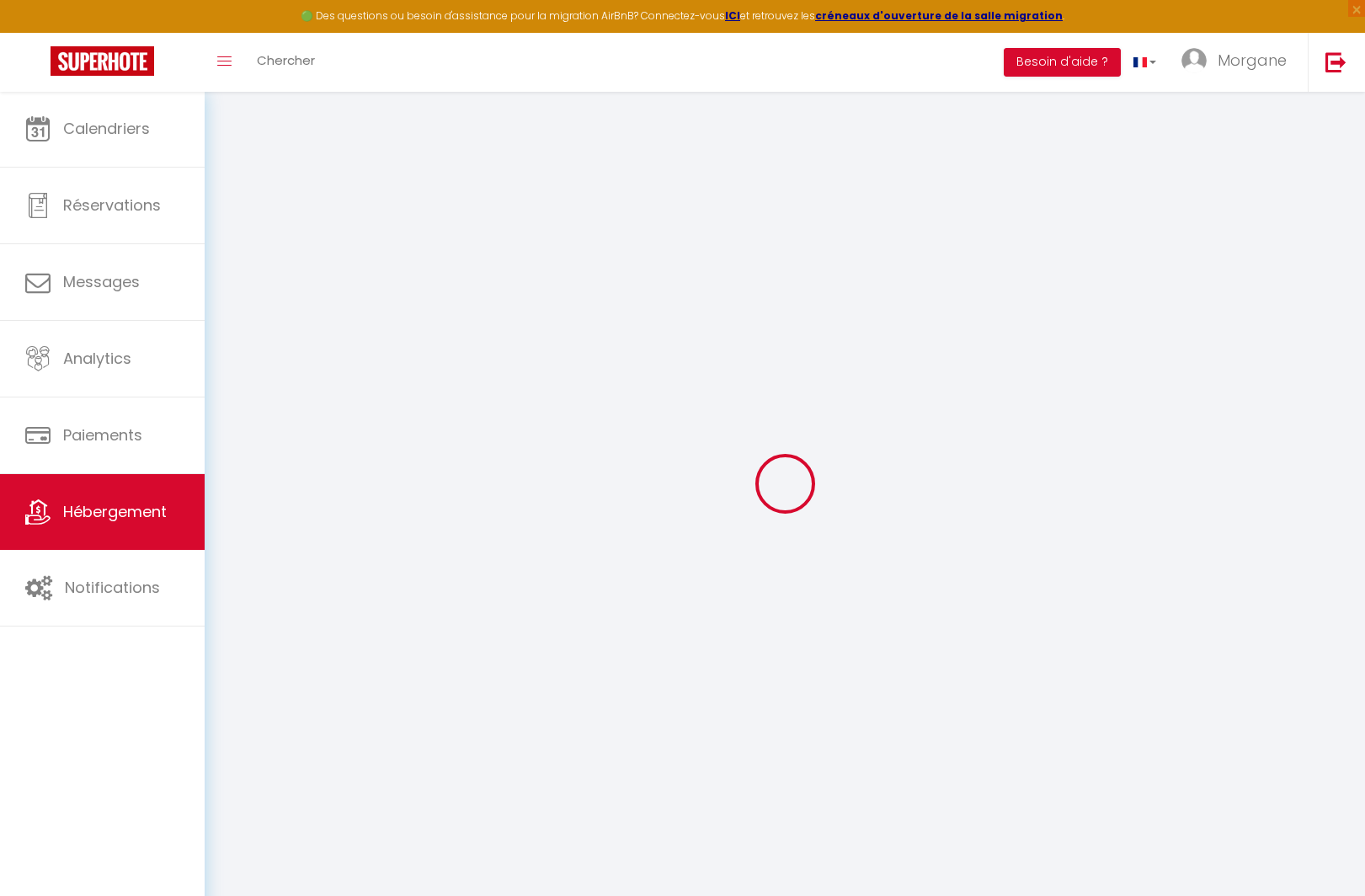
checkbox input "false"
type input "28.8"
type input "60"
type input "0"
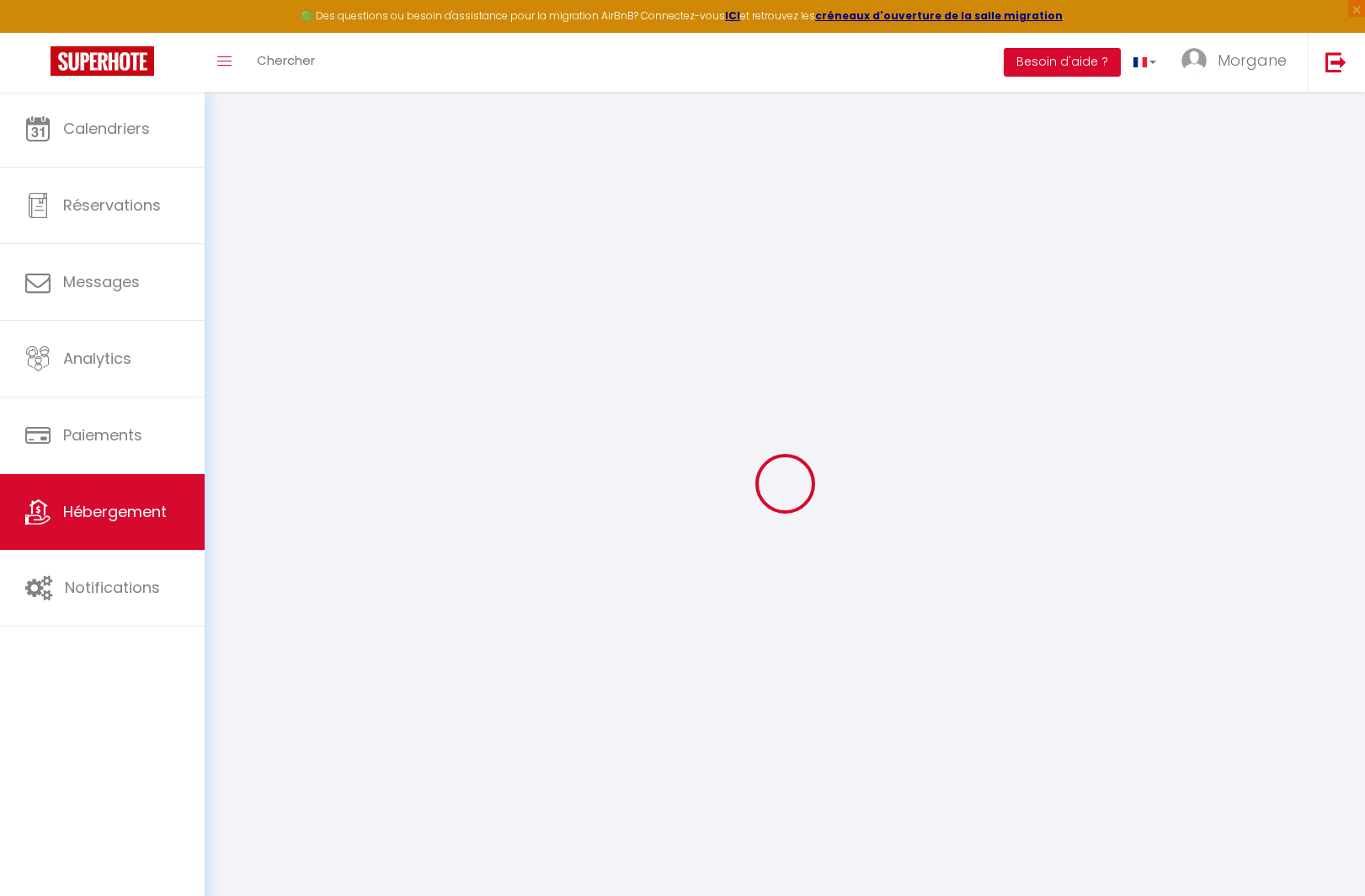
type input "0"
select select
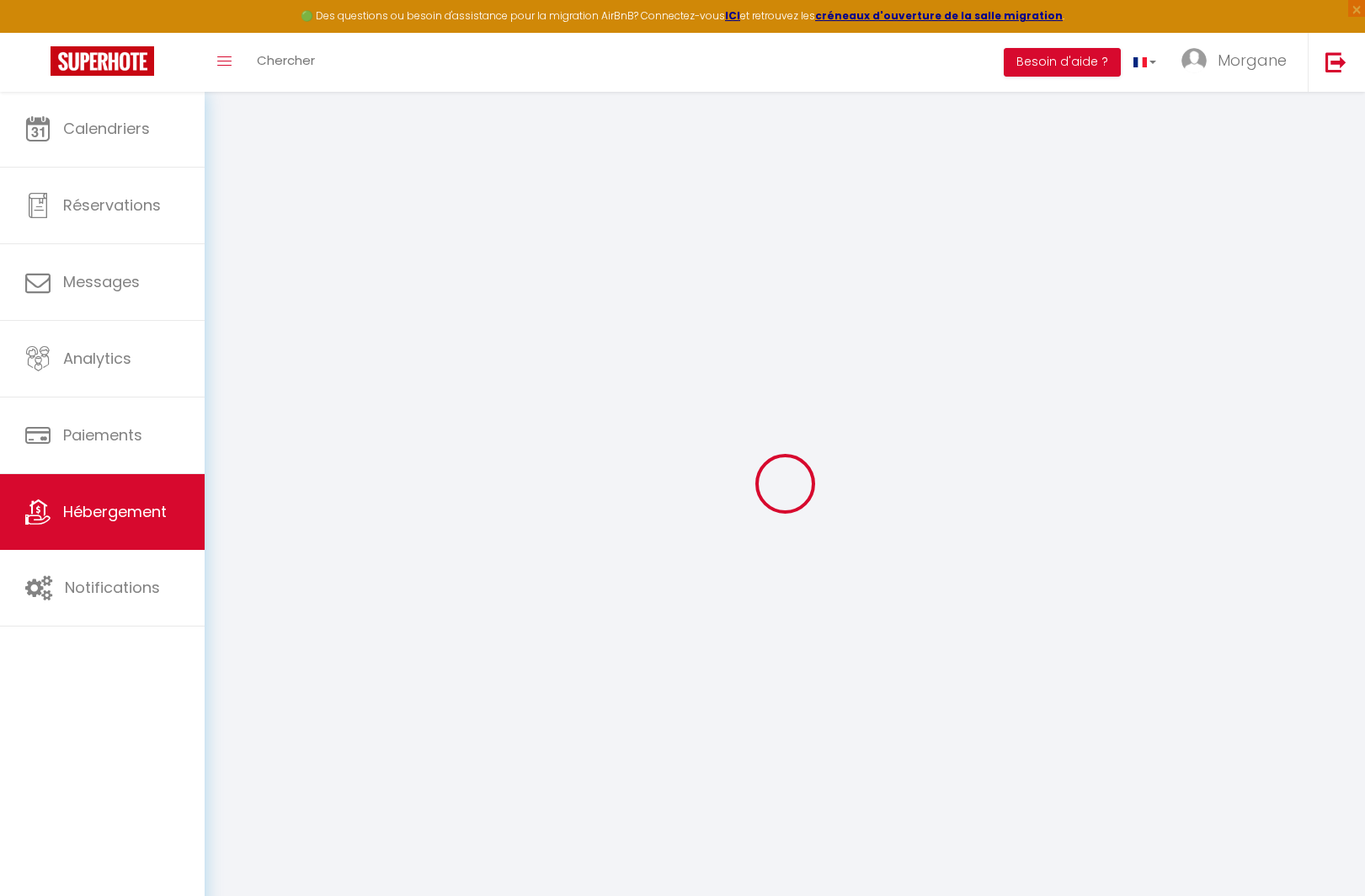
select select
checkbox input "false"
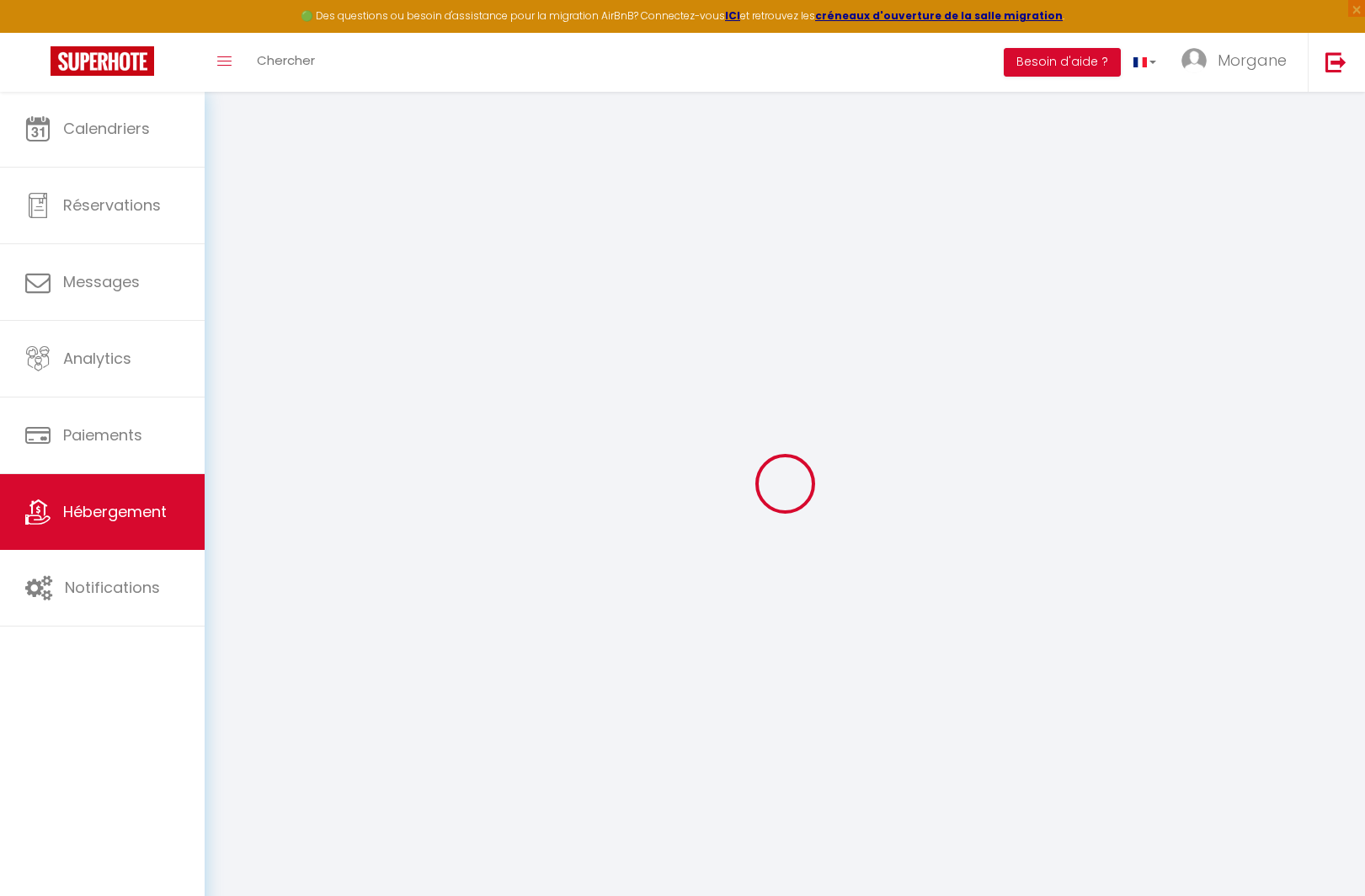
checkbox input "false"
select select
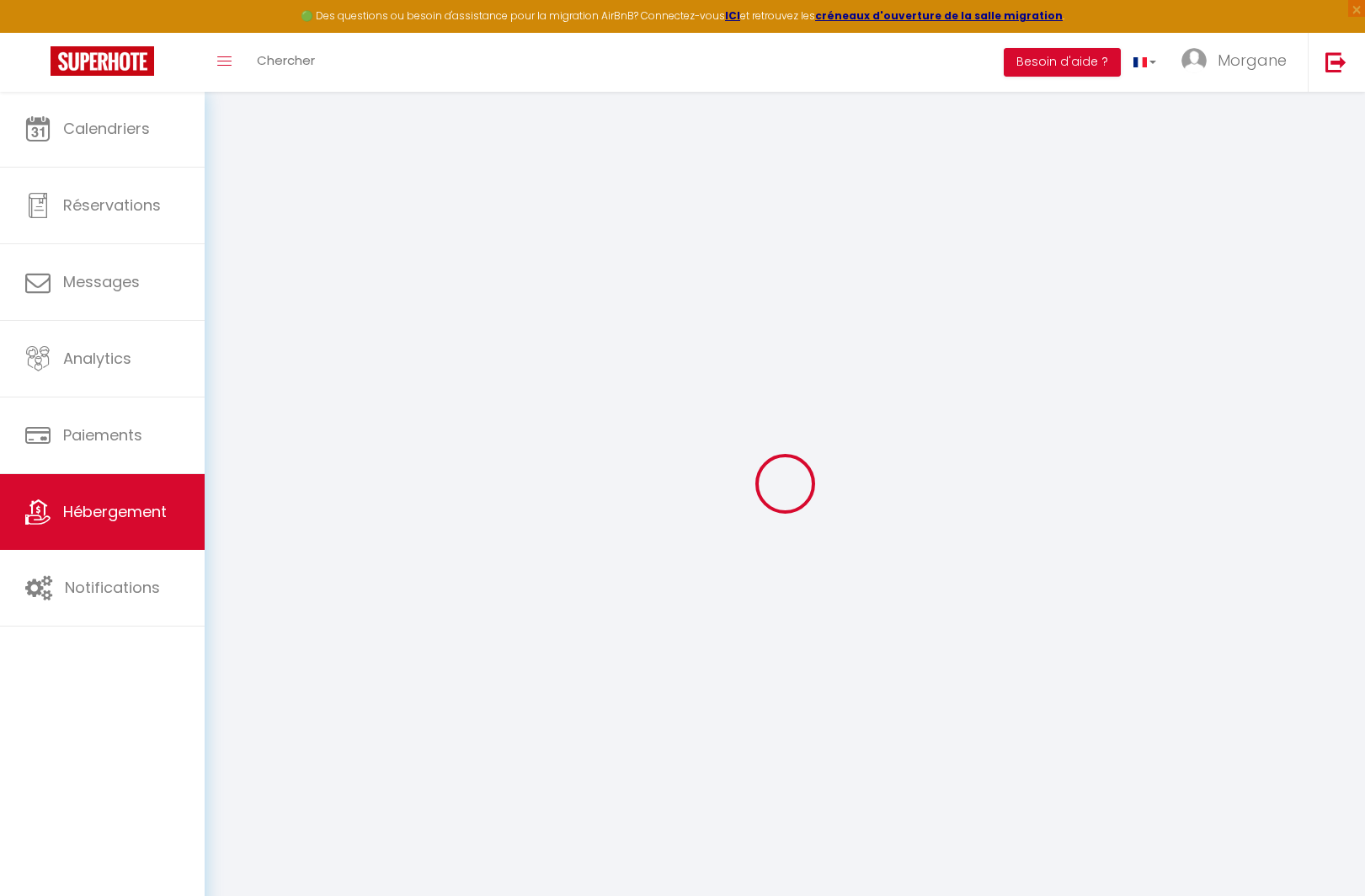
select select
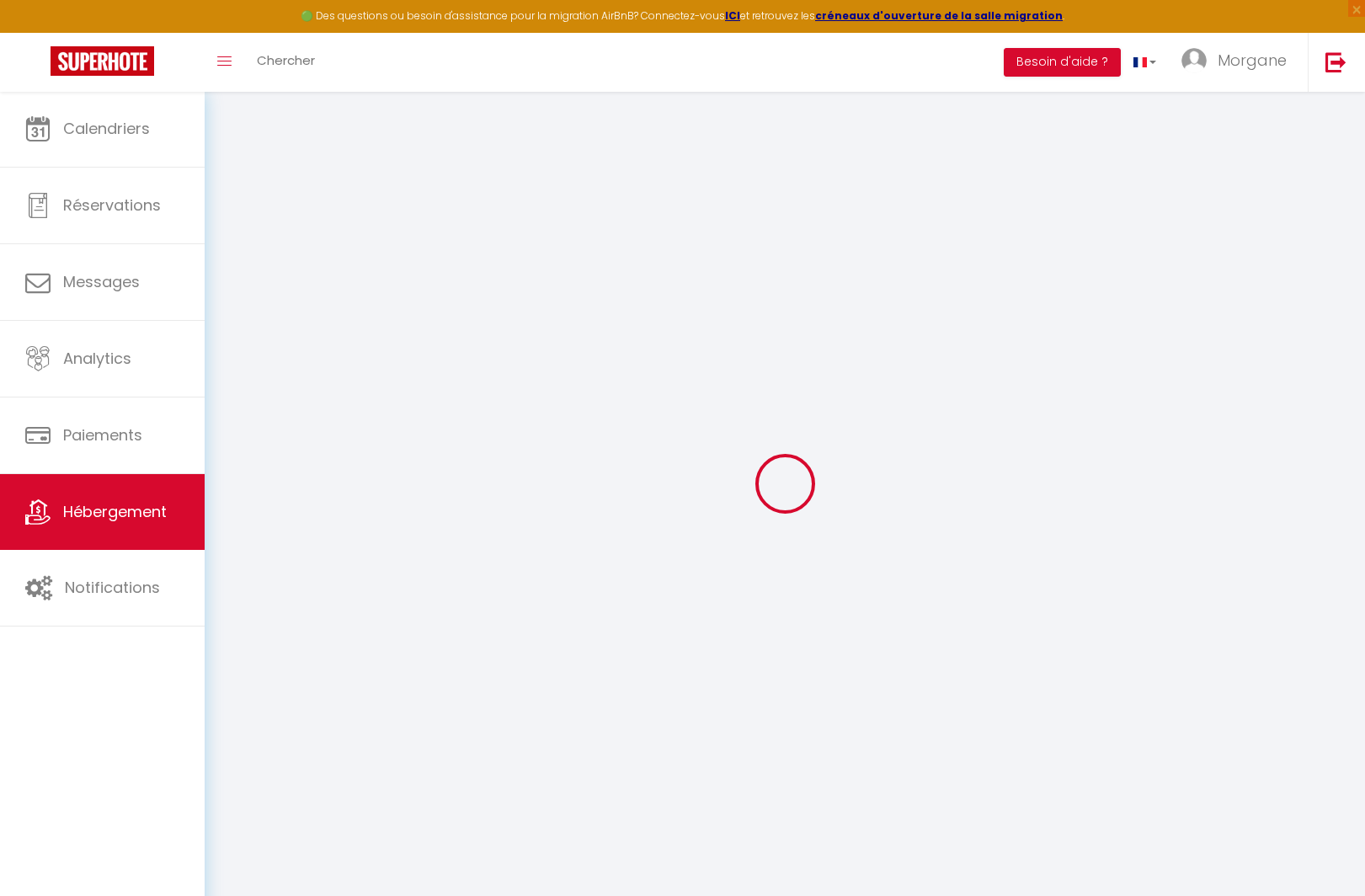
checkbox input "false"
select select
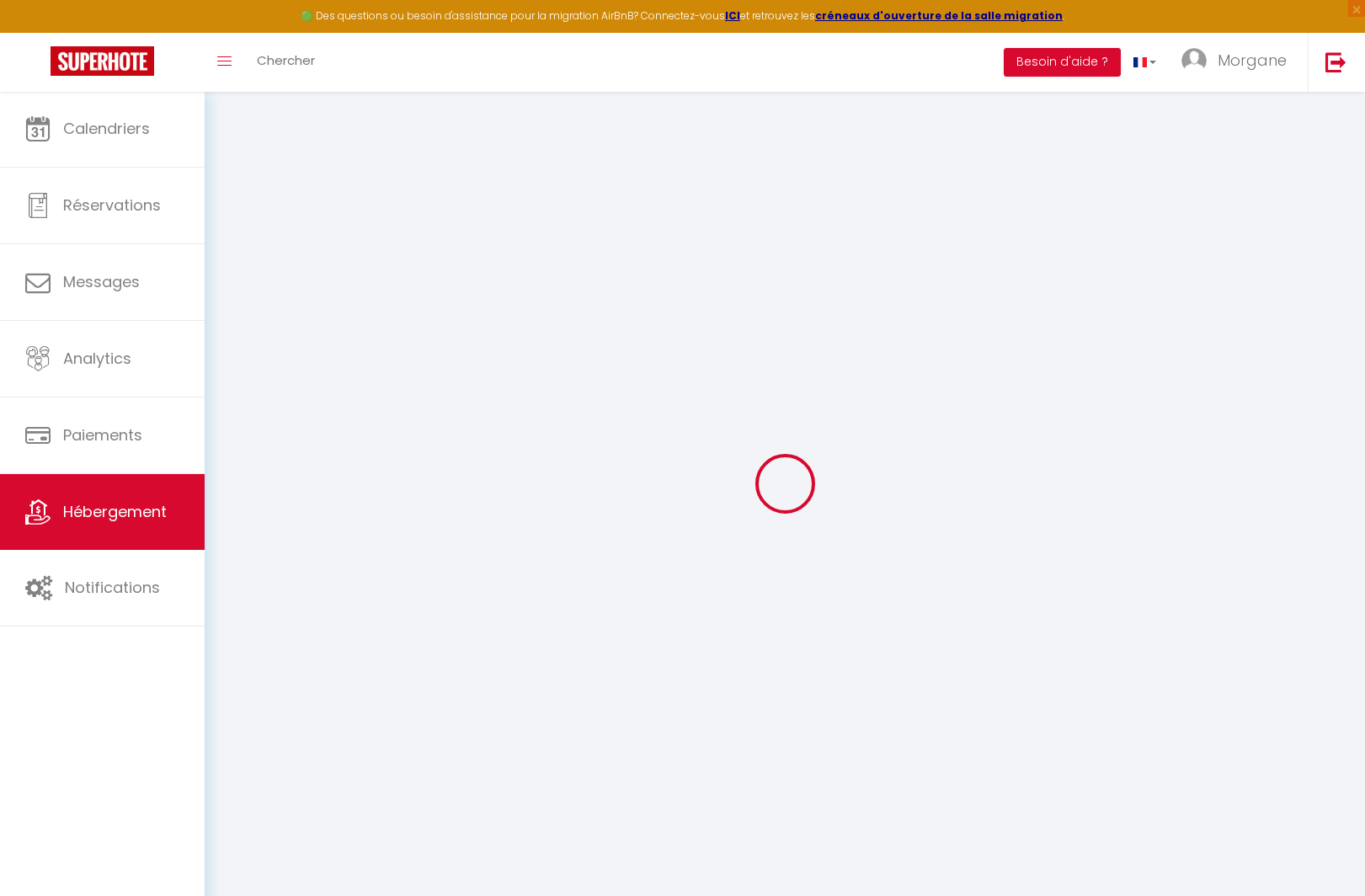
checkbox input "false"
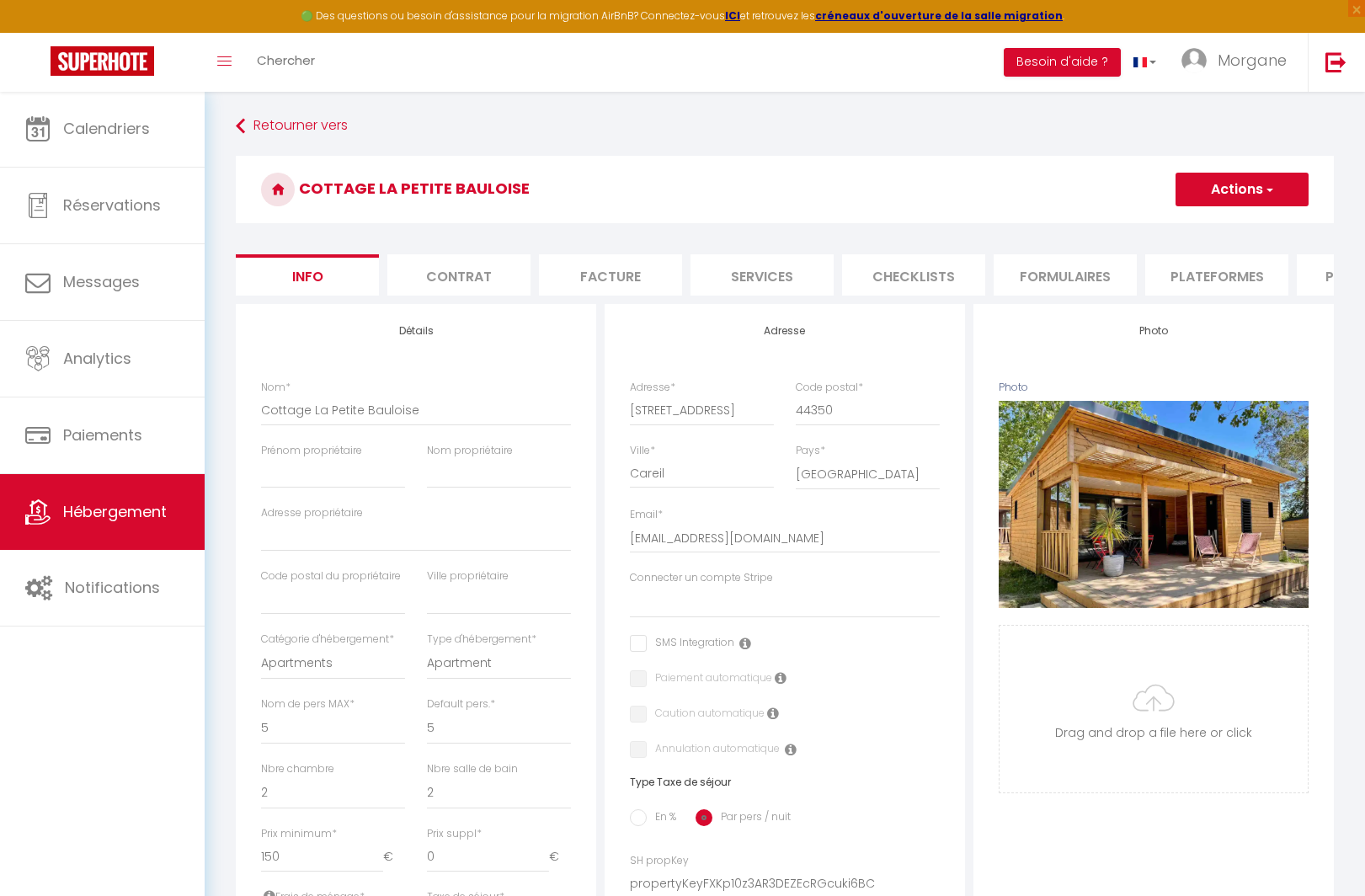
click at [1198, 271] on li "Plateformes" at bounding box center [1217, 275] width 143 height 41
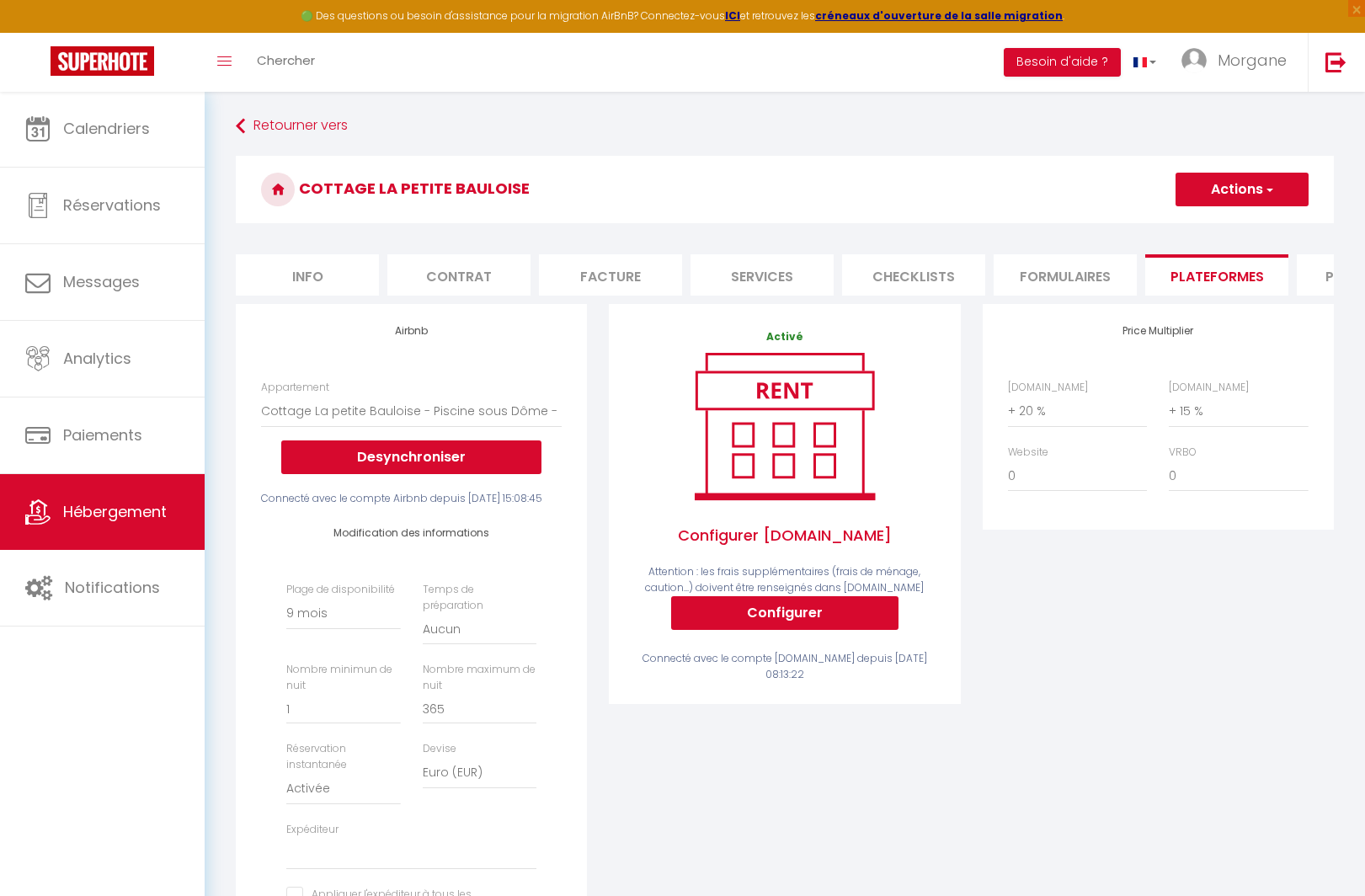
click at [1259, 185] on button "Actions" at bounding box center [1242, 190] width 133 height 34
click at [1241, 238] on ul "Enregistrer" at bounding box center [1240, 226] width 134 height 32
click at [1243, 192] on button "Actions" at bounding box center [1242, 190] width 133 height 34
click at [1220, 223] on link "Enregistrer" at bounding box center [1241, 225] width 133 height 22
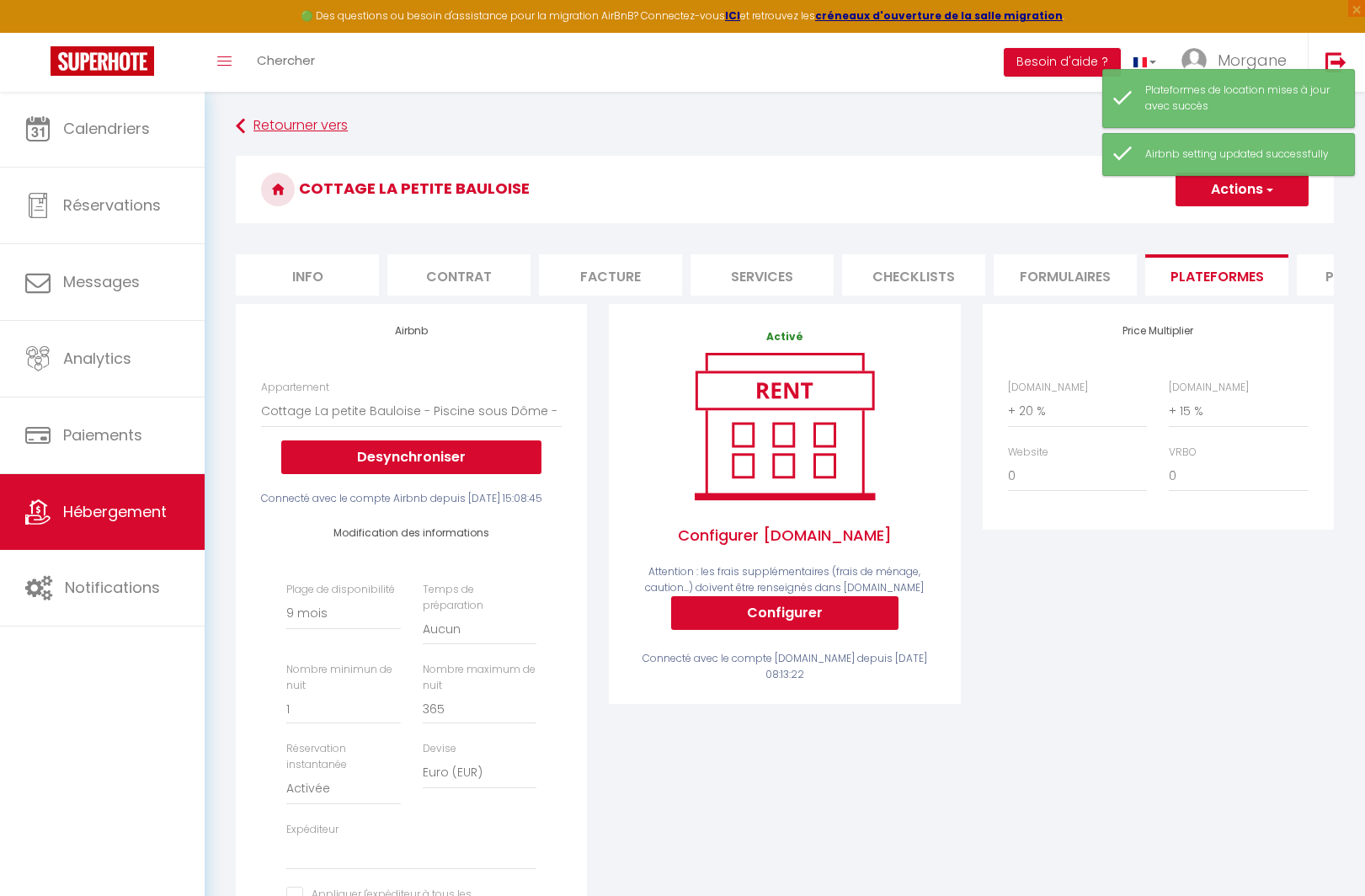
click at [302, 126] on link "Retourner vers" at bounding box center [784, 126] width 1098 height 30
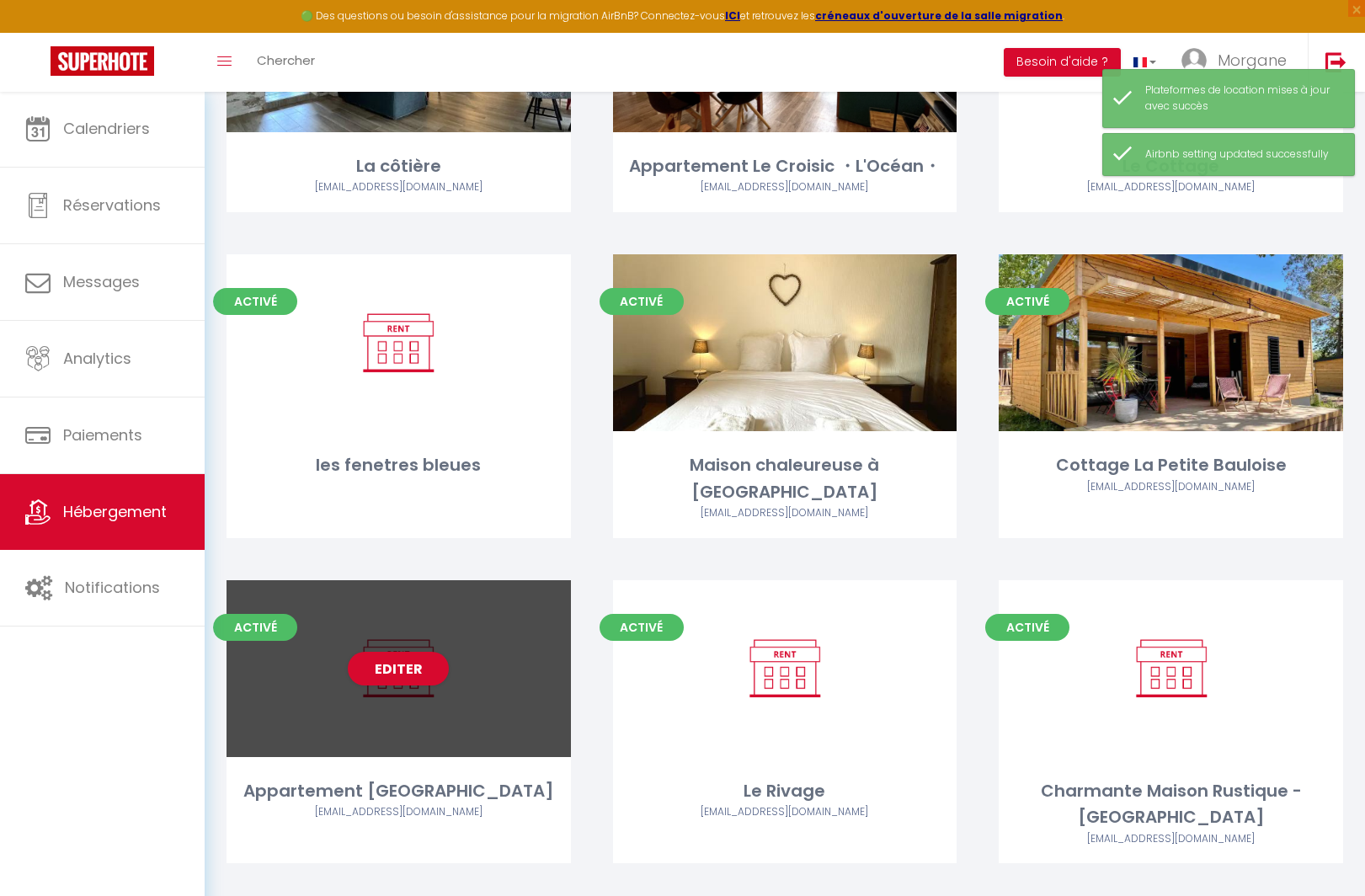
scroll to position [259, 0]
click at [401, 653] on link "Editer" at bounding box center [398, 670] width 101 height 34
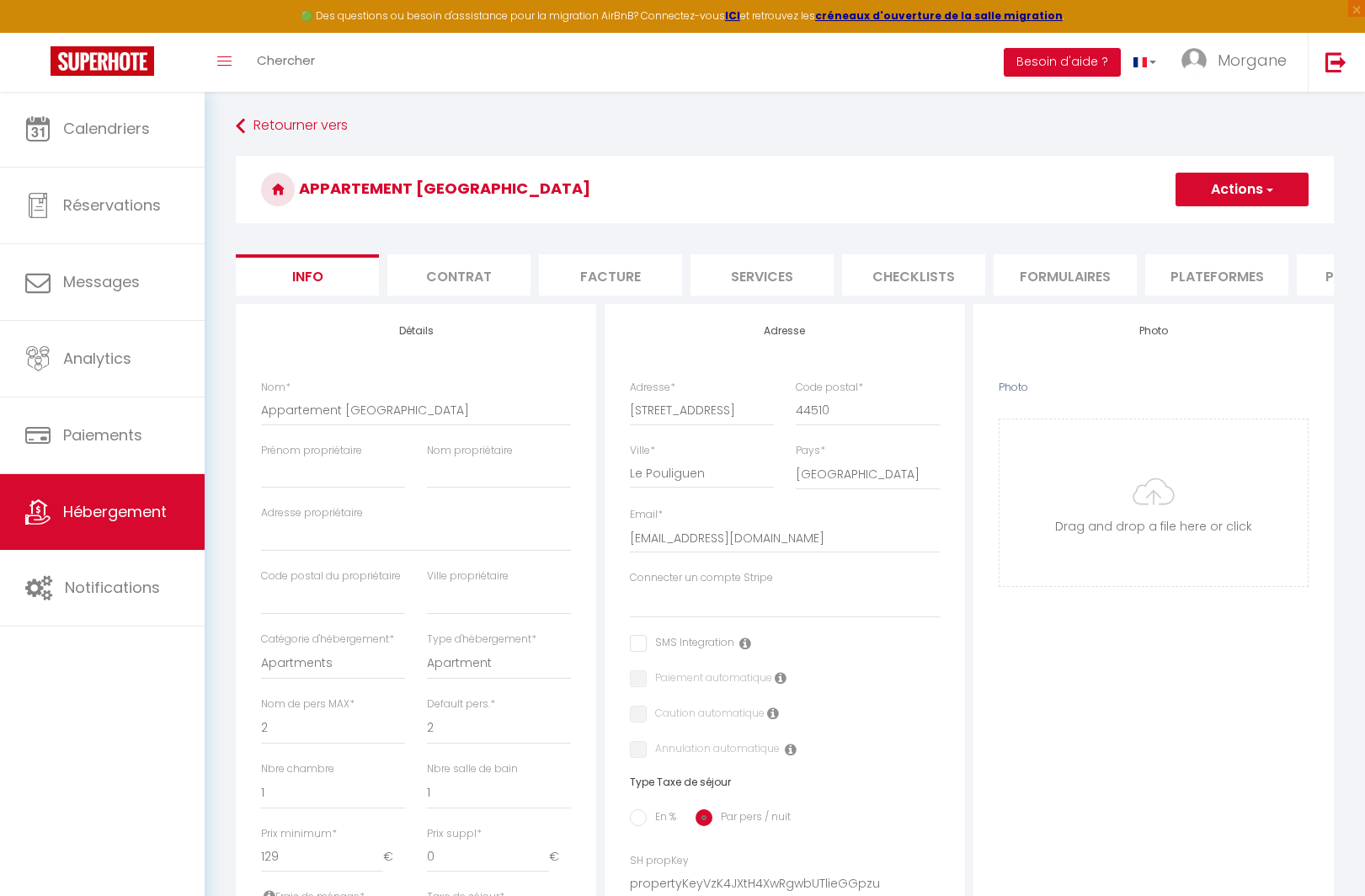
click at [1201, 275] on li "Plateformes" at bounding box center [1217, 275] width 143 height 41
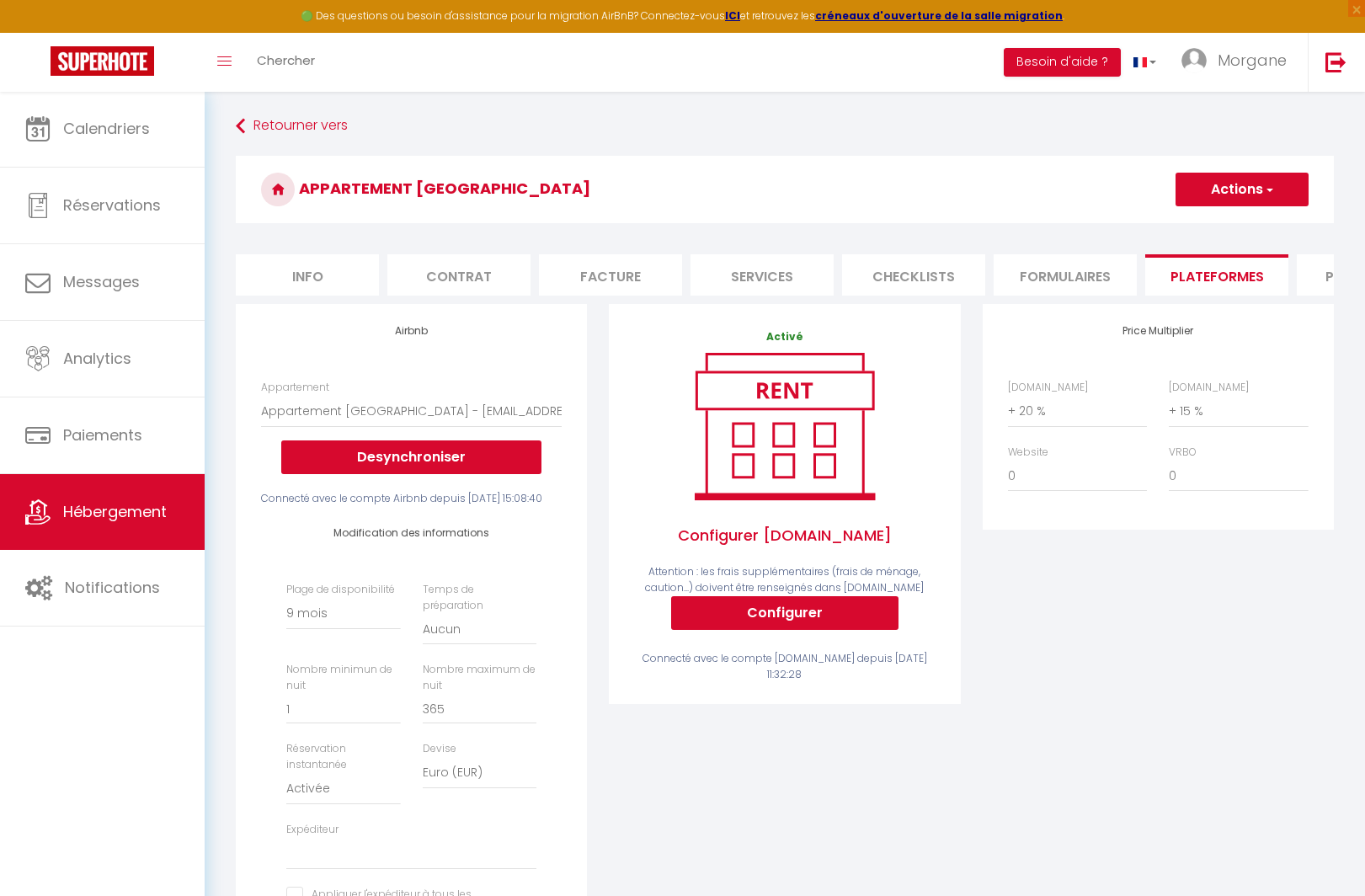
click at [1258, 196] on button "Actions" at bounding box center [1242, 190] width 133 height 34
click at [1253, 220] on link "Enregistrer" at bounding box center [1241, 225] width 133 height 22
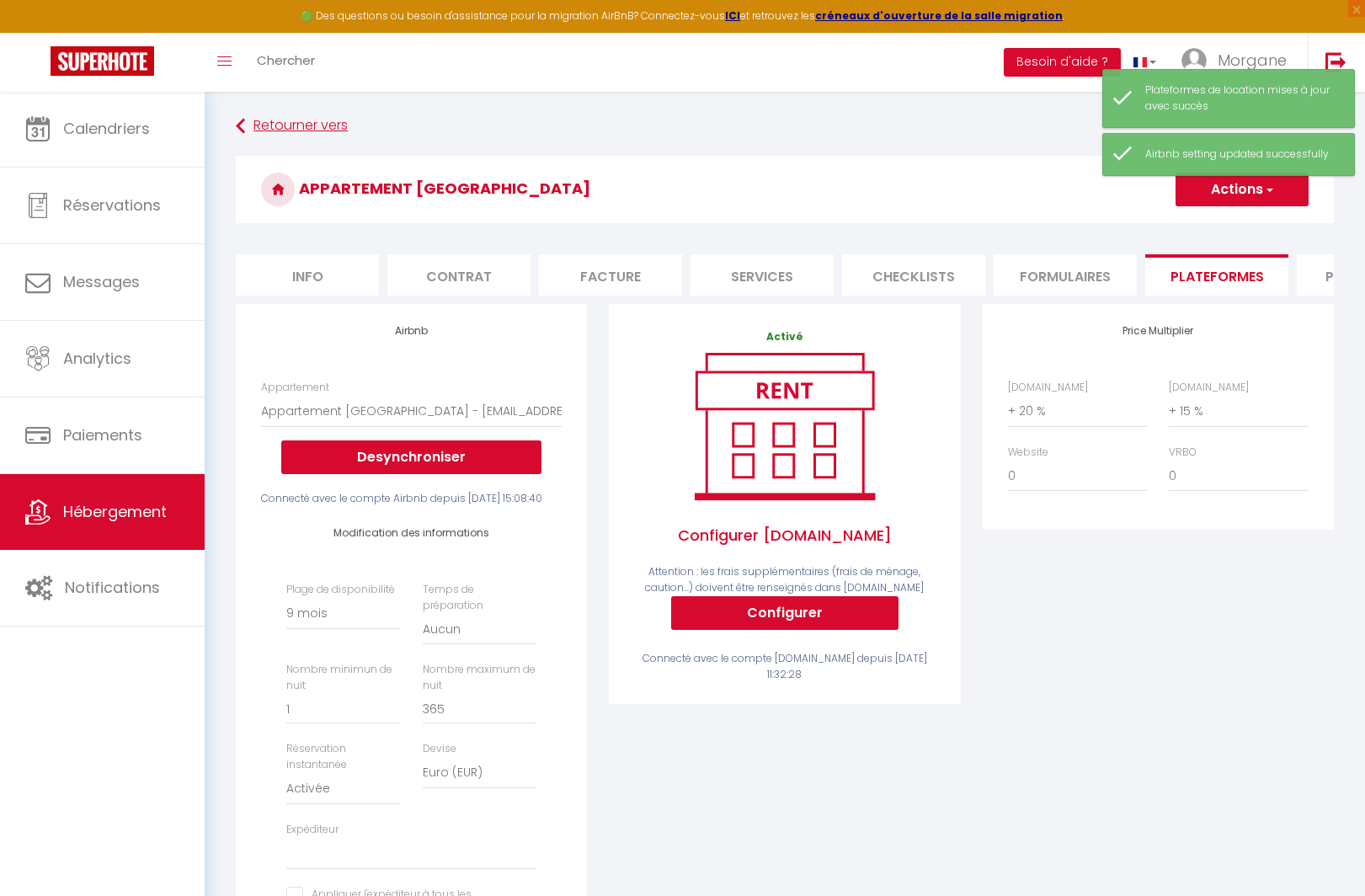
click at [361, 131] on link "Retourner vers" at bounding box center [784, 126] width 1098 height 30
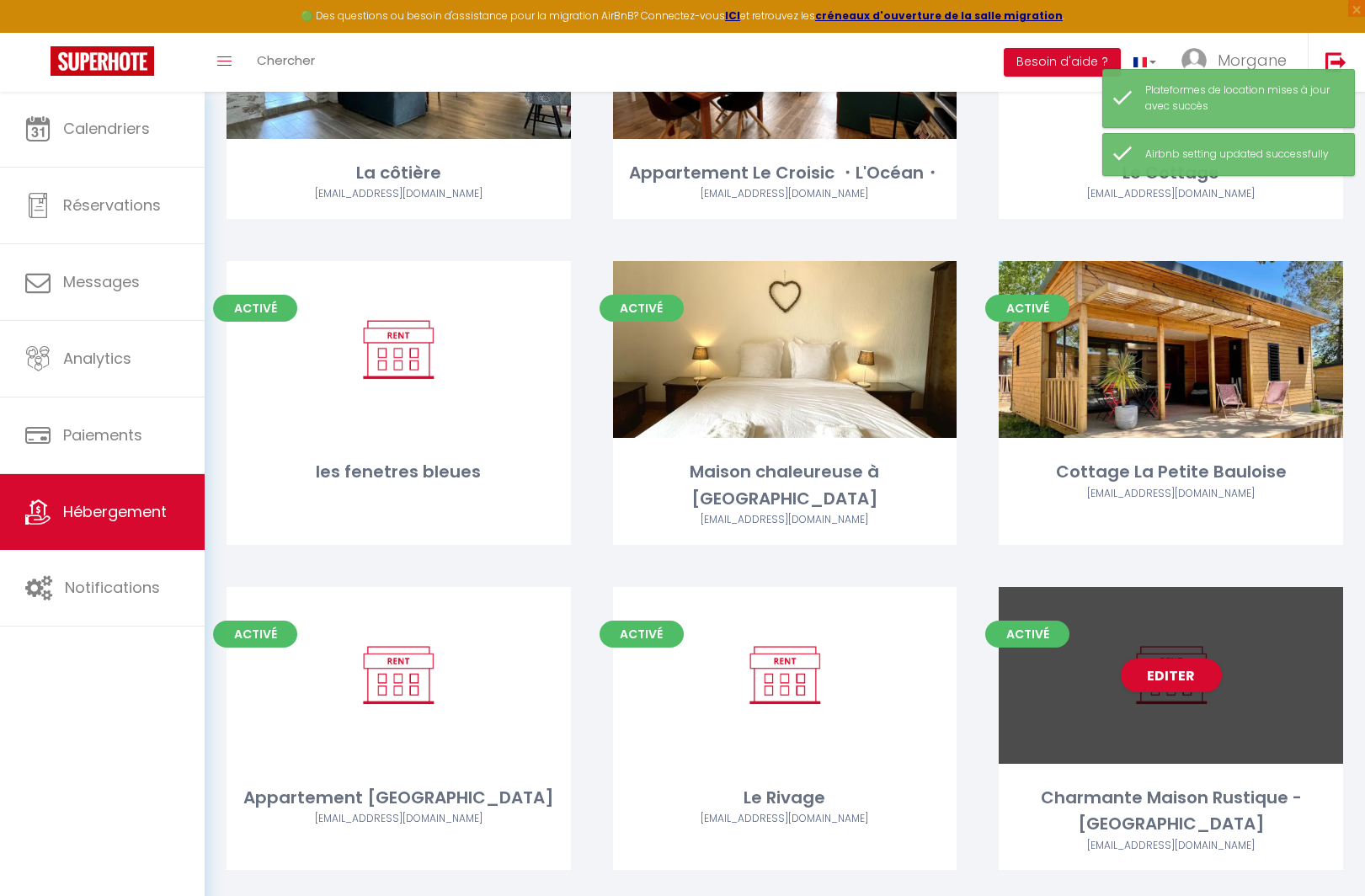
scroll to position [255, 0]
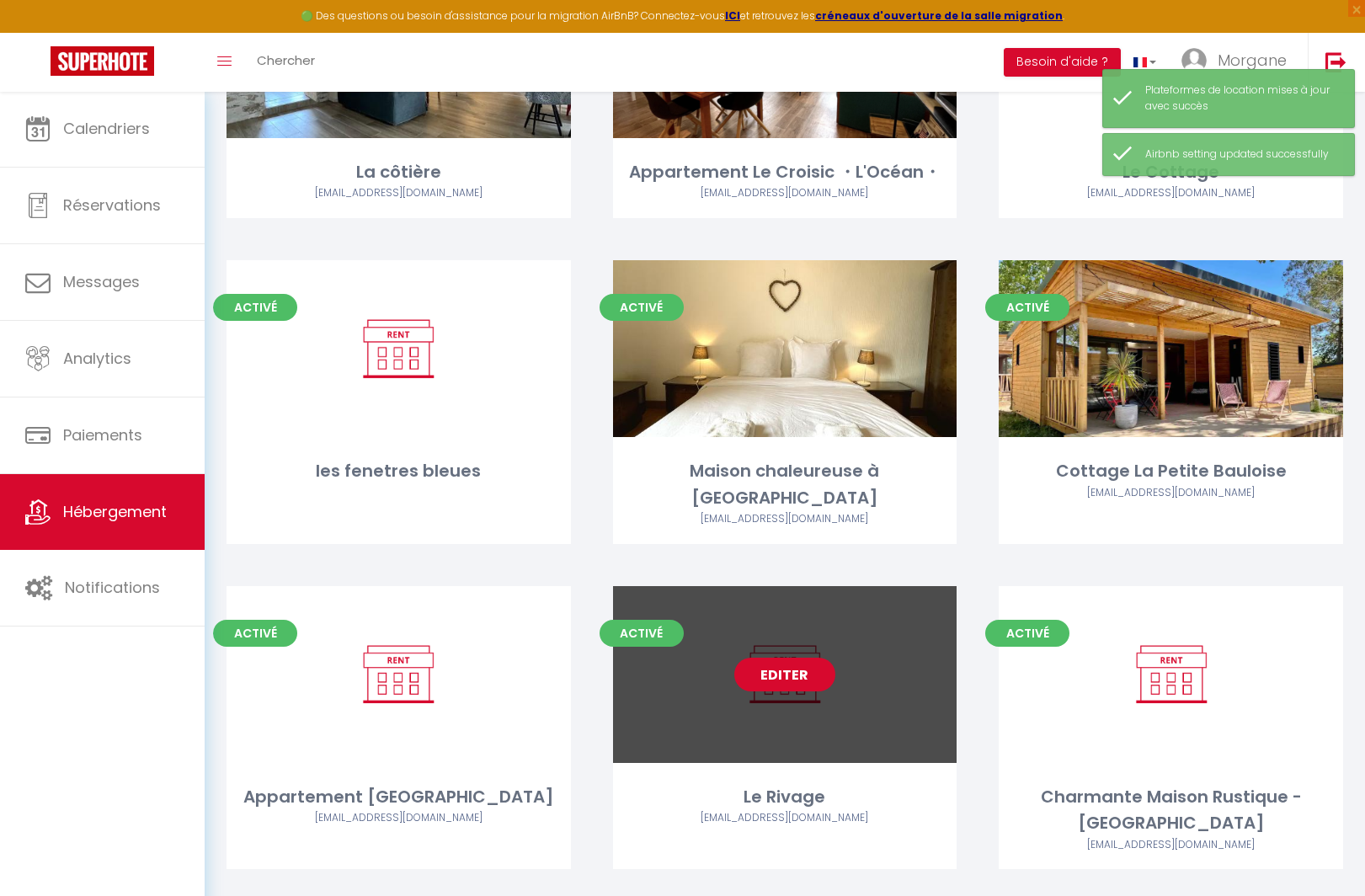
click at [774, 657] on link "Editer" at bounding box center [784, 674] width 101 height 34
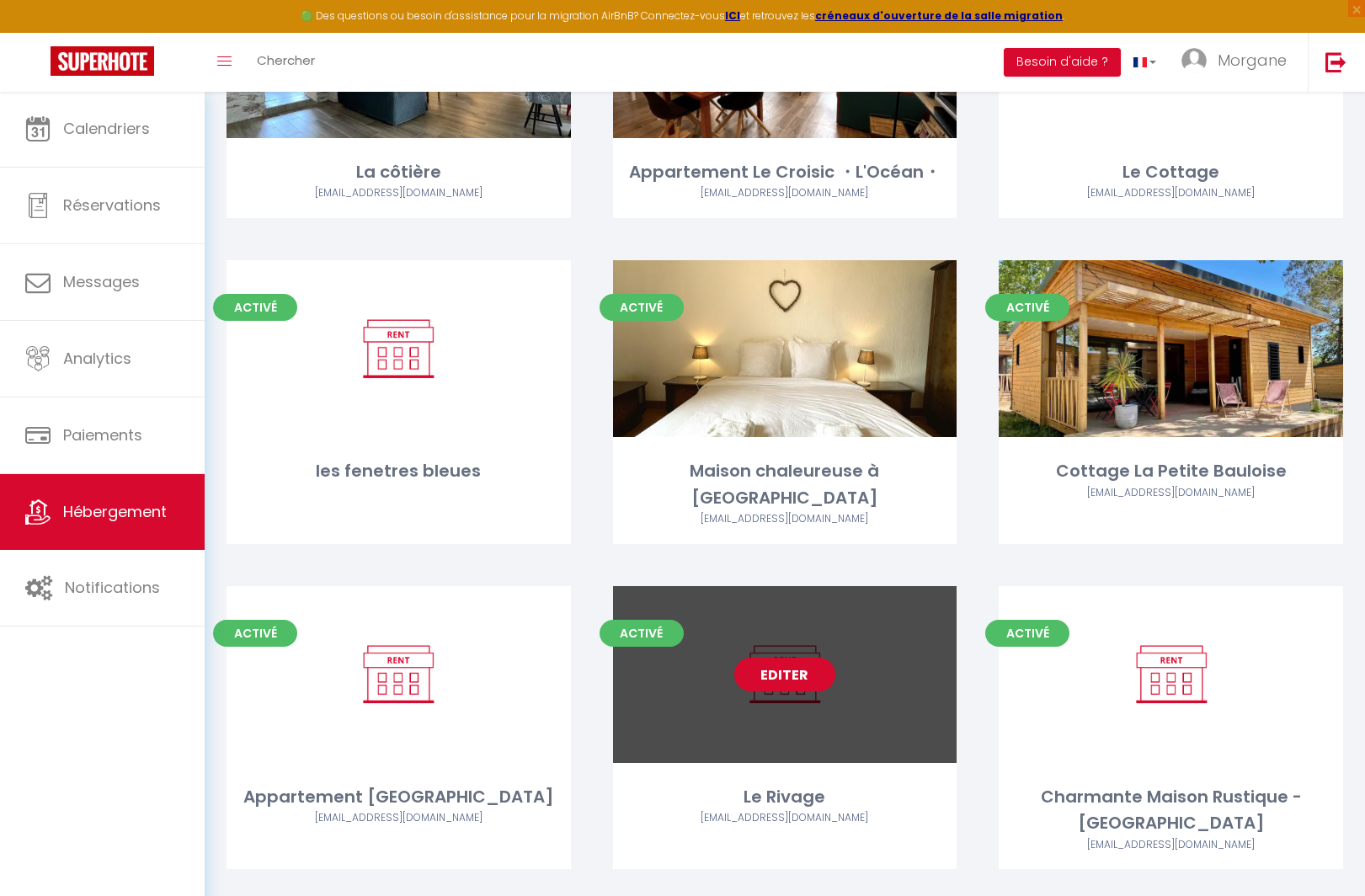
click at [775, 657] on link "Editer" at bounding box center [784, 674] width 101 height 34
click at [792, 657] on link "Editer" at bounding box center [784, 674] width 101 height 34
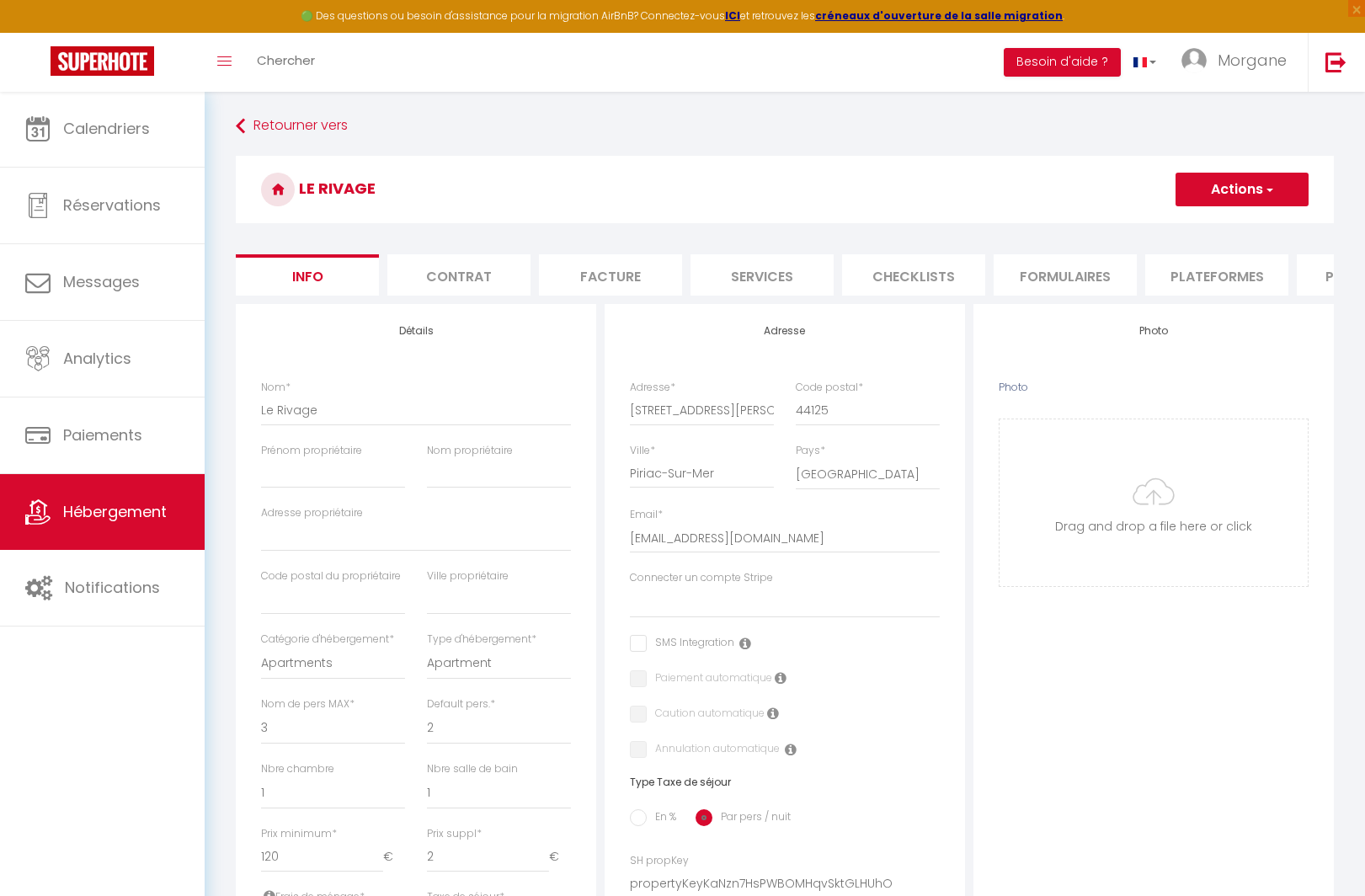
click at [1230, 279] on li "Plateformes" at bounding box center [1217, 275] width 143 height 41
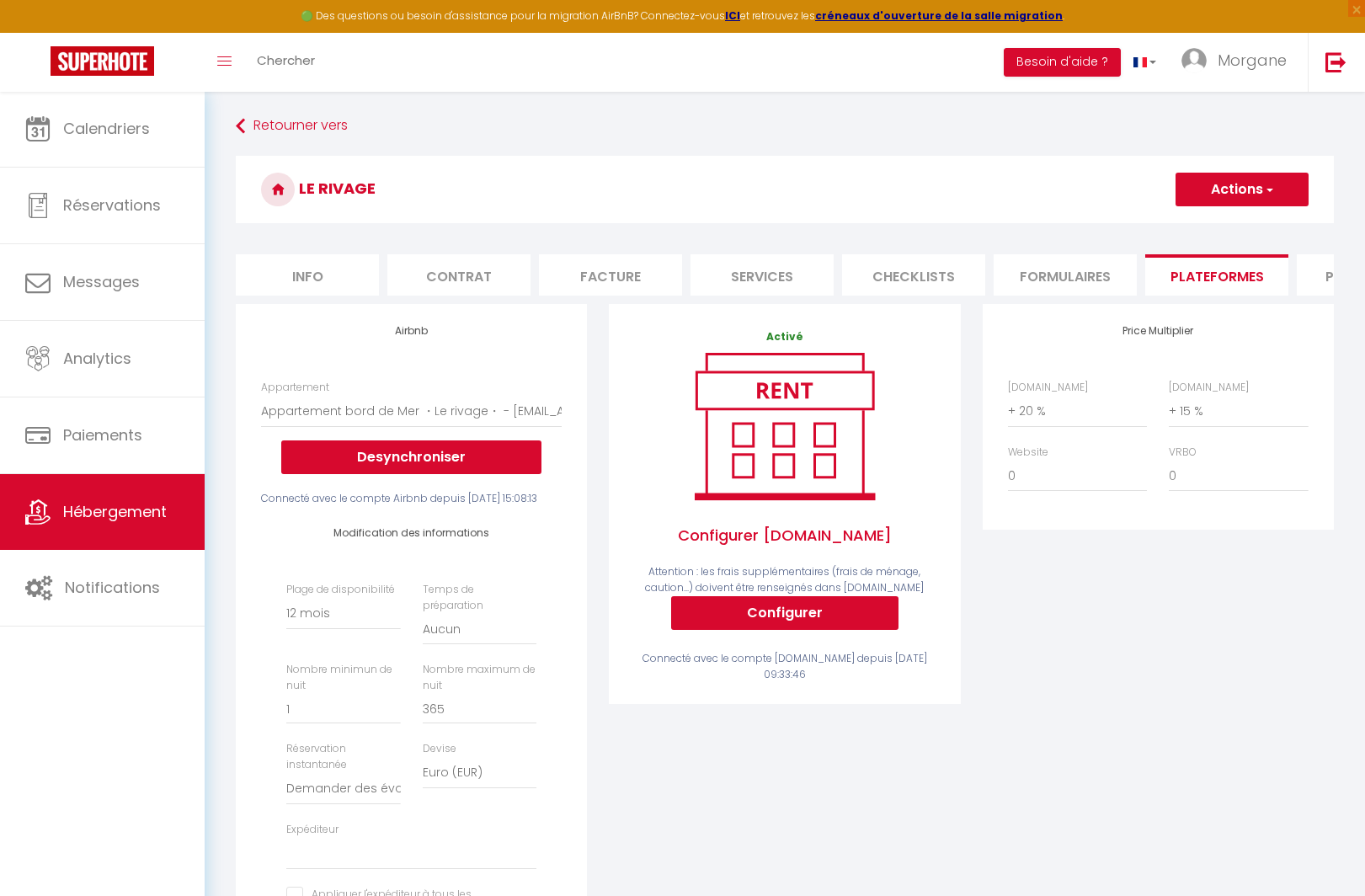
click at [1253, 193] on button "Actions" at bounding box center [1242, 190] width 133 height 34
click at [1233, 229] on link "Enregistrer" at bounding box center [1241, 225] width 133 height 22
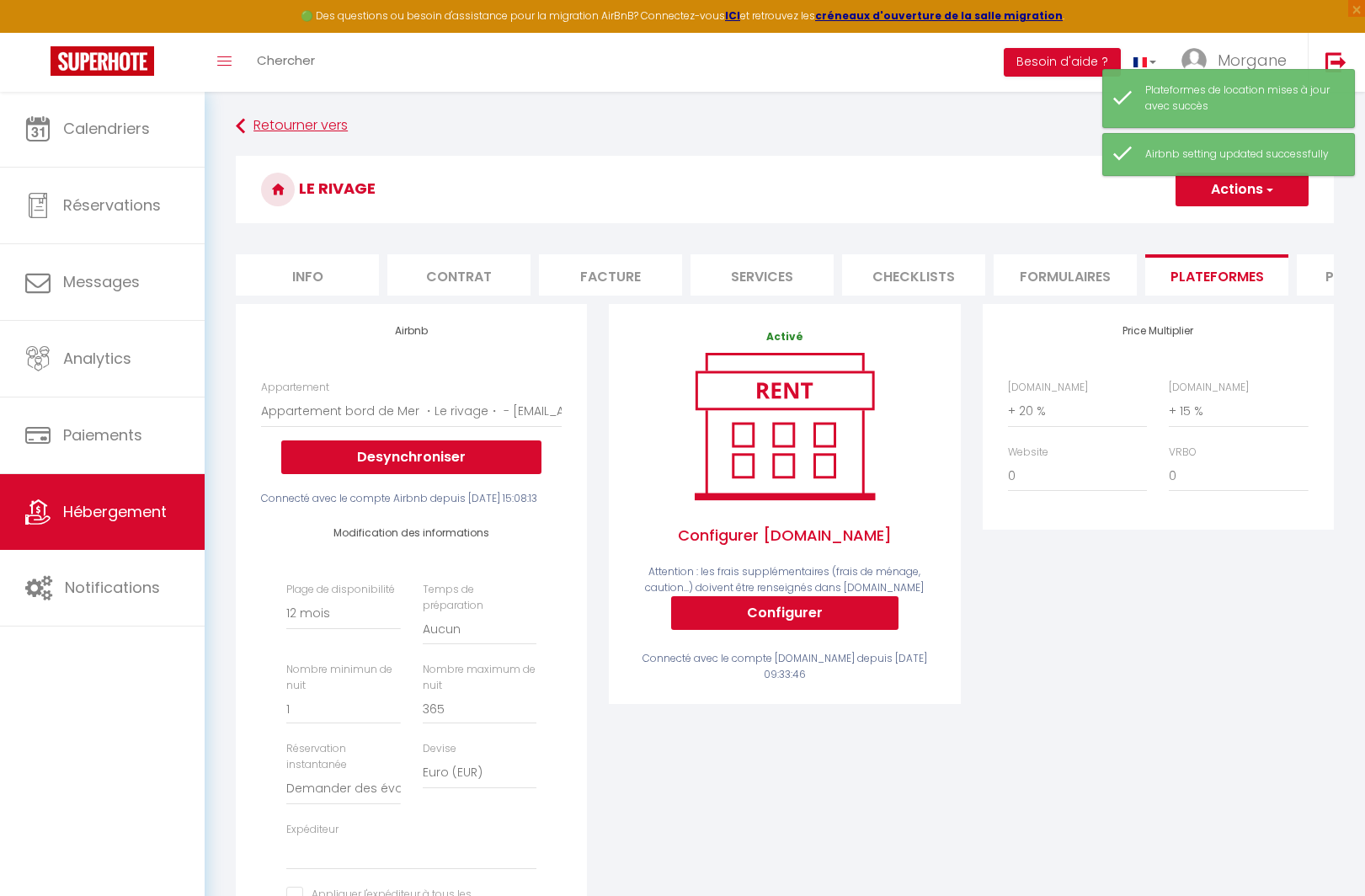
click at [288, 134] on link "Retourner vers" at bounding box center [784, 126] width 1098 height 30
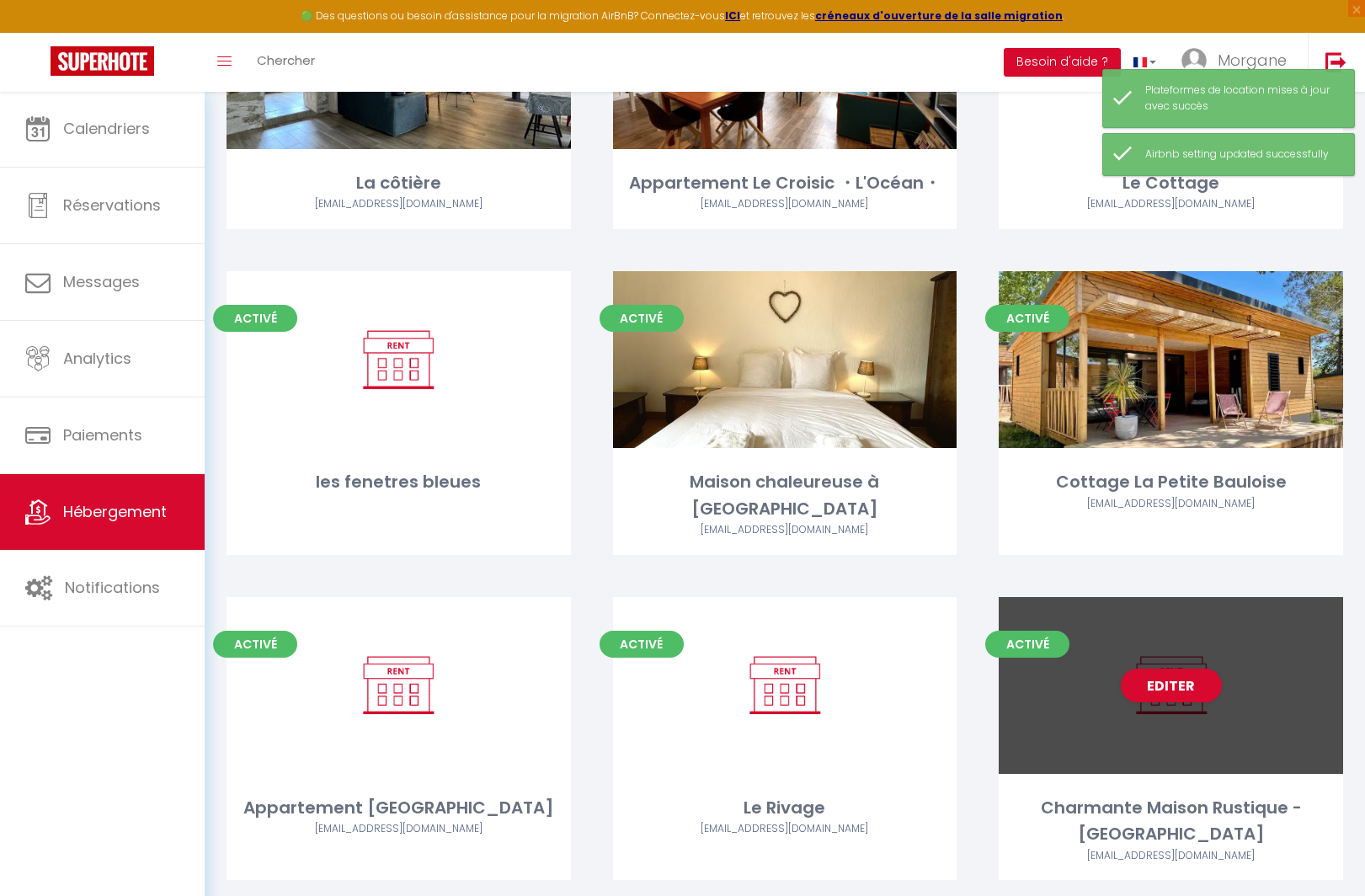
scroll to position [259, 0]
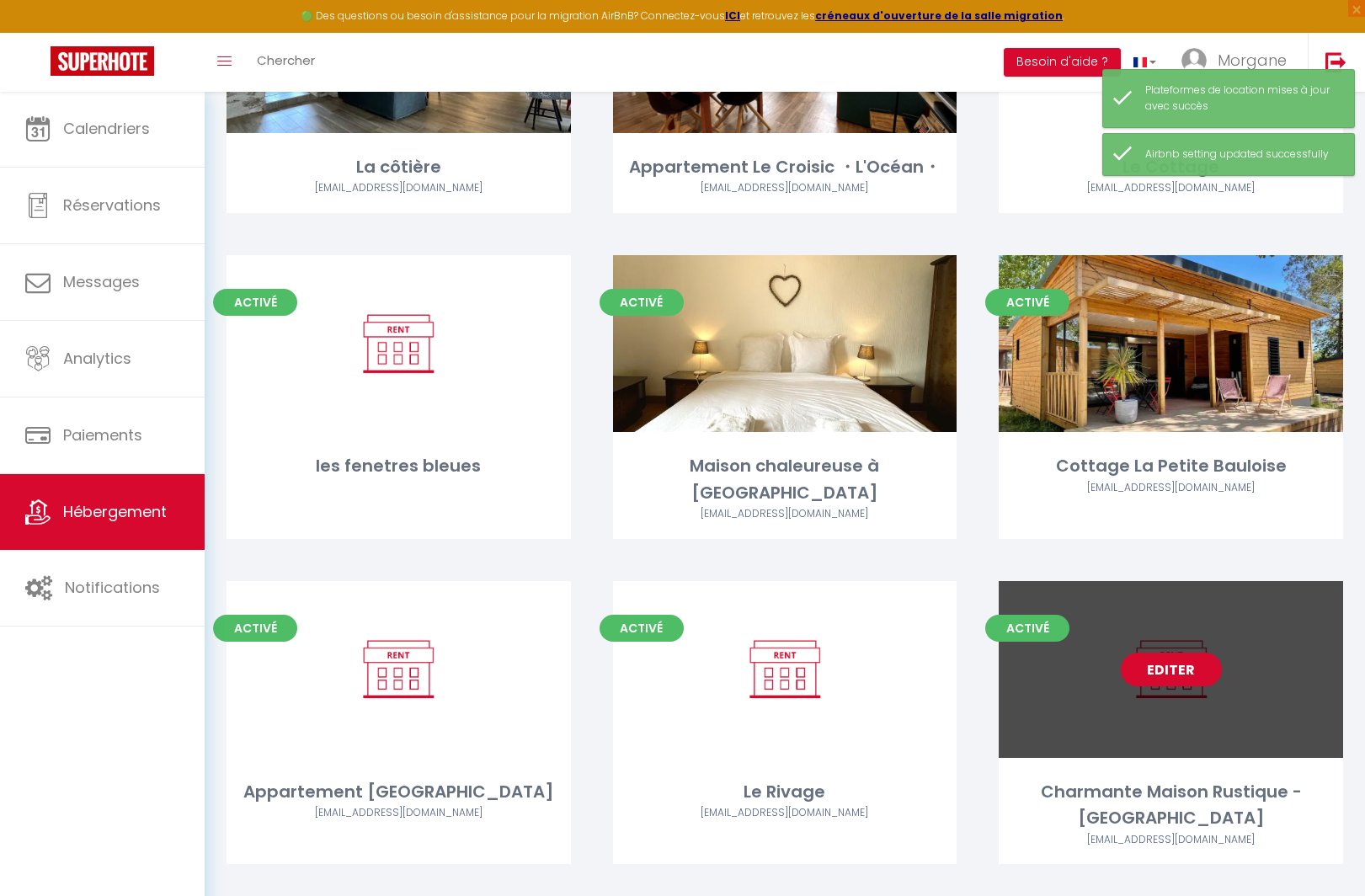
click at [1154, 654] on link "Editer" at bounding box center [1171, 670] width 101 height 34
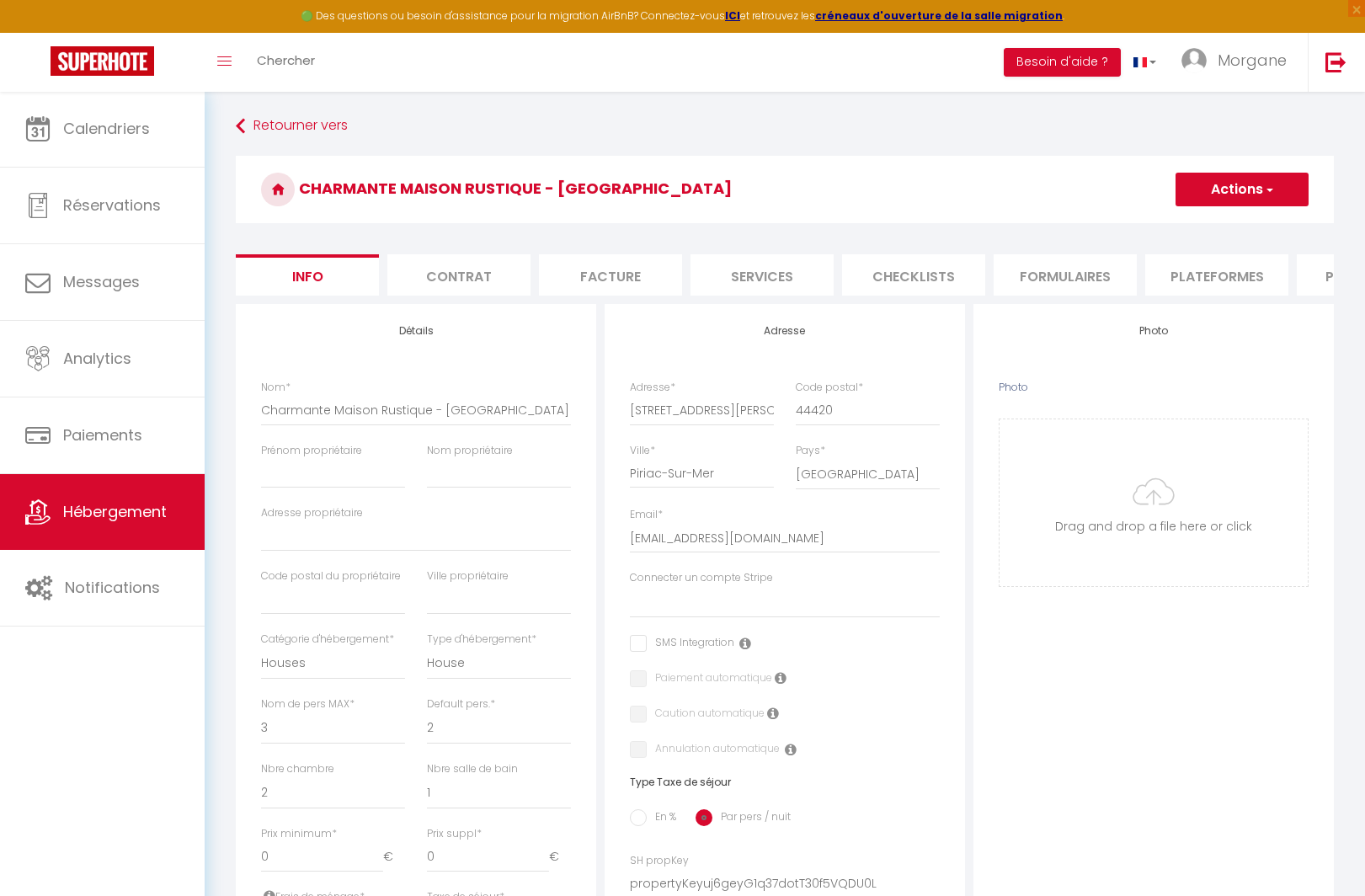
click at [1216, 287] on li "Plateformes" at bounding box center [1217, 275] width 143 height 41
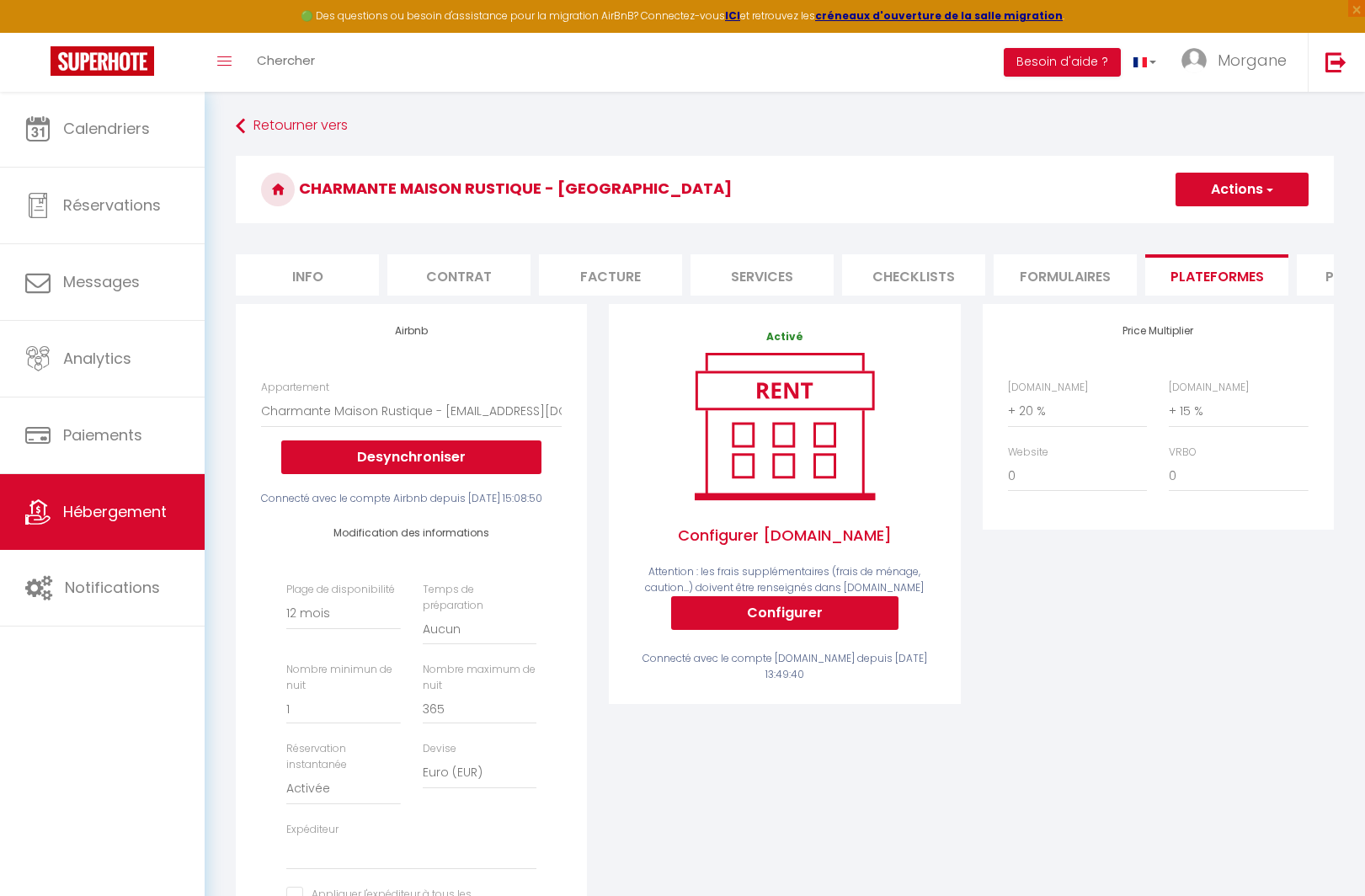
click at [1191, 182] on button "Actions" at bounding box center [1242, 190] width 133 height 34
click at [1201, 227] on link "Enregistrer" at bounding box center [1241, 225] width 133 height 22
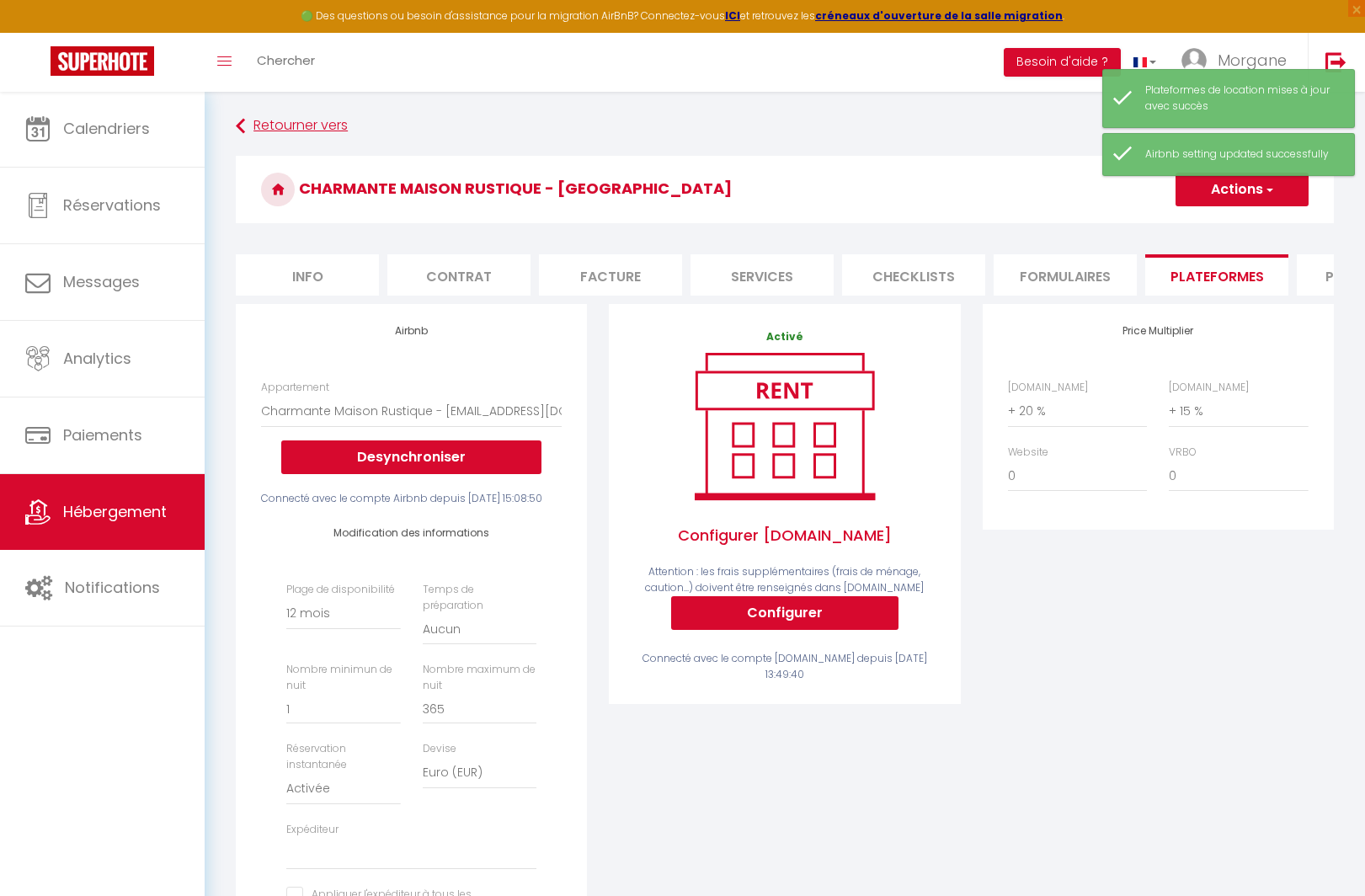
click at [277, 131] on link "Retourner vers" at bounding box center [784, 126] width 1098 height 30
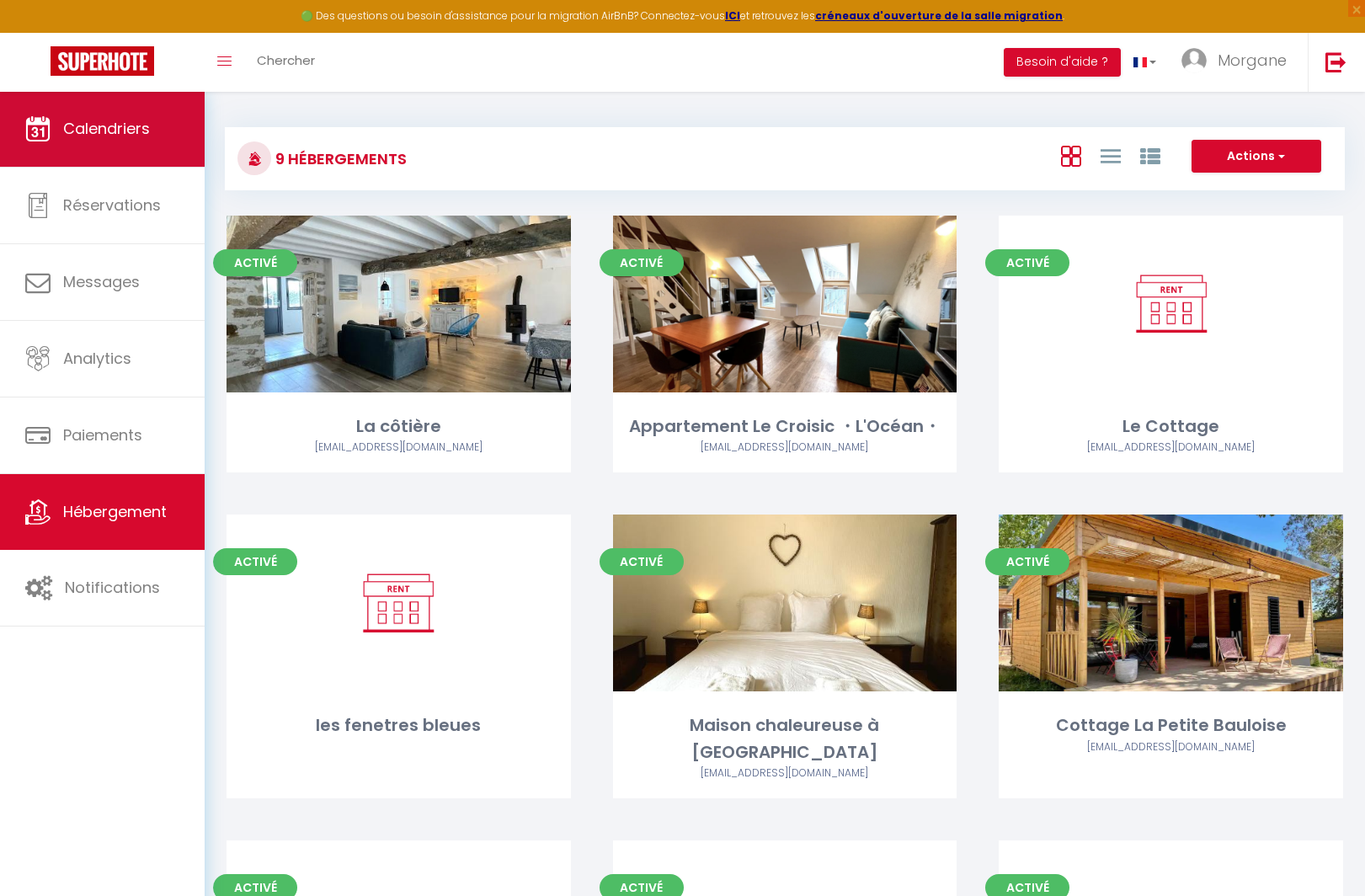
scroll to position [8, 0]
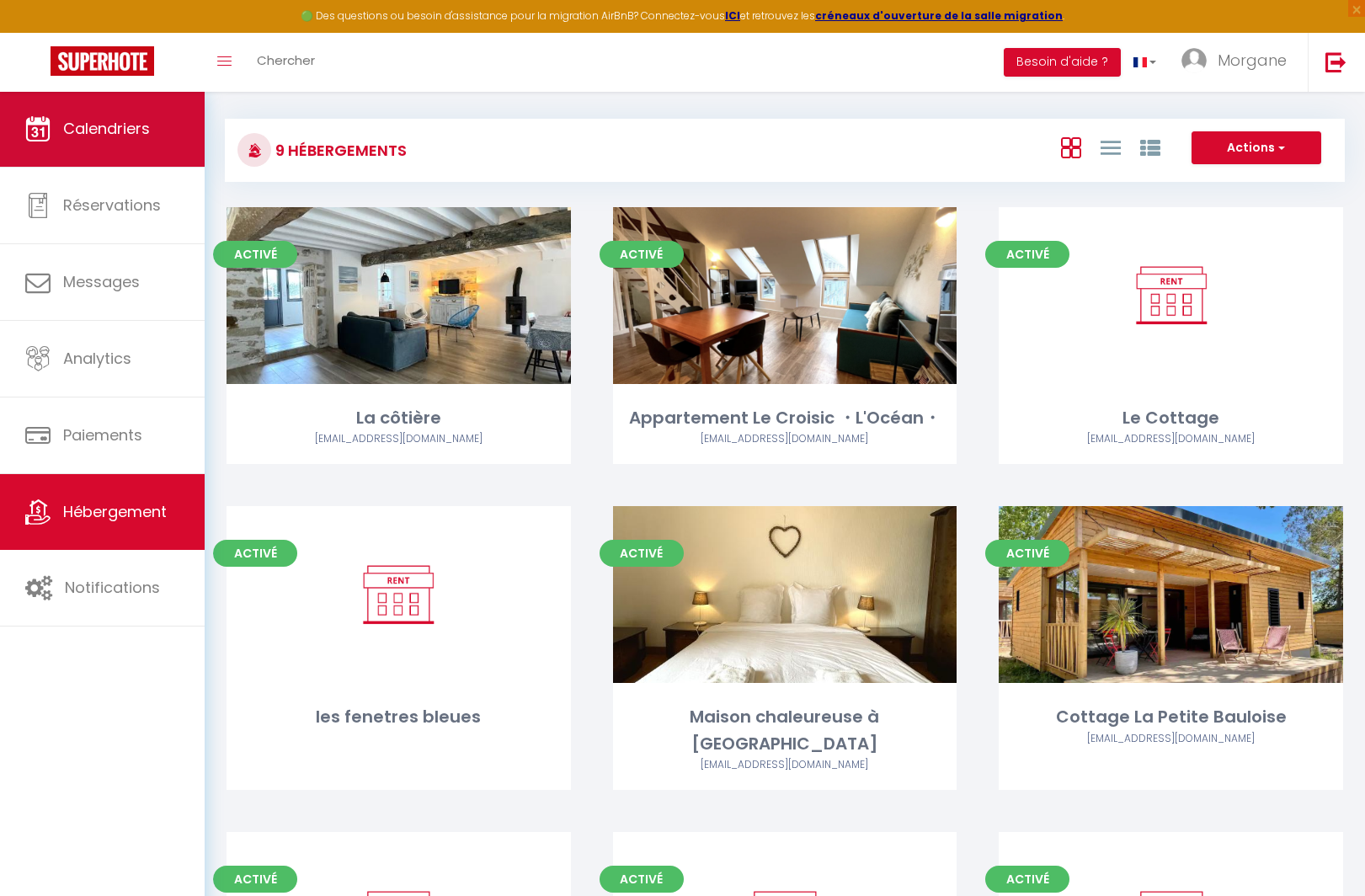
click at [163, 148] on link "Calendriers" at bounding box center [102, 129] width 205 height 76
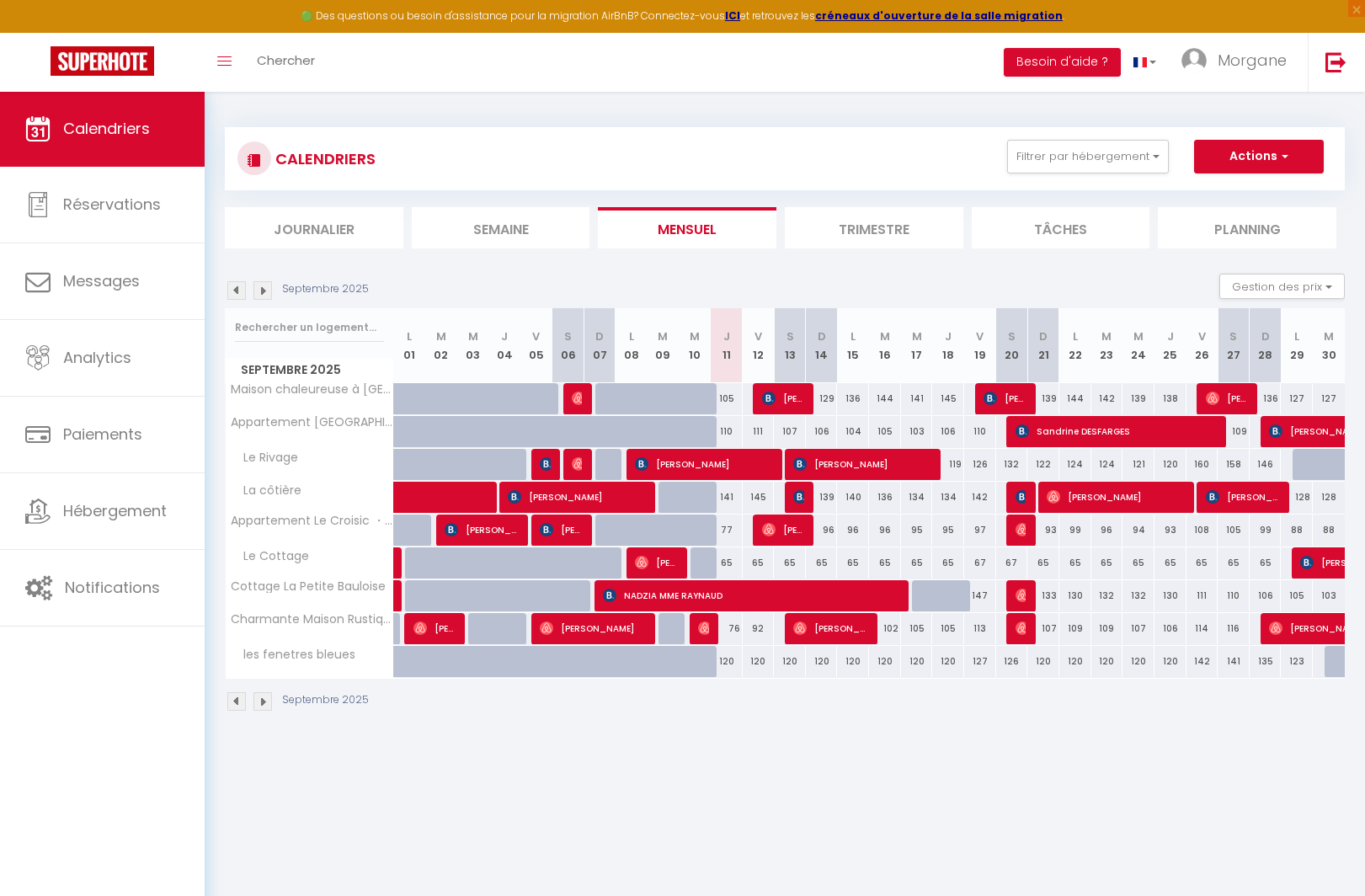
click at [261, 283] on img at bounding box center [263, 290] width 19 height 19
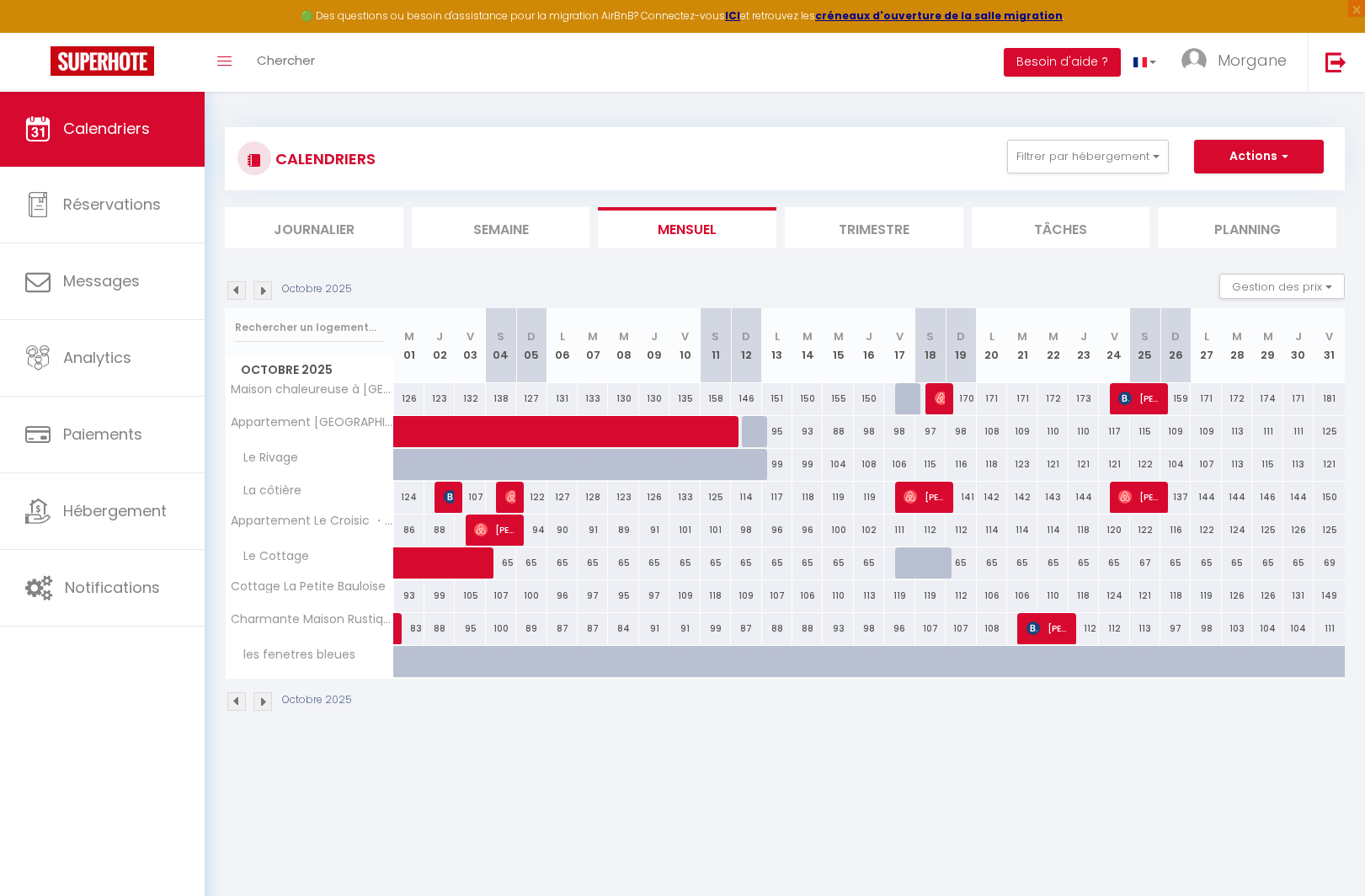
click at [261, 283] on img at bounding box center [263, 290] width 19 height 19
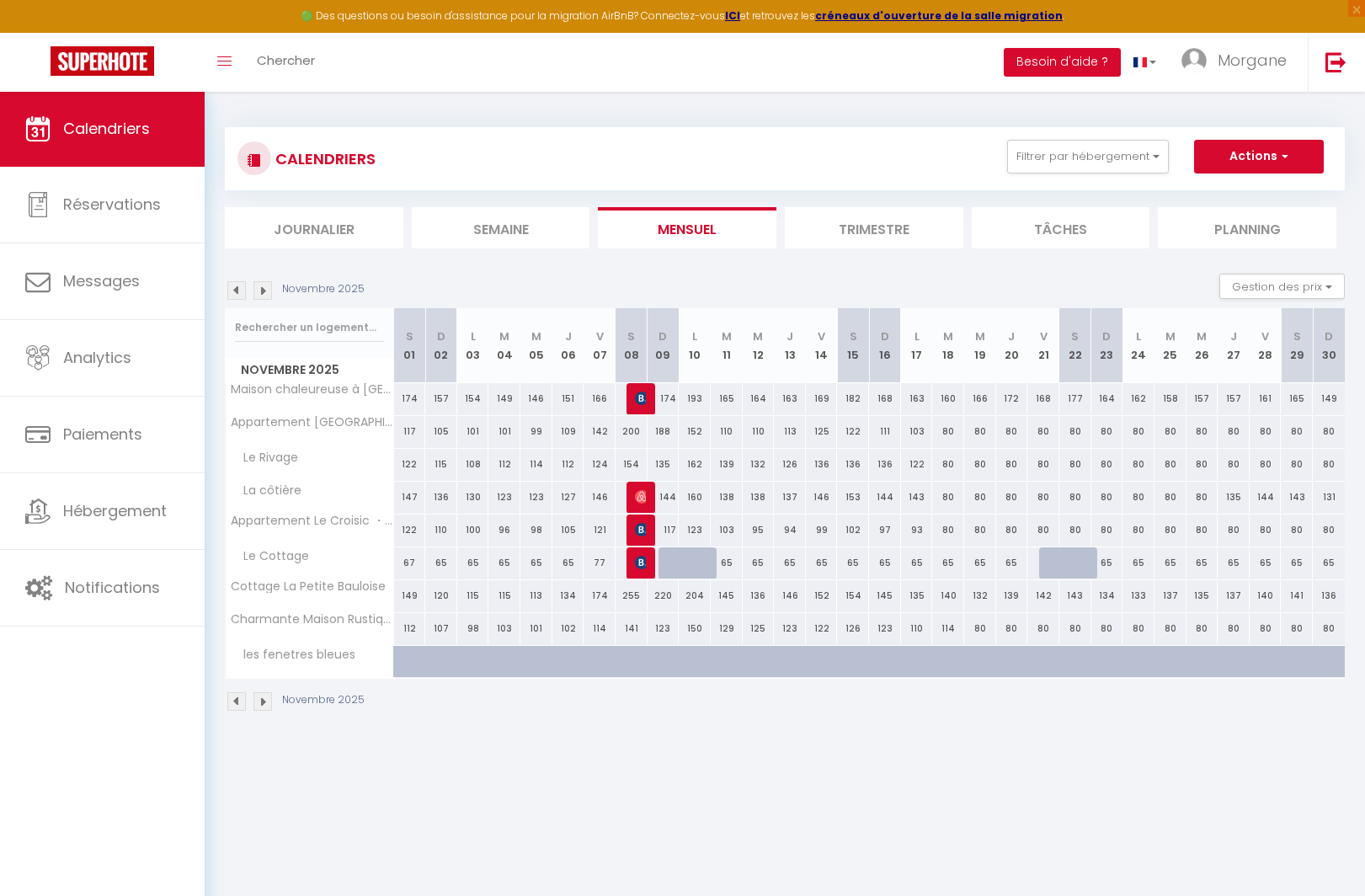
click at [261, 283] on img at bounding box center [263, 290] width 19 height 19
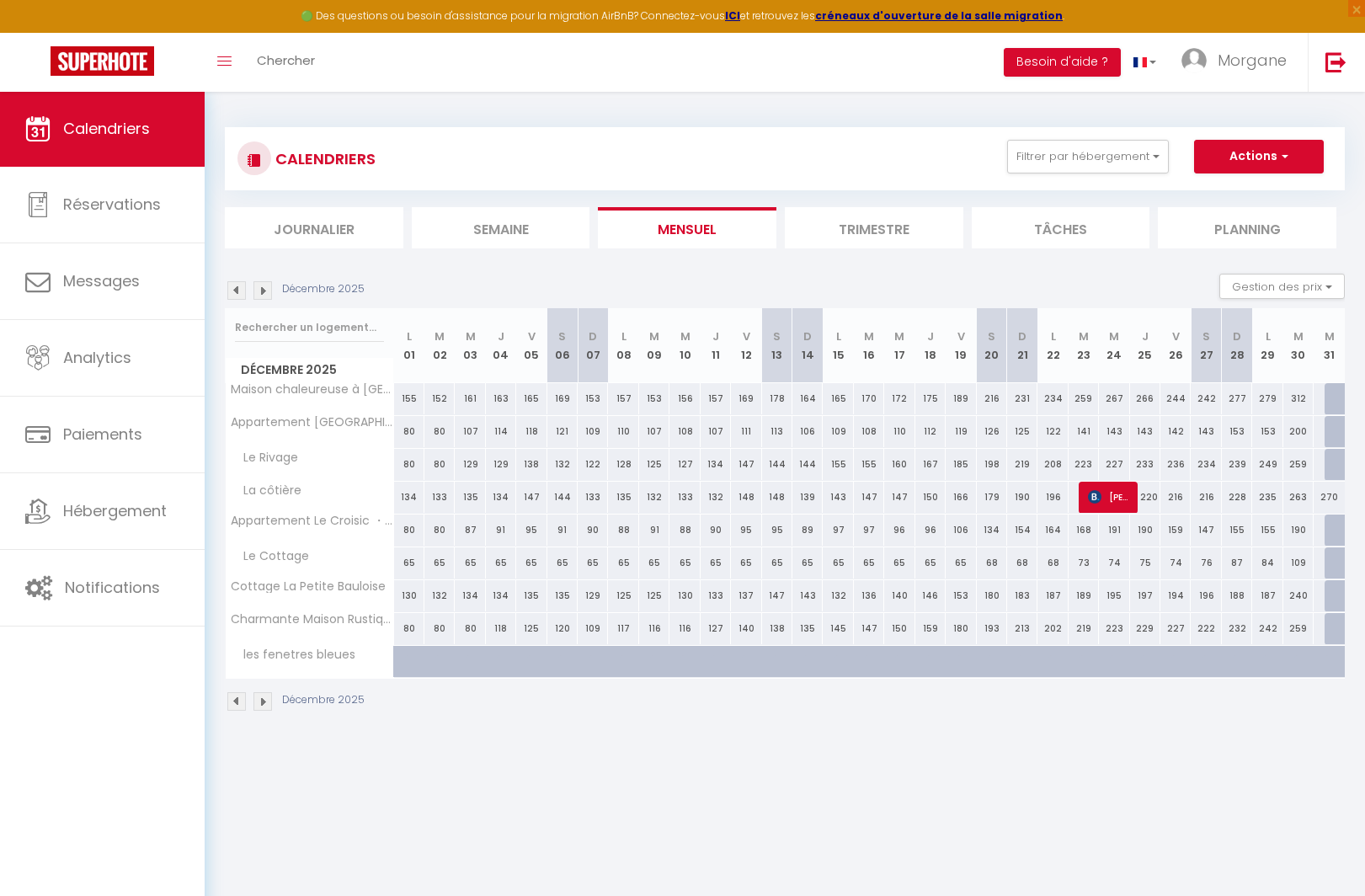
click at [261, 283] on img at bounding box center [263, 290] width 19 height 19
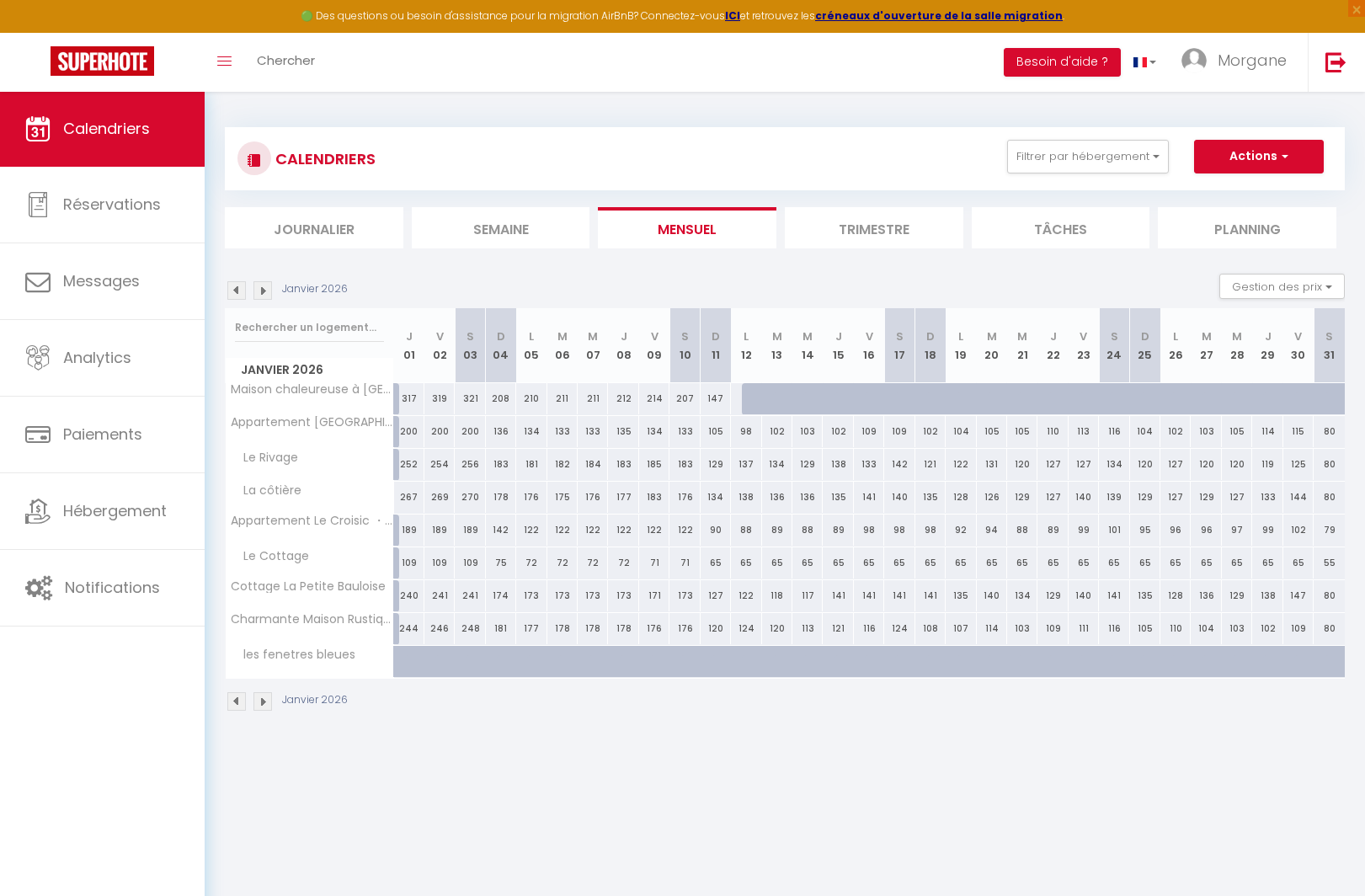
click at [260, 291] on img at bounding box center [263, 290] width 19 height 19
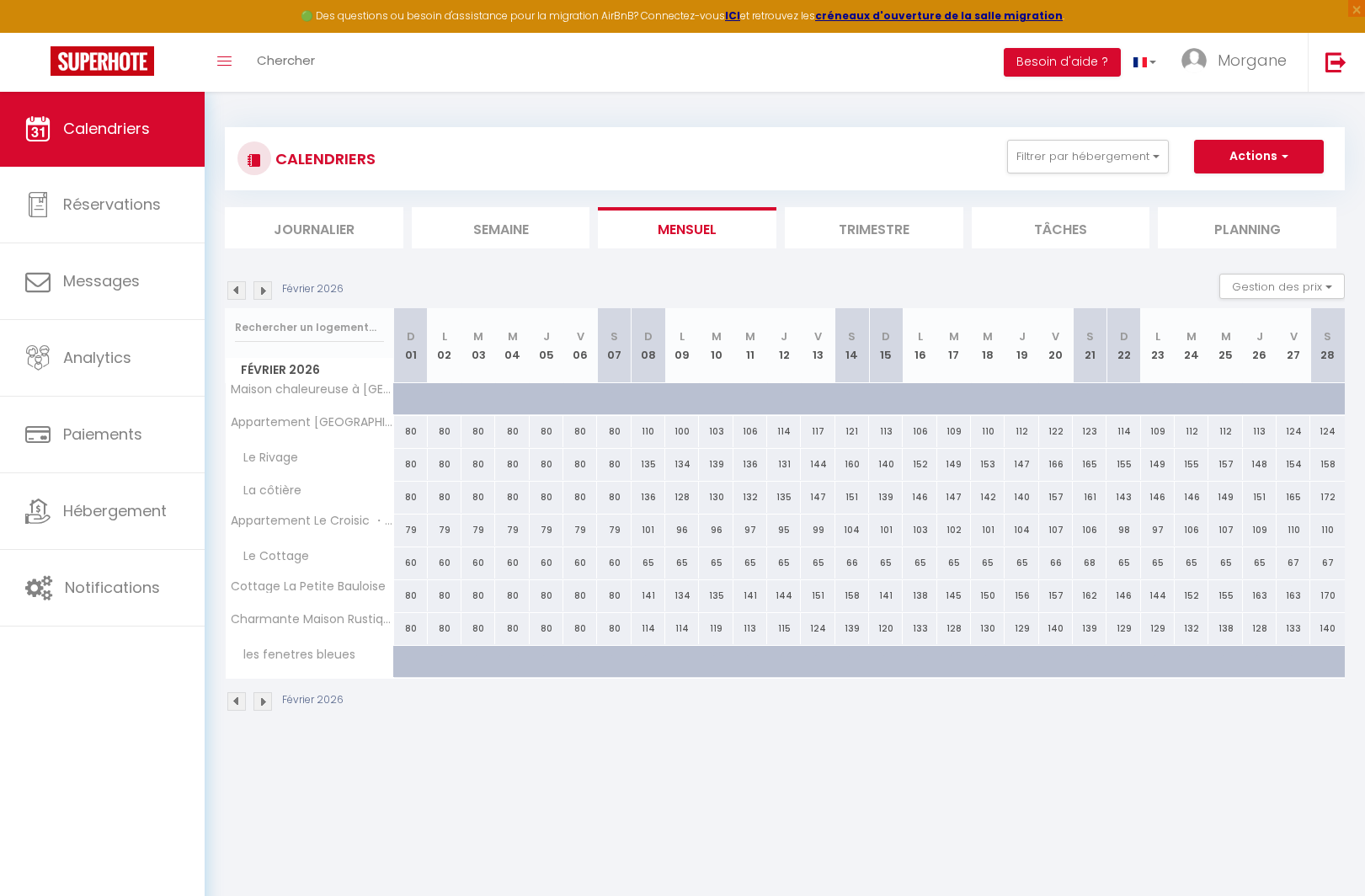
click at [272, 296] on div "Février 2026" at bounding box center [287, 290] width 124 height 19
click at [263, 294] on img at bounding box center [263, 290] width 19 height 19
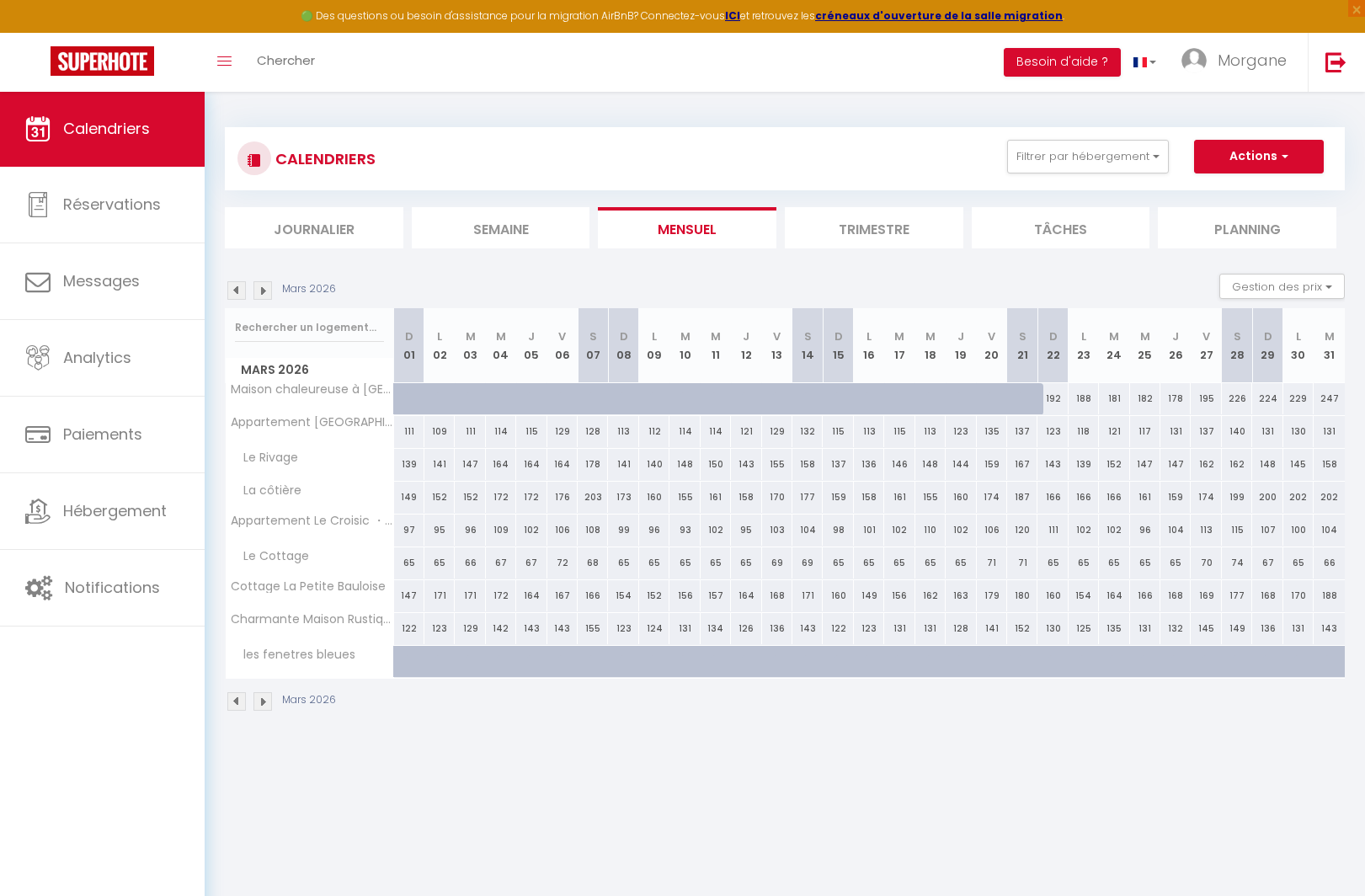
click at [263, 294] on img at bounding box center [263, 290] width 19 height 19
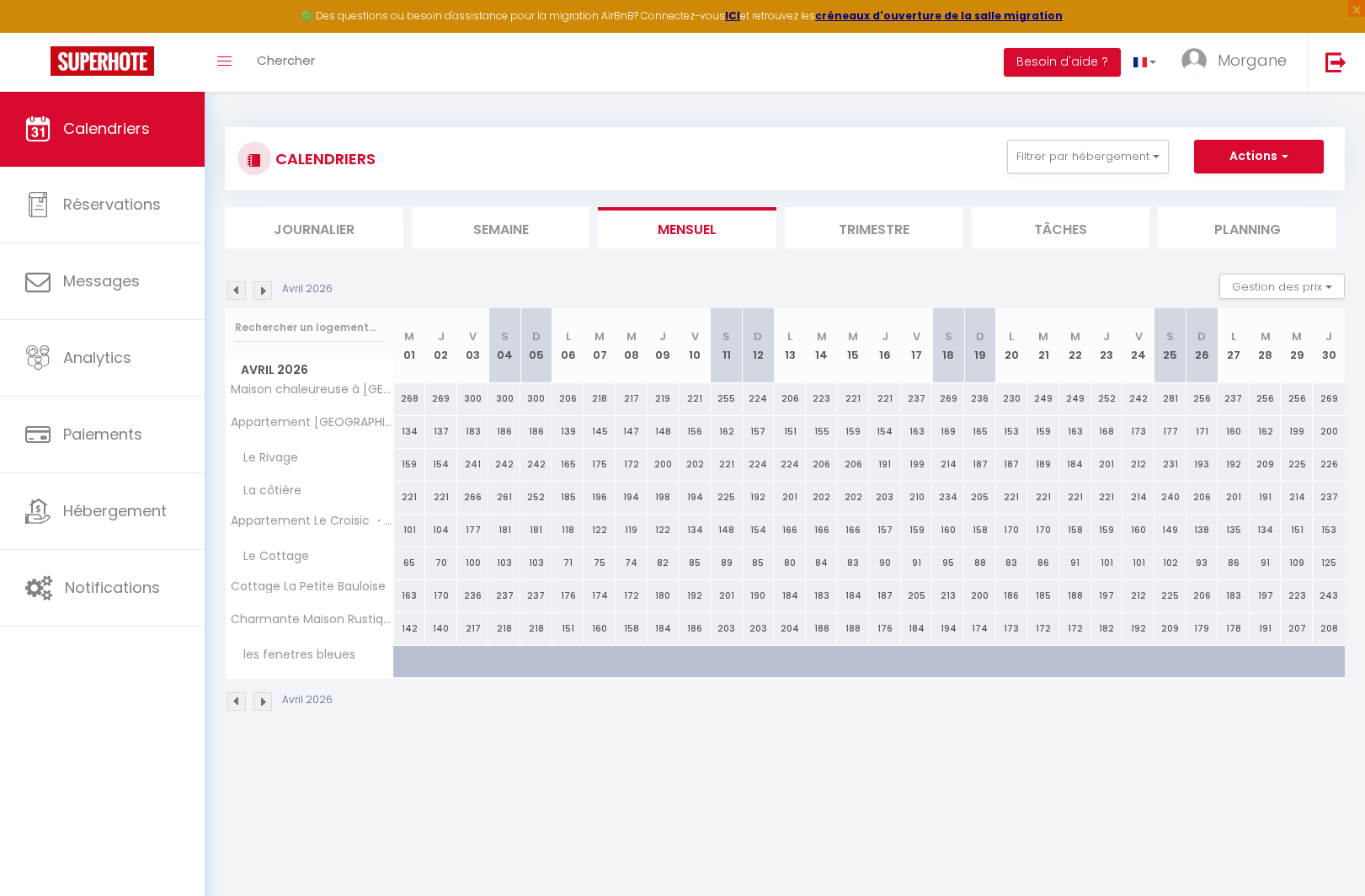
click at [263, 294] on img at bounding box center [263, 290] width 19 height 19
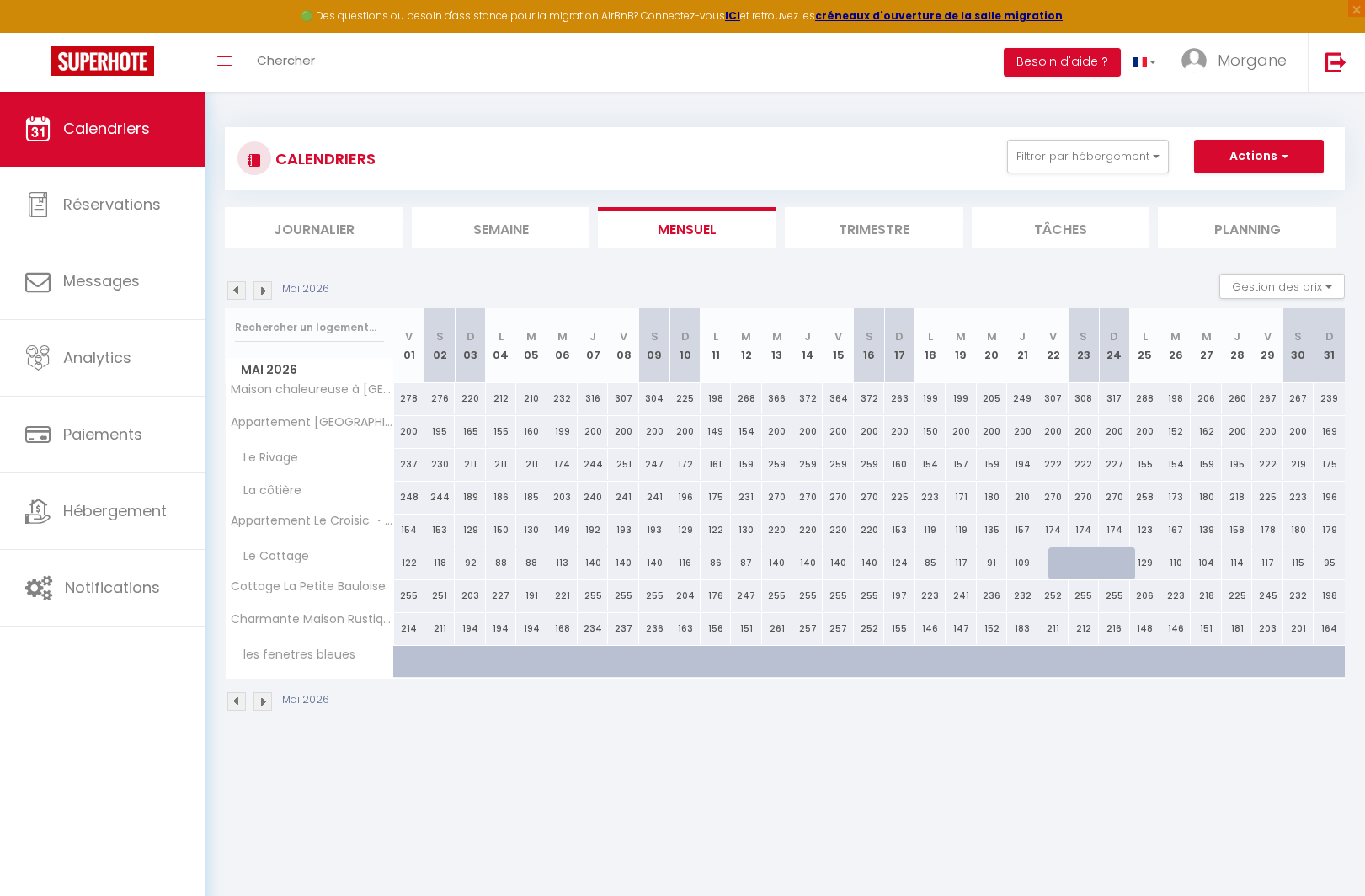
click at [263, 294] on img at bounding box center [263, 290] width 19 height 19
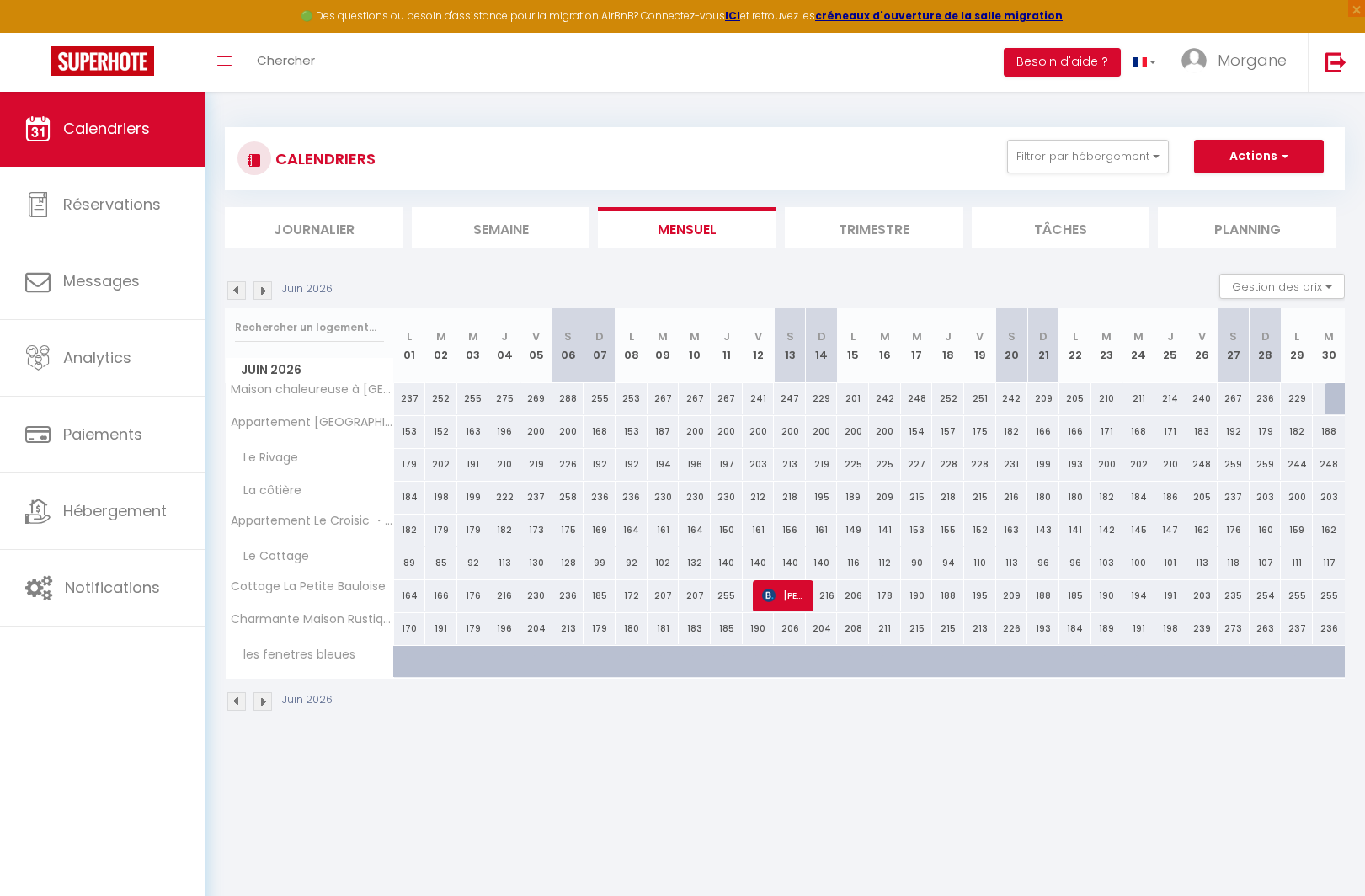
click at [263, 294] on img at bounding box center [263, 290] width 19 height 19
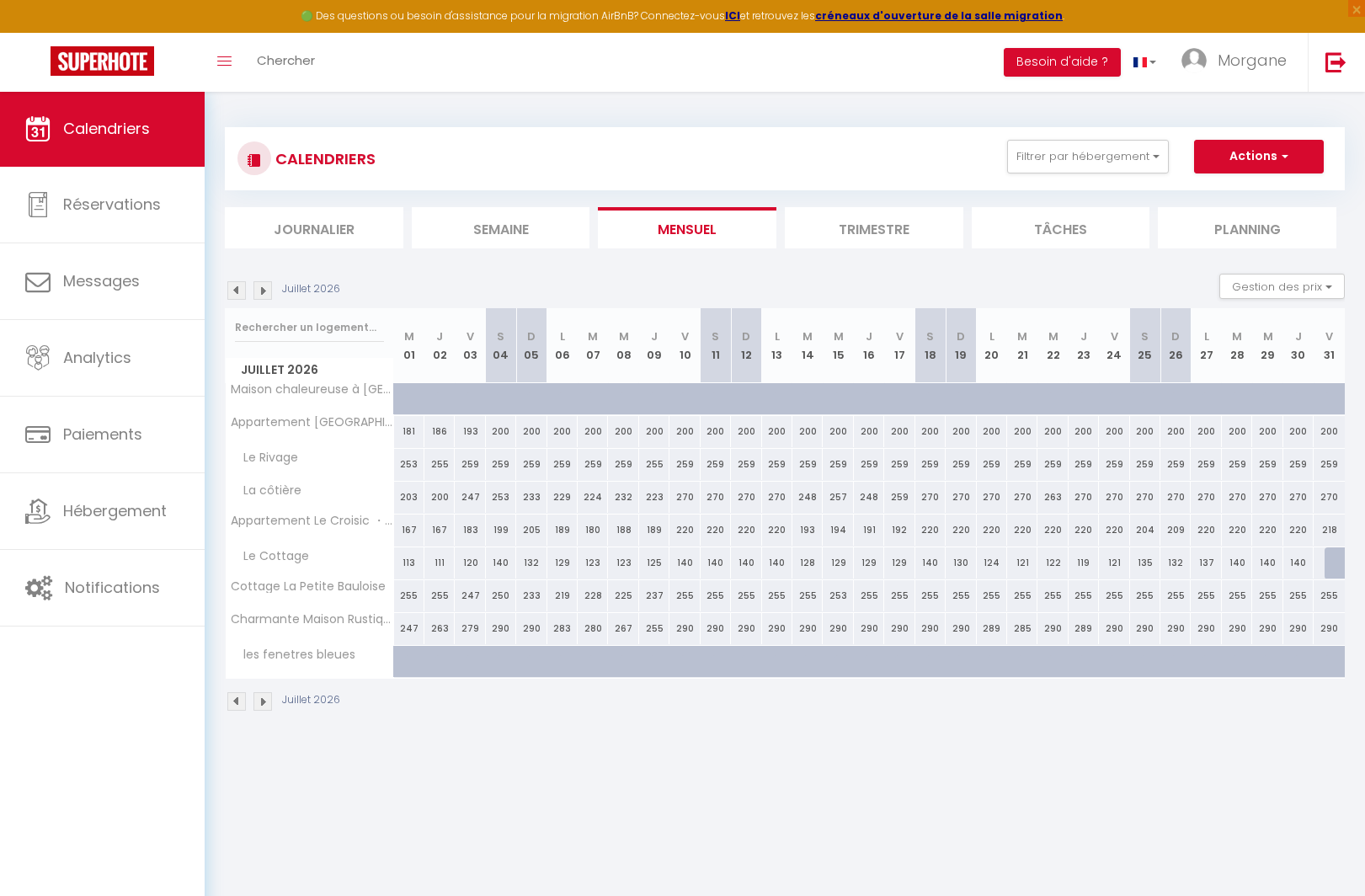
click at [241, 292] on img at bounding box center [237, 290] width 19 height 19
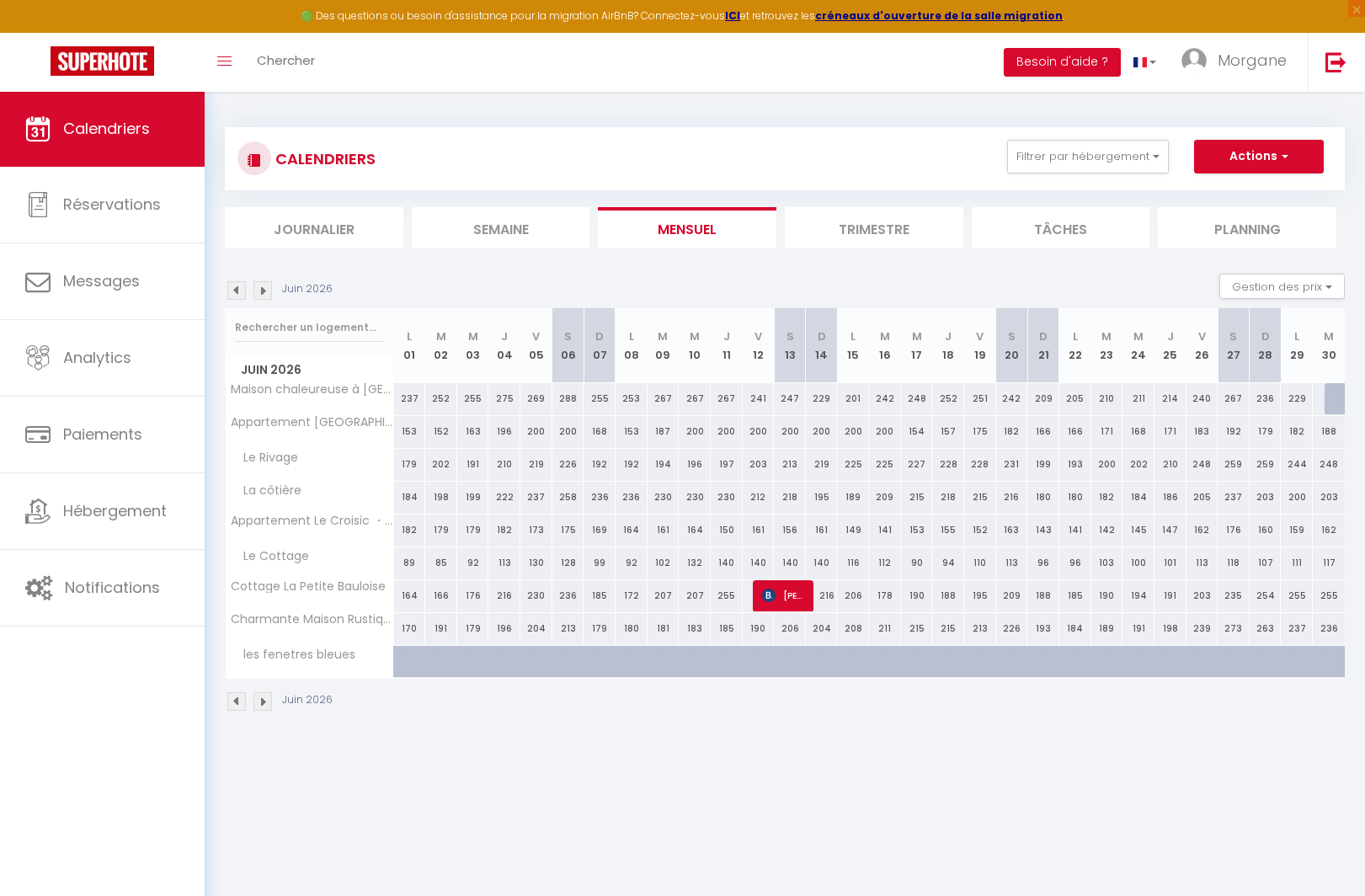
click at [1339, 395] on div at bounding box center [1341, 399] width 32 height 32
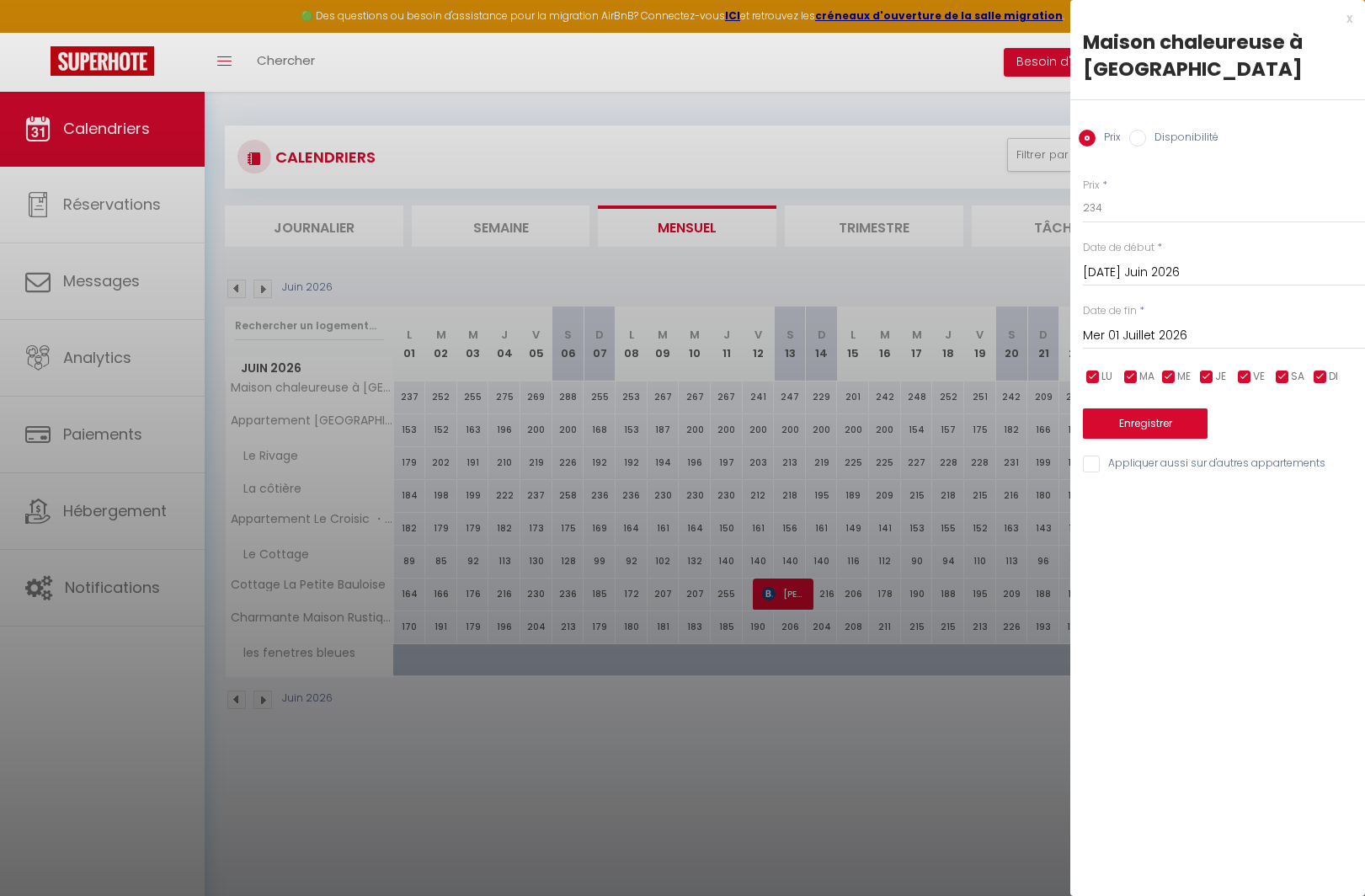
click at [1156, 330] on input "Mer 01 Juillet 2026" at bounding box center [1223, 335] width 282 height 22
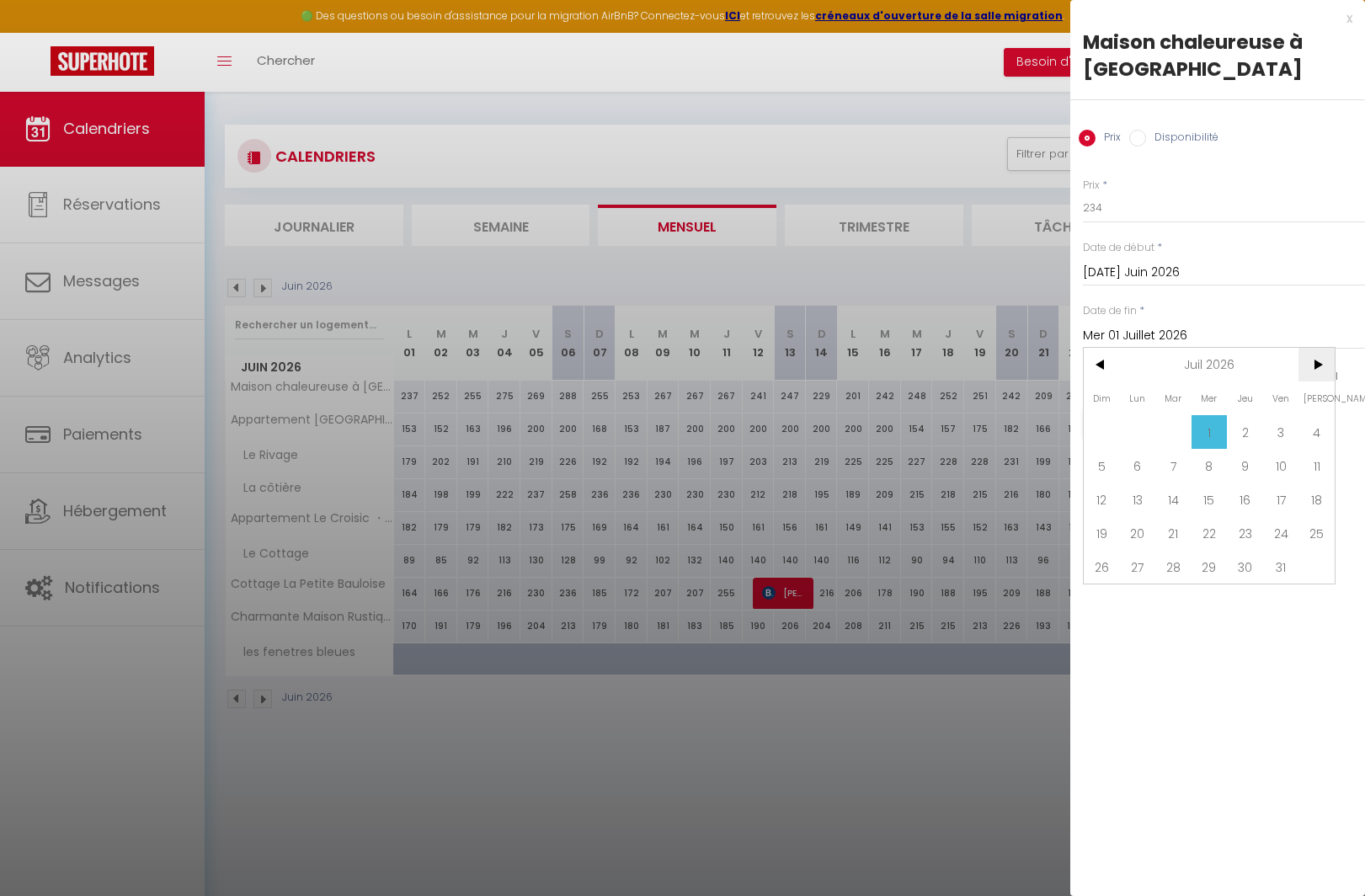
click at [1313, 357] on span ">" at bounding box center [1316, 364] width 37 height 34
click at [1143, 603] on span "31" at bounding box center [1138, 600] width 37 height 34
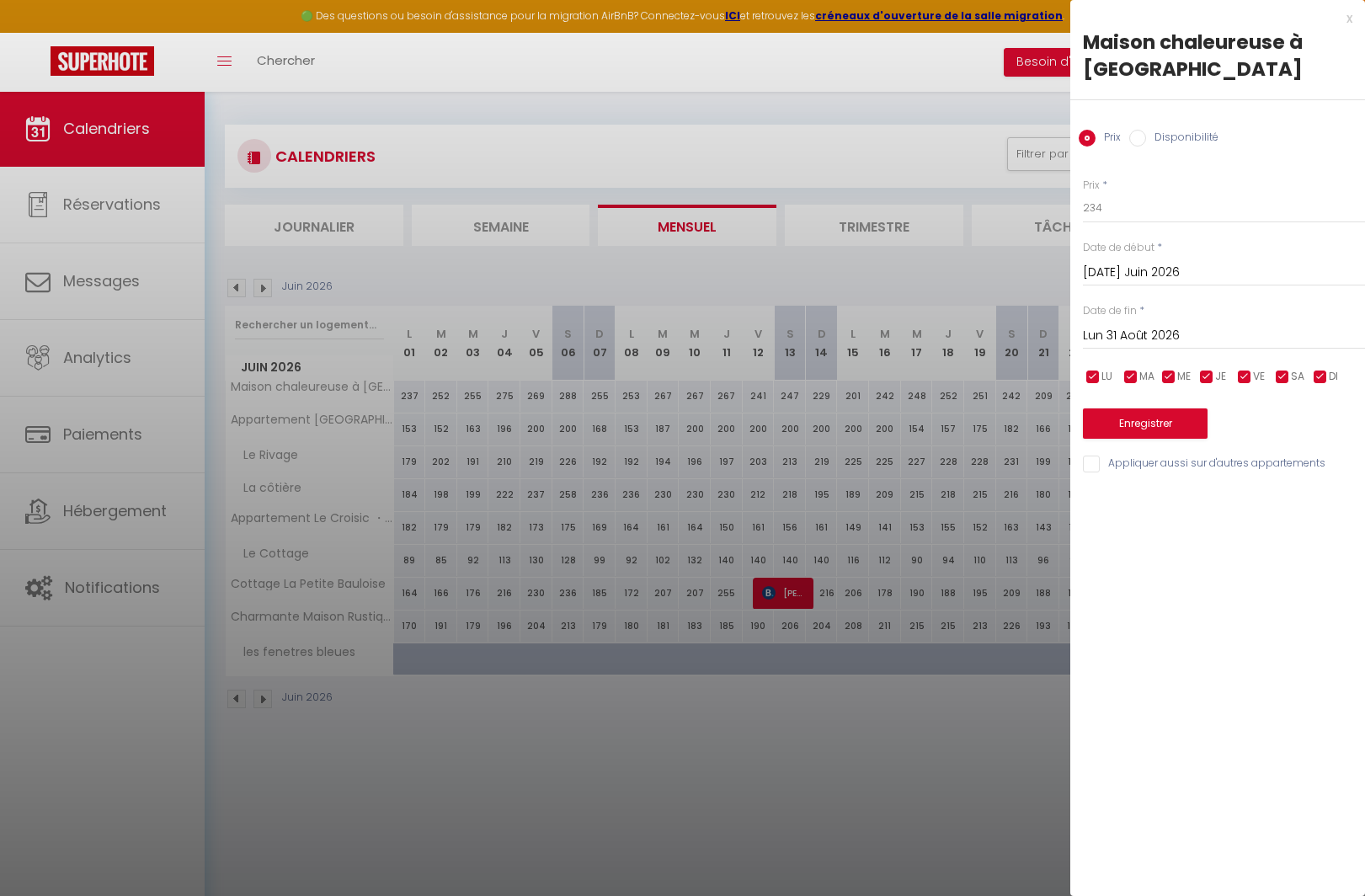
click at [1180, 144] on label "Disponibilité" at bounding box center [1182, 139] width 72 height 19
click at [1146, 144] on input "Disponibilité" at bounding box center [1138, 138] width 17 height 17
click at [1191, 431] on button "Enregistrer" at bounding box center [1144, 425] width 125 height 30
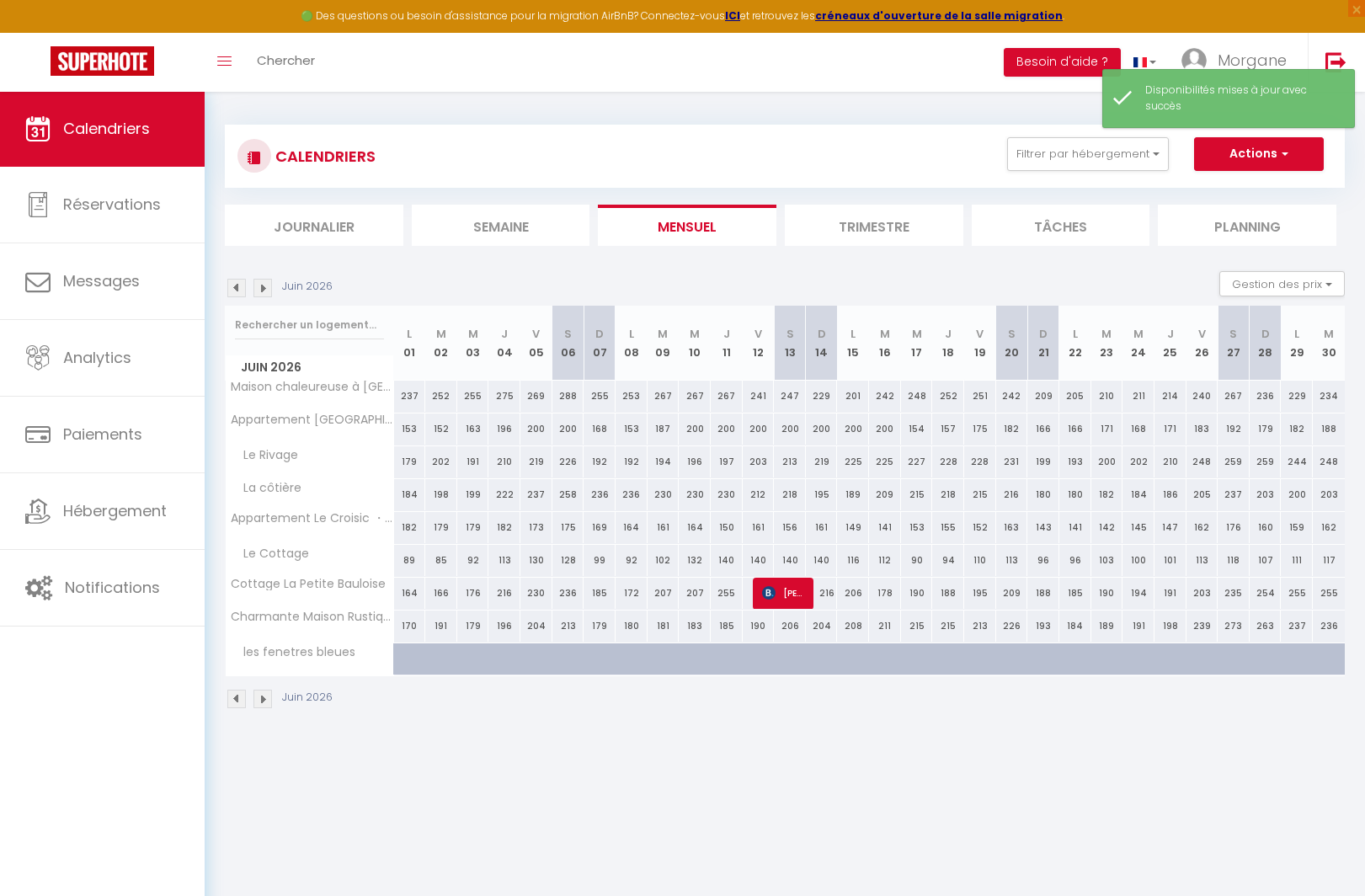
click at [257, 287] on img at bounding box center [263, 288] width 19 height 19
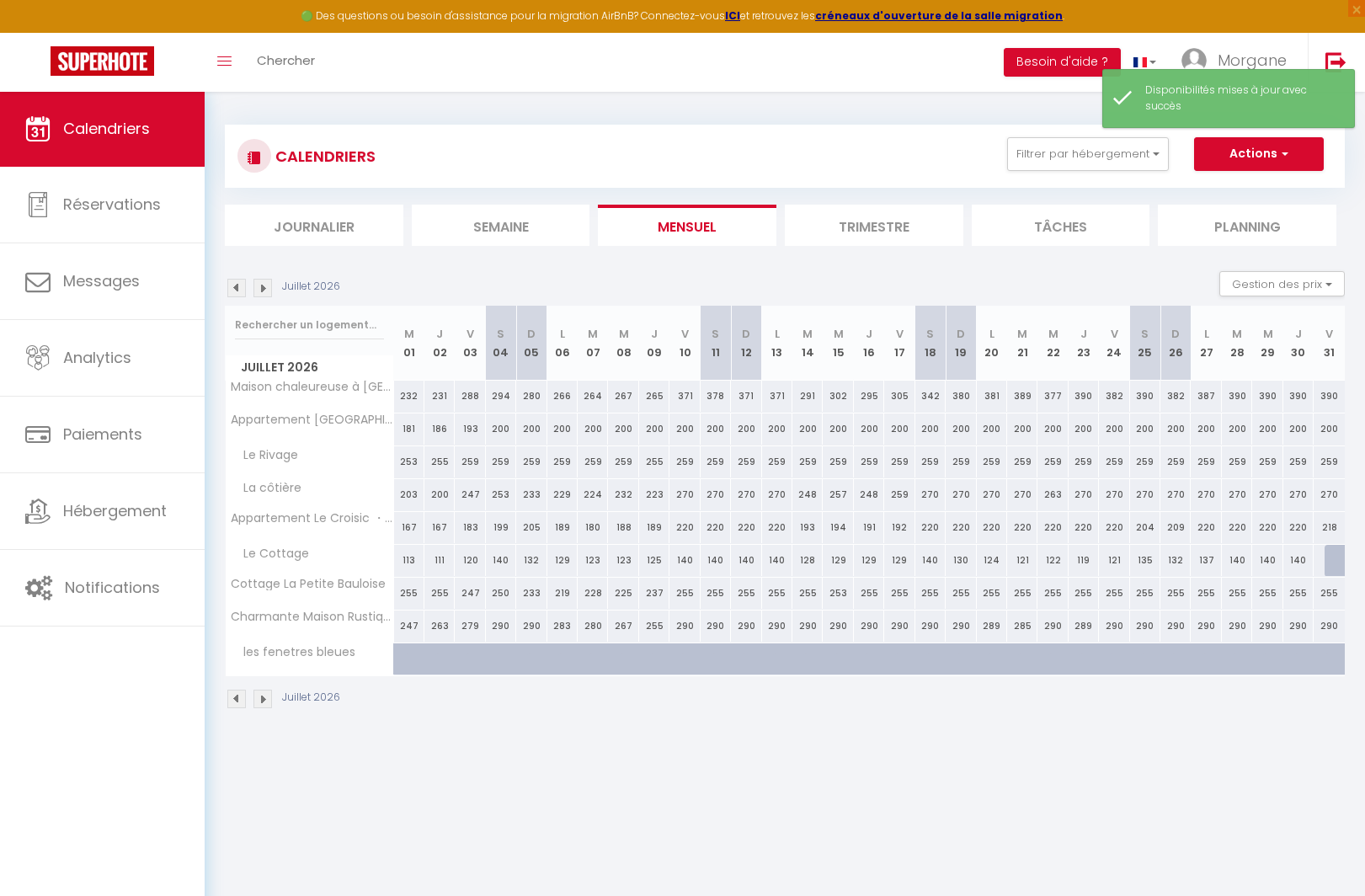
click at [257, 287] on img at bounding box center [263, 288] width 19 height 19
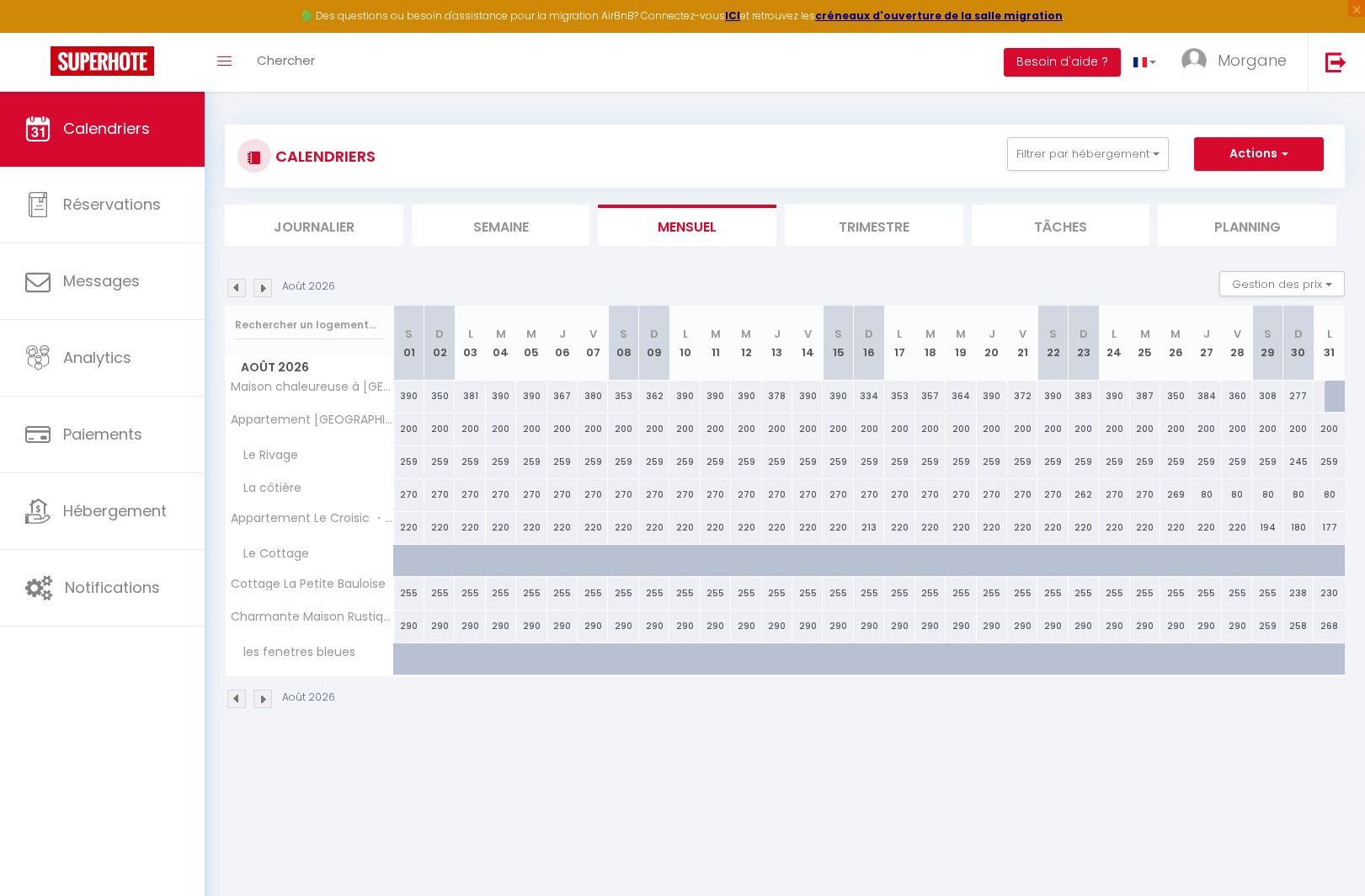
click at [263, 285] on img at bounding box center [263, 288] width 19 height 19
